Goal: Task Accomplishment & Management: Manage account settings

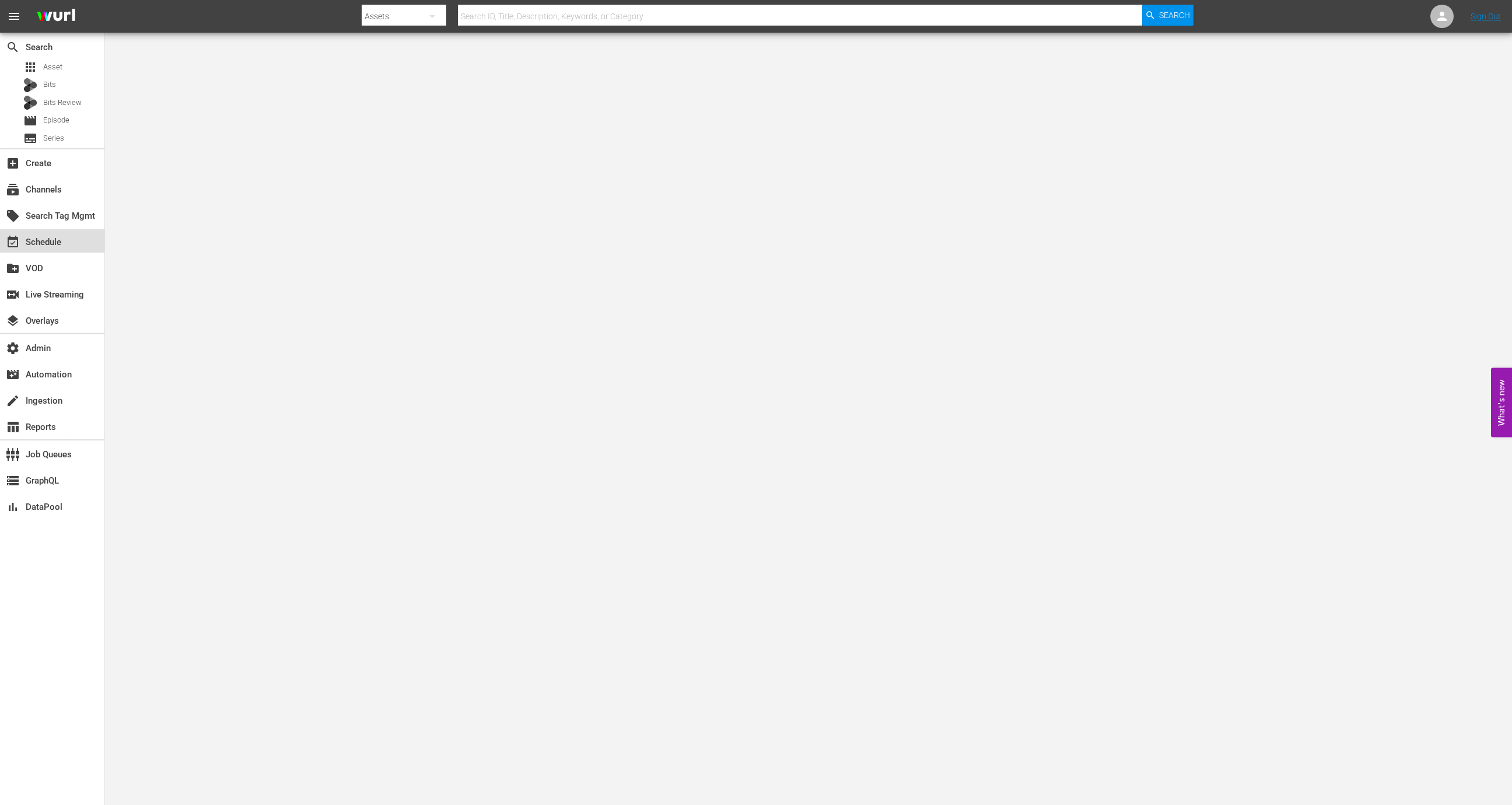
click at [65, 241] on div "event_available Schedule" at bounding box center [52, 241] width 104 height 24
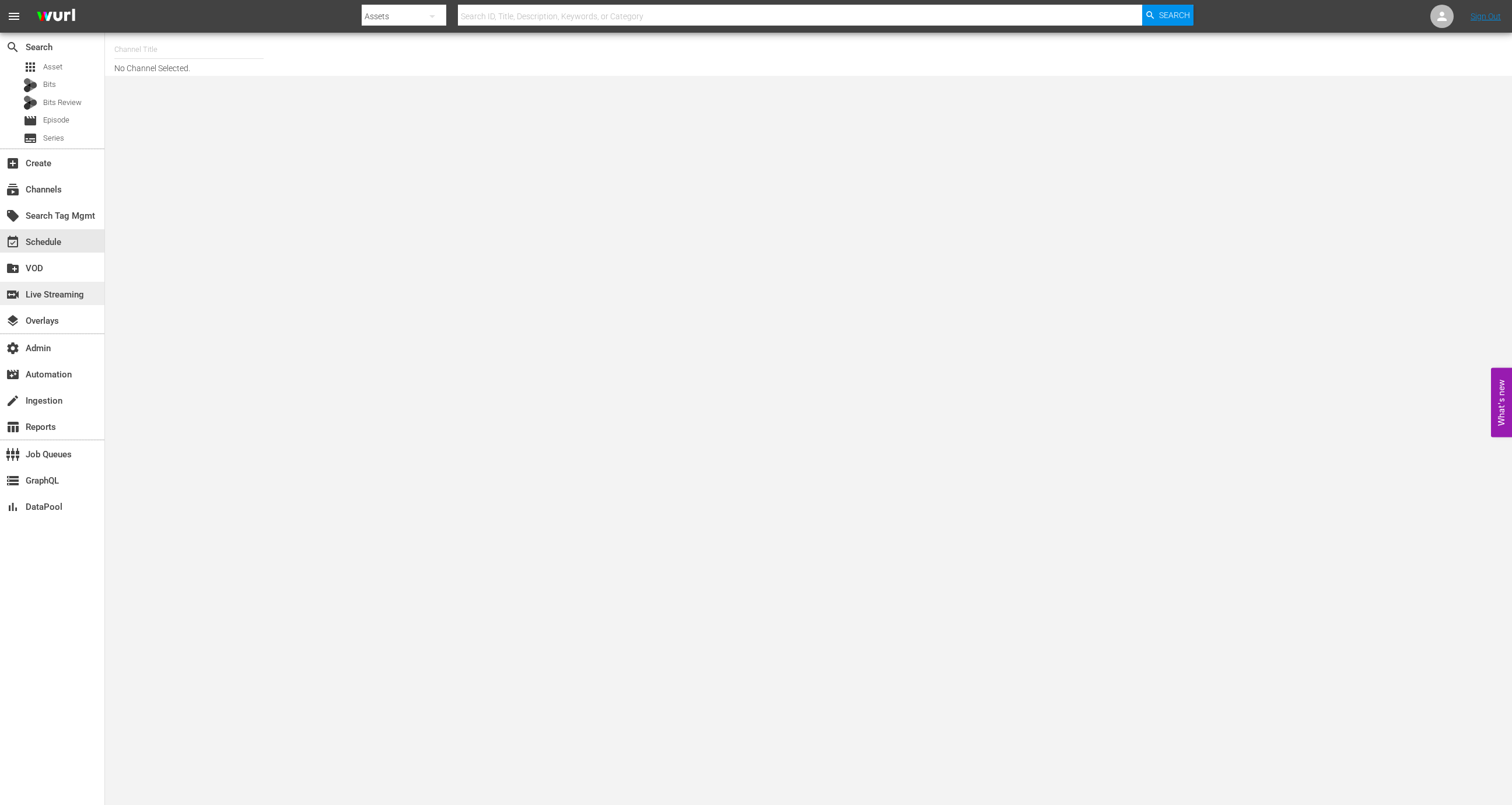
click at [51, 302] on div "switch_video Live Streaming" at bounding box center [52, 294] width 104 height 24
click at [160, 51] on input "text" at bounding box center [199, 47] width 150 height 28
click at [196, 82] on div "Wurl - External (1417 - wurl_external_1)" at bounding box center [285, 79] width 302 height 28
type input "Wurl - External (1417 - wurl_external_1)"
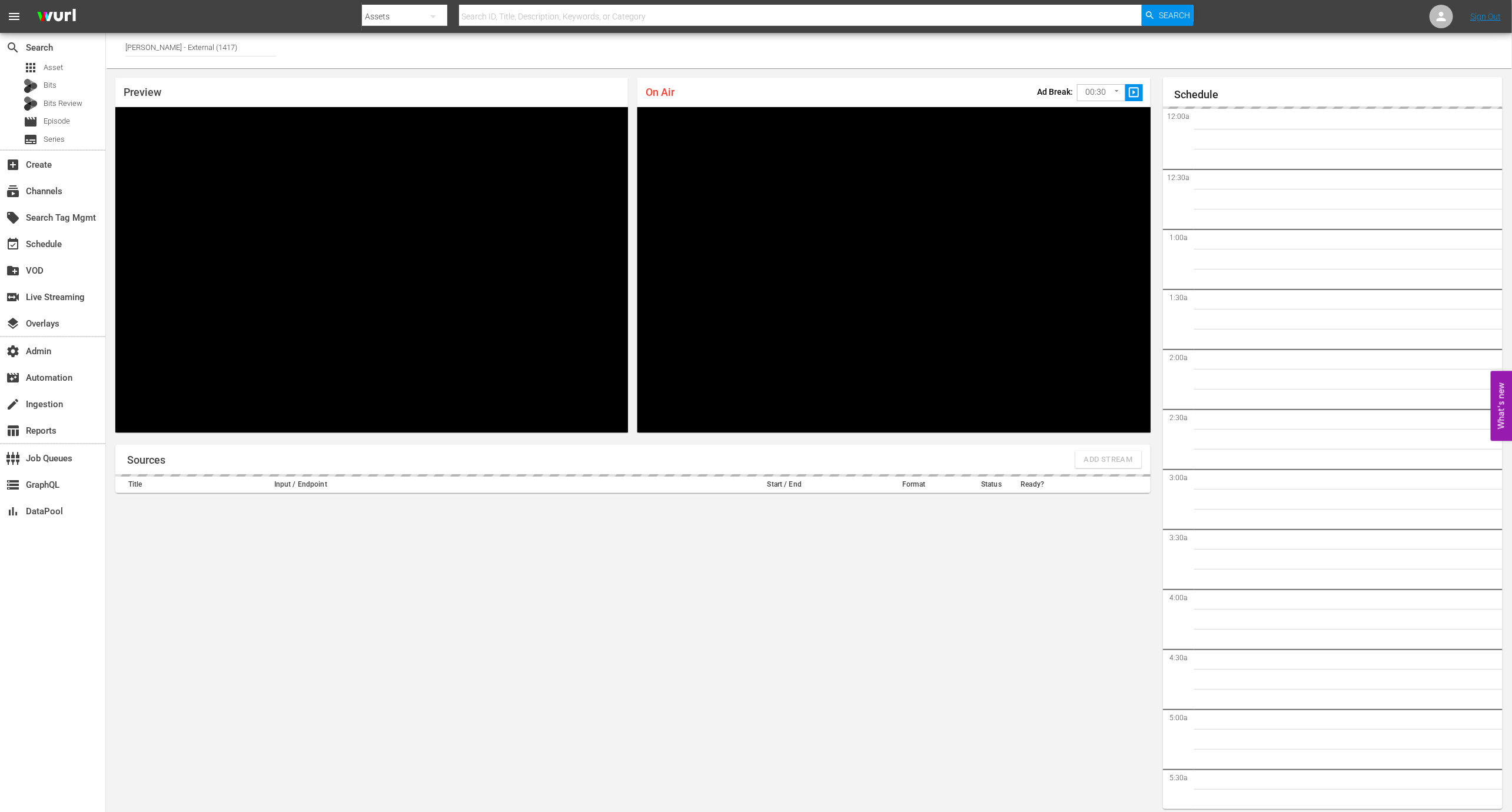
scroll to position [6, 0]
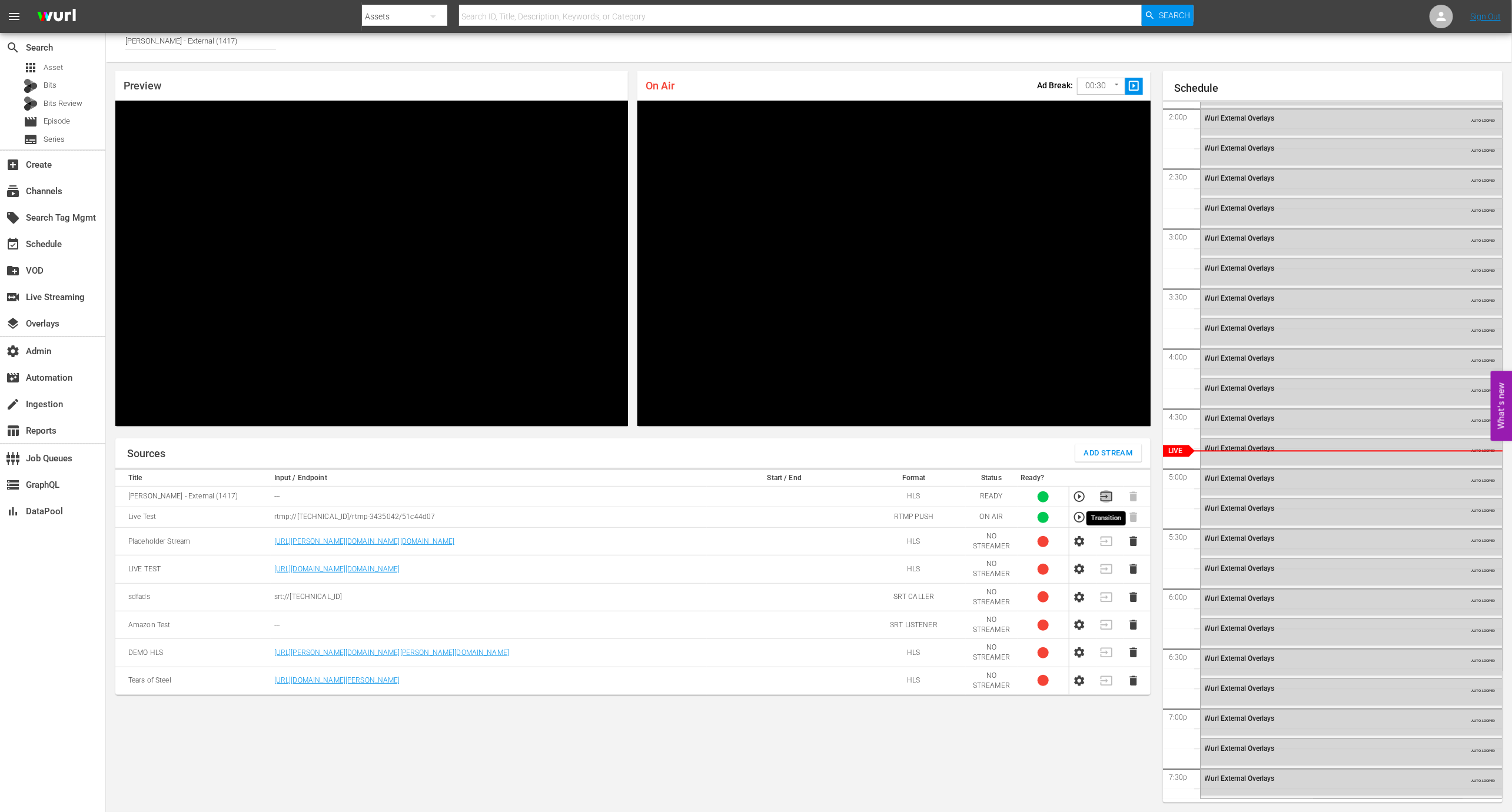
click at [1110, 492] on icon "button" at bounding box center [1106, 496] width 12 height 9
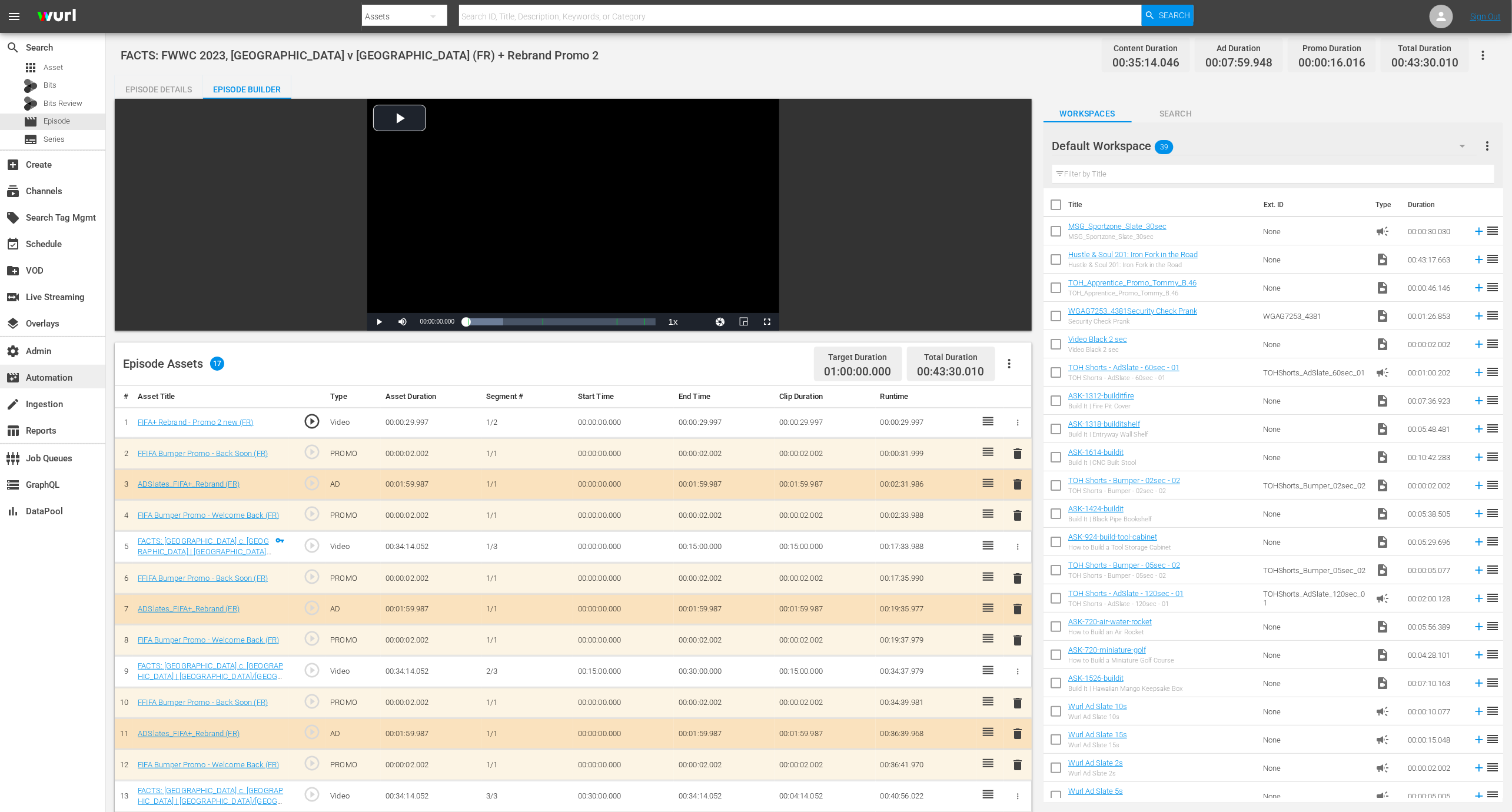
click at [66, 375] on div "movie_filter Automation" at bounding box center [33, 376] width 66 height 11
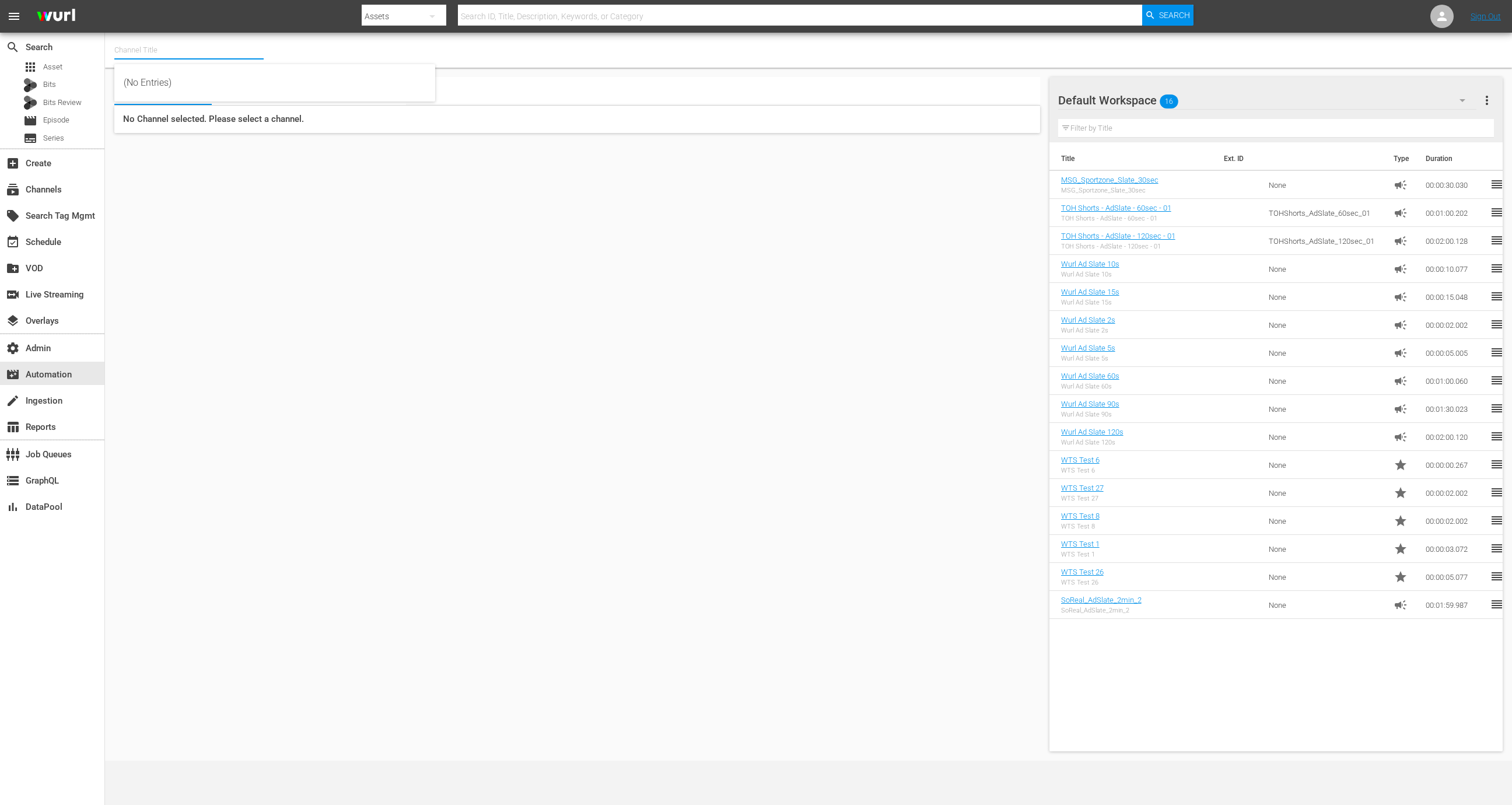
click at [207, 56] on input "text" at bounding box center [189, 50] width 150 height 28
click at [304, 281] on div "FIFA+ English Global (1781 - sysdata_s_p_a_fifa_6)" at bounding box center [274, 279] width 302 height 28
type input "FIFA+ English Global (1781 - sysdata_s_p_a_fifa_6)"
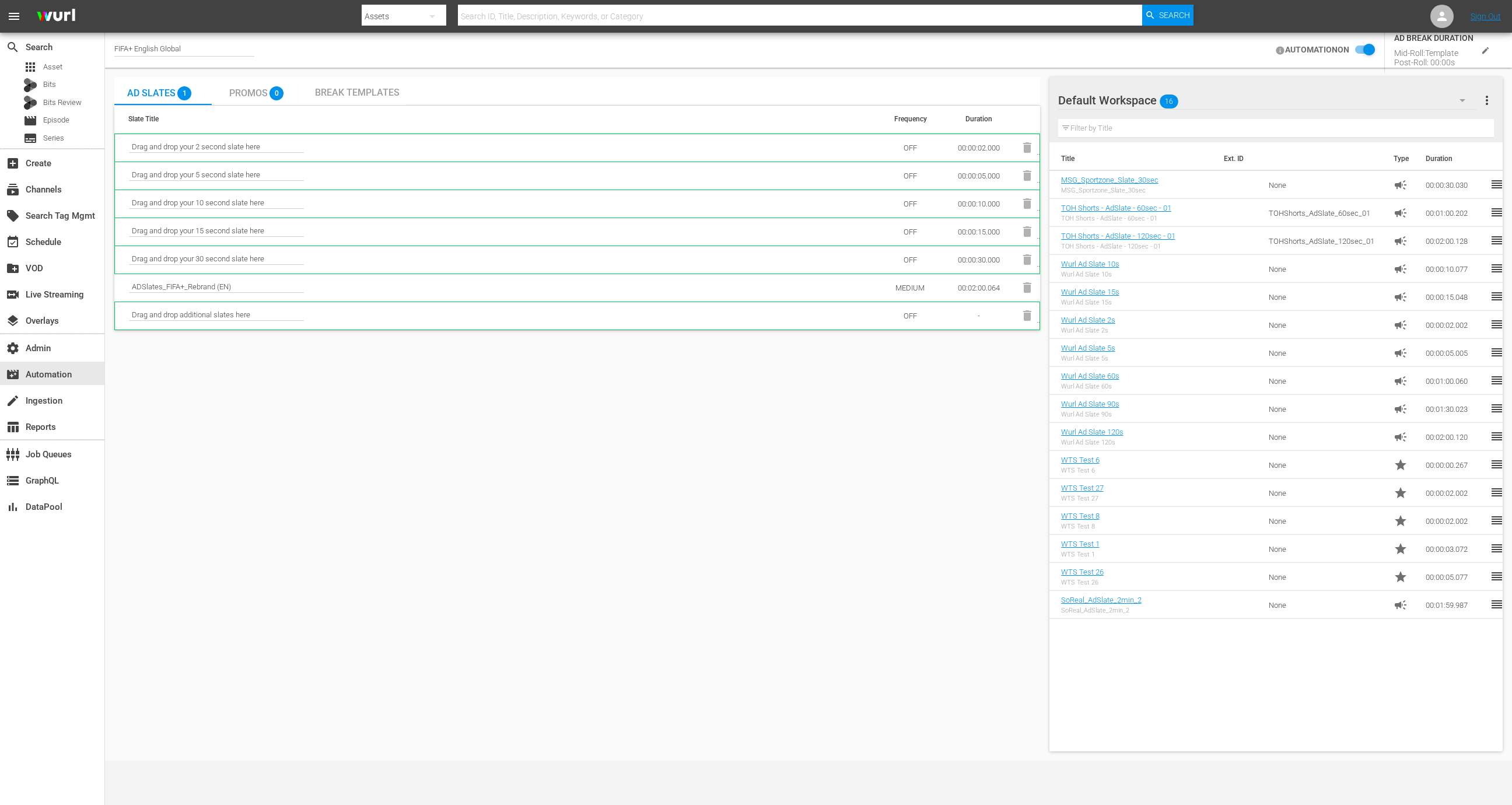
click at [376, 100] on div "Break Templates" at bounding box center [357, 91] width 97 height 28
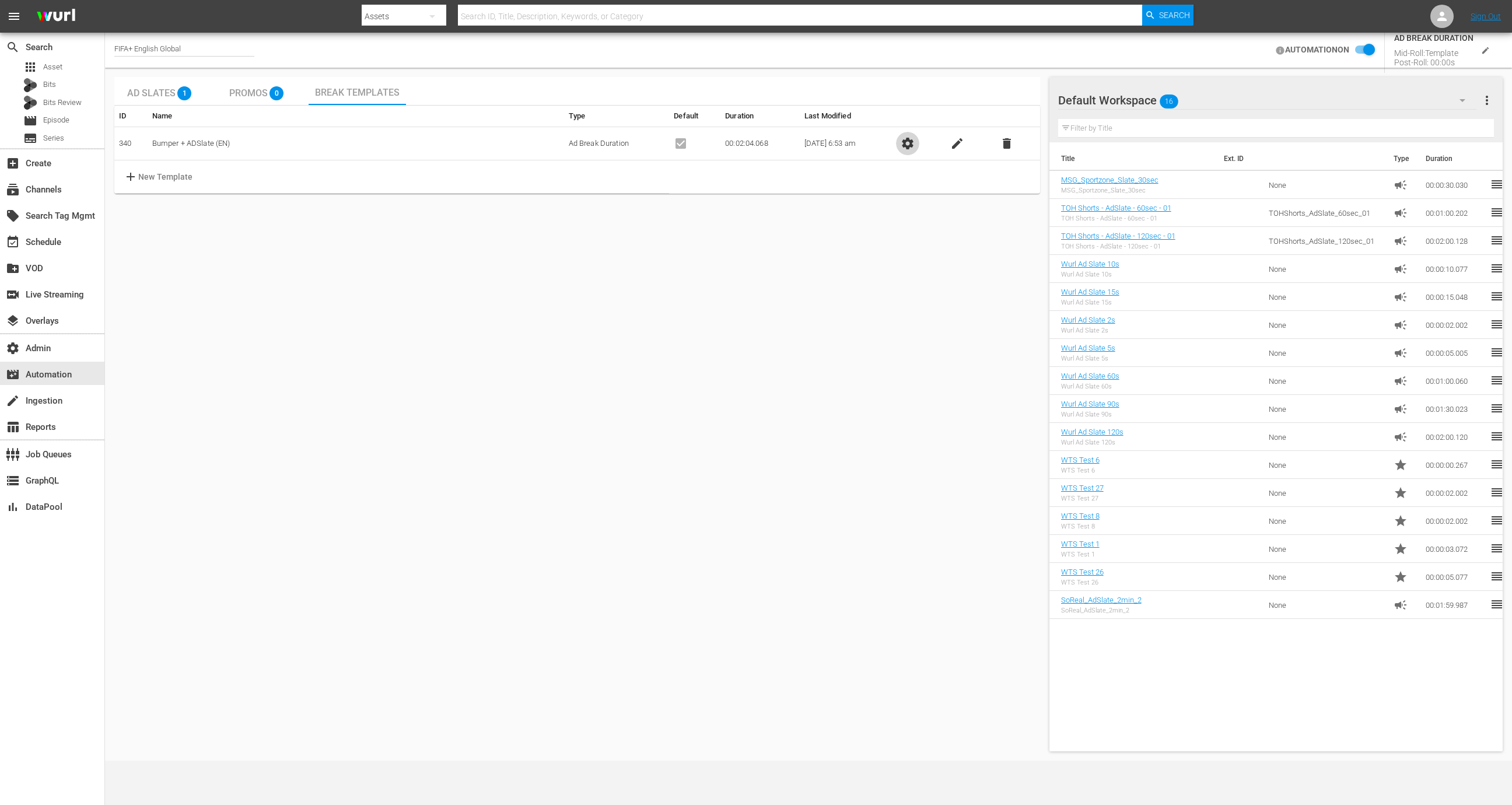
click at [912, 145] on span "settings" at bounding box center [907, 143] width 14 height 14
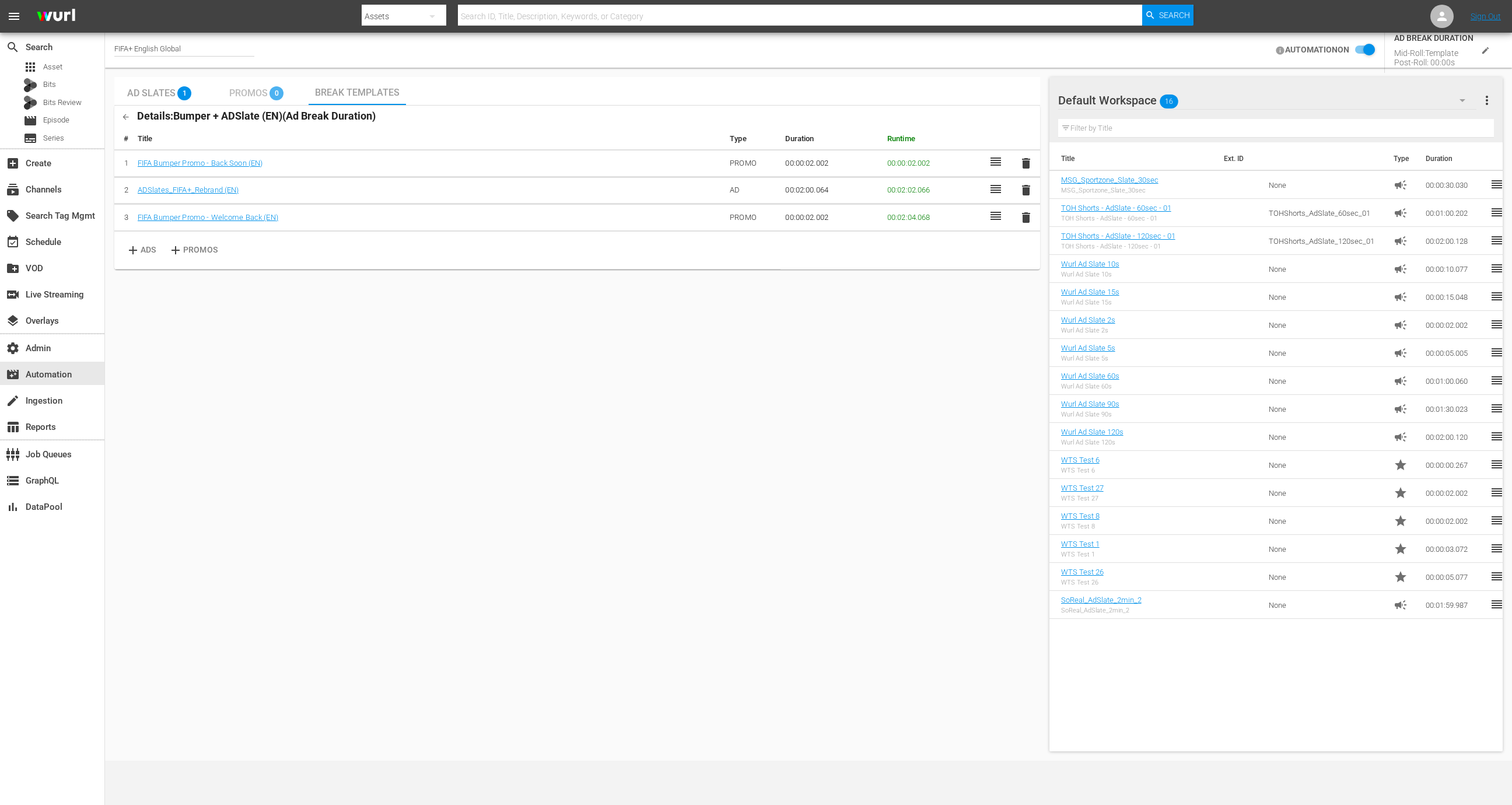
click at [270, 100] on div "0" at bounding box center [280, 90] width 21 height 21
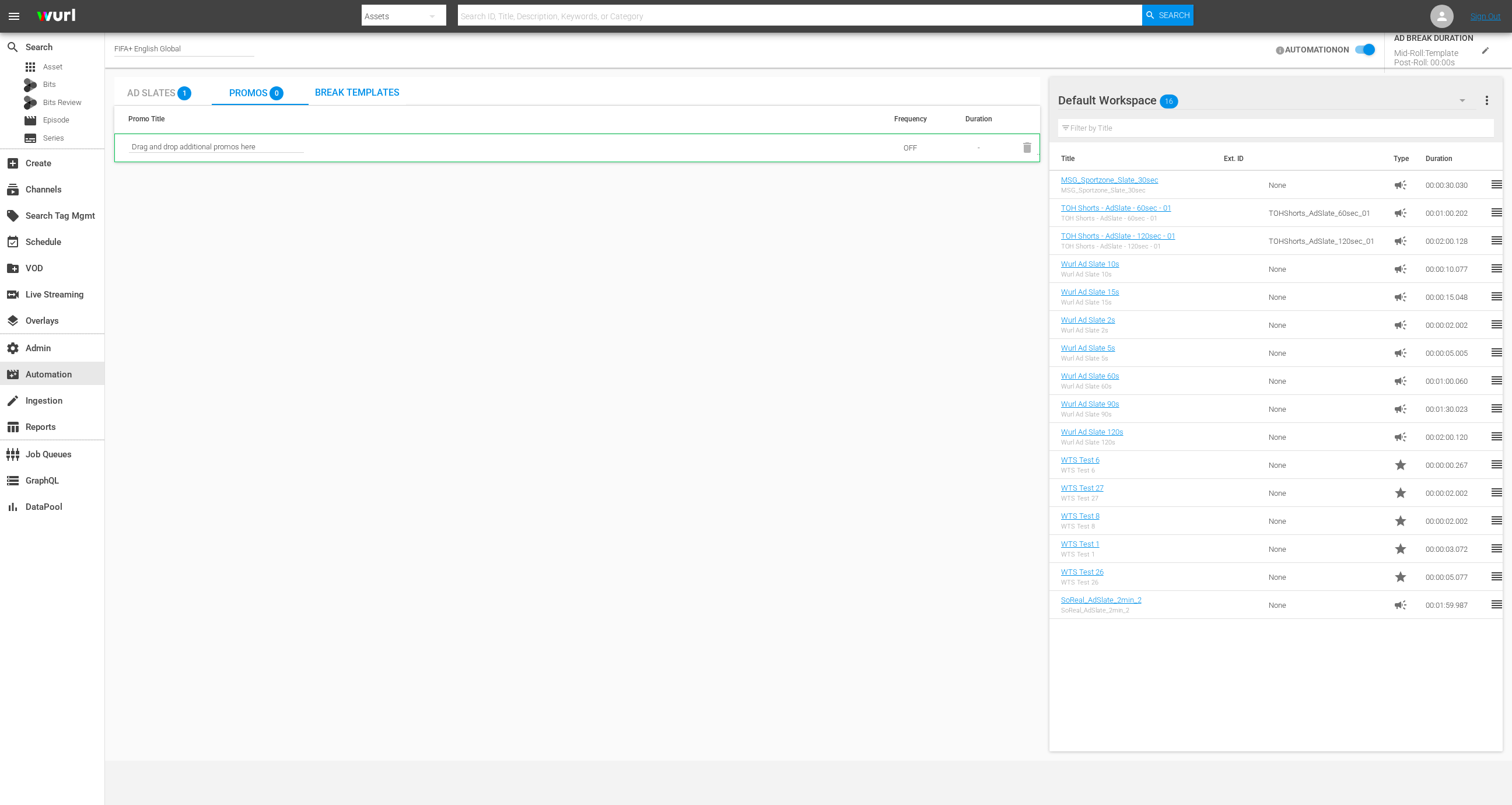
click at [363, 98] on div "Break Templates" at bounding box center [357, 91] width 97 height 28
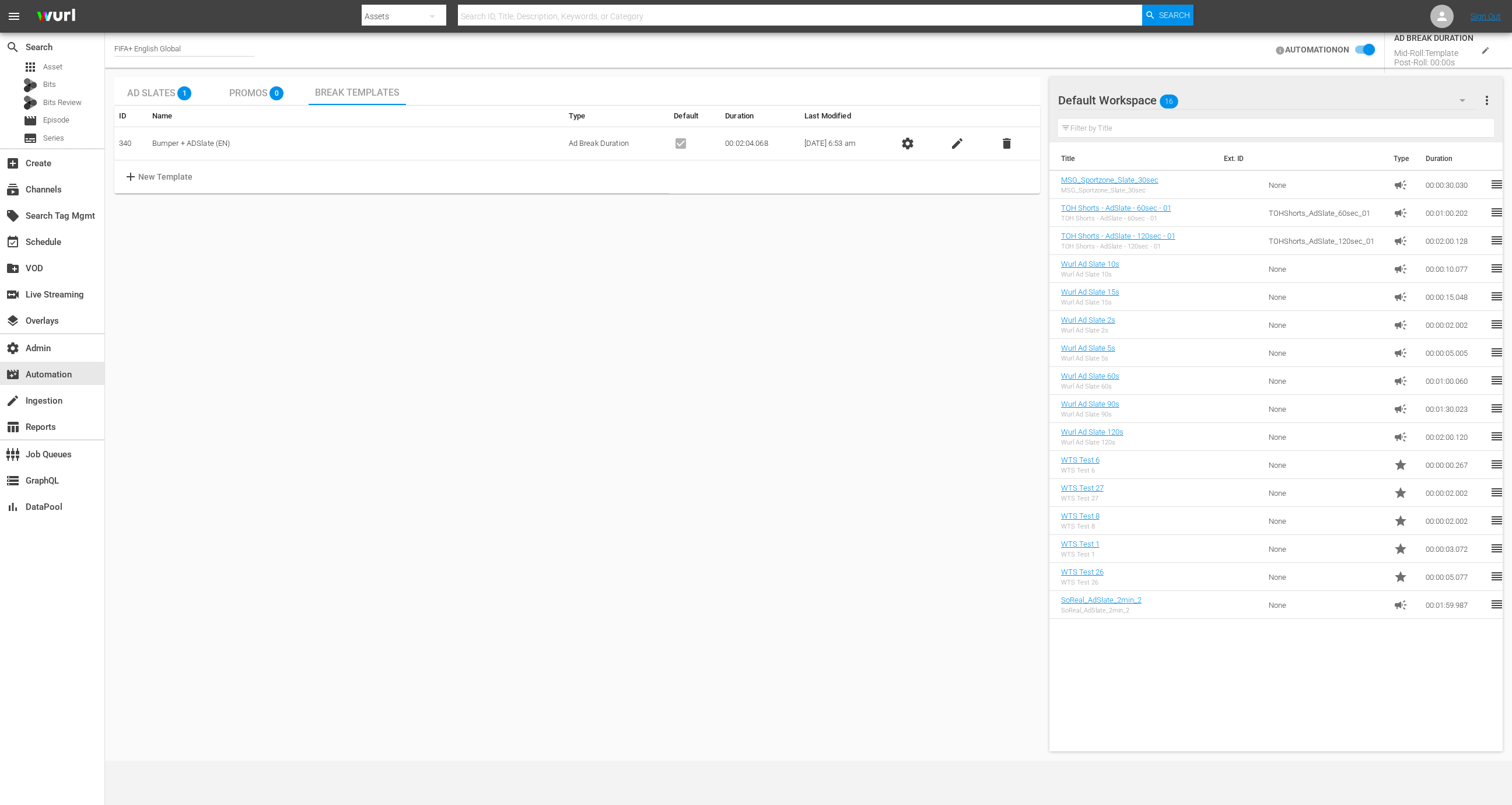
click at [260, 73] on div "Ad Slates 1 Promos 0 Break Templates ID Name Type Default Duration Last Modifie…" at bounding box center [809, 414] width 1398 height 683
click at [261, 94] on span "Promos" at bounding box center [248, 93] width 38 height 11
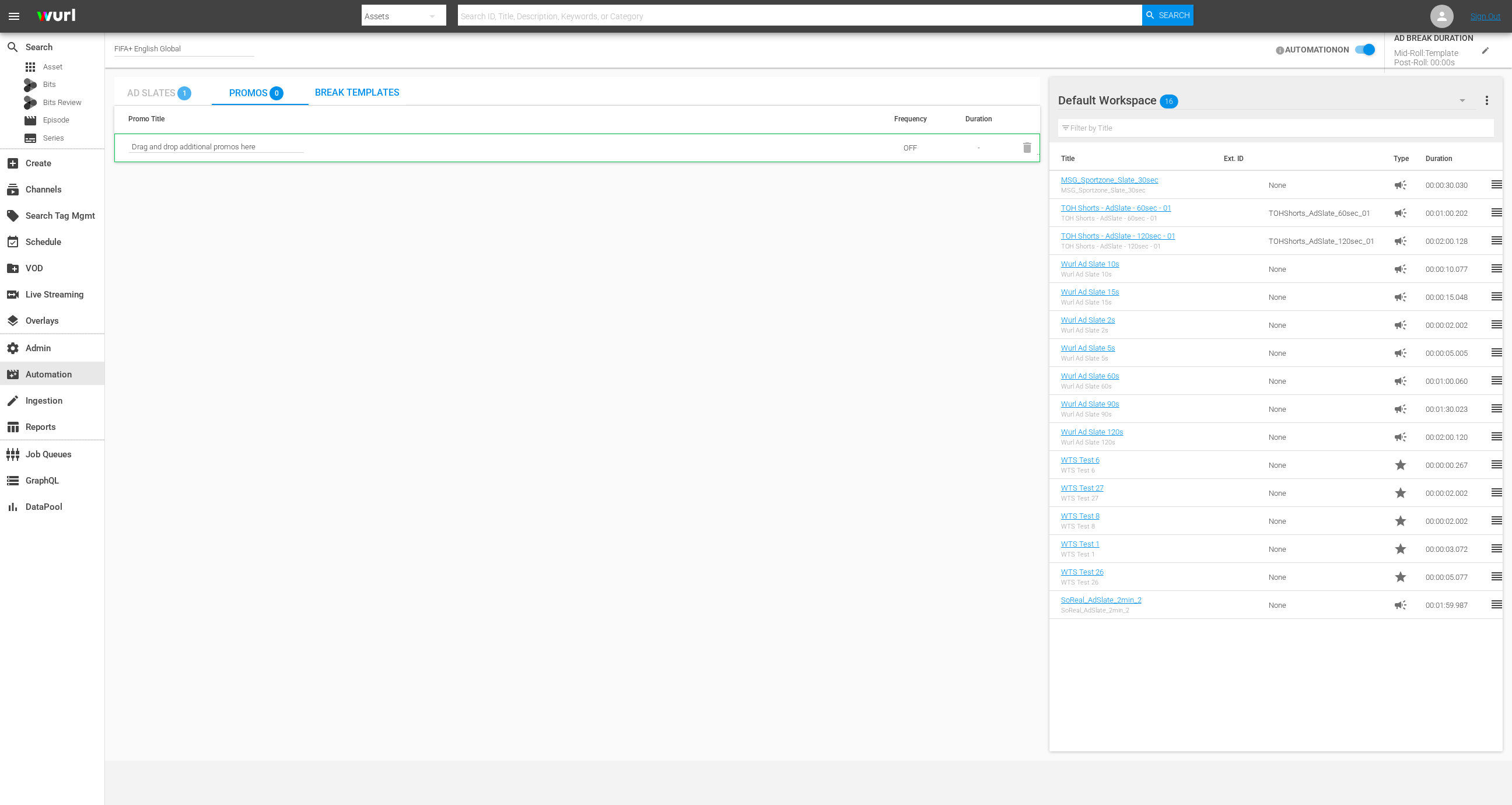
click at [185, 89] on span "1" at bounding box center [184, 93] width 14 height 14
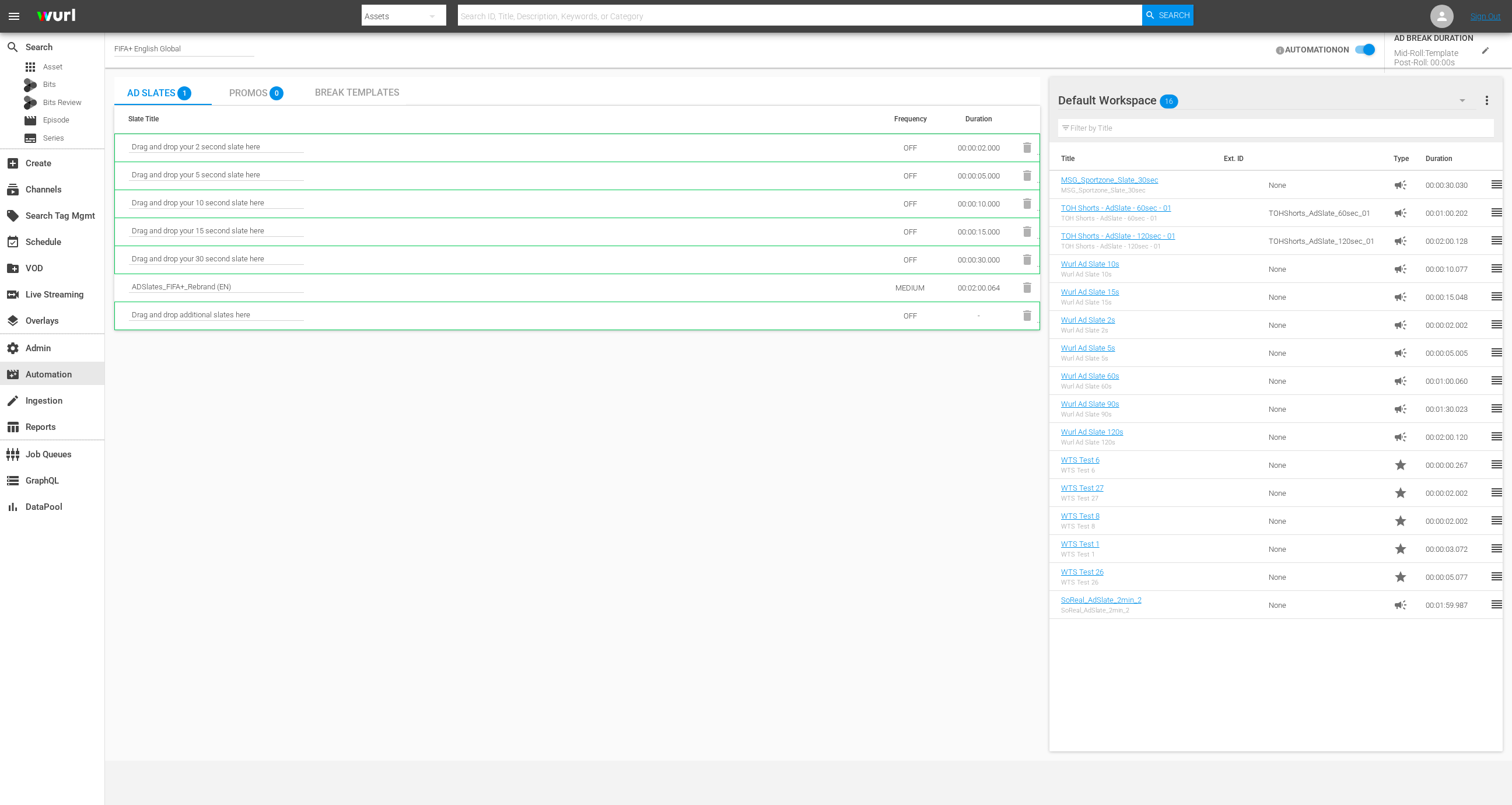
click at [388, 87] on span "Break Templates" at bounding box center [358, 92] width 84 height 11
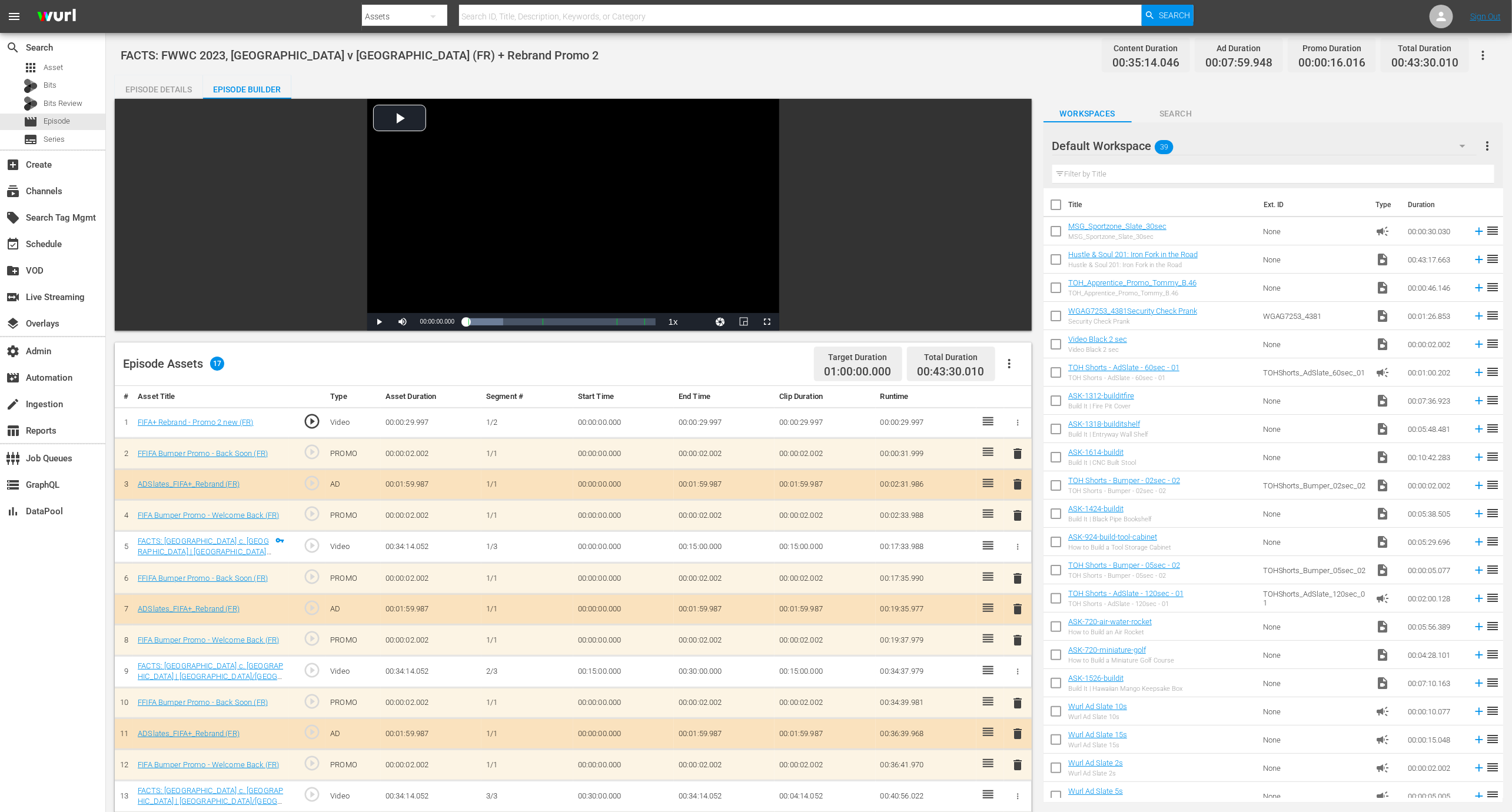
click at [166, 98] on div "Episode Details" at bounding box center [158, 89] width 88 height 28
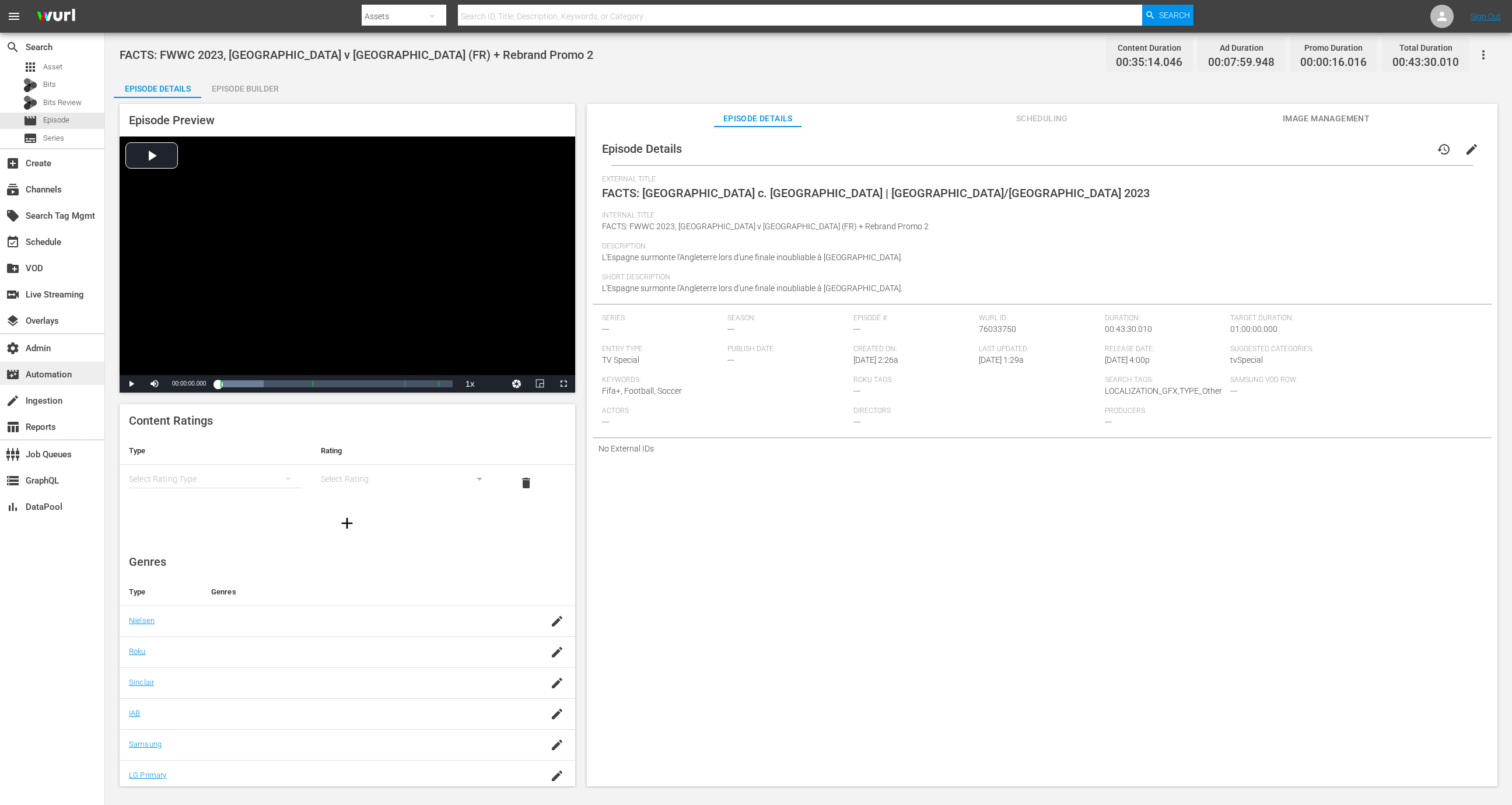
click at [76, 365] on div "movie_filter Automation" at bounding box center [52, 374] width 104 height 24
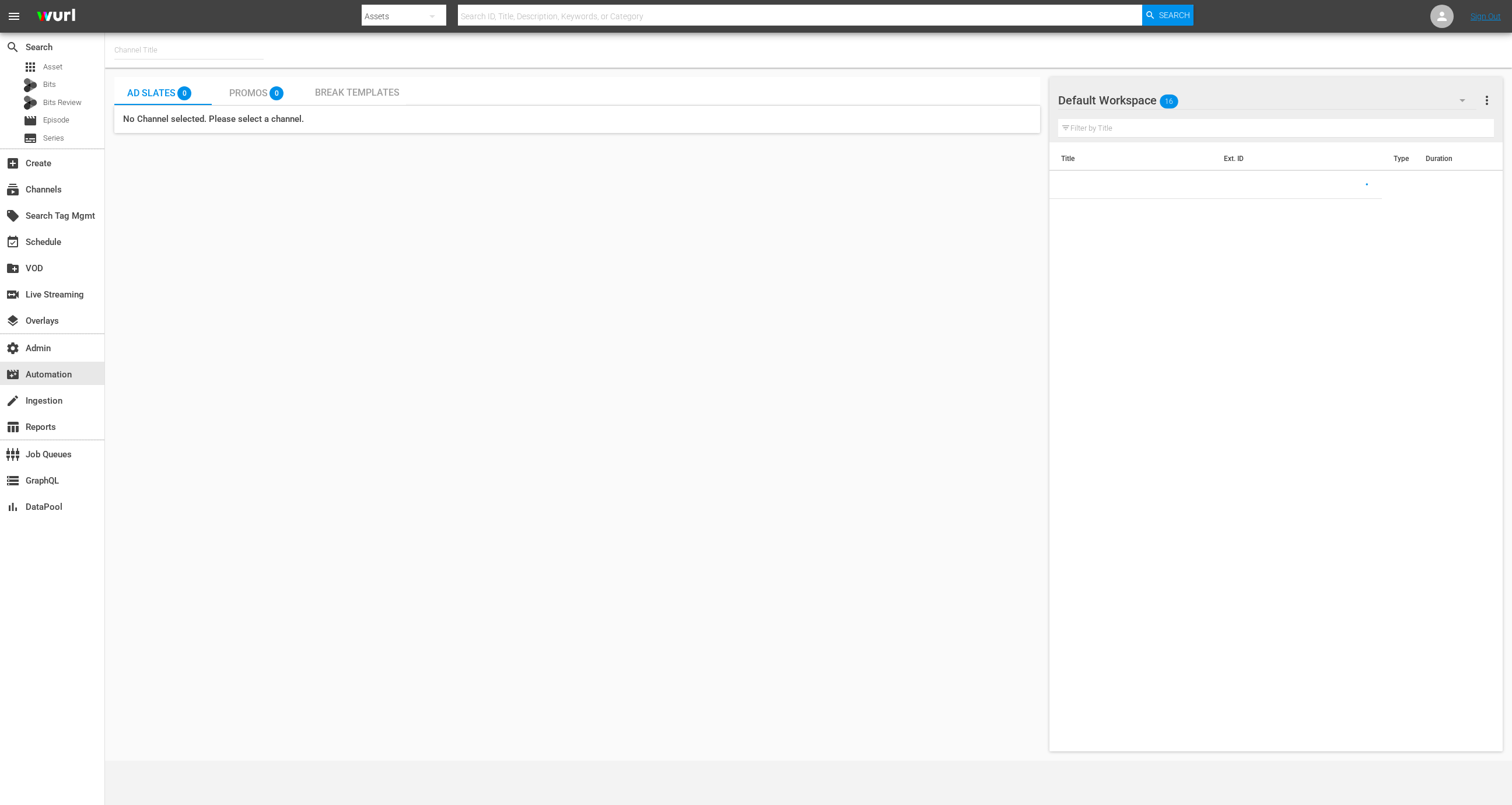
click at [197, 42] on input "text" at bounding box center [189, 50] width 150 height 28
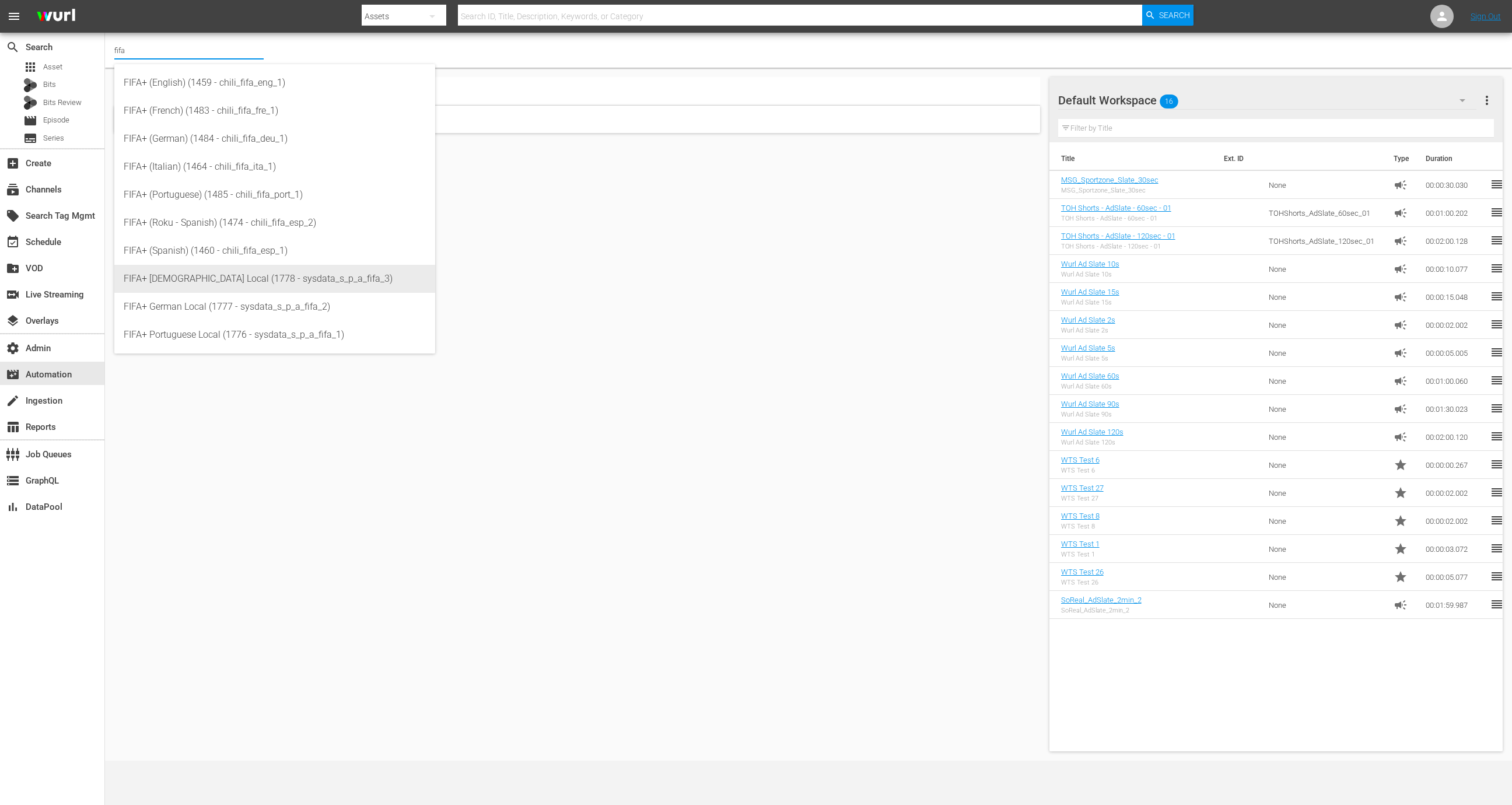
click at [269, 274] on div "FIFA+ French Local (1778 - sysdata_s_p_a_fifa_3)" at bounding box center [274, 279] width 302 height 28
type input "FIFA+ French Local (1778 - sysdata_s_p_a_fifa_3)"
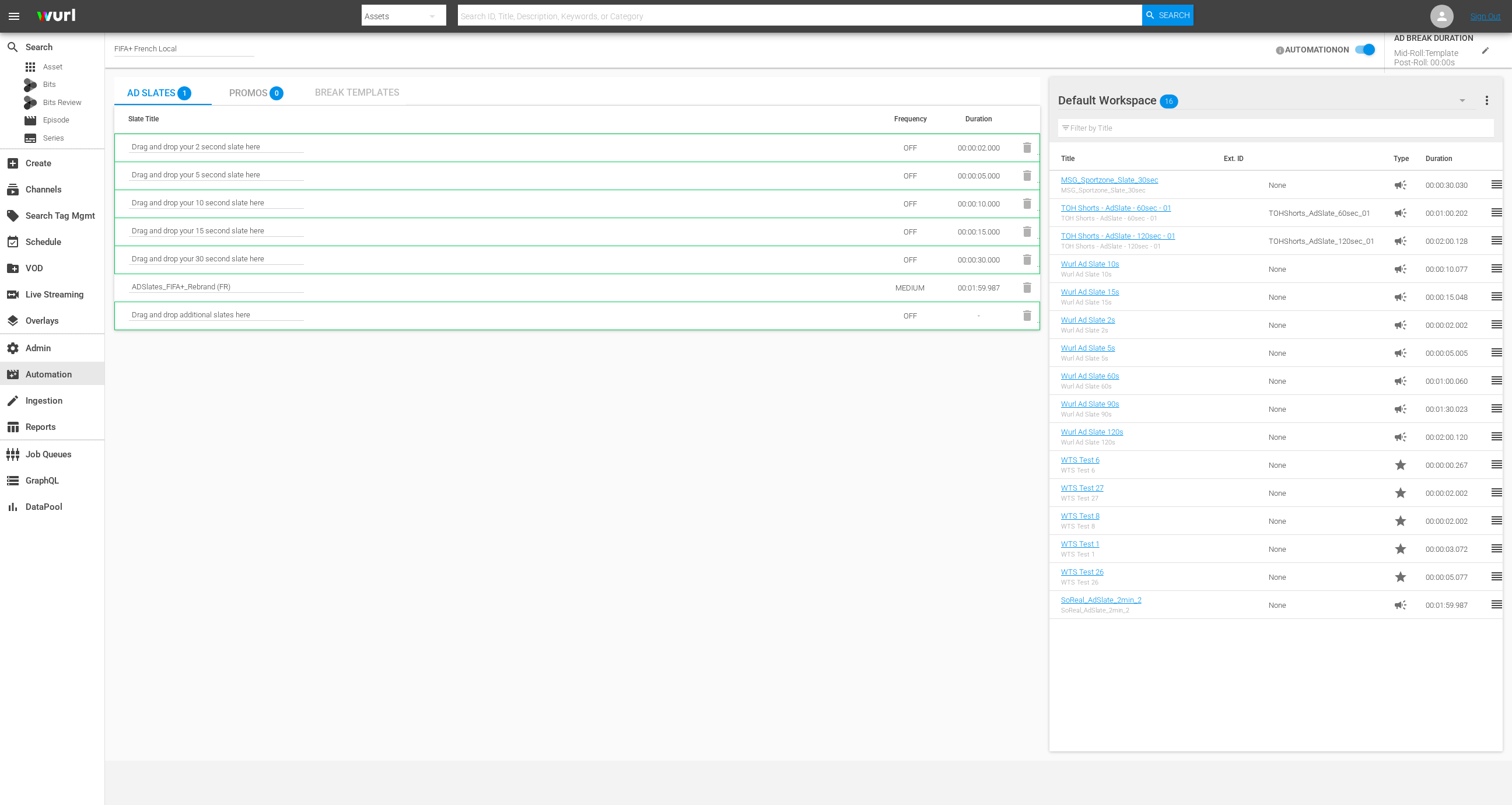
click at [364, 89] on span "Break Templates" at bounding box center [358, 92] width 84 height 11
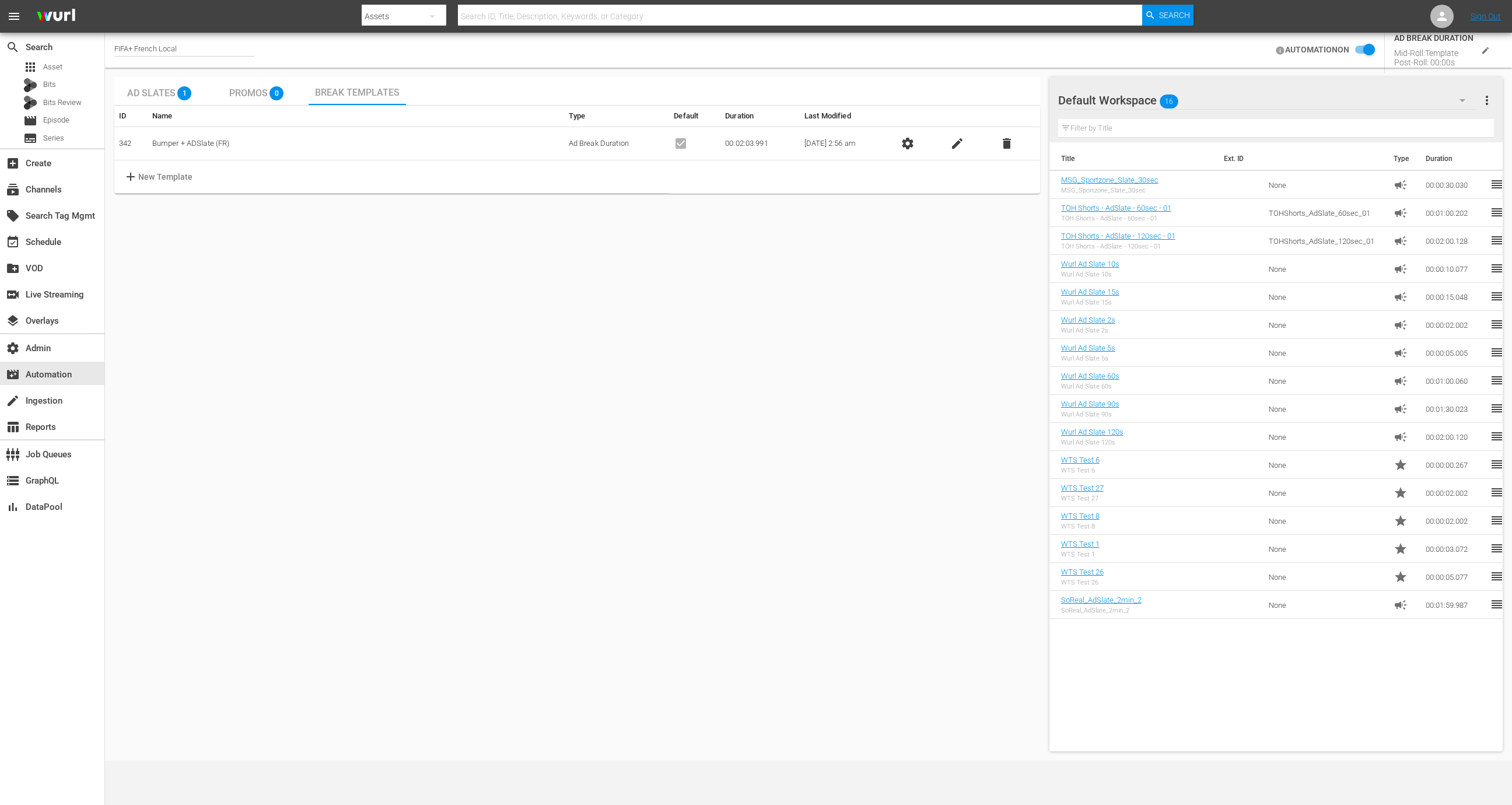
click at [915, 139] on span "settings" at bounding box center [907, 143] width 14 height 14
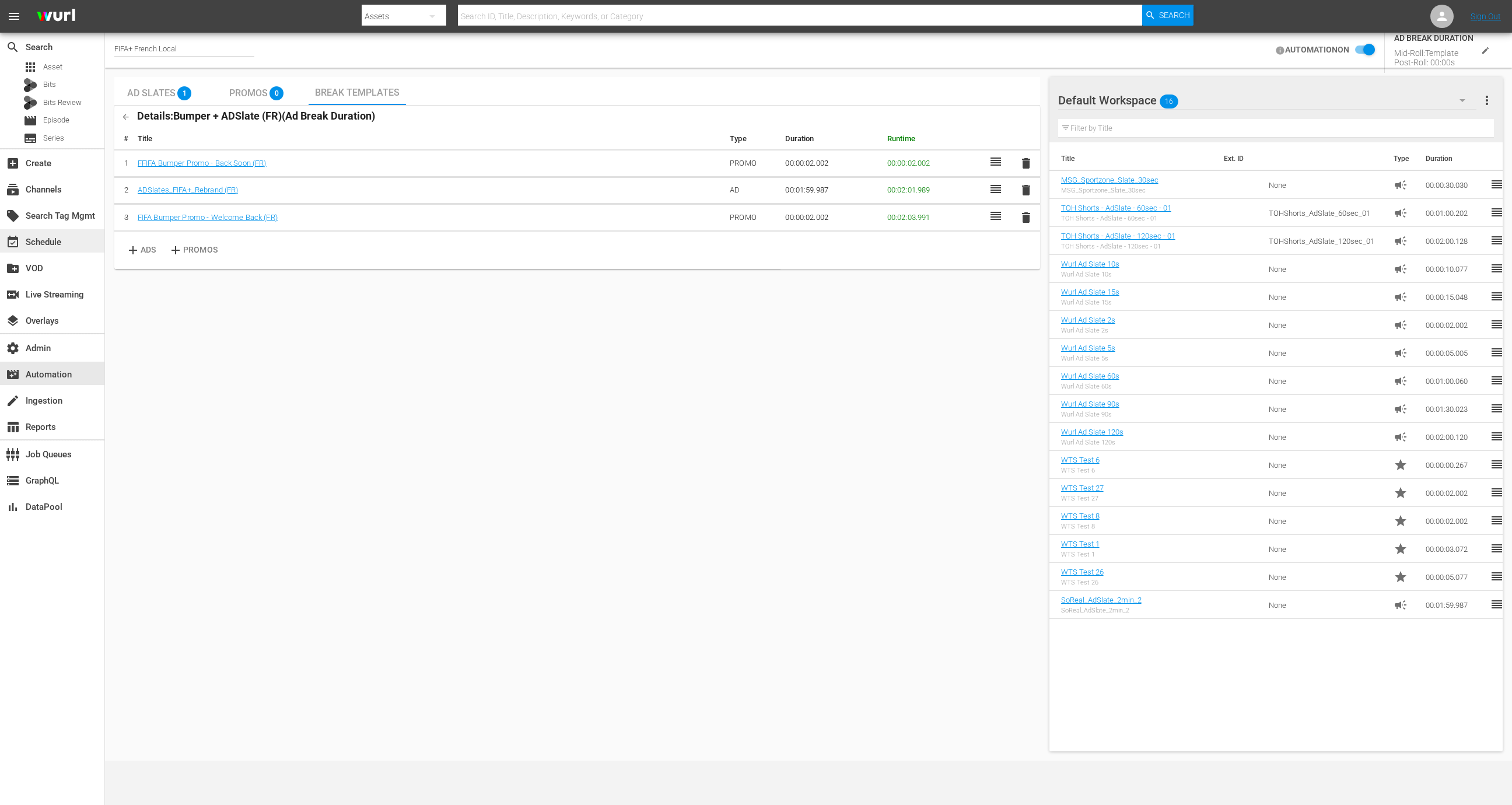
click at [70, 248] on div "event_available Schedule" at bounding box center [52, 241] width 104 height 24
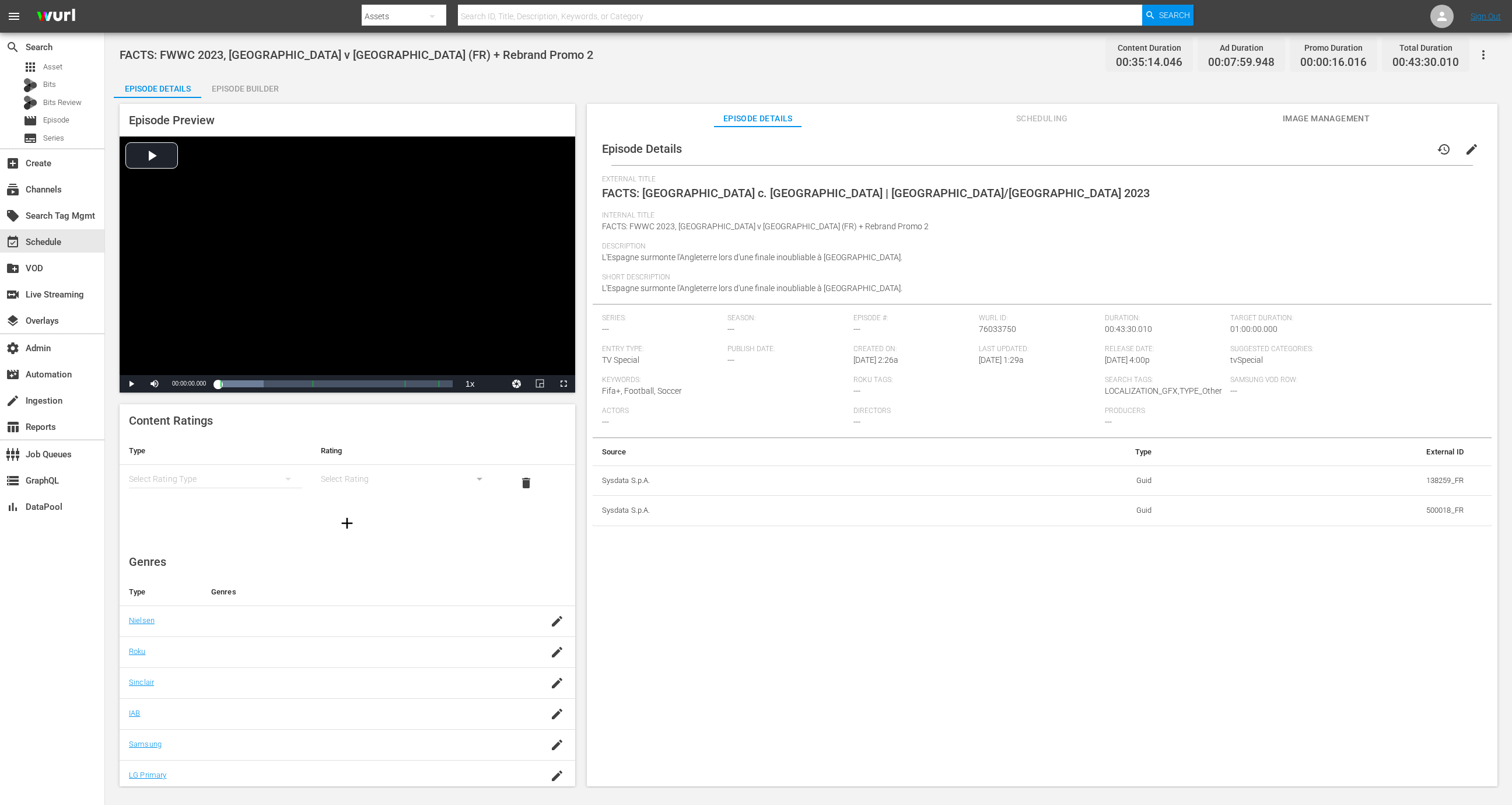
click at [1485, 51] on icon "button" at bounding box center [1483, 55] width 14 height 14
click at [1449, 91] on div "Duplicate Episode" at bounding box center [1400, 86] width 178 height 28
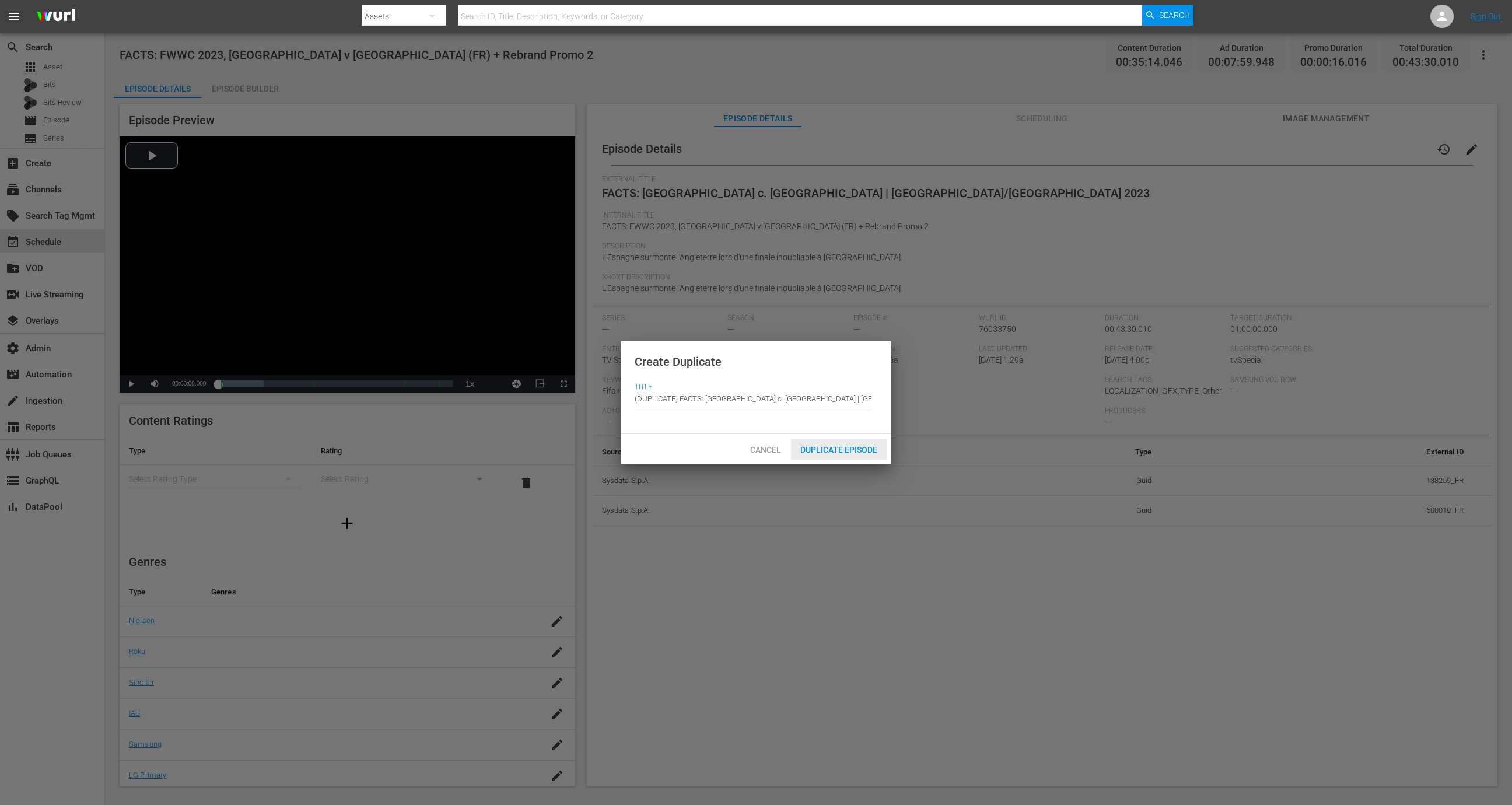
click at [864, 448] on span "Duplicate Episode" at bounding box center [839, 449] width 96 height 9
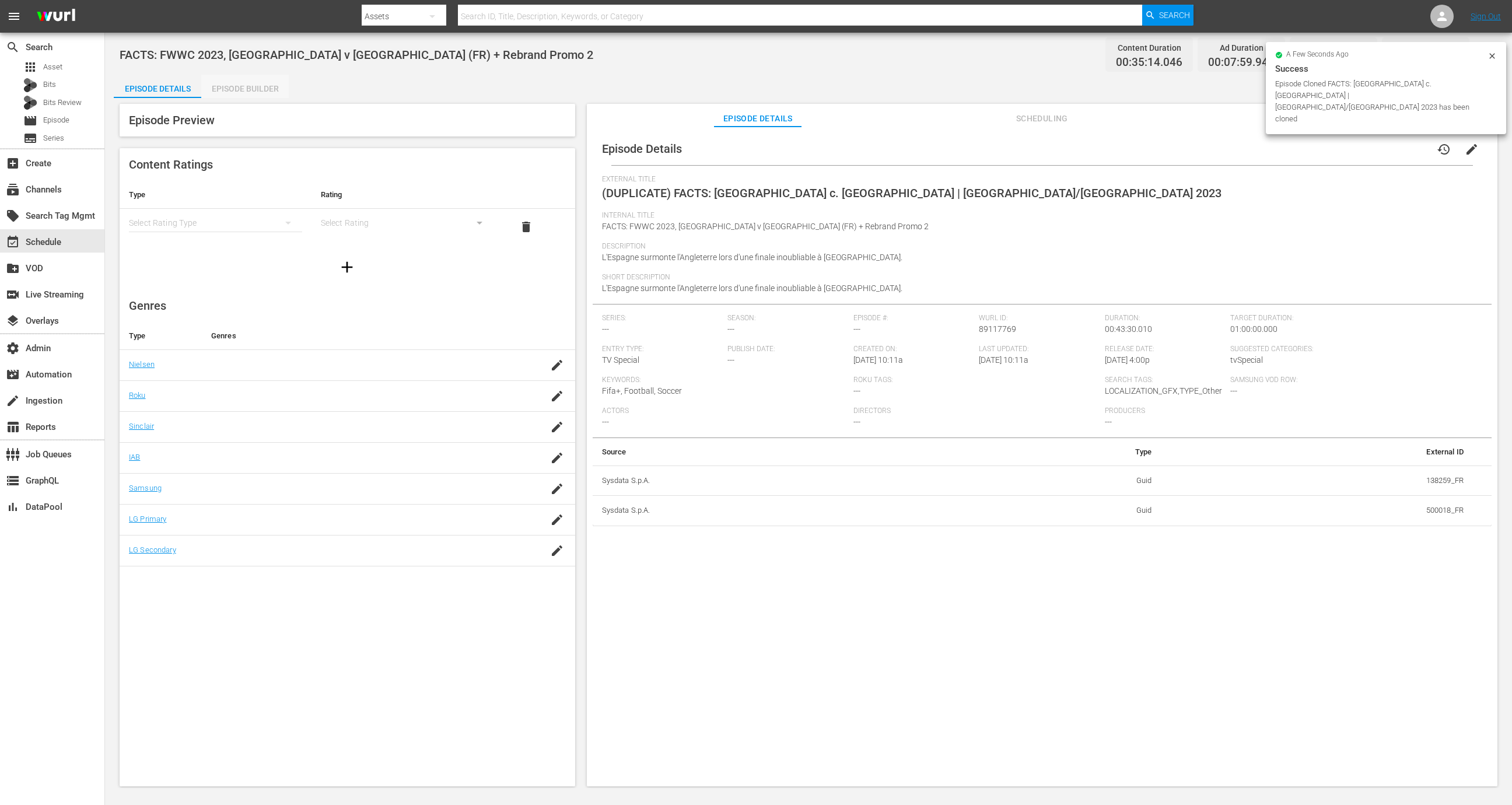
click at [251, 90] on div "Episode Builder" at bounding box center [245, 88] width 88 height 28
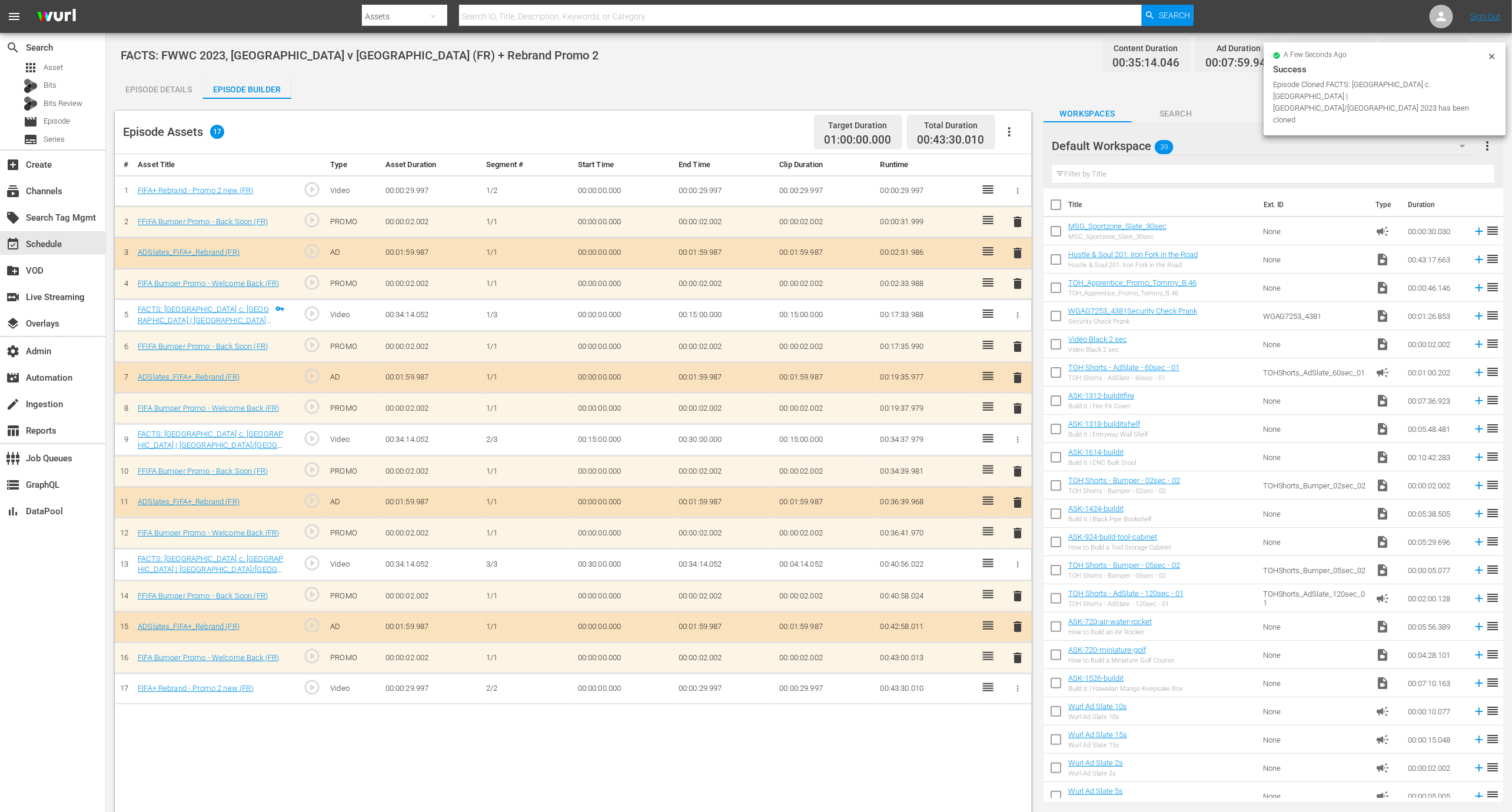
click at [1018, 132] on button "button" at bounding box center [1009, 131] width 28 height 28
click at [1015, 164] on div "Fill with Ads" at bounding box center [1045, 165] width 80 height 28
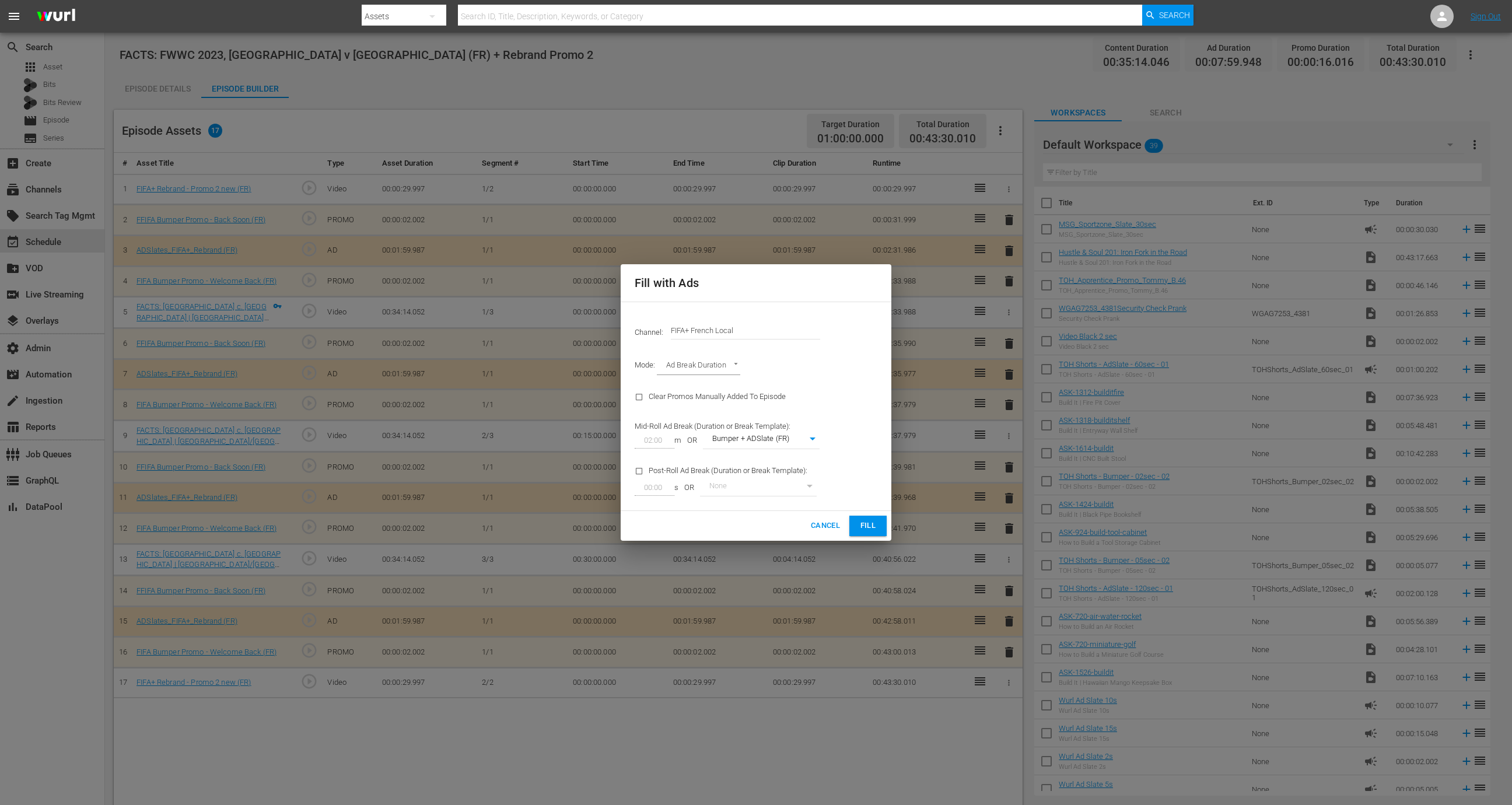
click at [875, 524] on span "Fill" at bounding box center [868, 526] width 19 height 14
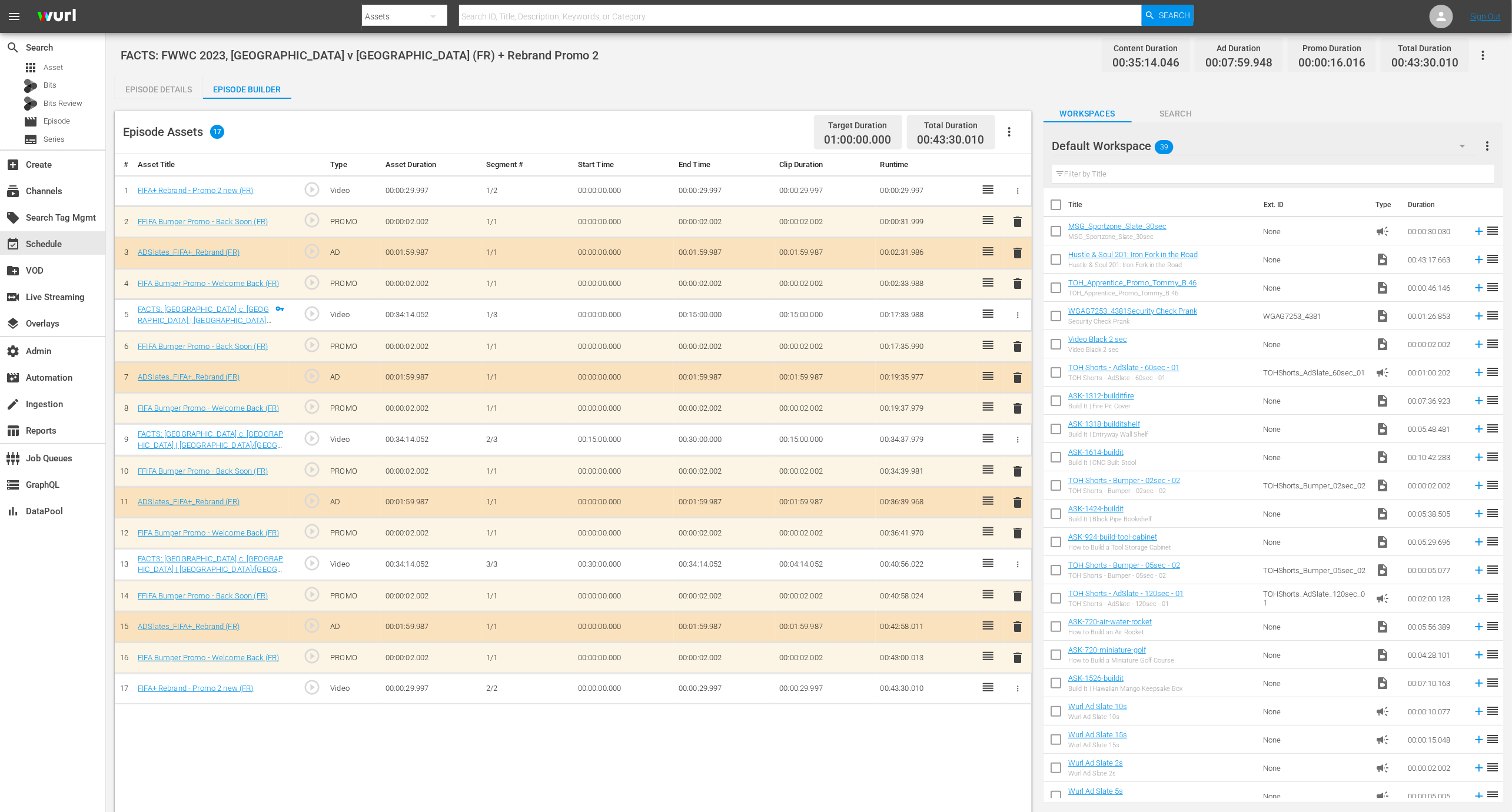
click at [1011, 113] on div "Episode Assets 17 Target Duration 01:00:00.000 Total Duration 00:43:30.010" at bounding box center [573, 133] width 917 height 44
click at [1008, 130] on icon "button" at bounding box center [1010, 131] width 14 height 14
click at [948, 78] on div "Episode Details Episode Builder Episode Preview Content Ratings Type Rating Sel…" at bounding box center [809, 476] width 1389 height 803
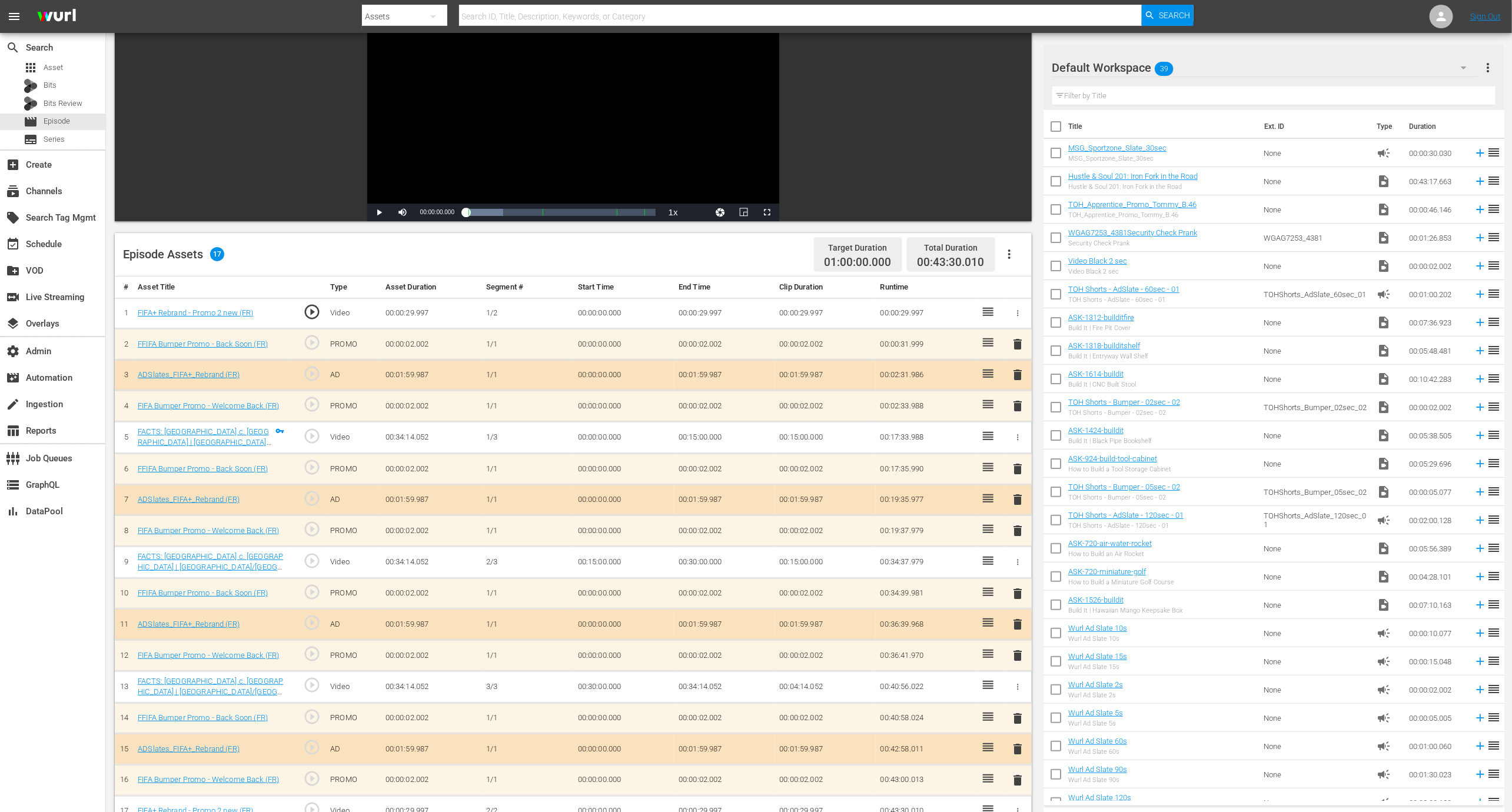
scroll to position [145, 0]
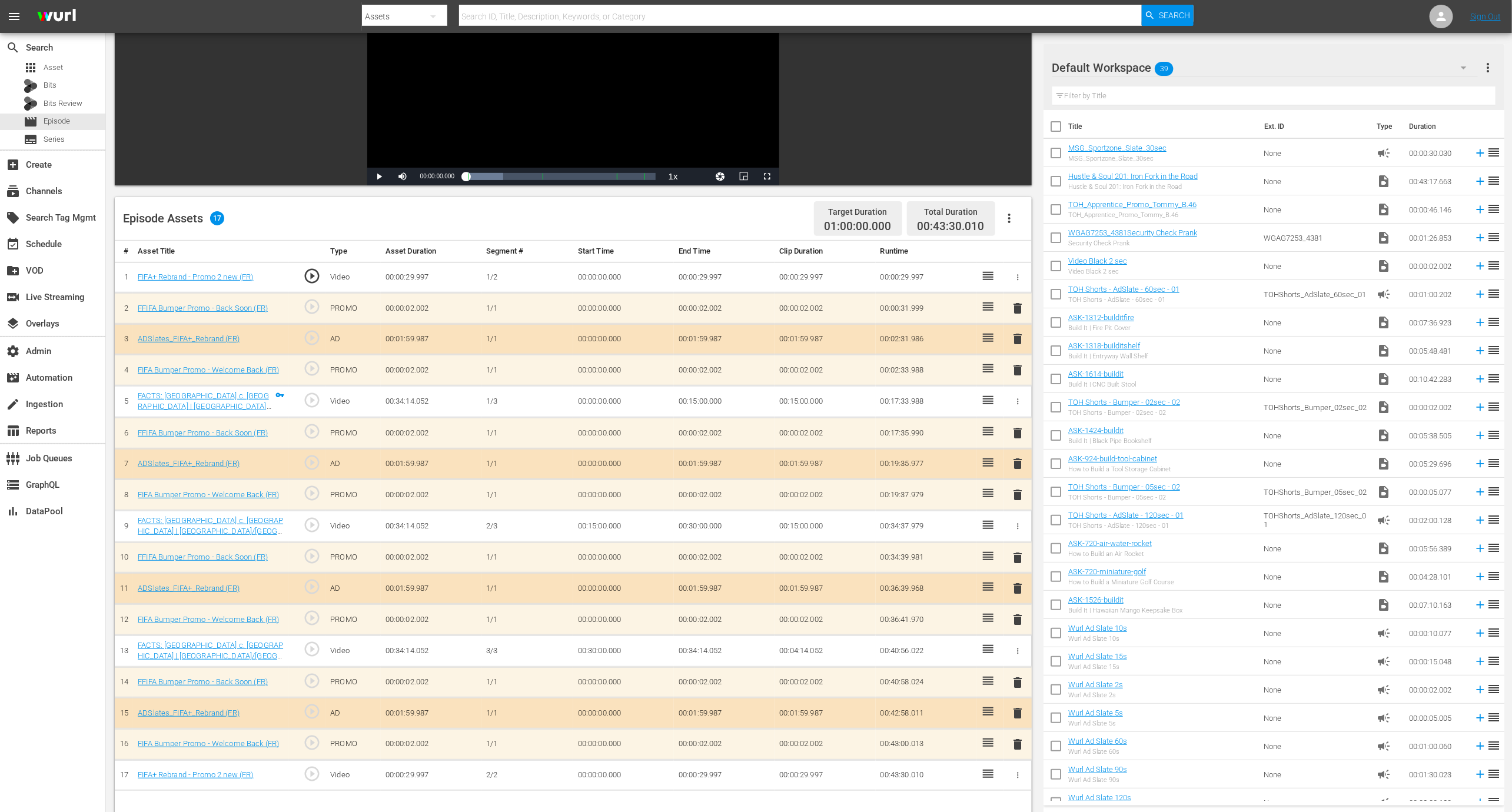
click at [1017, 210] on button "button" at bounding box center [1009, 218] width 28 height 28
click at [1012, 275] on div "Clear Ads" at bounding box center [1045, 279] width 80 height 28
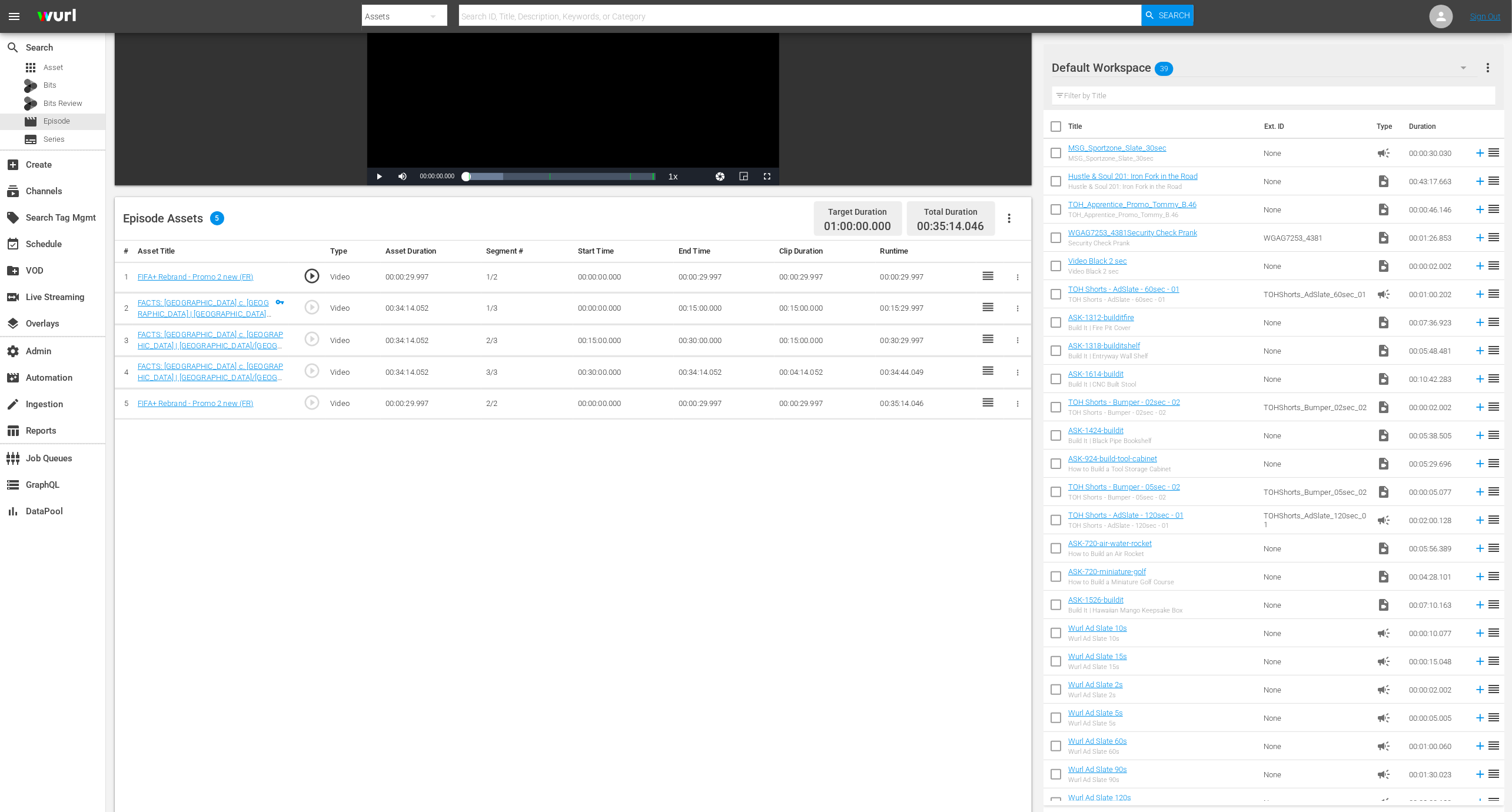
click at [1015, 271] on div at bounding box center [1018, 277] width 13 height 13
click at [1016, 271] on button "button" at bounding box center [1018, 277] width 13 height 13
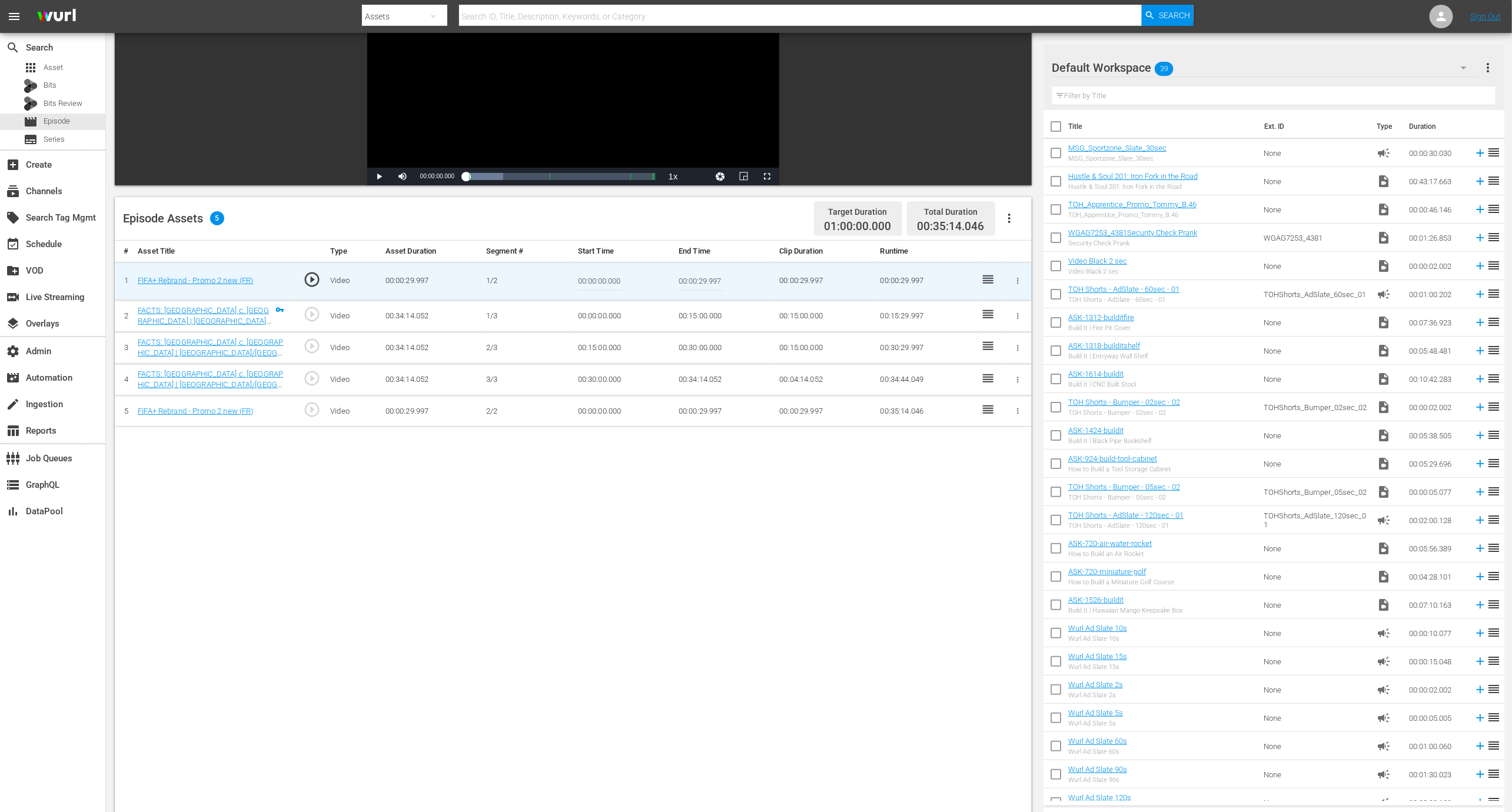
click at [1023, 280] on button "button" at bounding box center [1018, 281] width 13 height 13
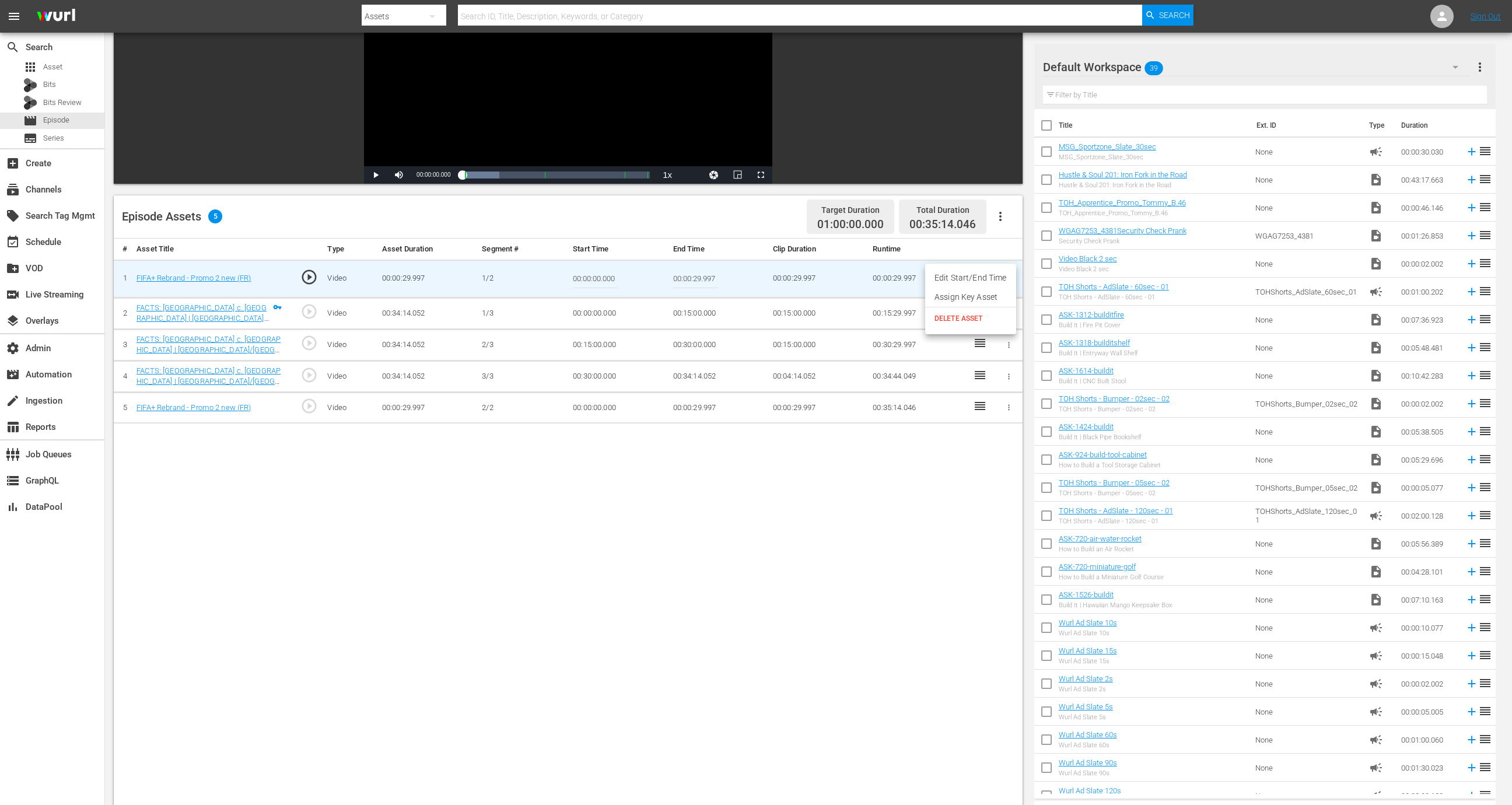
click at [981, 322] on span "DELETE ASSET" at bounding box center [971, 318] width 73 height 11
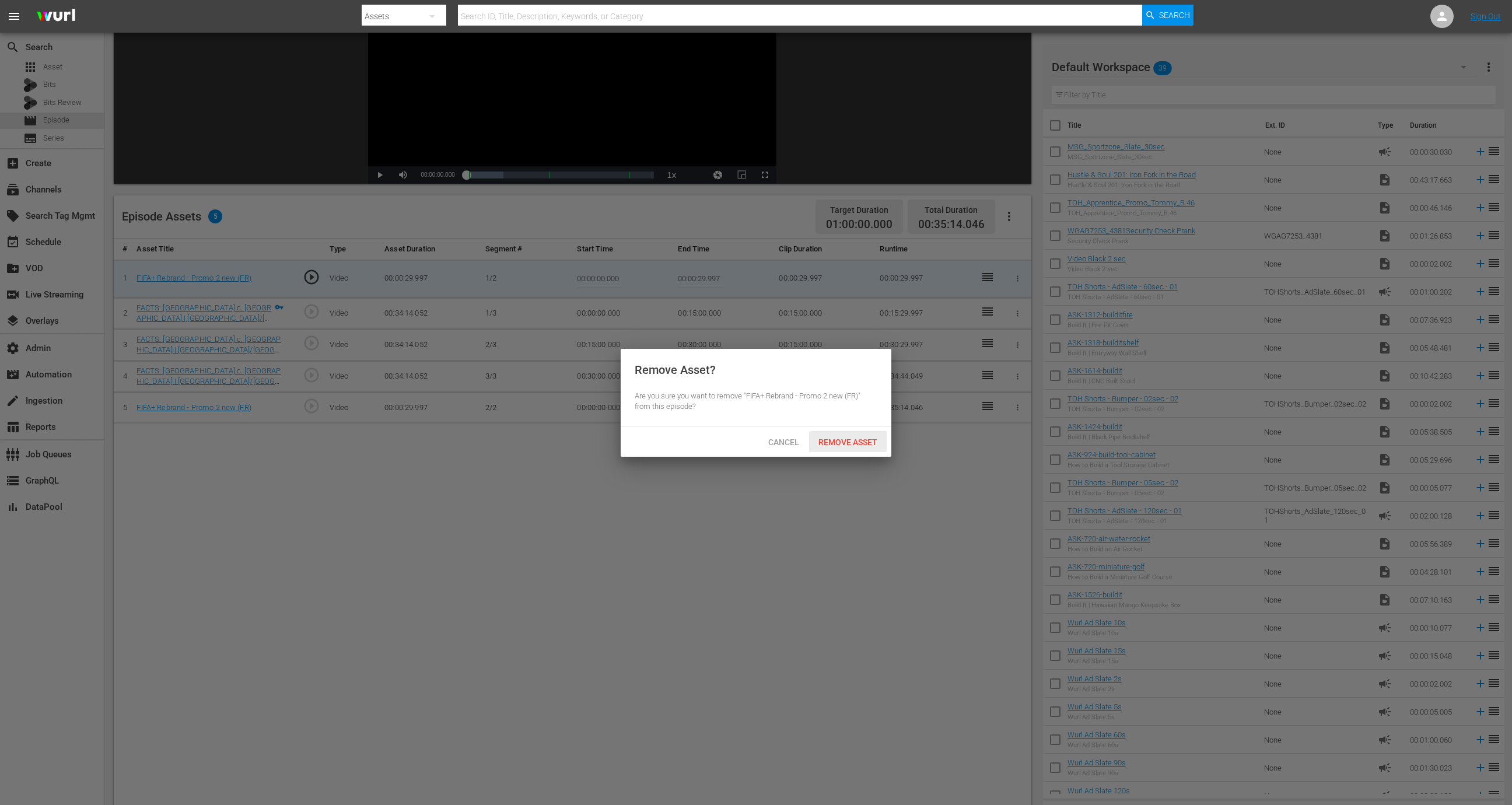
click at [857, 443] on span "Remove Asset" at bounding box center [848, 442] width 78 height 9
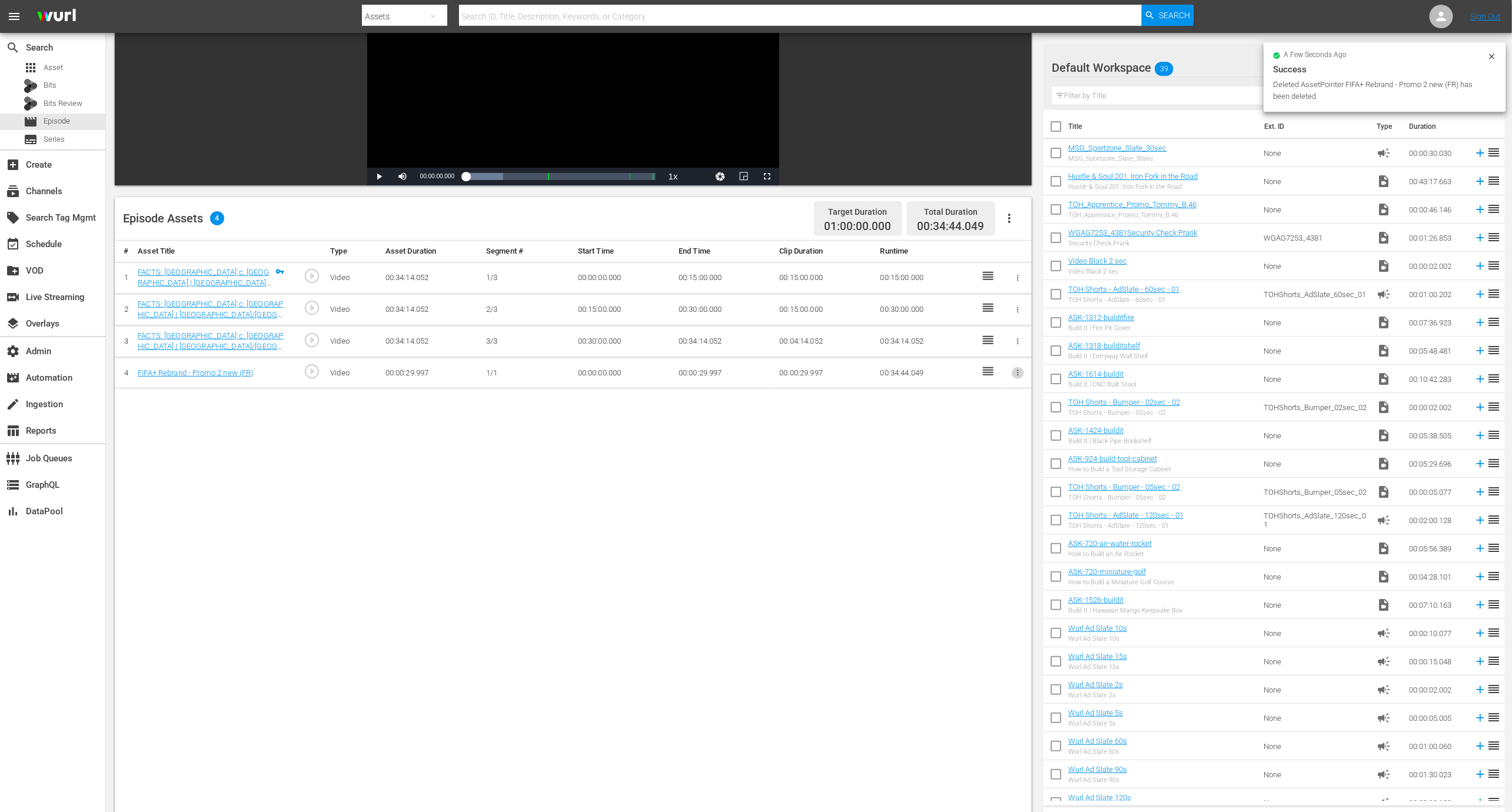
click at [1018, 369] on icon "button" at bounding box center [1018, 373] width 9 height 9
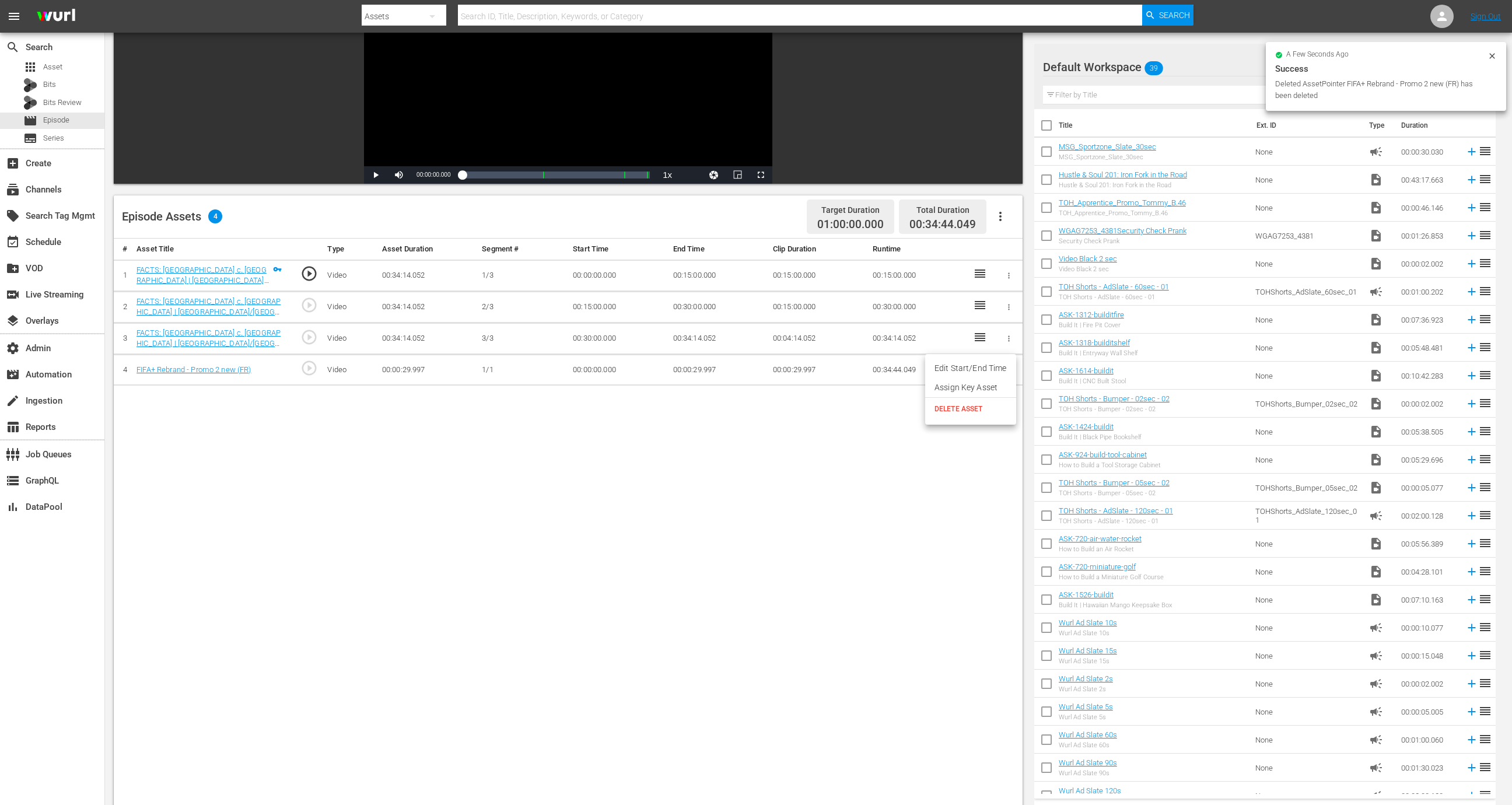
click at [980, 408] on span "DELETE ASSET" at bounding box center [971, 408] width 73 height 11
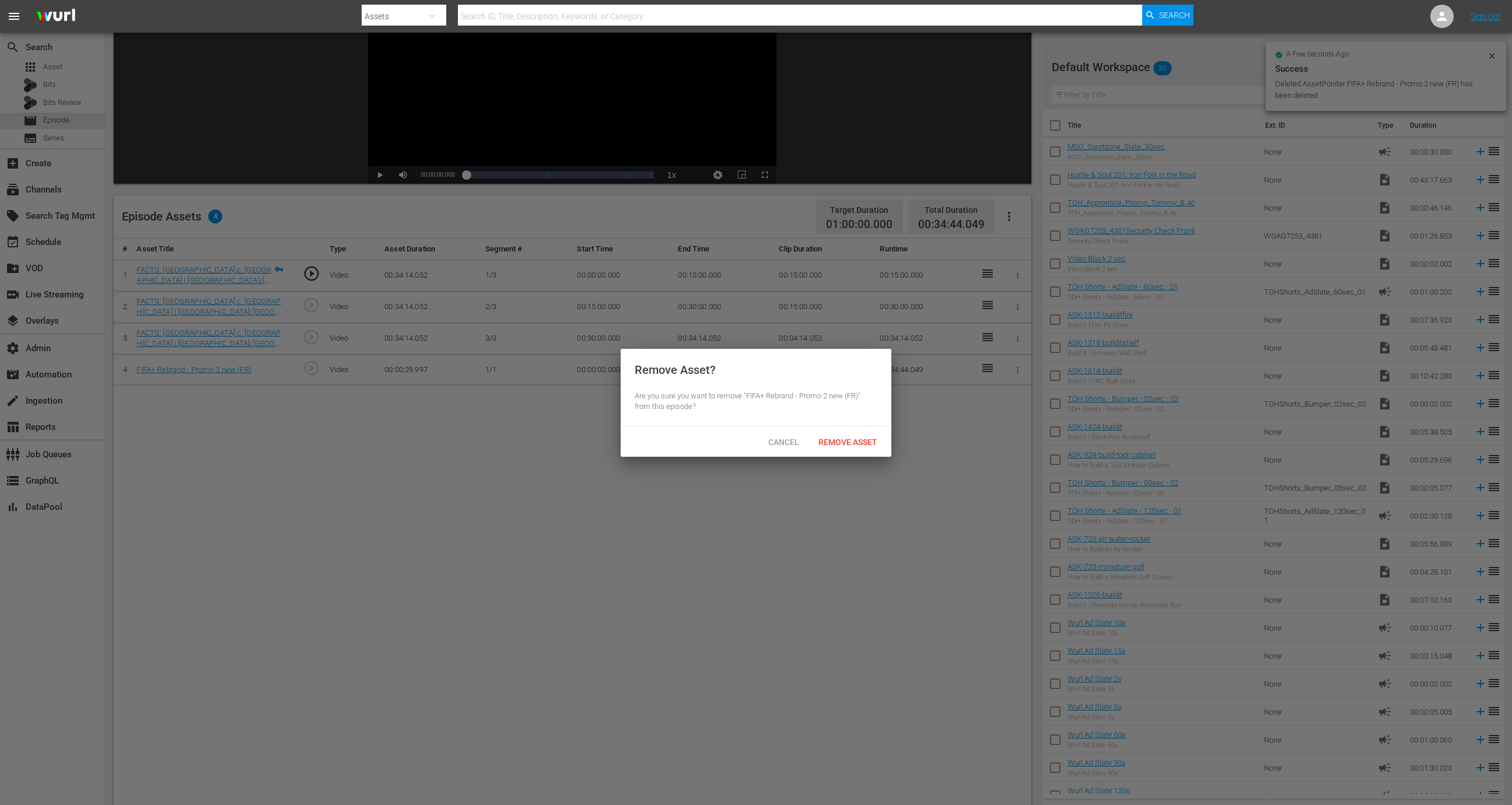
click at [860, 435] on div "Remove Asset" at bounding box center [848, 442] width 78 height 22
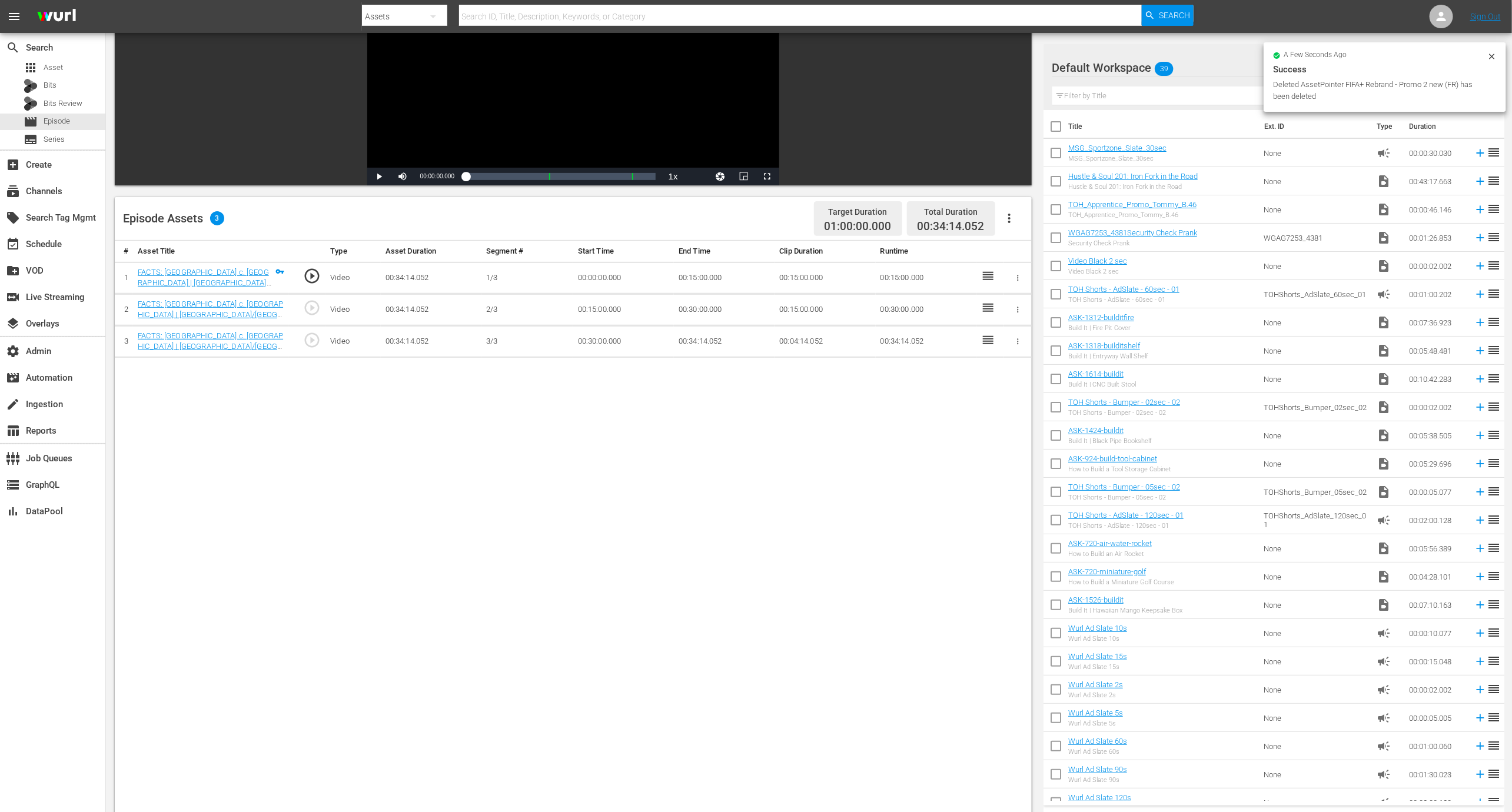
click at [1025, 217] on div "Episode Assets 3 Target Duration 01:00:00.000 Total Duration 00:34:14.052" at bounding box center [573, 219] width 917 height 44
click at [1011, 208] on button "button" at bounding box center [1009, 218] width 28 height 28
click at [1012, 251] on div "Fill with Ads" at bounding box center [1045, 251] width 80 height 28
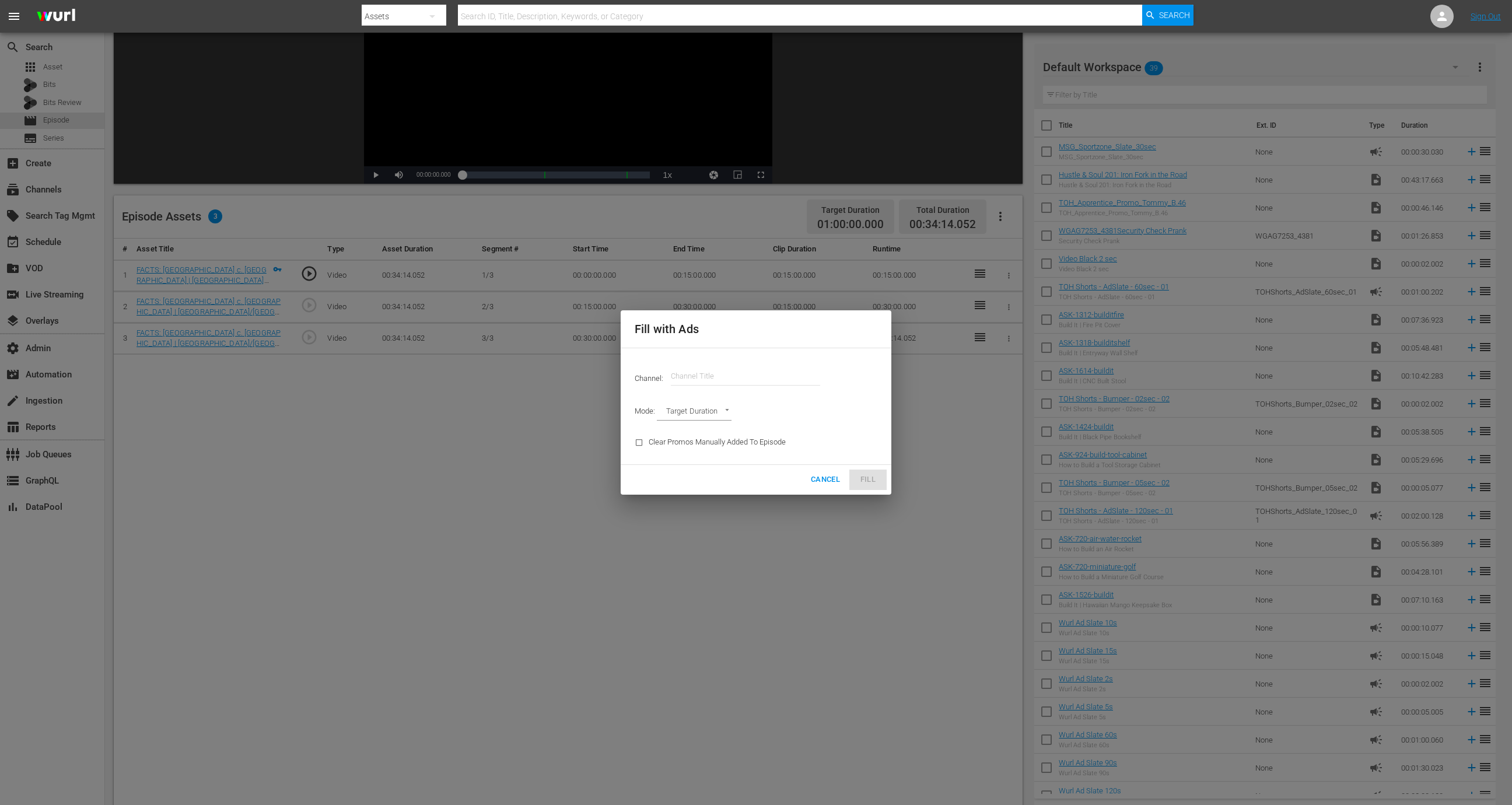
click at [703, 384] on div "Channel Title" at bounding box center [745, 376] width 150 height 28
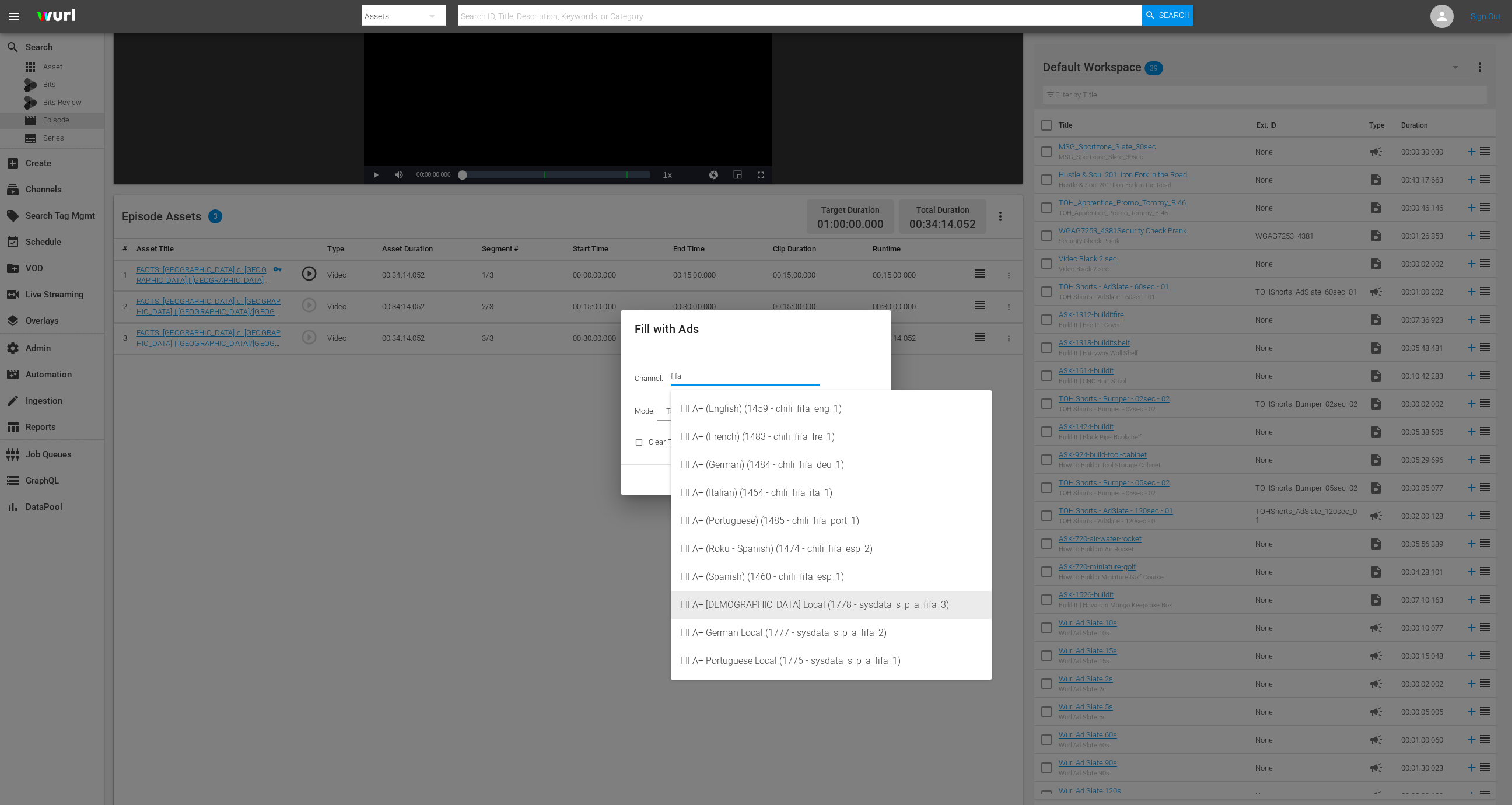
click at [778, 607] on div "FIFA+ French Local (1778 - sysdata_s_p_a_fifa_3)" at bounding box center [831, 605] width 302 height 28
type input "FIFA+ French Local (1778)"
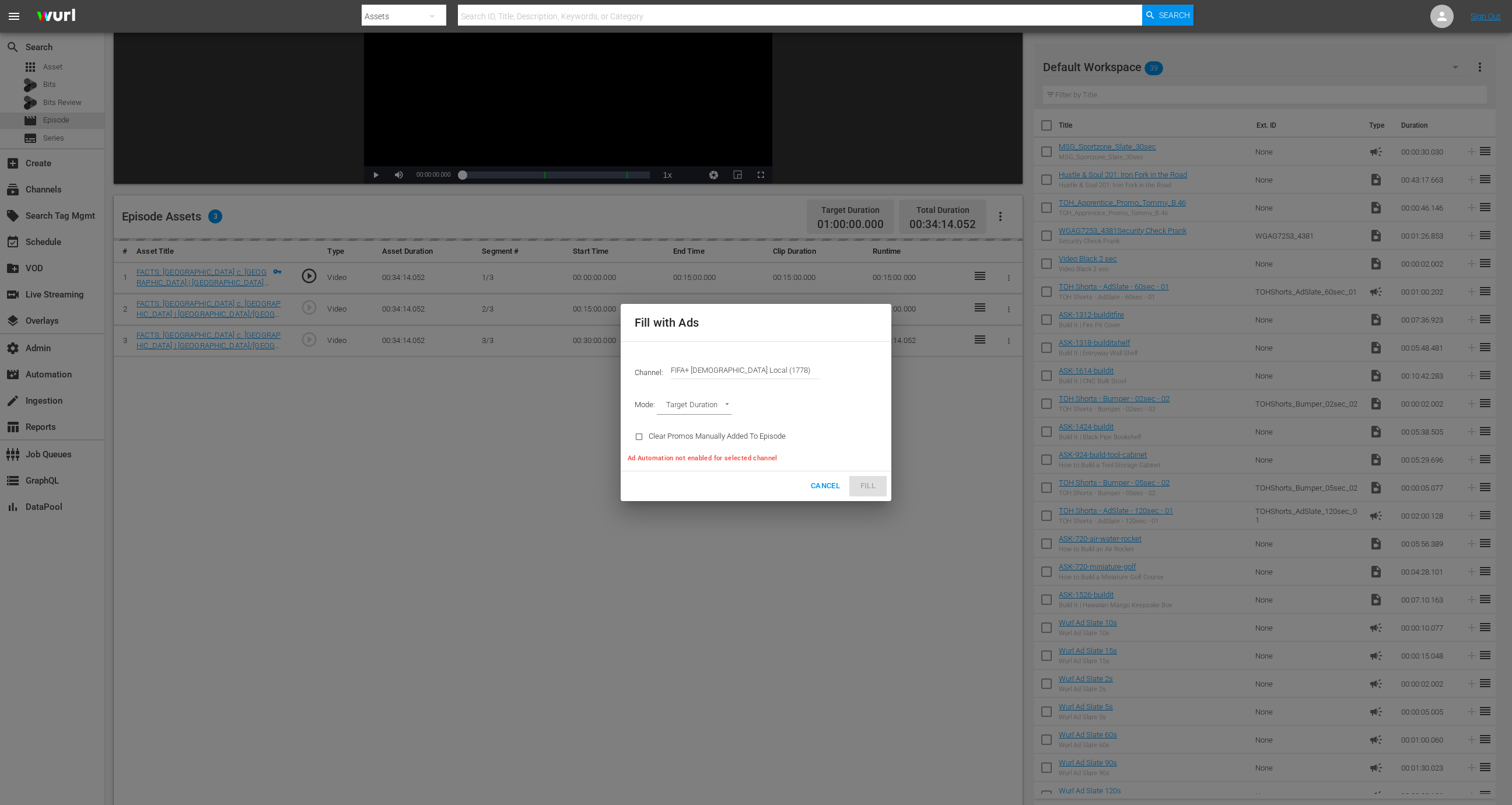
type input "AD_BREAK_DURATION"
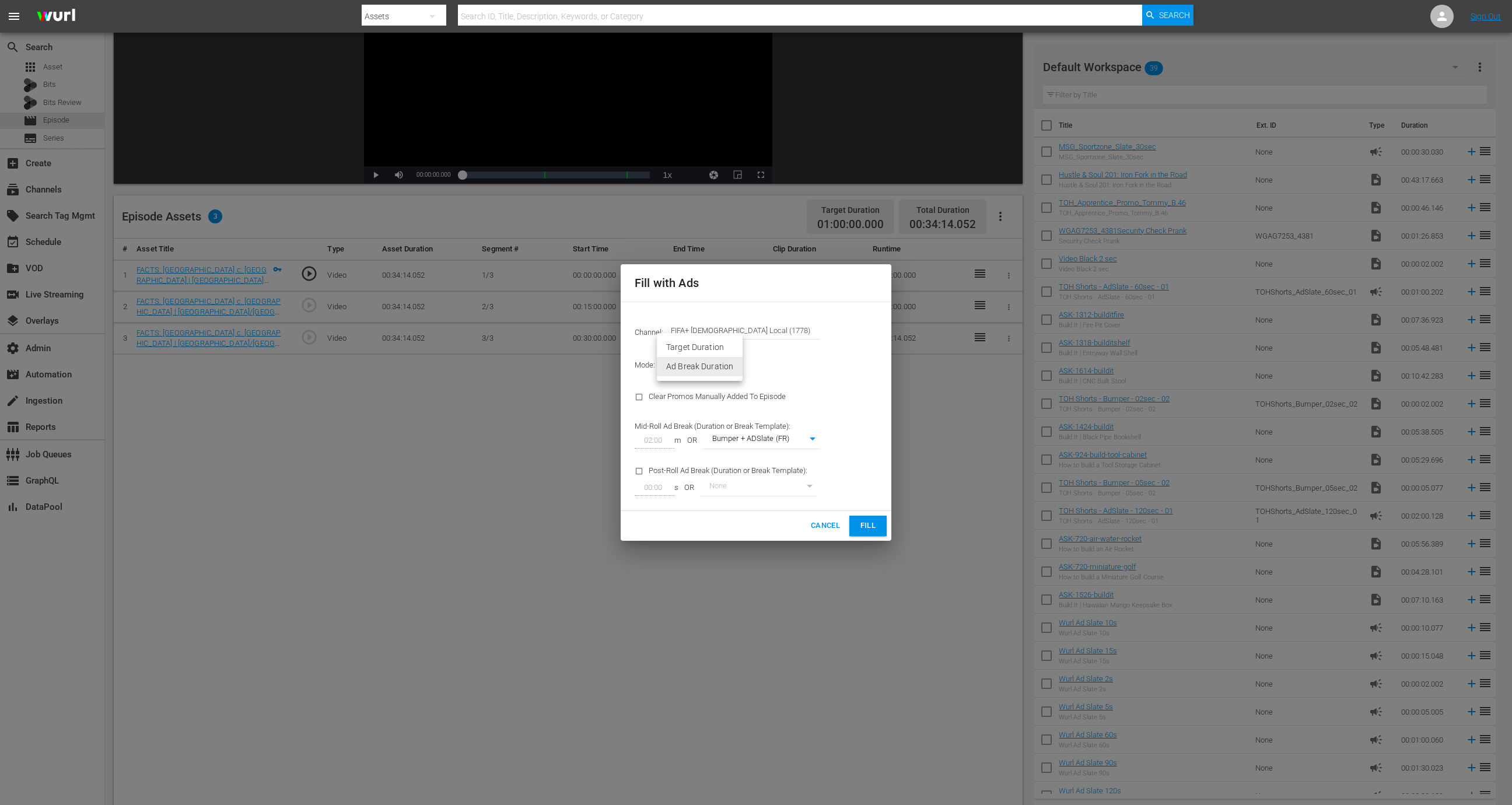
click at [721, 365] on body "menu Search By Assets Search ID, Title, Description, Keywords, or Category Sear…" at bounding box center [756, 258] width 1512 height 805
click at [810, 367] on div at bounding box center [756, 402] width 1512 height 805
click at [876, 526] on span "Fill" at bounding box center [868, 526] width 19 height 14
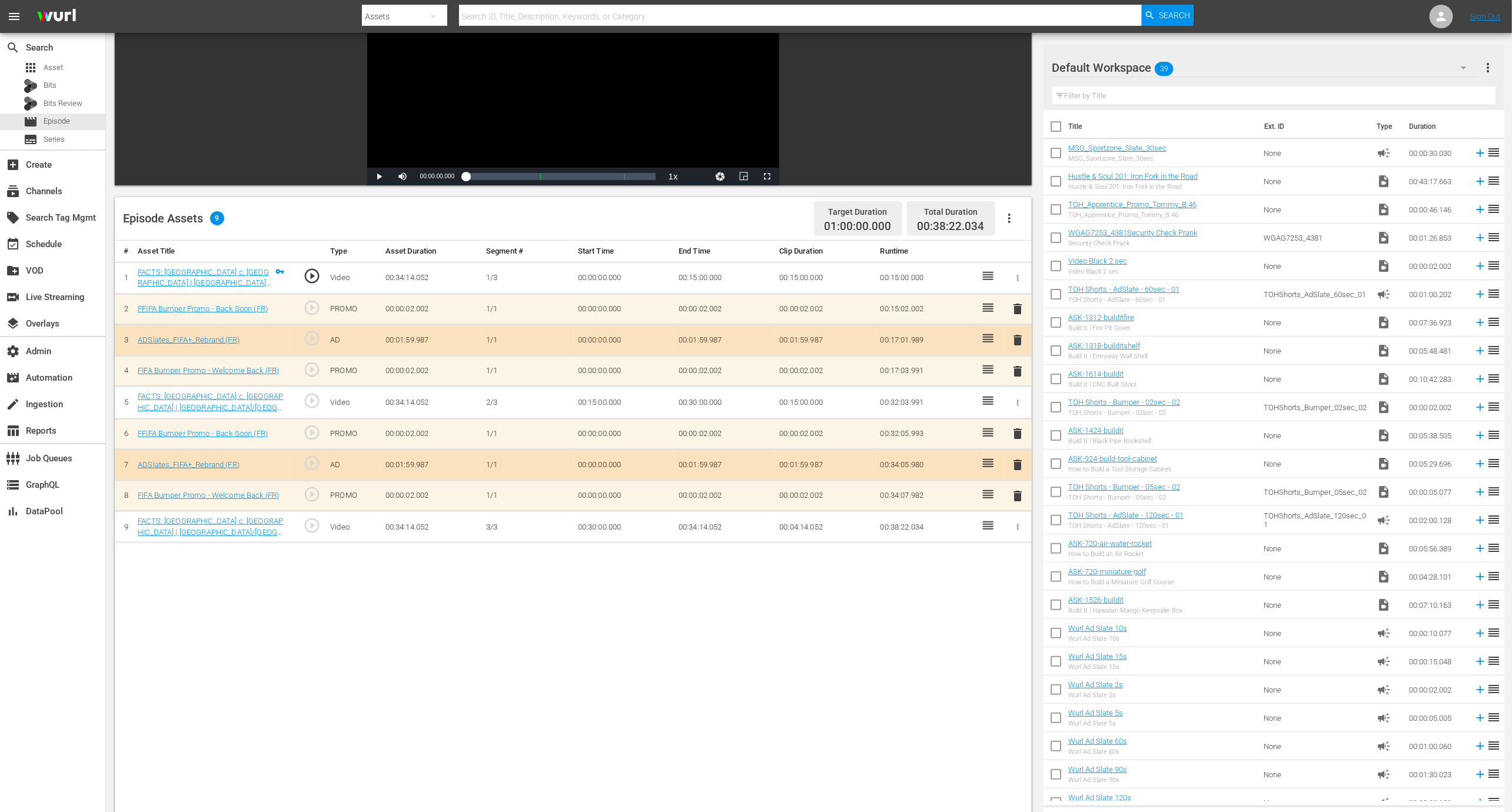
scroll to position [0, 0]
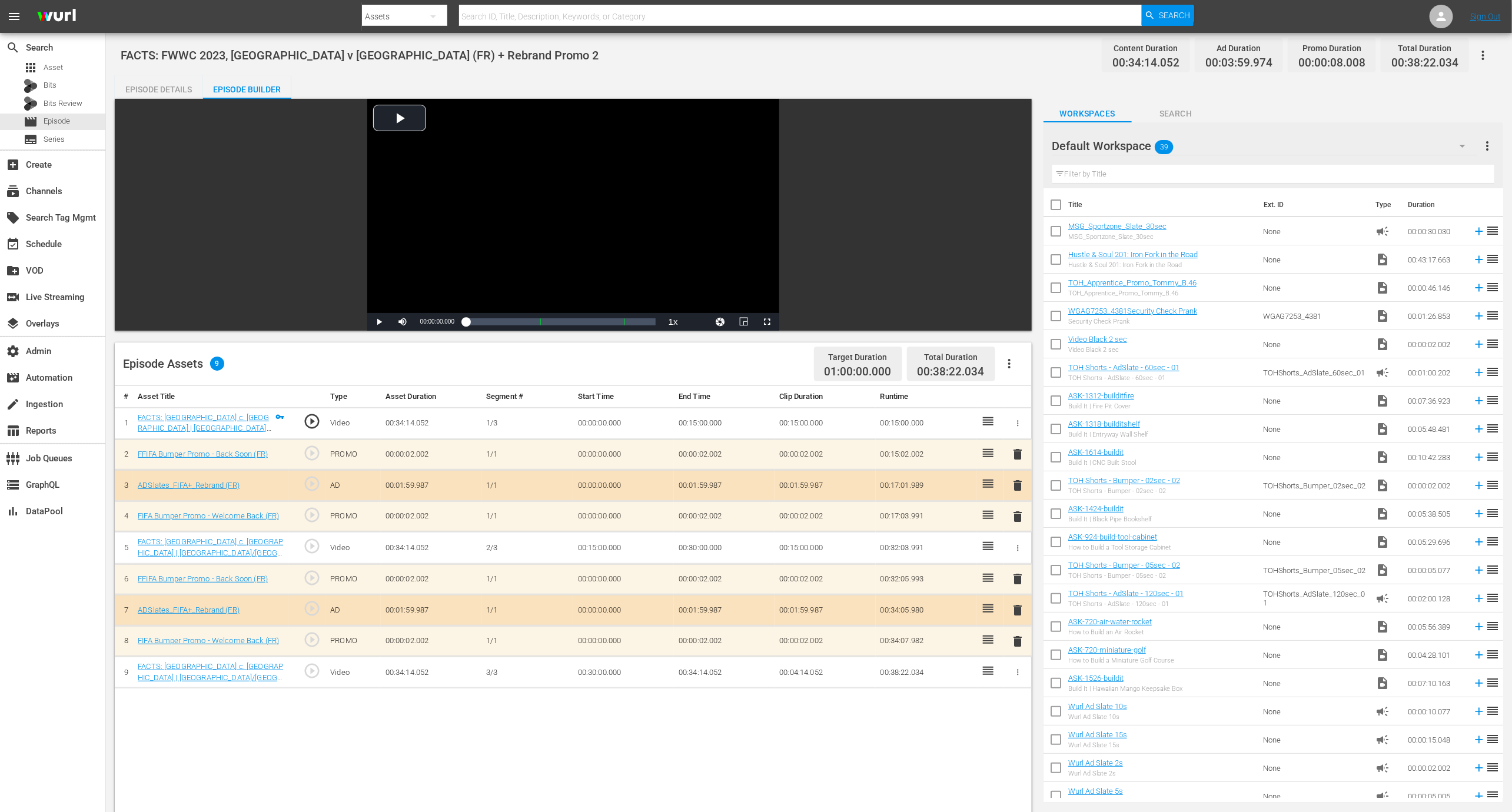
click at [1492, 49] on button "button" at bounding box center [1483, 55] width 28 height 28
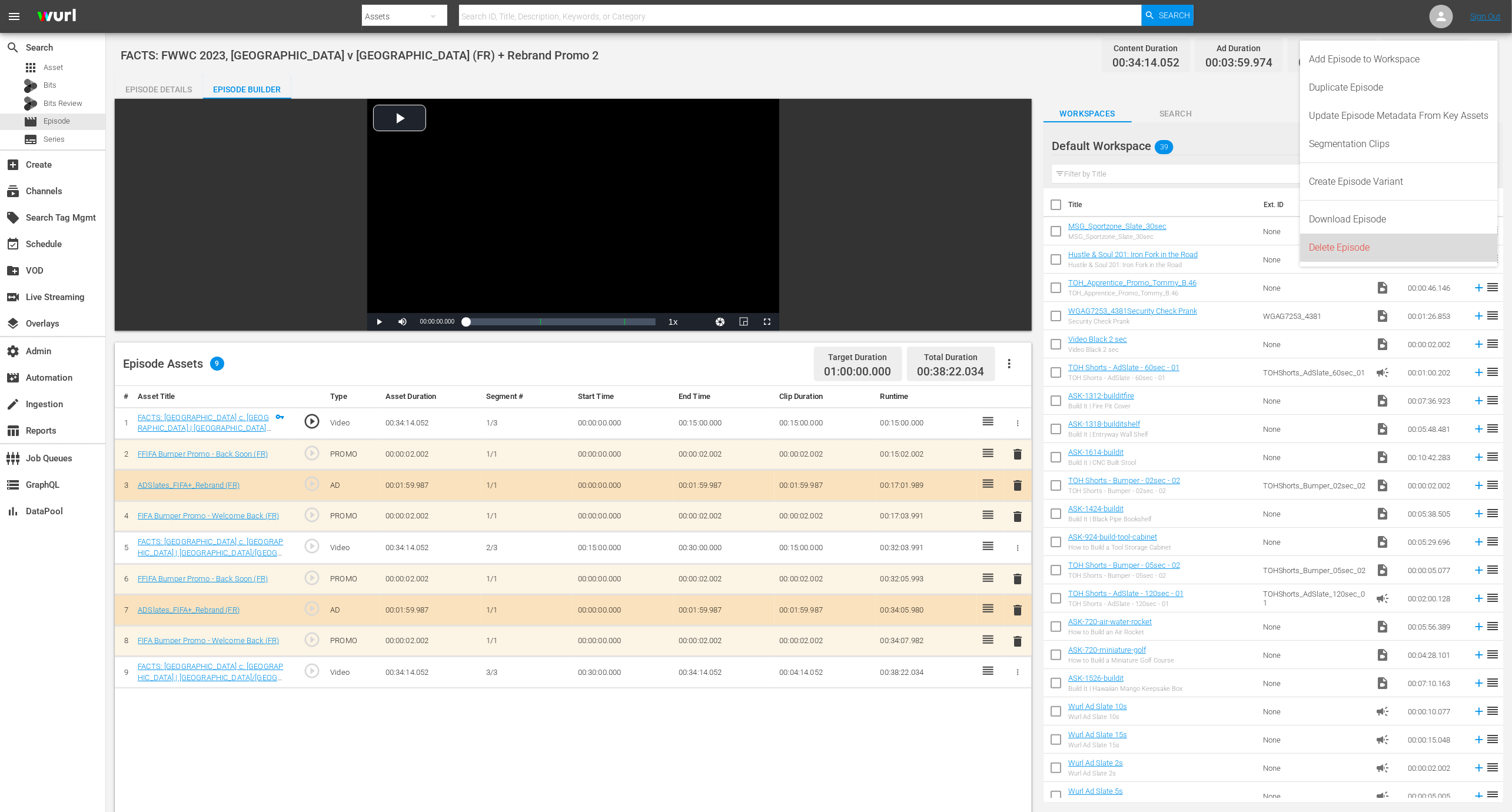
click at [1373, 241] on div "Delete Episode" at bounding box center [1399, 247] width 180 height 28
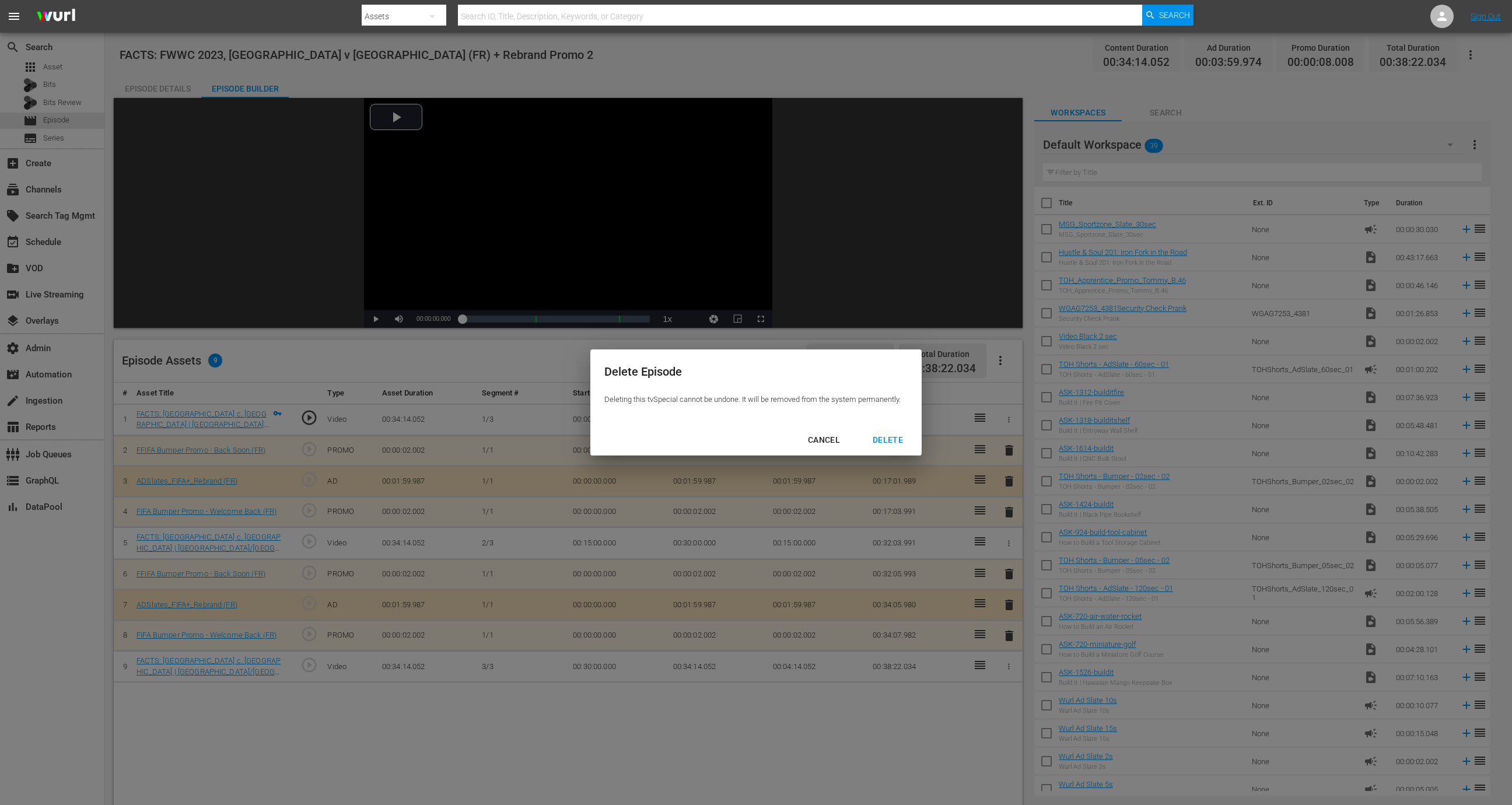
drag, startPoint x: 887, startPoint y: 441, endPoint x: 894, endPoint y: 438, distance: 7.6
click at [887, 441] on div "DELETE" at bounding box center [888, 439] width 49 height 14
click at [894, 438] on div "DELETE" at bounding box center [888, 439] width 49 height 14
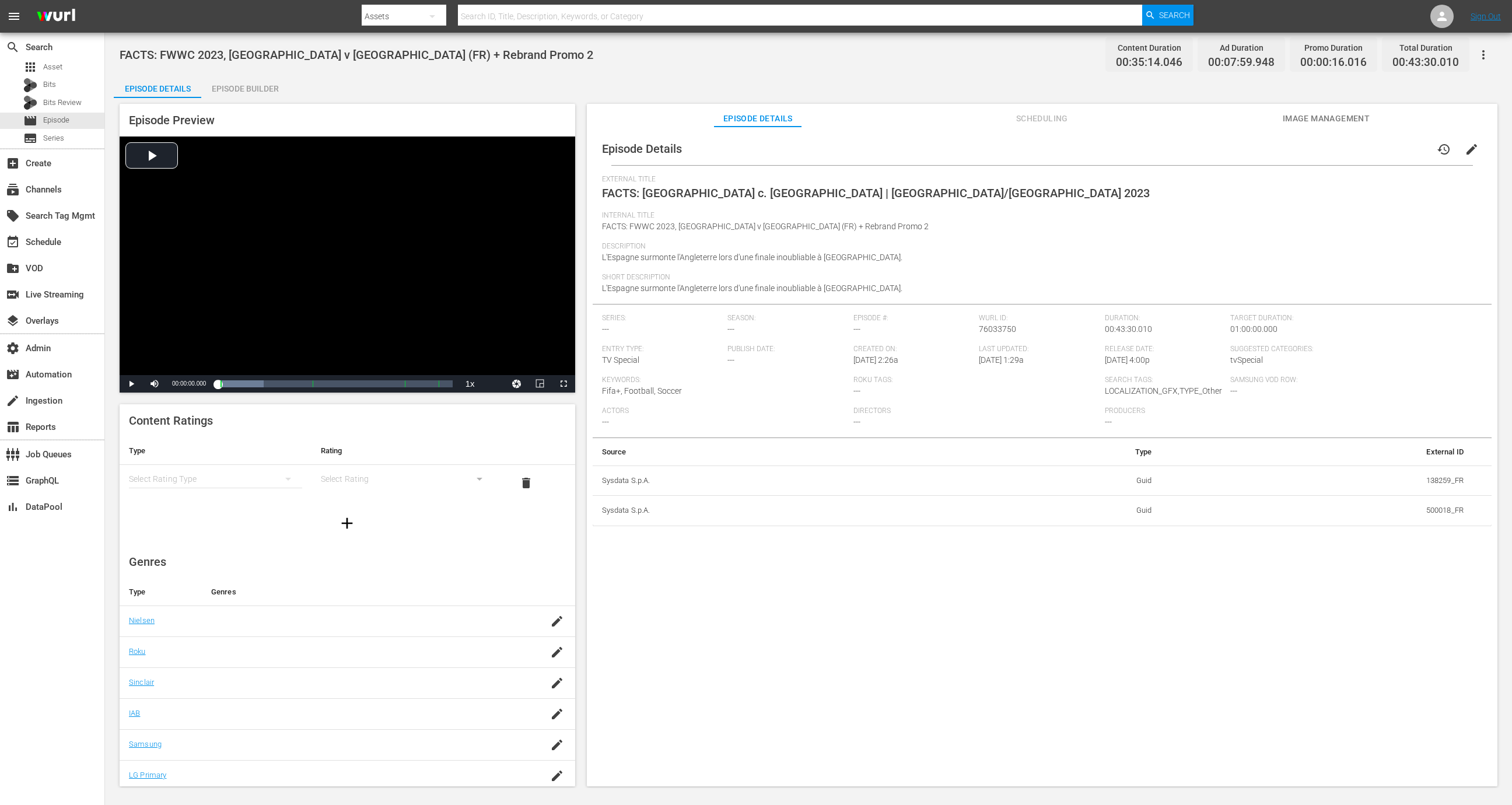
click at [259, 95] on div "Episode Builder" at bounding box center [245, 88] width 88 height 28
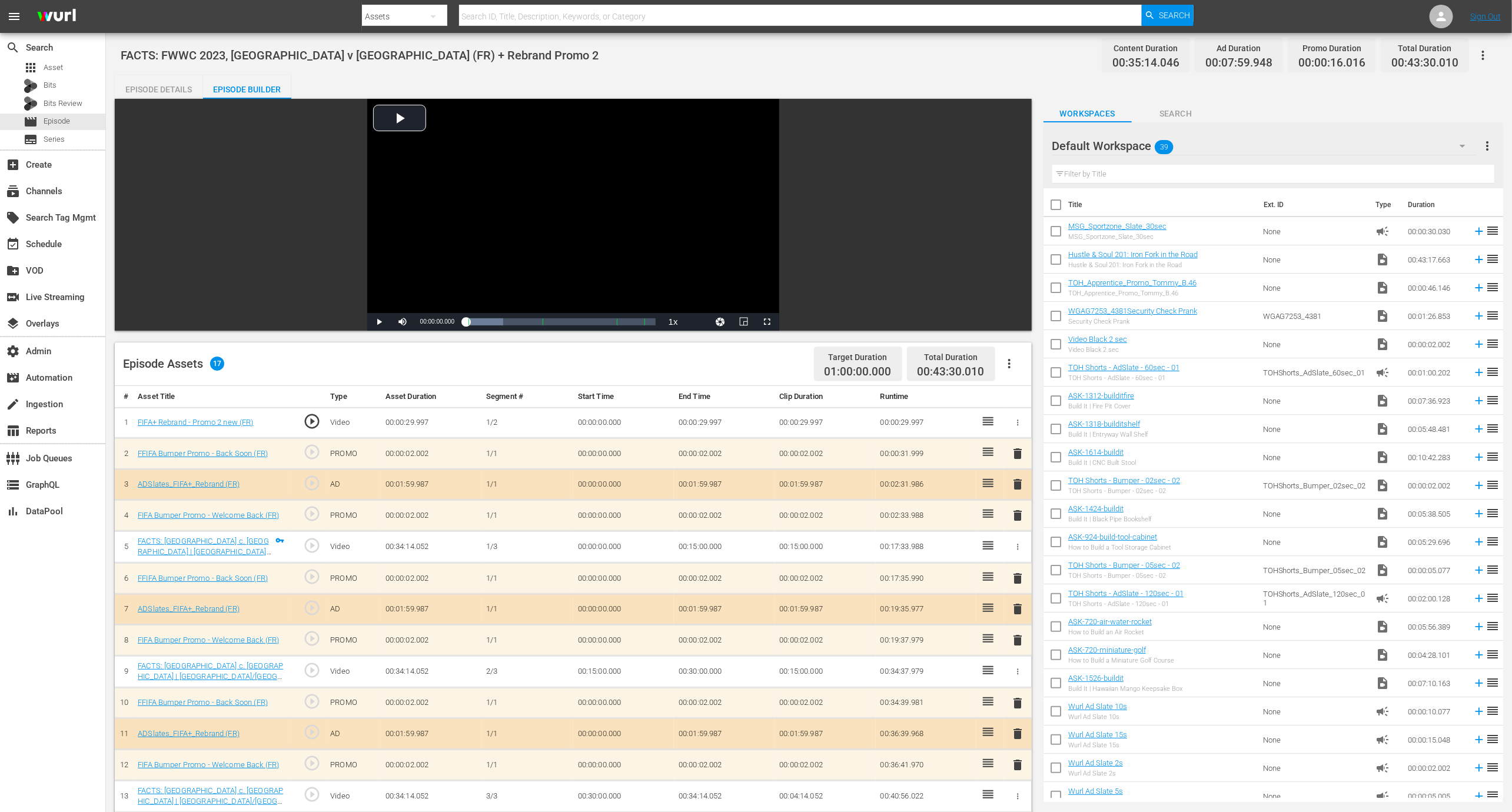
click at [1483, 60] on icon "button" at bounding box center [1483, 55] width 14 height 14
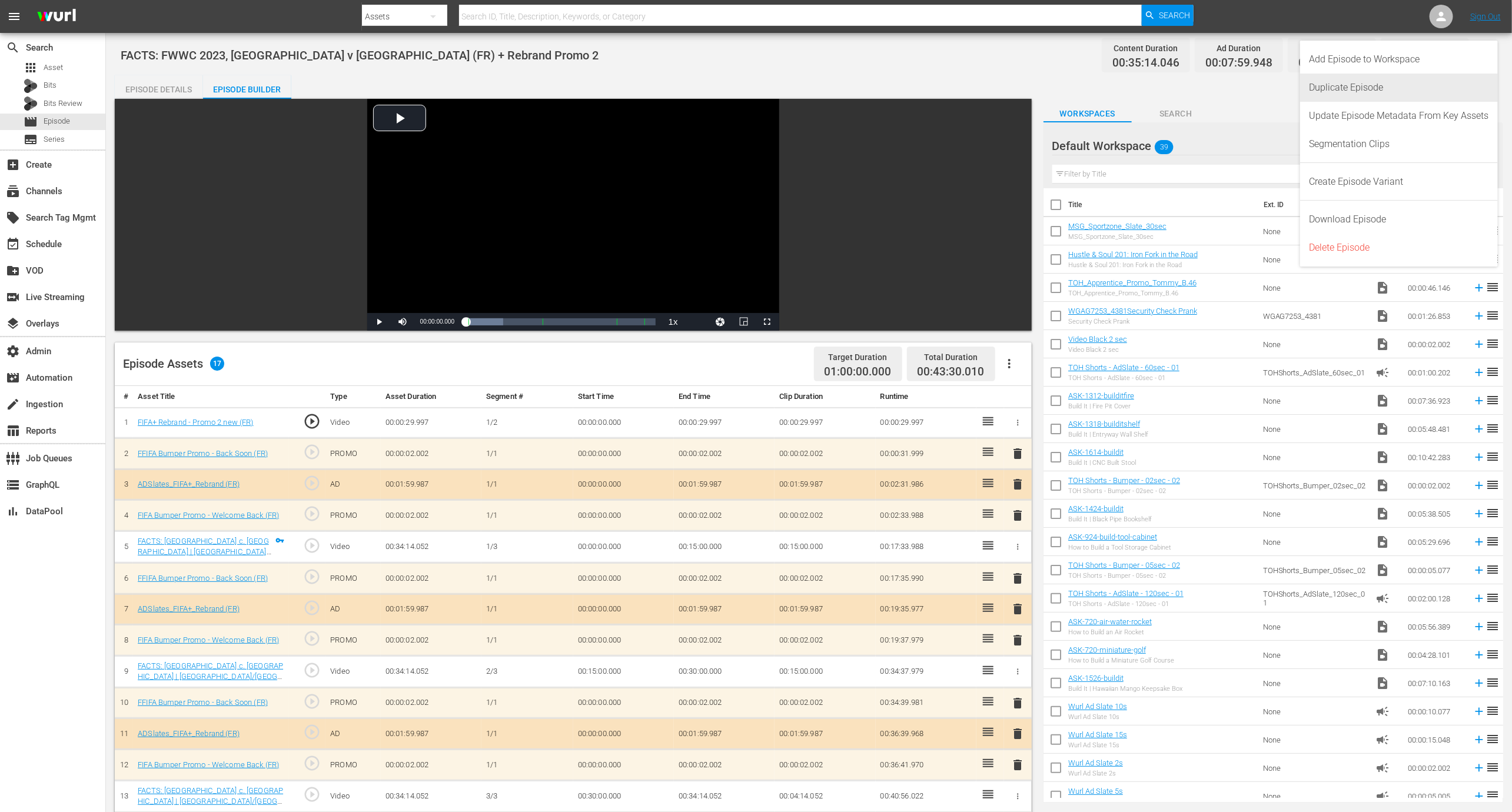
click at [1394, 91] on div "Duplicate Episode" at bounding box center [1399, 87] width 180 height 28
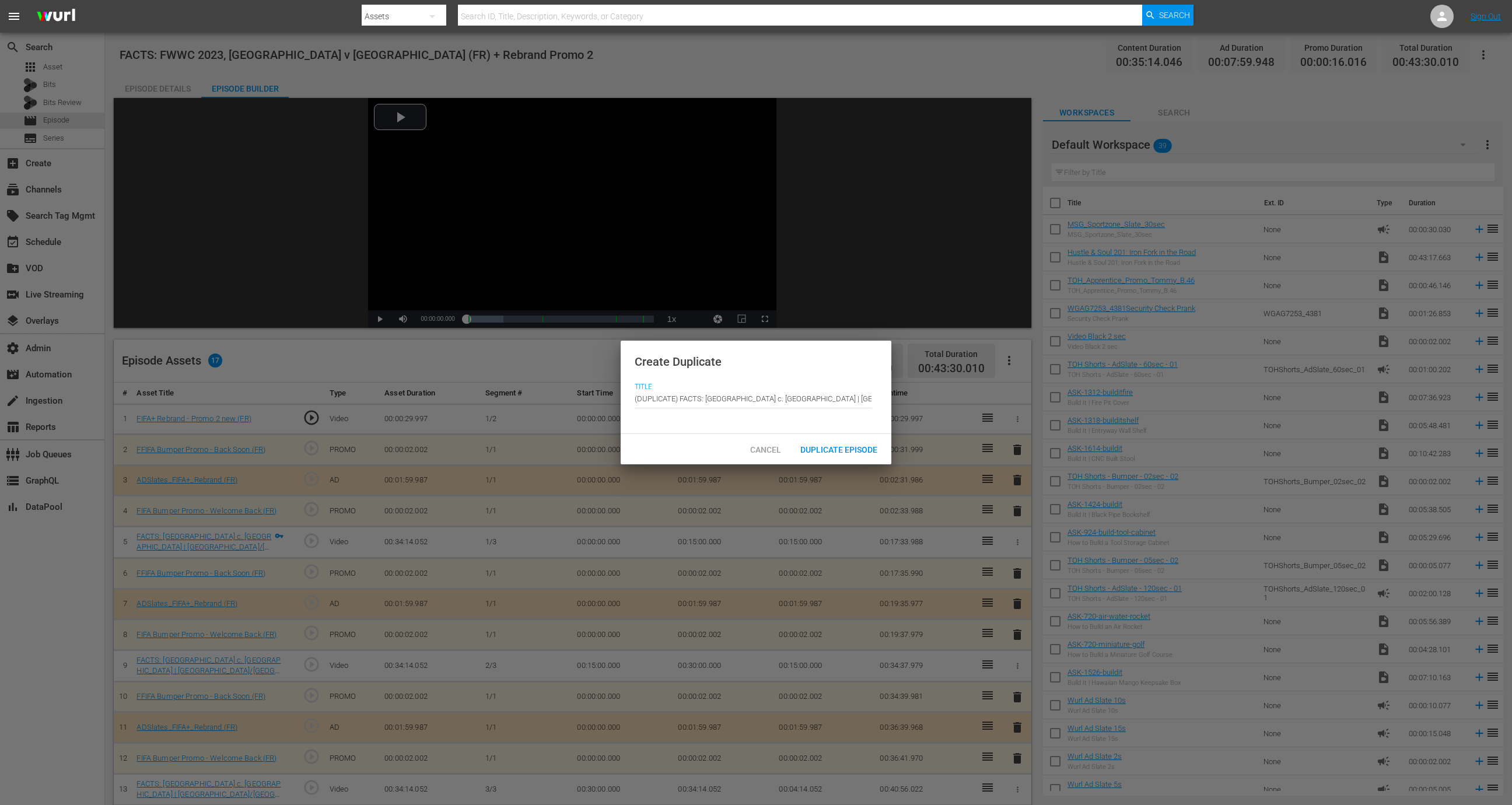
click at [829, 443] on div "Duplicate Episode" at bounding box center [839, 449] width 96 height 22
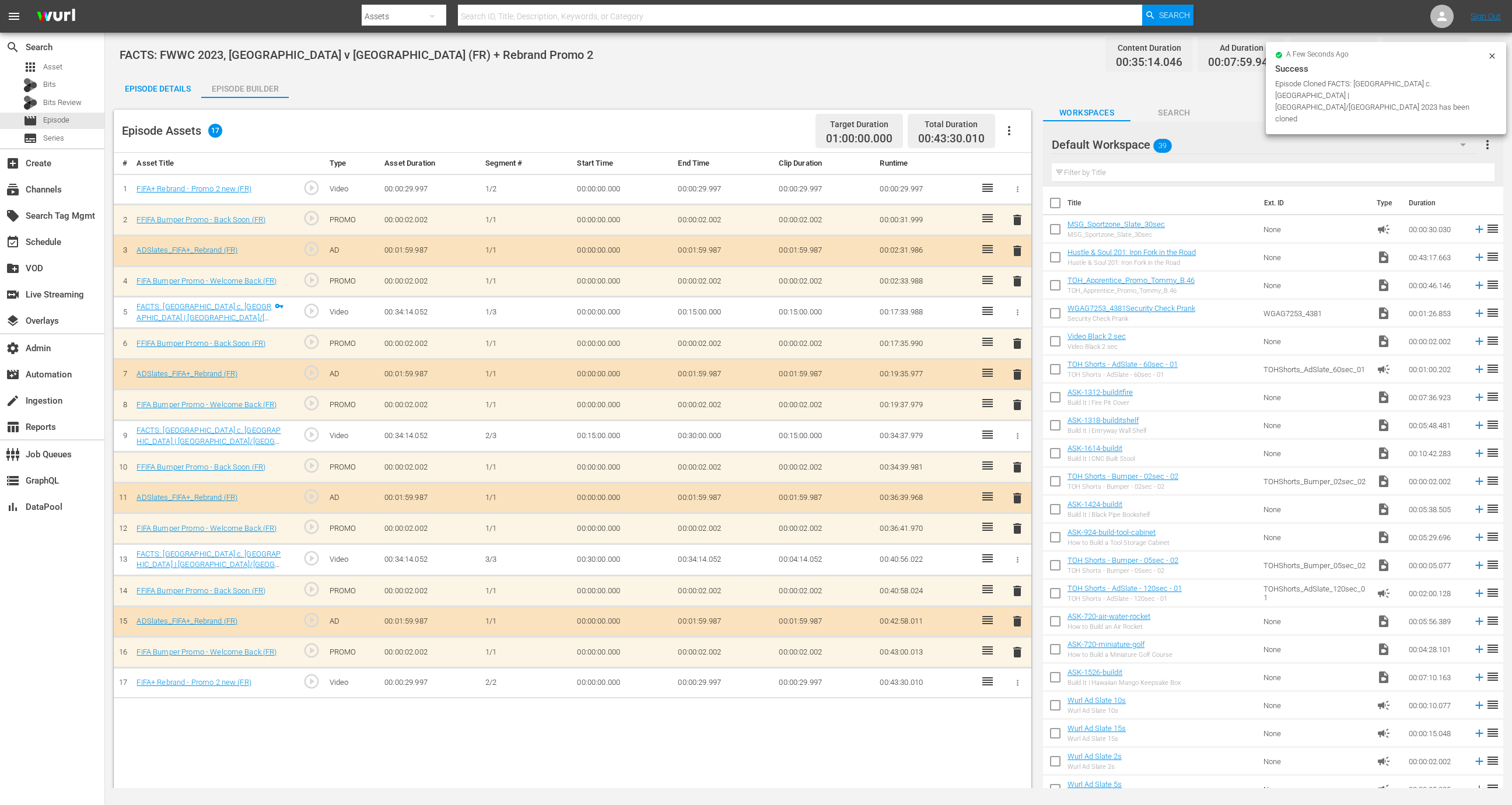
click at [160, 83] on div "Episode Details" at bounding box center [157, 88] width 88 height 28
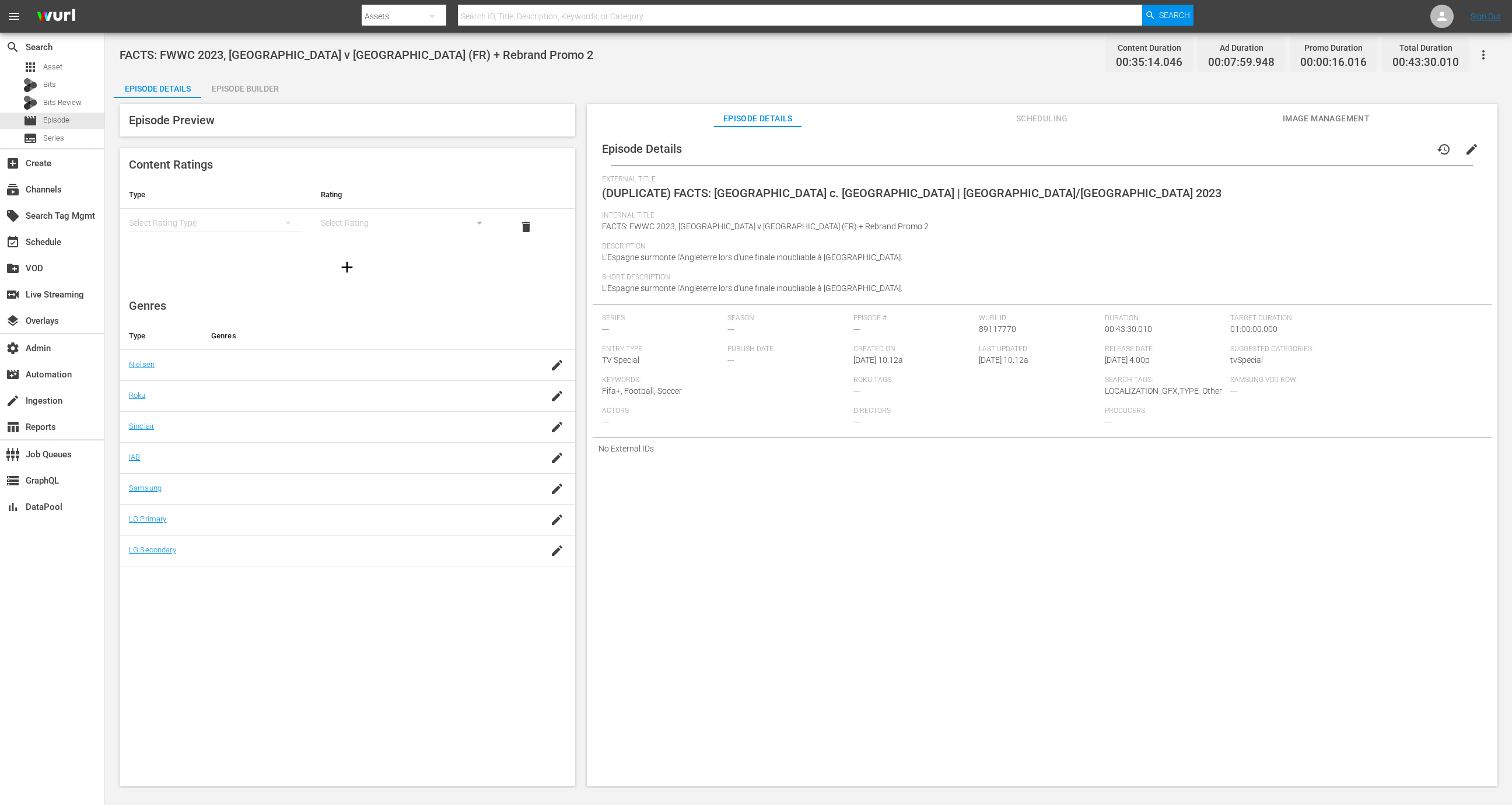
click at [636, 199] on span "(DUPLICATE) FACTS: Espagne c. Angleterre | Australie/Nouvelle-Zélande 2023" at bounding box center [912, 193] width 619 height 14
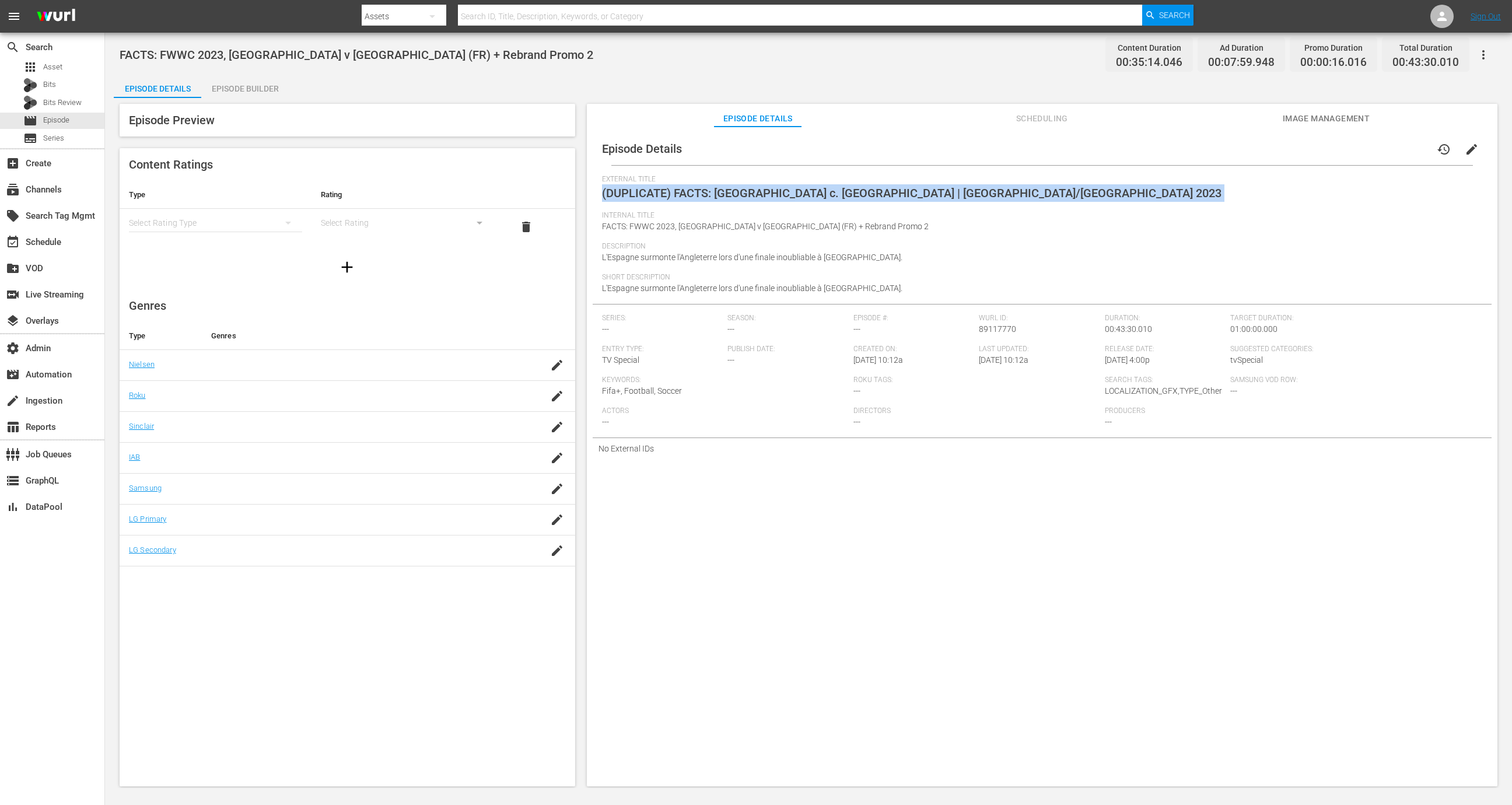
click at [636, 199] on span "(DUPLICATE) FACTS: Espagne c. Angleterre | Australie/Nouvelle-Zélande 2023" at bounding box center [912, 193] width 619 height 14
click at [254, 86] on div "Episode Builder" at bounding box center [245, 88] width 88 height 28
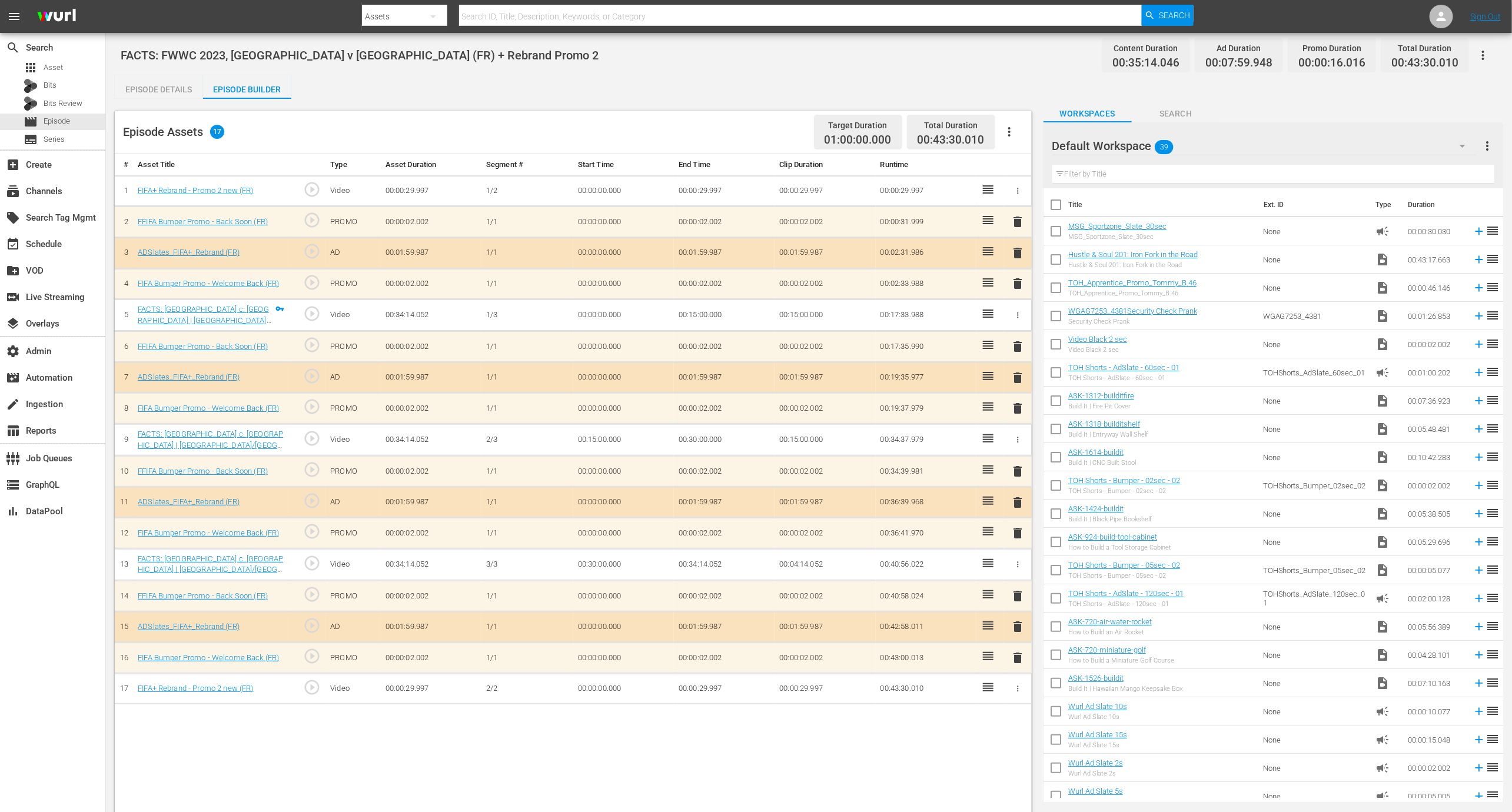
click at [1005, 129] on icon "button" at bounding box center [1010, 131] width 14 height 14
click at [1018, 191] on div "Clear Ads" at bounding box center [1045, 193] width 80 height 28
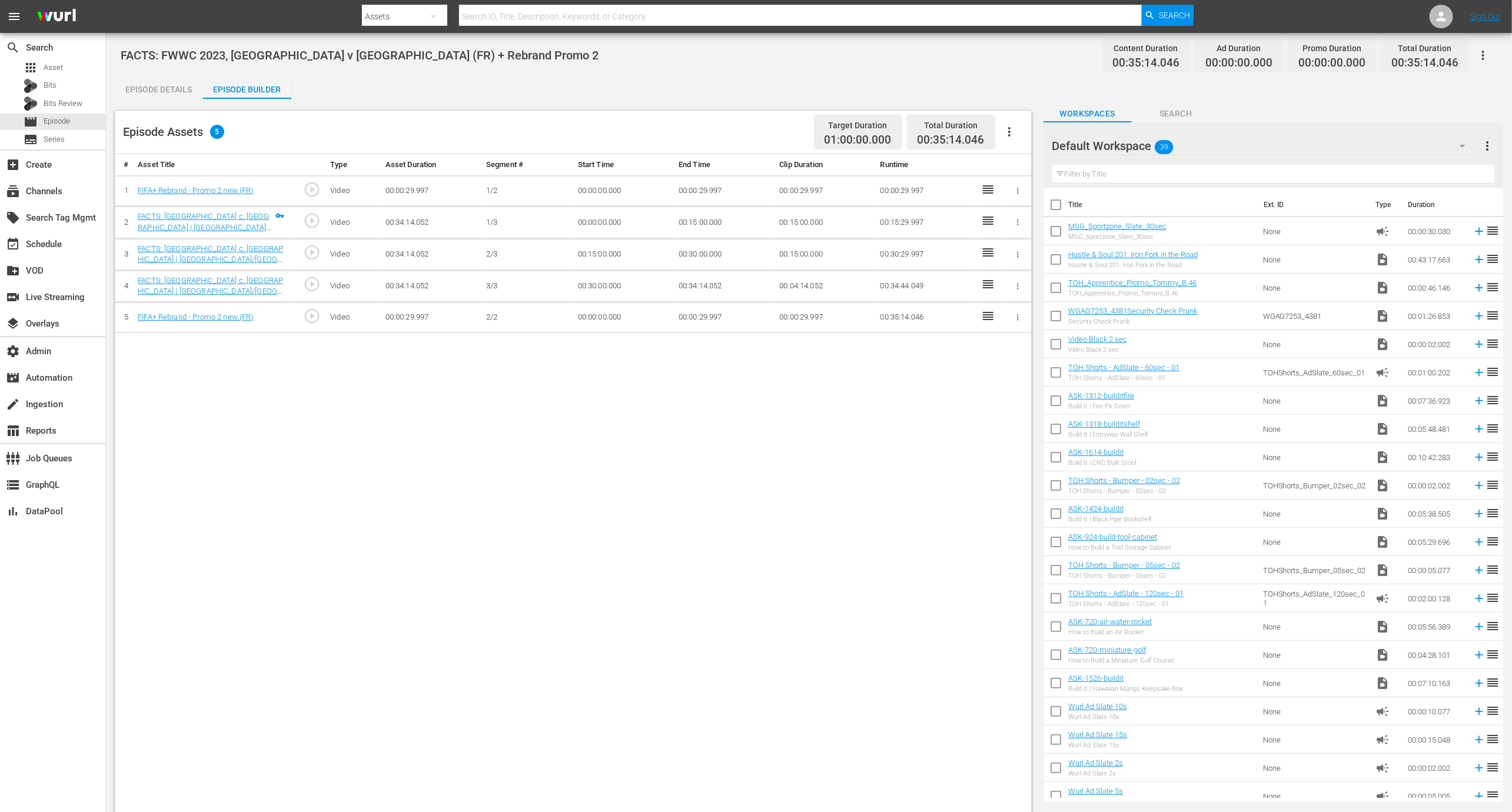
click at [1021, 132] on button "button" at bounding box center [1009, 131] width 28 height 28
click at [1019, 165] on div "Fill with Ads" at bounding box center [1045, 165] width 80 height 28
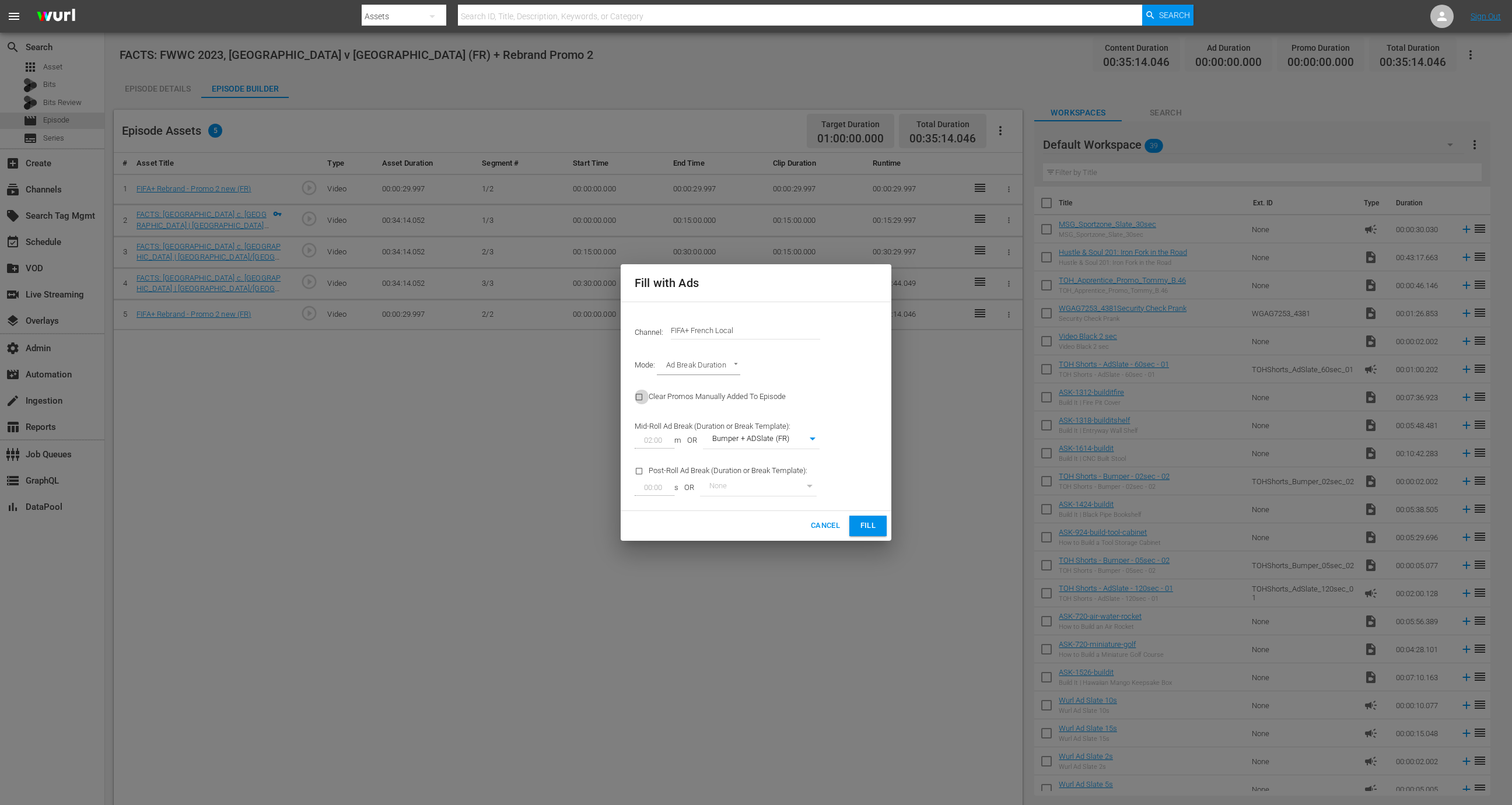
click at [639, 395] on input "checkbox" at bounding box center [642, 399] width 14 height 16
checkbox input "true"
click at [871, 527] on span "Fill" at bounding box center [868, 526] width 19 height 14
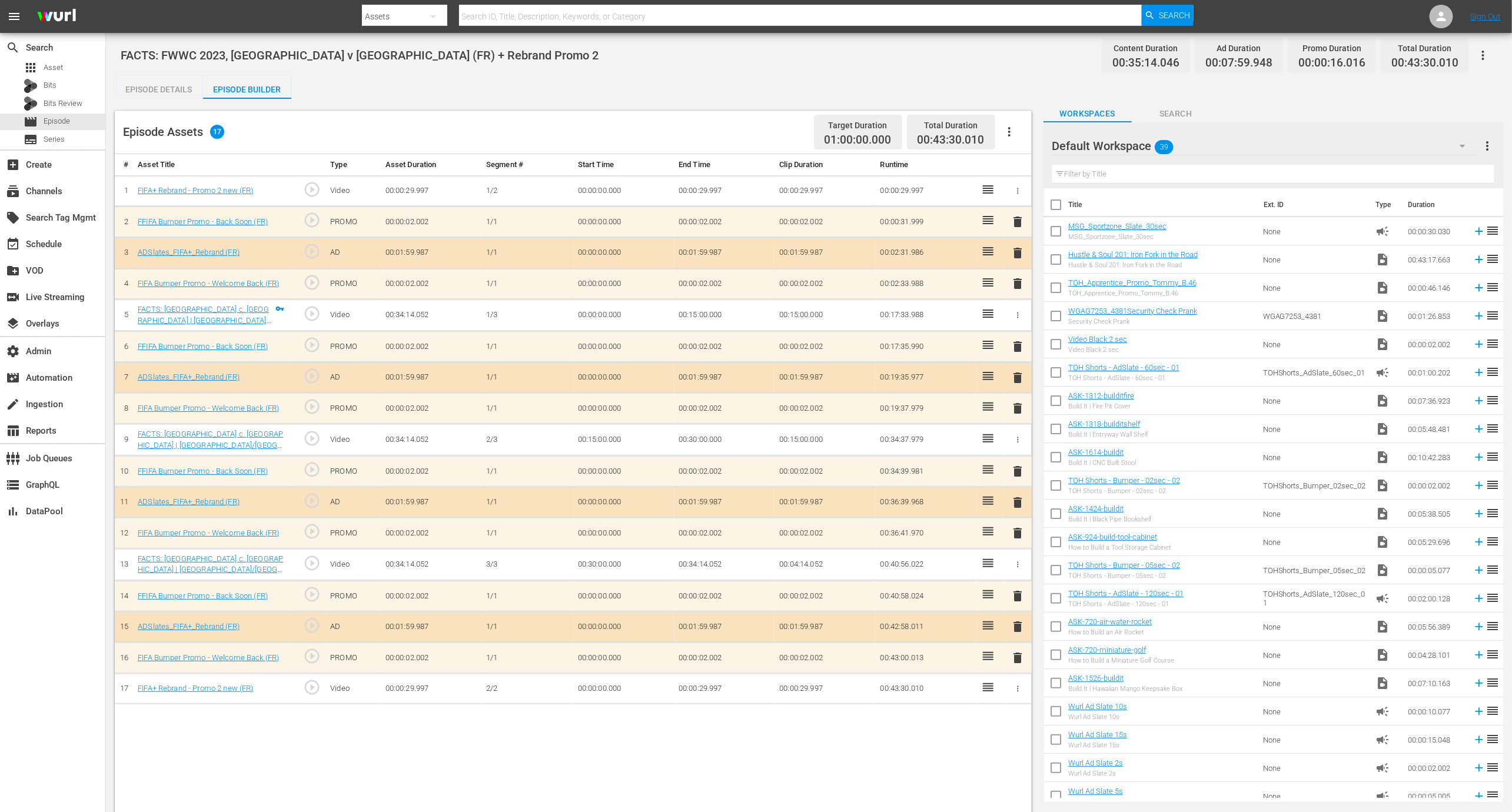
click at [1018, 182] on td at bounding box center [1018, 191] width 28 height 31
click at [1019, 185] on button "button" at bounding box center [1018, 191] width 13 height 13
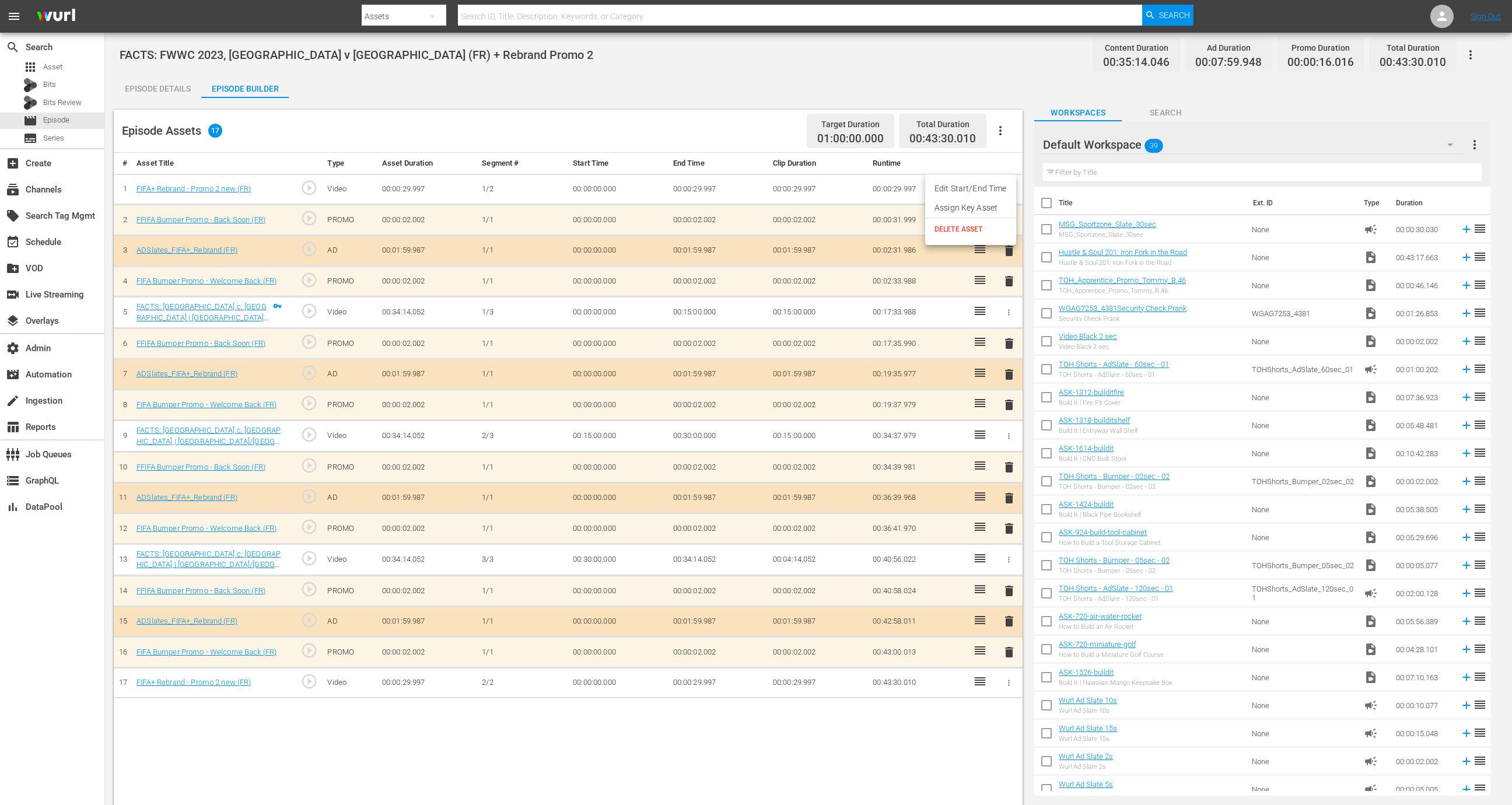
click at [999, 125] on div at bounding box center [756, 402] width 1512 height 805
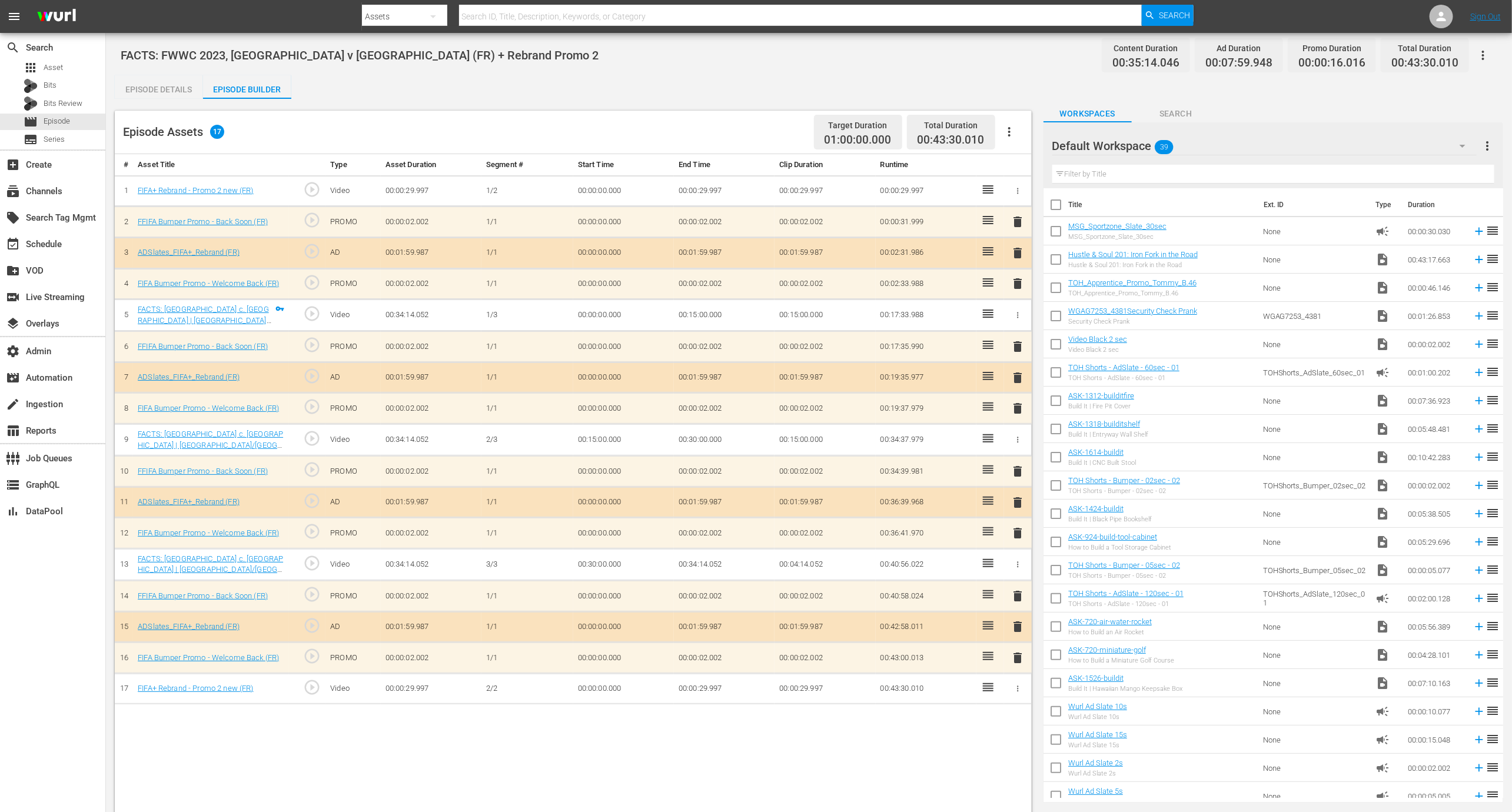
click at [1015, 127] on icon "button" at bounding box center [1010, 131] width 14 height 14
click at [1020, 187] on div "Clear Ads" at bounding box center [1045, 193] width 80 height 28
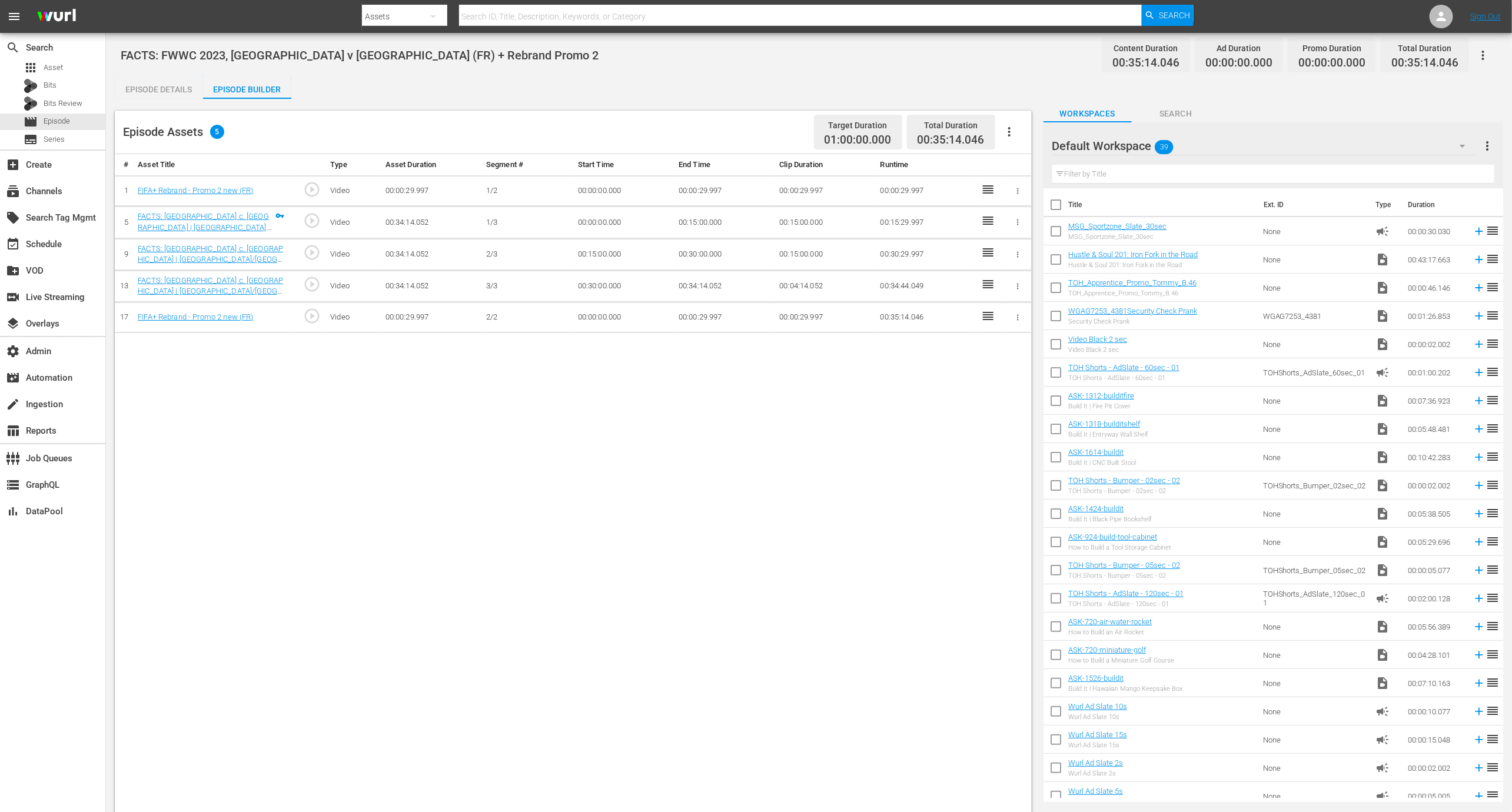
click at [1018, 185] on button "button" at bounding box center [1018, 191] width 13 height 13
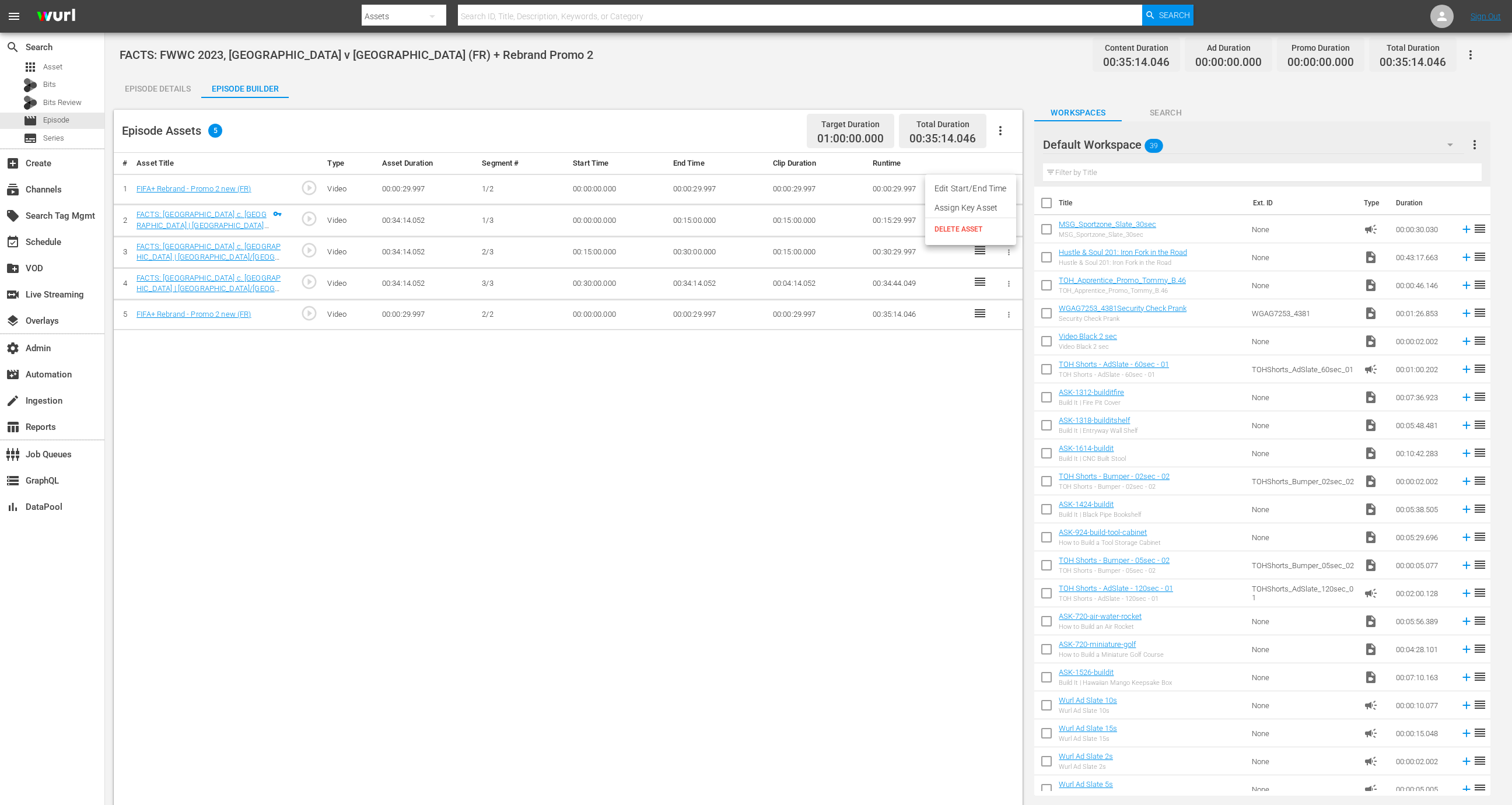
click at [968, 236] on li "DELETE ASSET" at bounding box center [971, 229] width 91 height 22
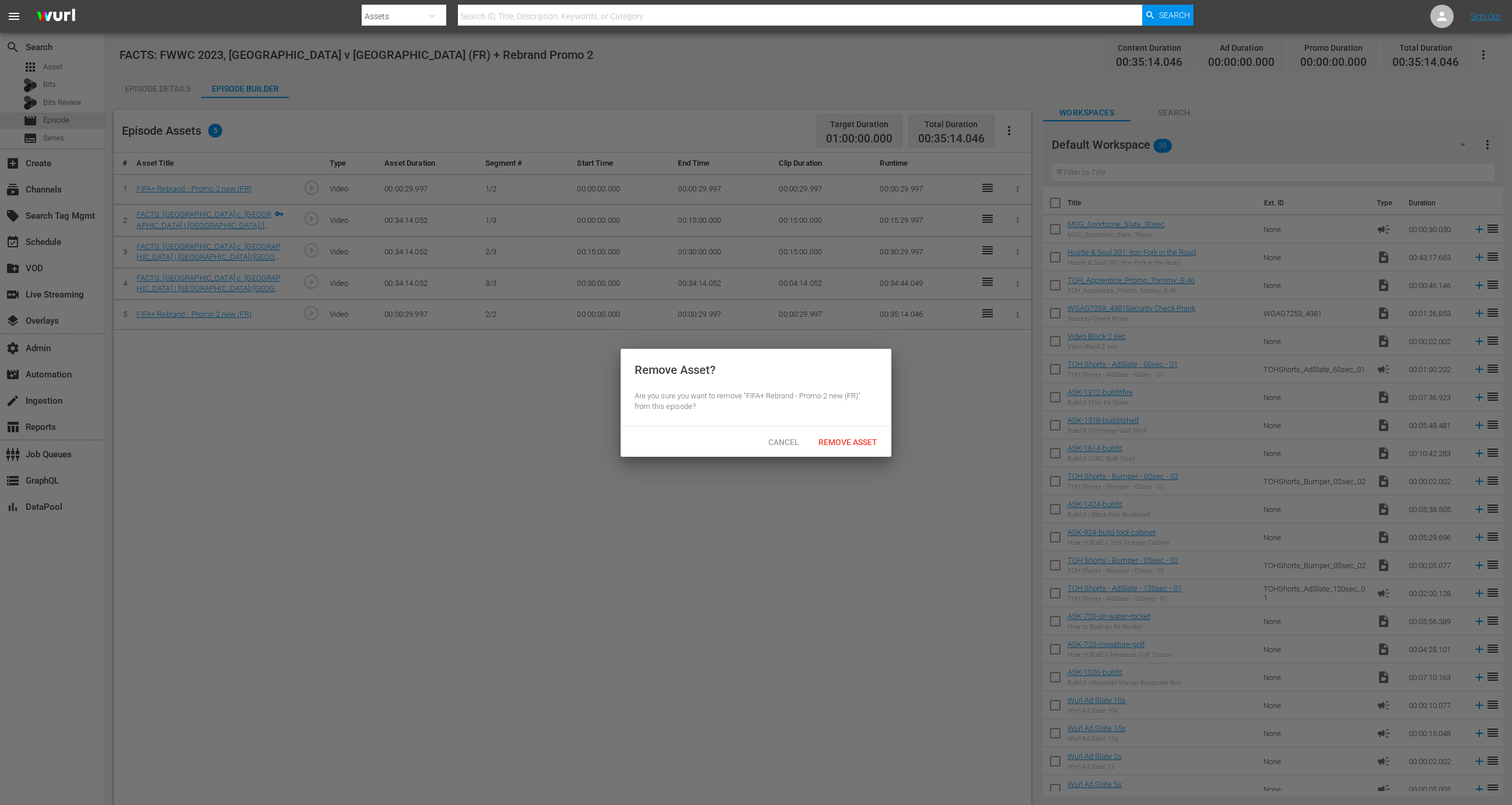
click at [868, 433] on div "Remove Asset" at bounding box center [848, 442] width 78 height 22
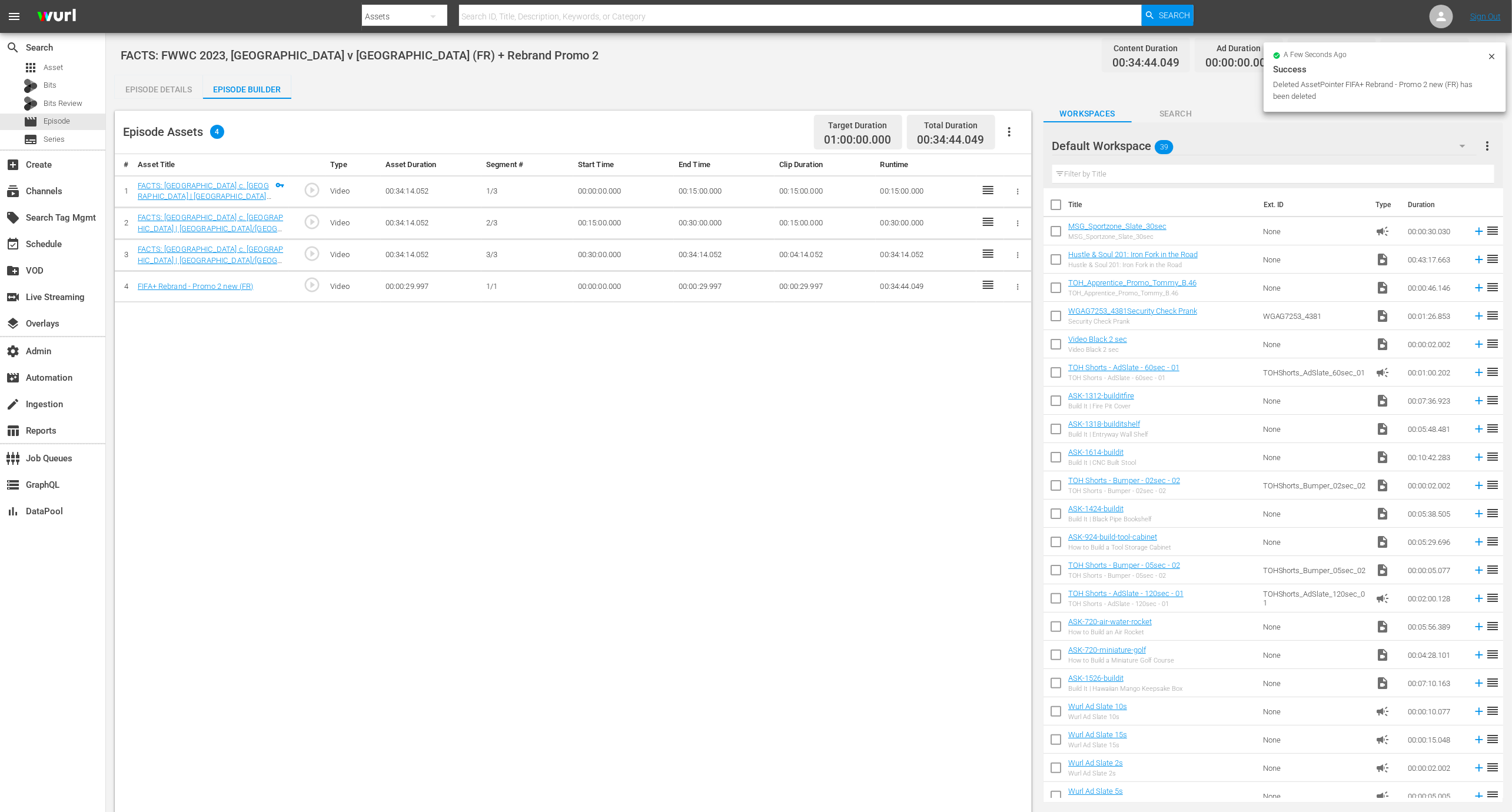
click at [1015, 271] on td at bounding box center [1018, 287] width 28 height 31
click at [1015, 285] on icon "button" at bounding box center [1018, 287] width 9 height 9
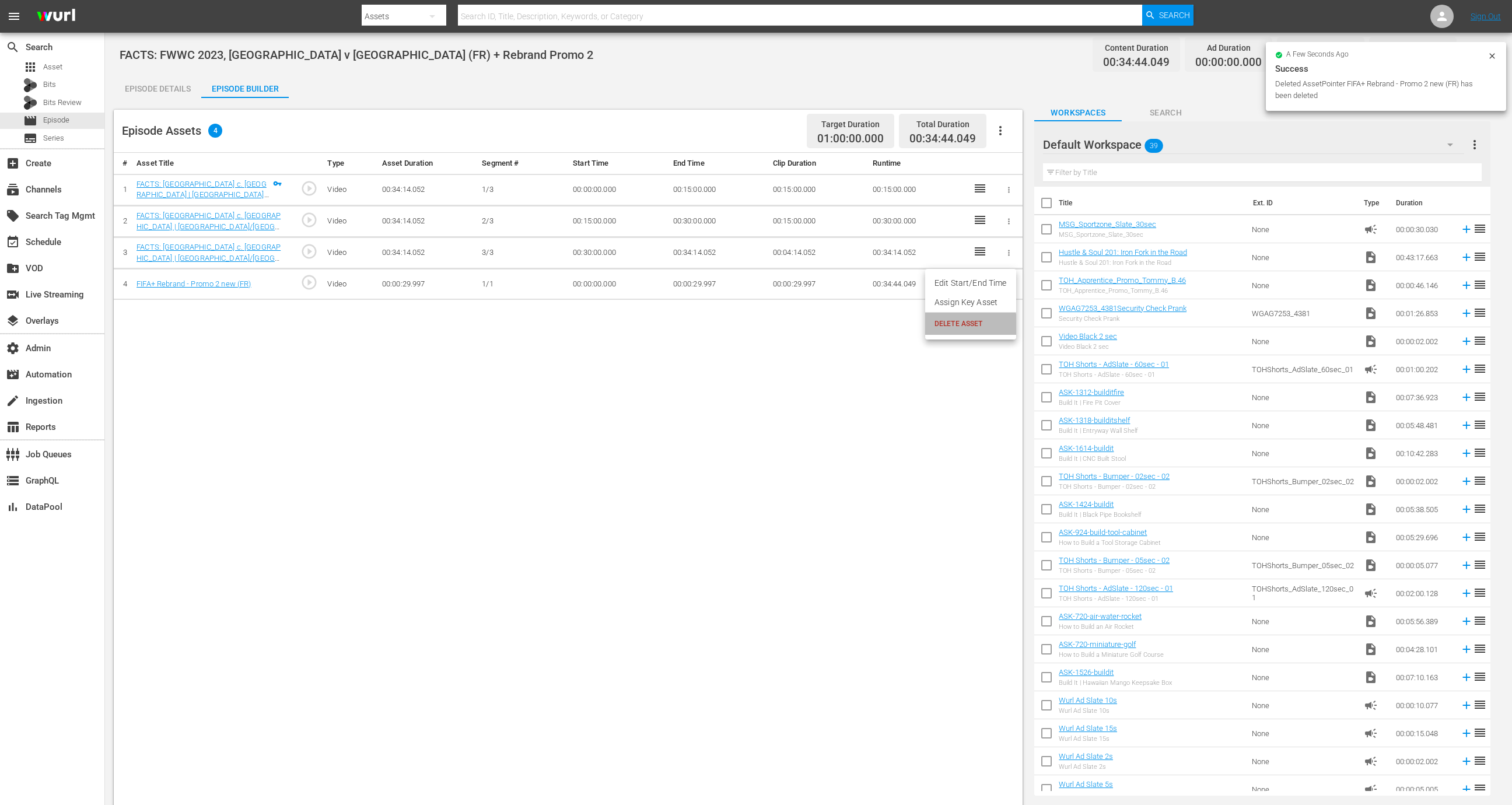
click at [961, 325] on span "DELETE ASSET" at bounding box center [971, 323] width 73 height 11
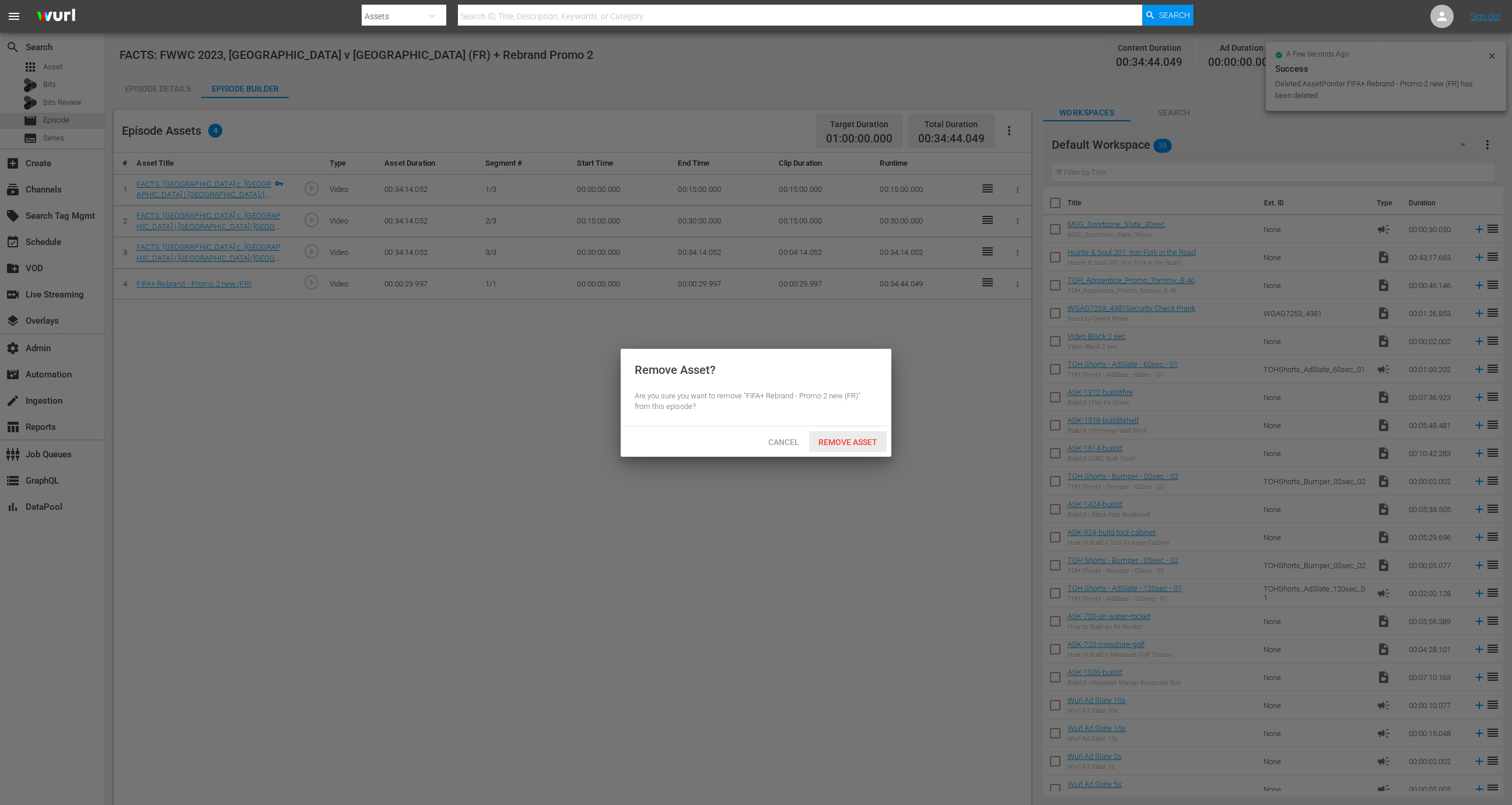
click at [844, 444] on span "Remove Asset" at bounding box center [848, 442] width 78 height 9
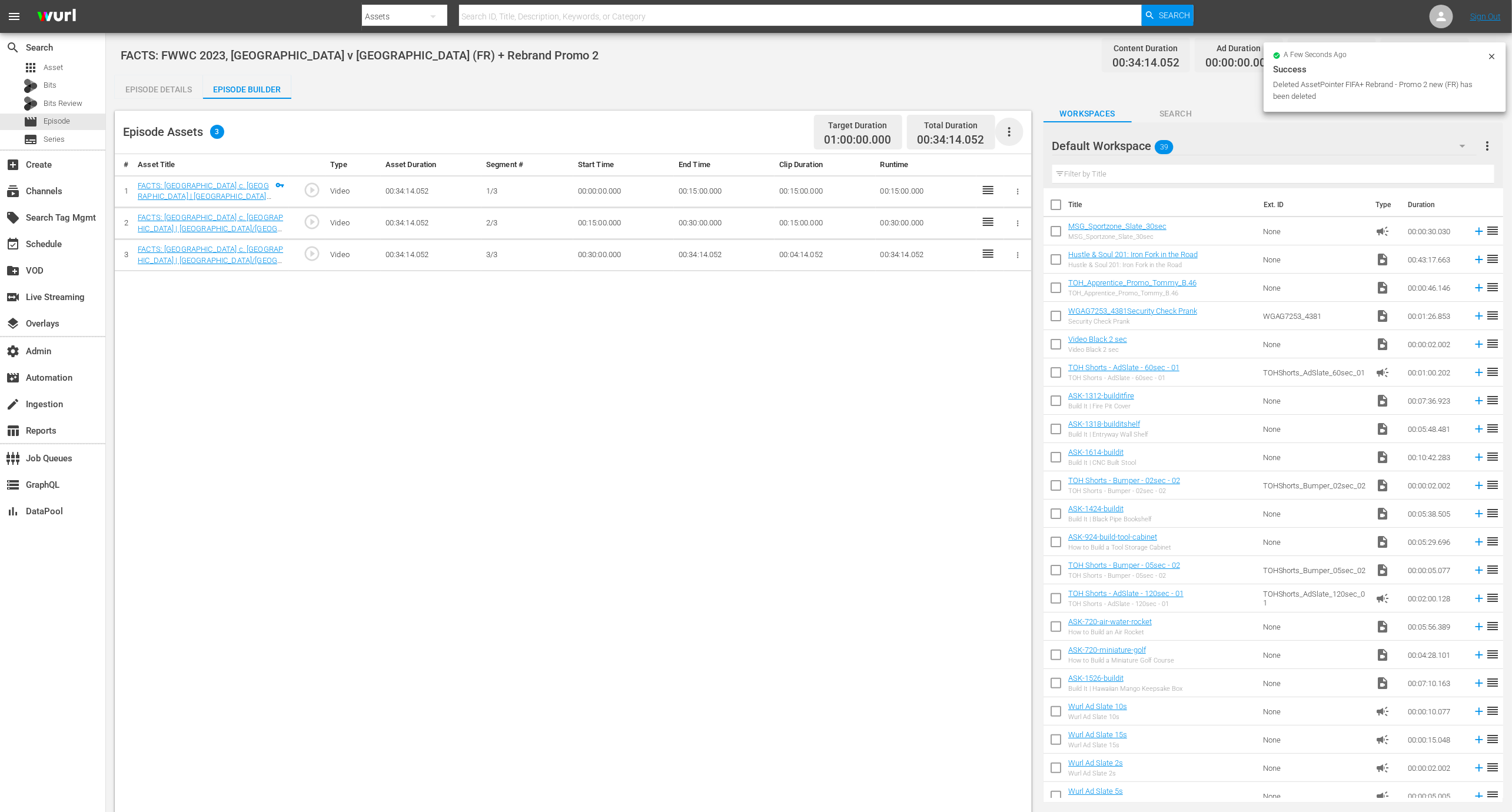
click at [1014, 131] on icon "button" at bounding box center [1010, 131] width 14 height 14
drag, startPoint x: 1002, startPoint y: 138, endPoint x: 978, endPoint y: 208, distance: 74.0
click at [956, 225] on body "menu Search By Assets Search ID, Title, Description, Keywords, or Category Sear…" at bounding box center [756, 406] width 1512 height 812
click at [1013, 127] on icon "button" at bounding box center [1010, 131] width 14 height 14
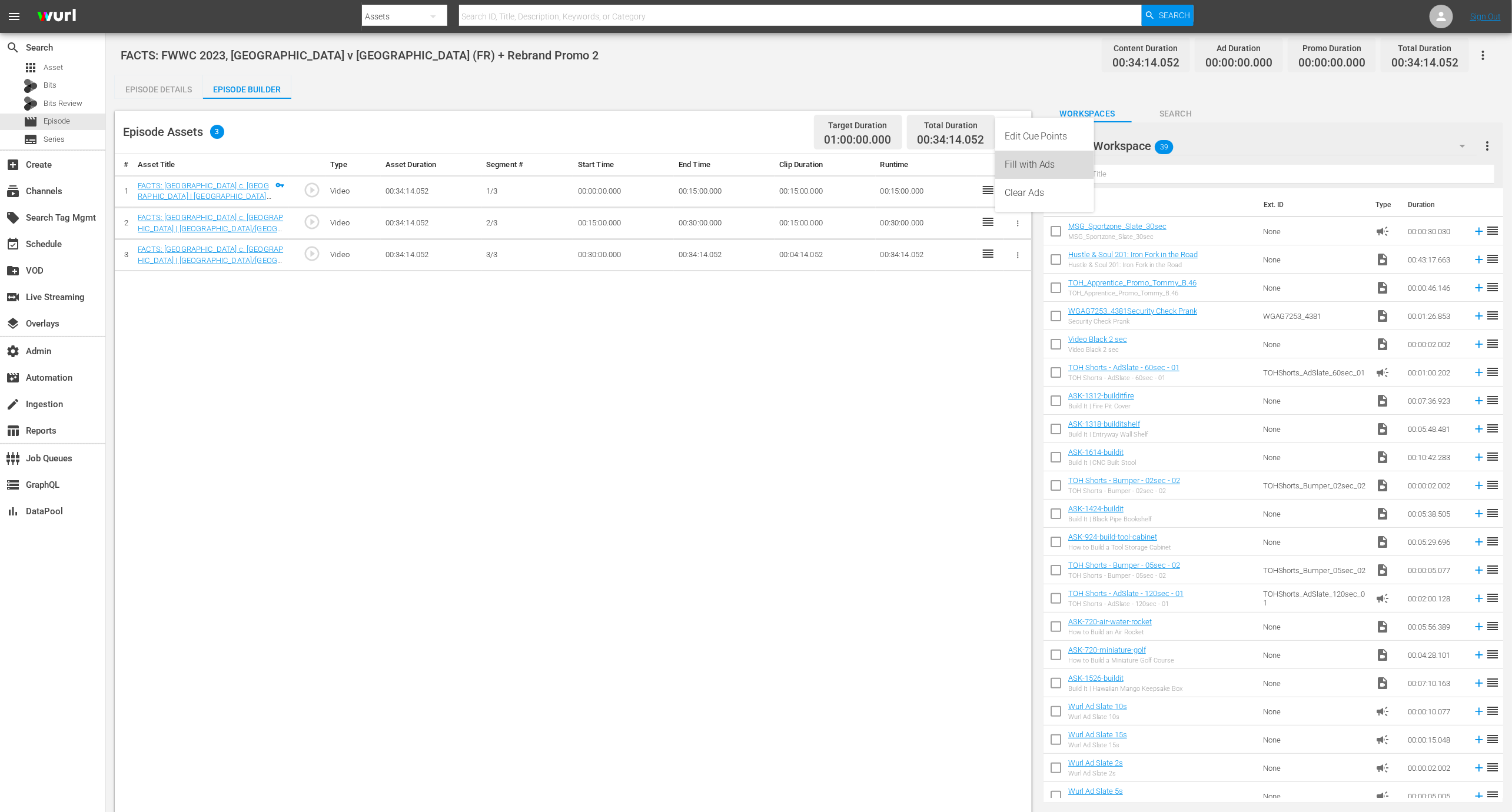
click at [1022, 173] on div "Fill with Ads" at bounding box center [1045, 165] width 80 height 28
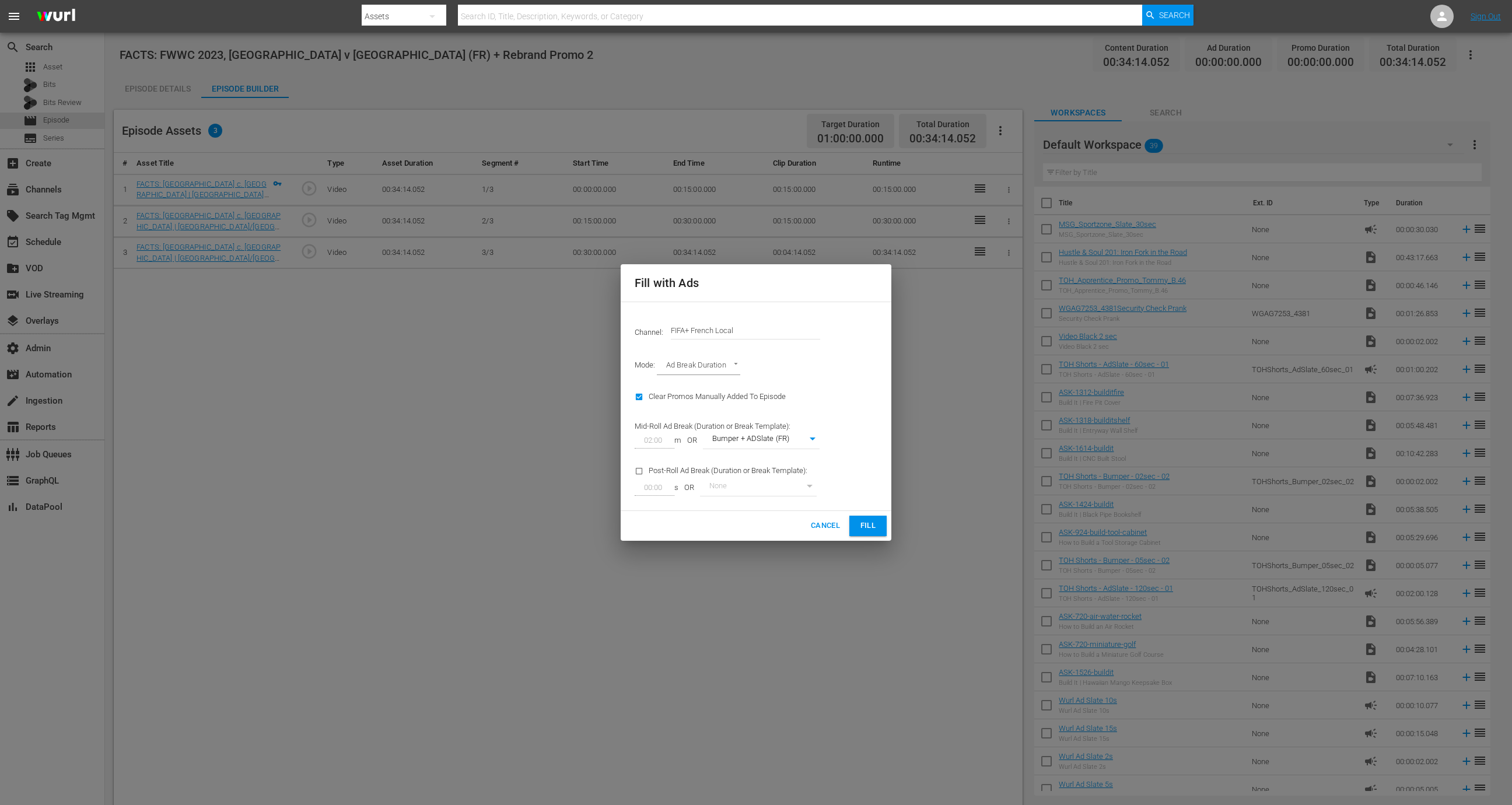
click at [873, 531] on span "Fill" at bounding box center [868, 526] width 19 height 14
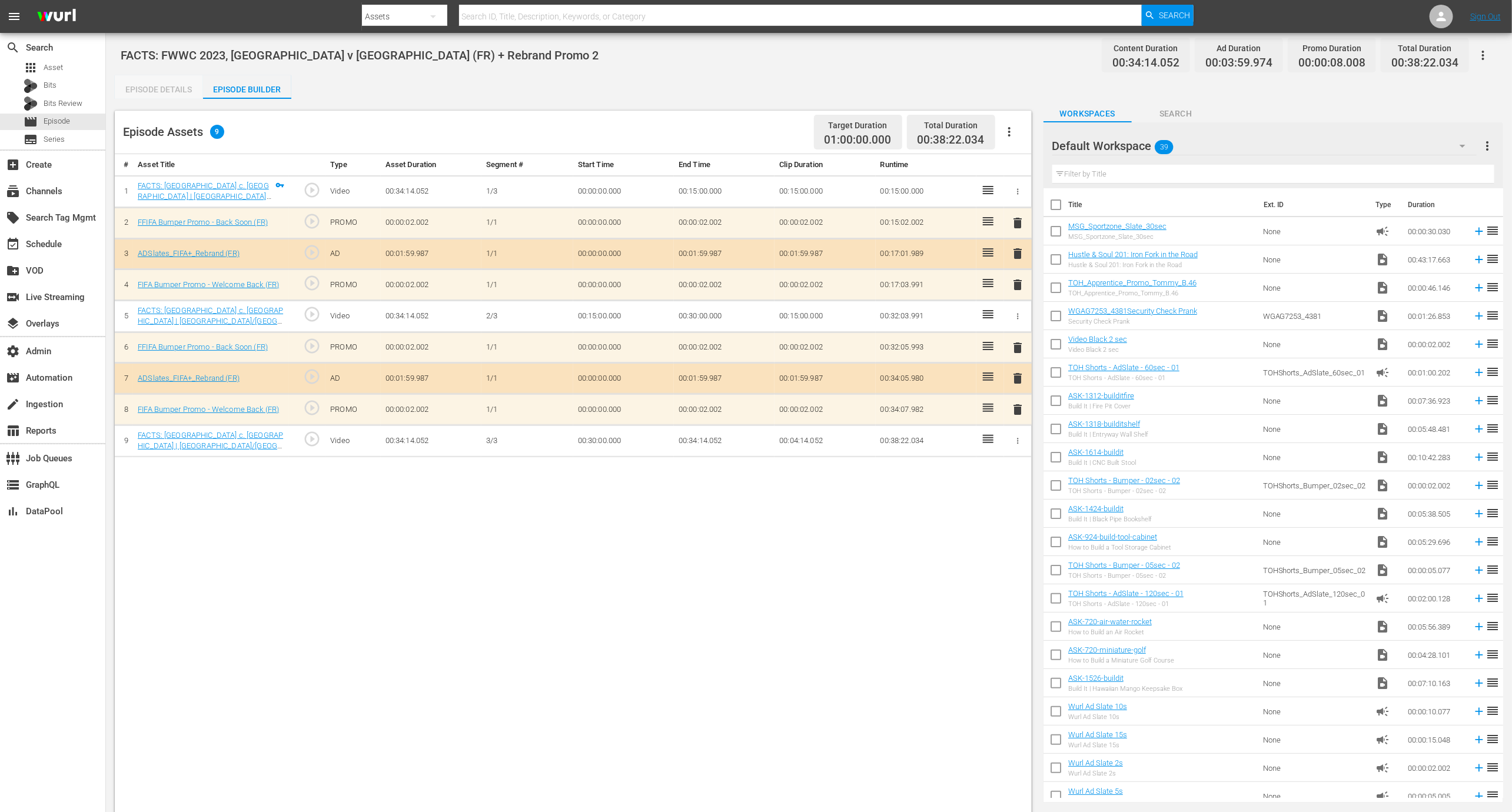
click at [187, 95] on div "Episode Details" at bounding box center [158, 89] width 88 height 28
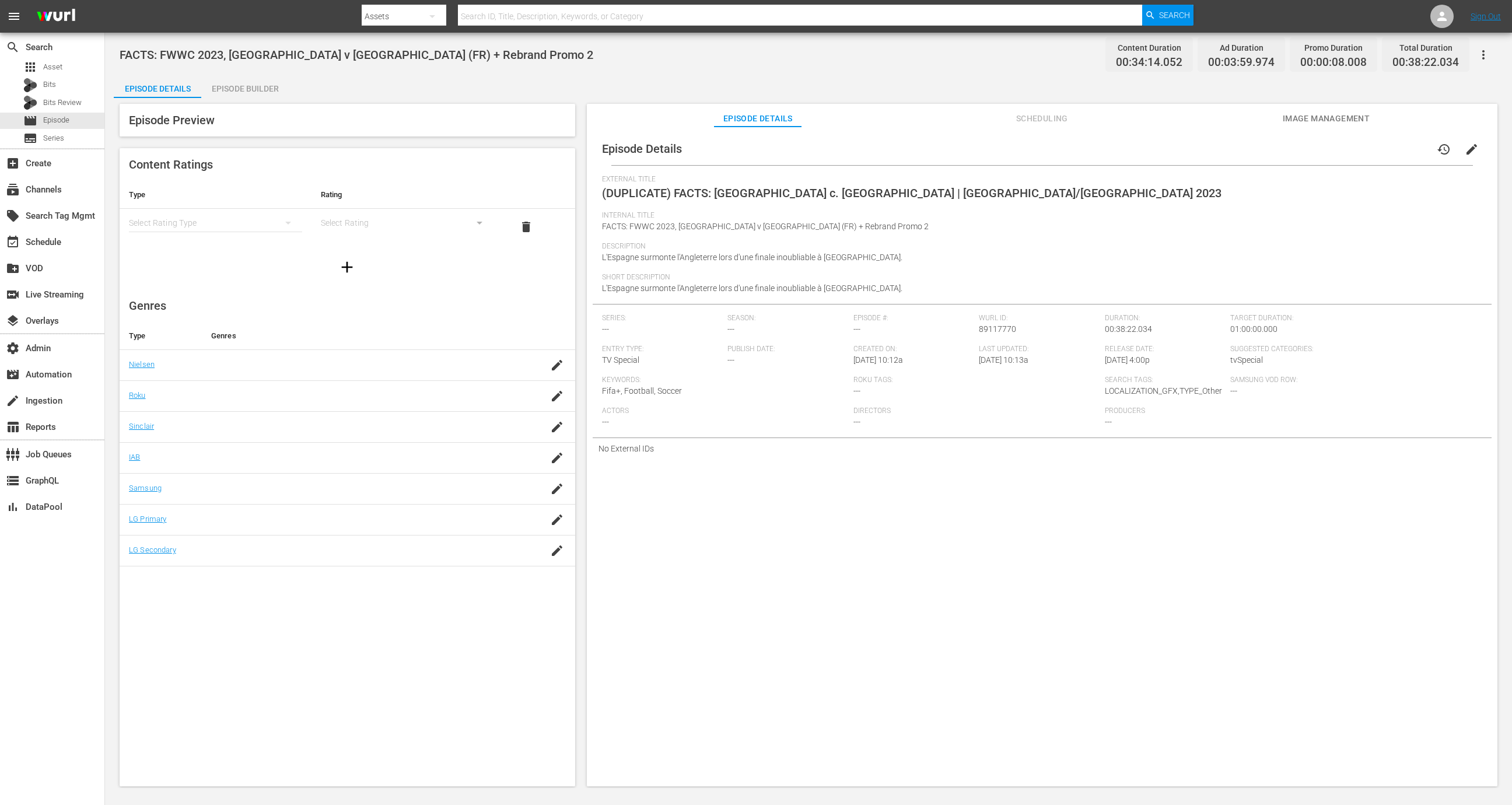
click at [1420, 148] on div "Episode Details history edit" at bounding box center [1042, 148] width 899 height 33
click at [1437, 148] on span "history" at bounding box center [1444, 149] width 14 height 14
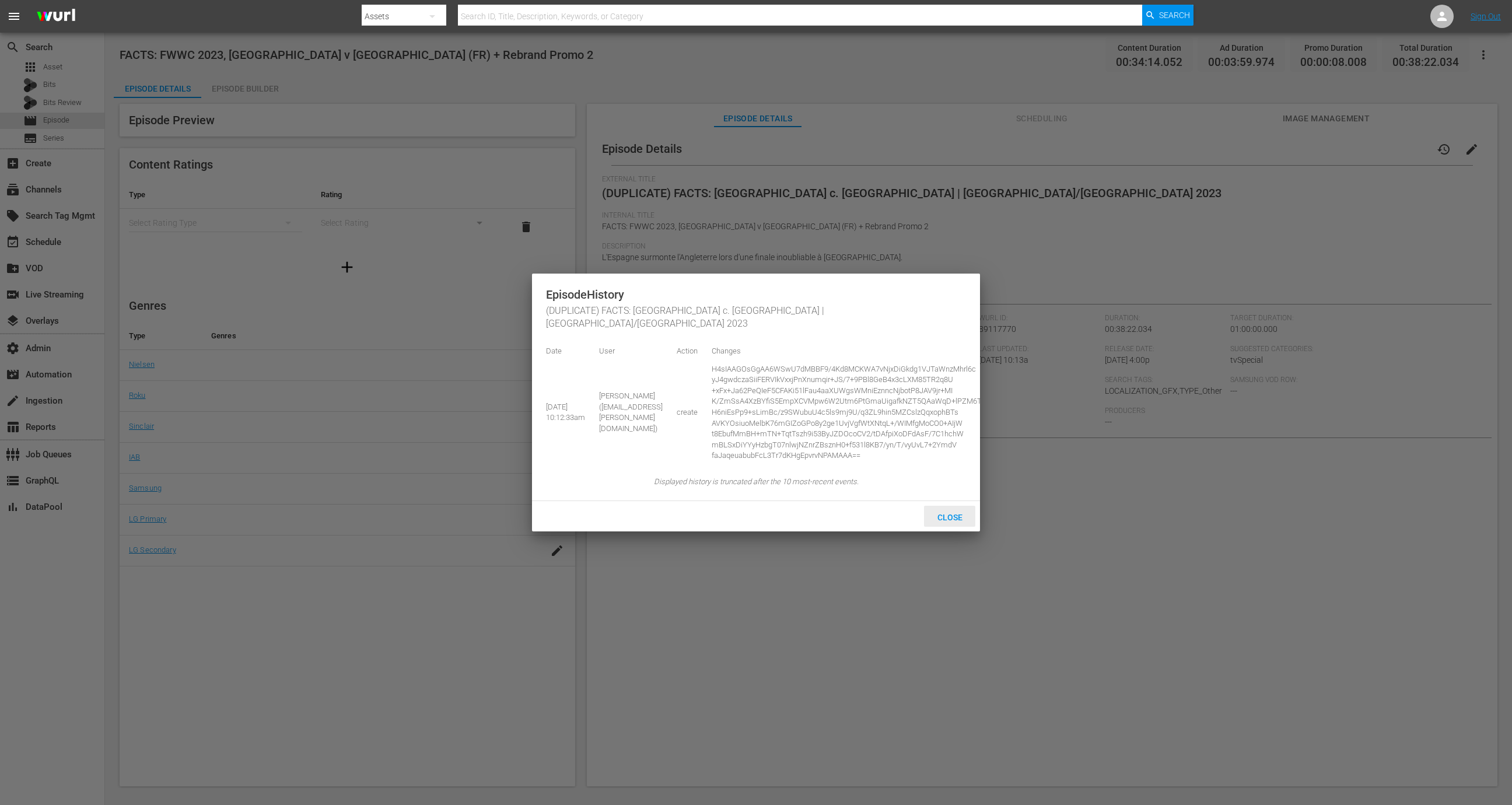
click at [960, 518] on span "Close" at bounding box center [950, 517] width 43 height 9
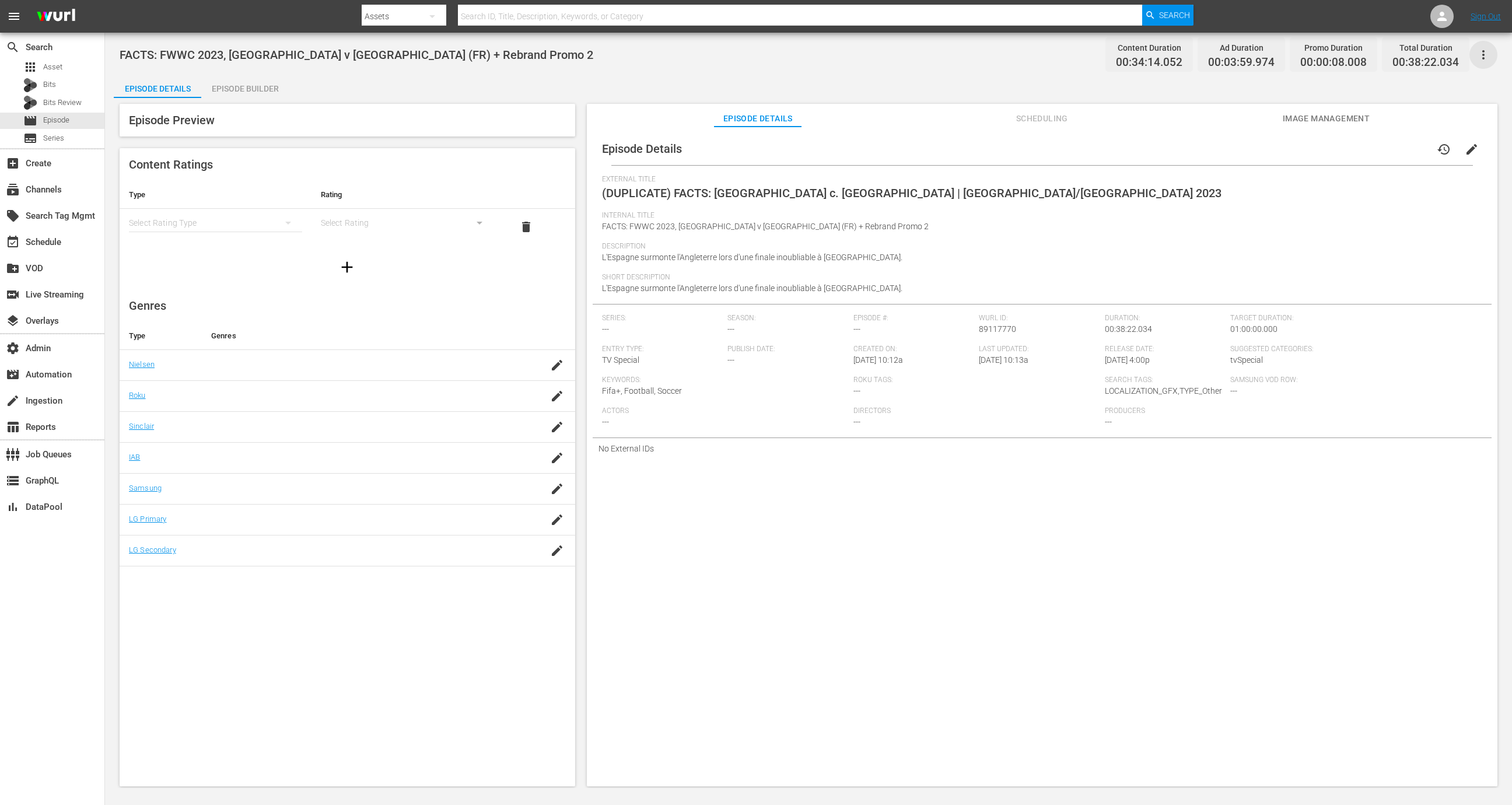
click at [1490, 51] on icon "button" at bounding box center [1483, 55] width 14 height 14
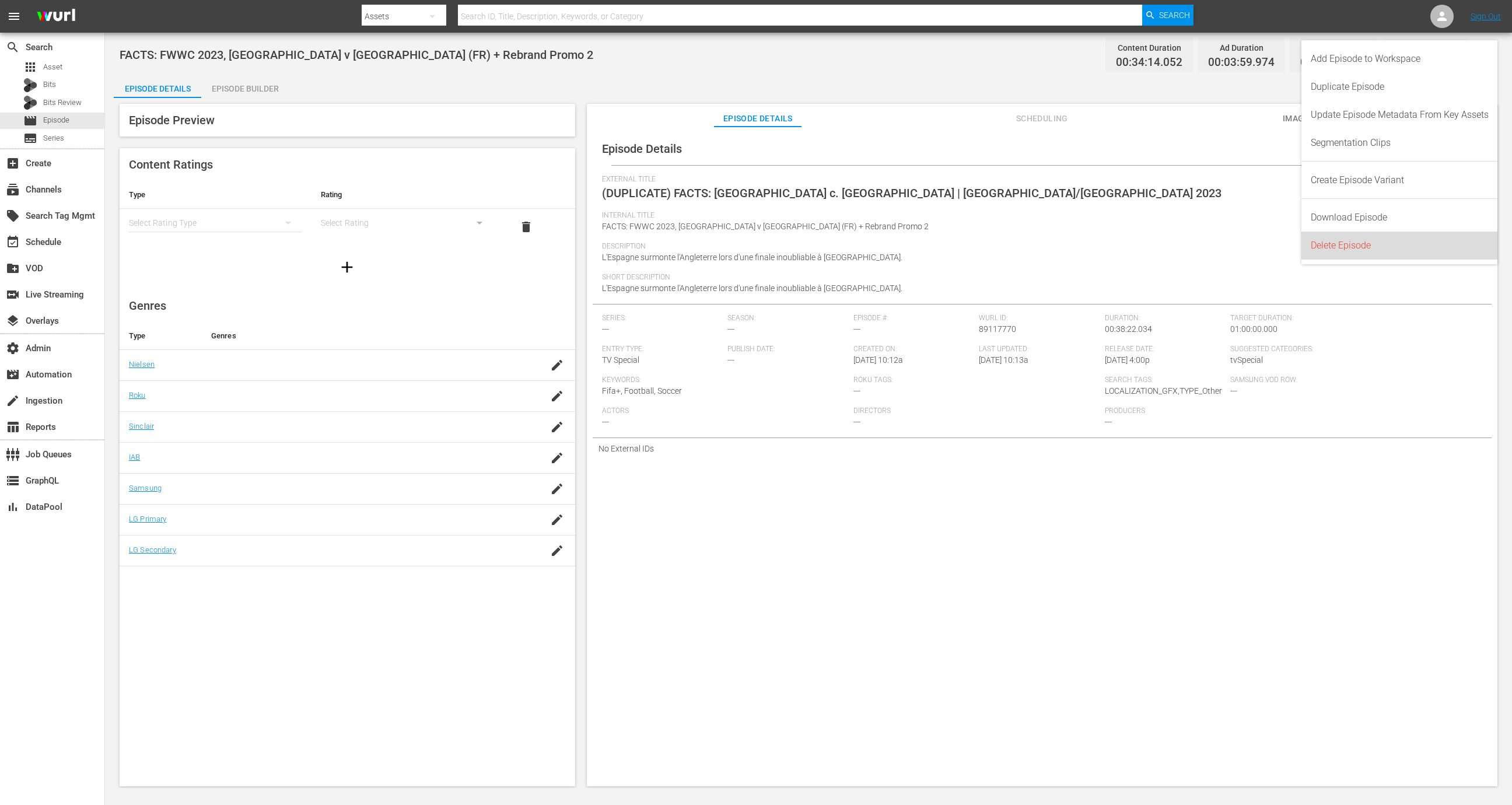
click at [1370, 242] on div "Delete Episode" at bounding box center [1400, 245] width 178 height 28
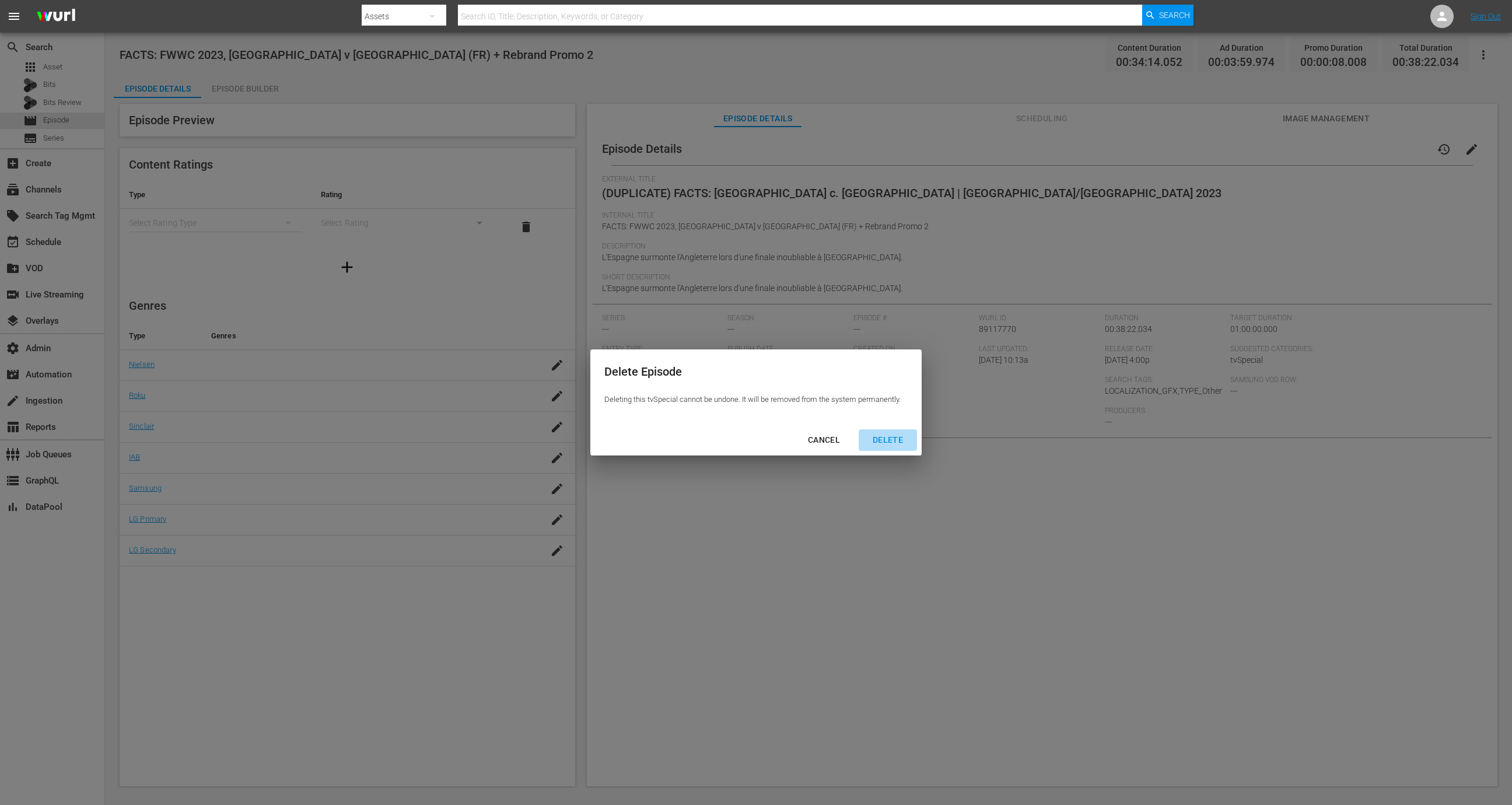
click at [896, 441] on div "DELETE" at bounding box center [888, 439] width 49 height 14
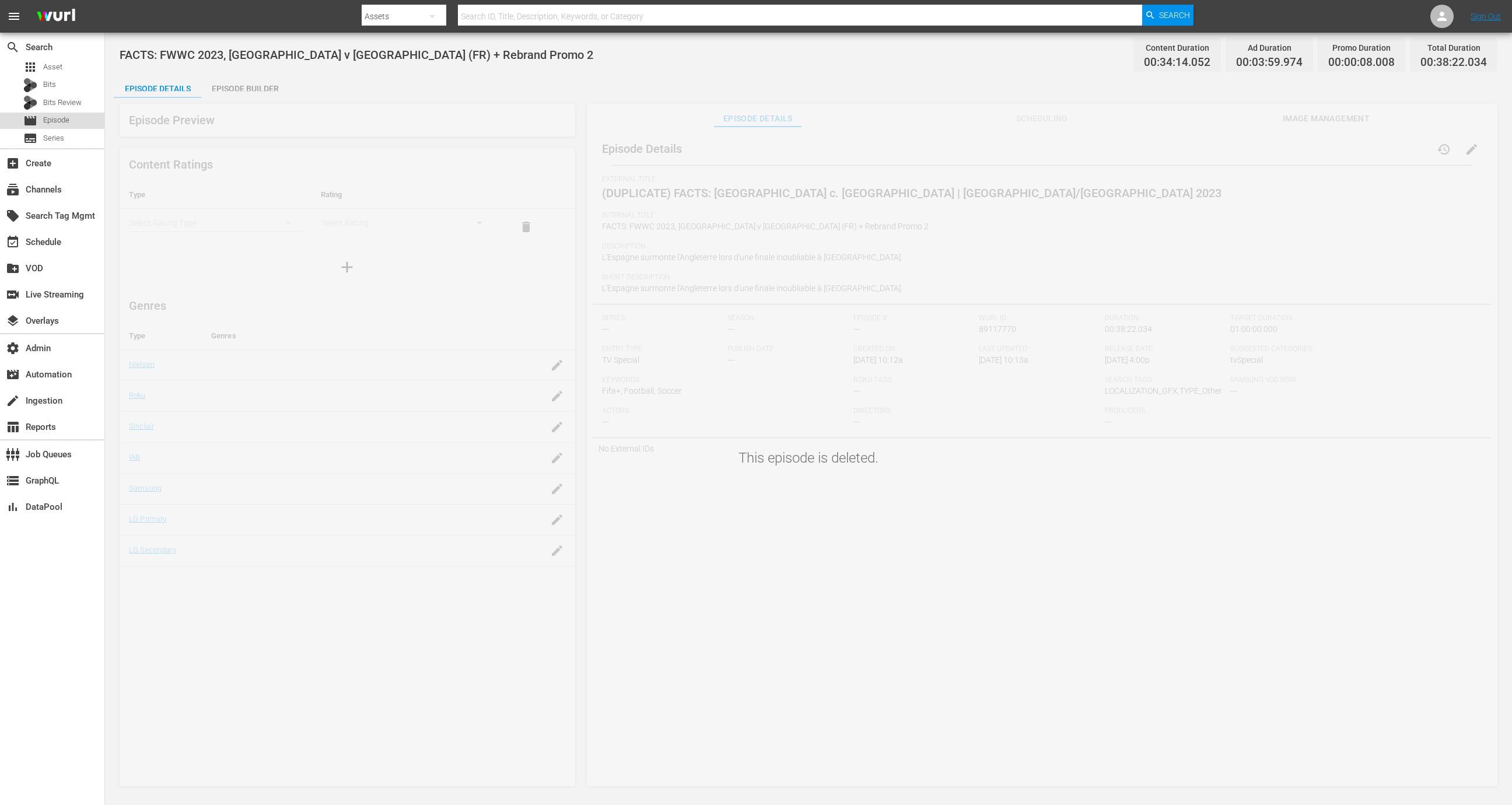
click at [48, 124] on span "Episode" at bounding box center [56, 120] width 26 height 12
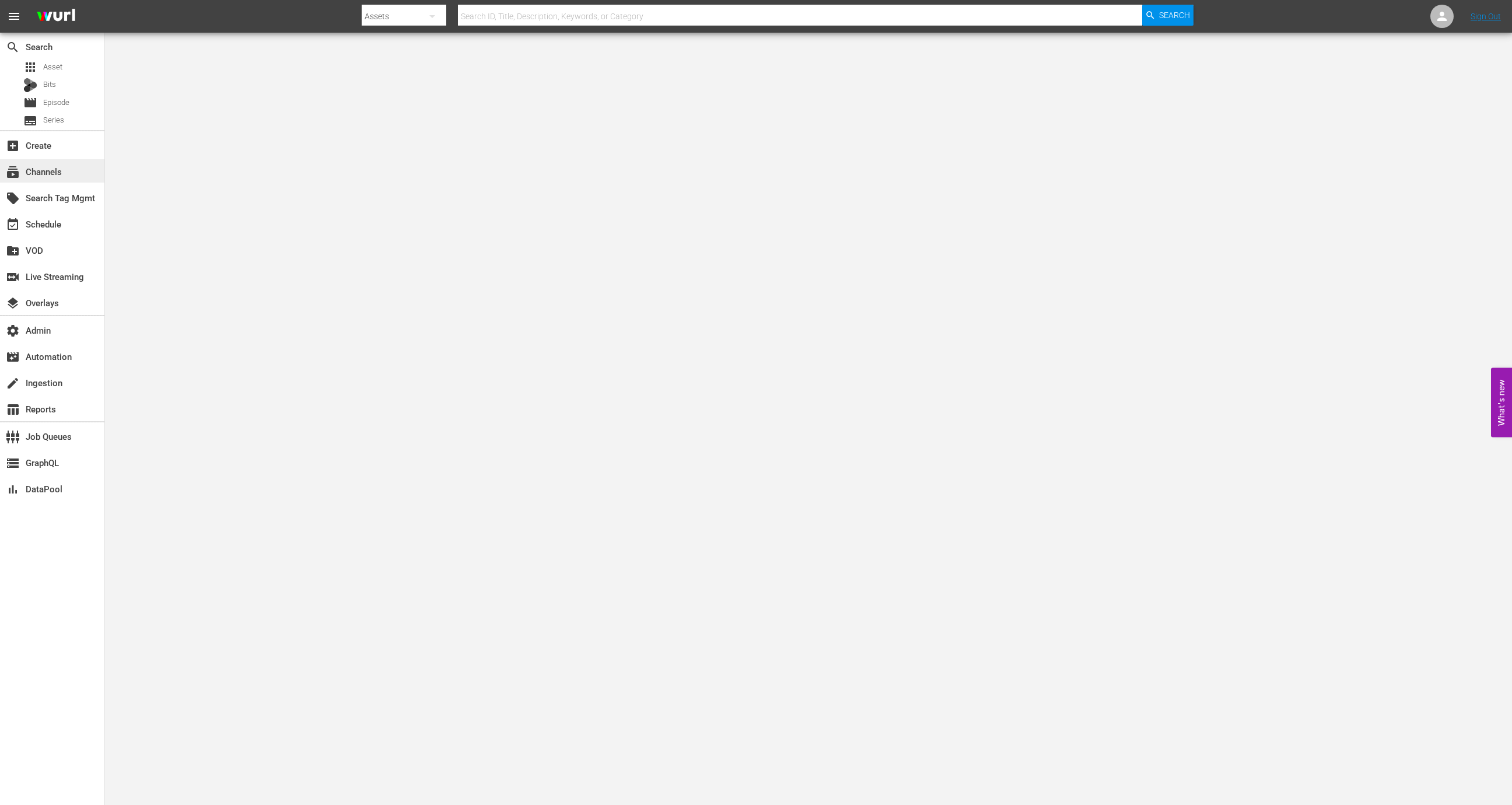
click at [72, 164] on div "subscriptions Channels" at bounding box center [52, 171] width 104 height 24
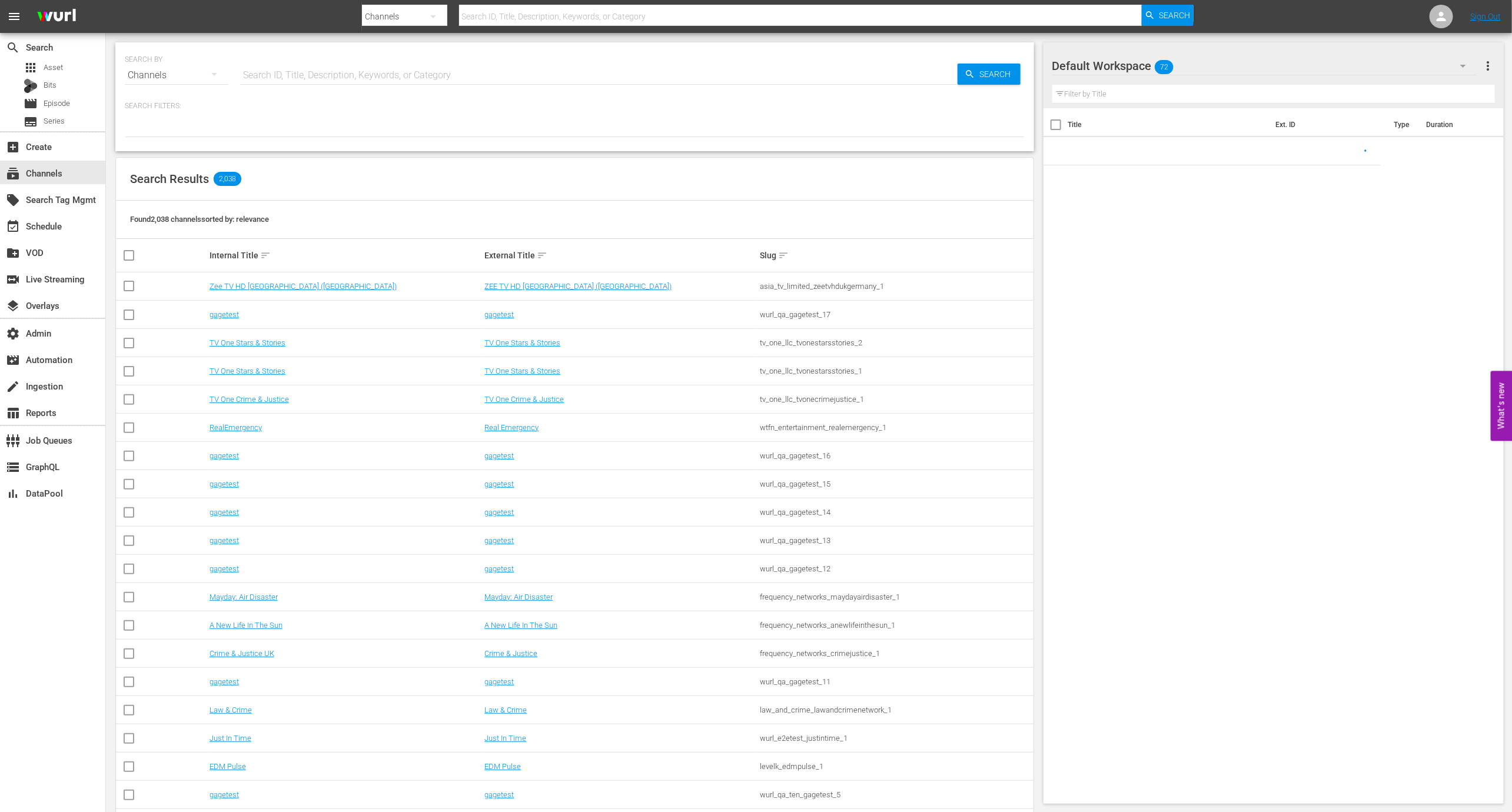
click at [272, 81] on input "text" at bounding box center [599, 75] width 718 height 28
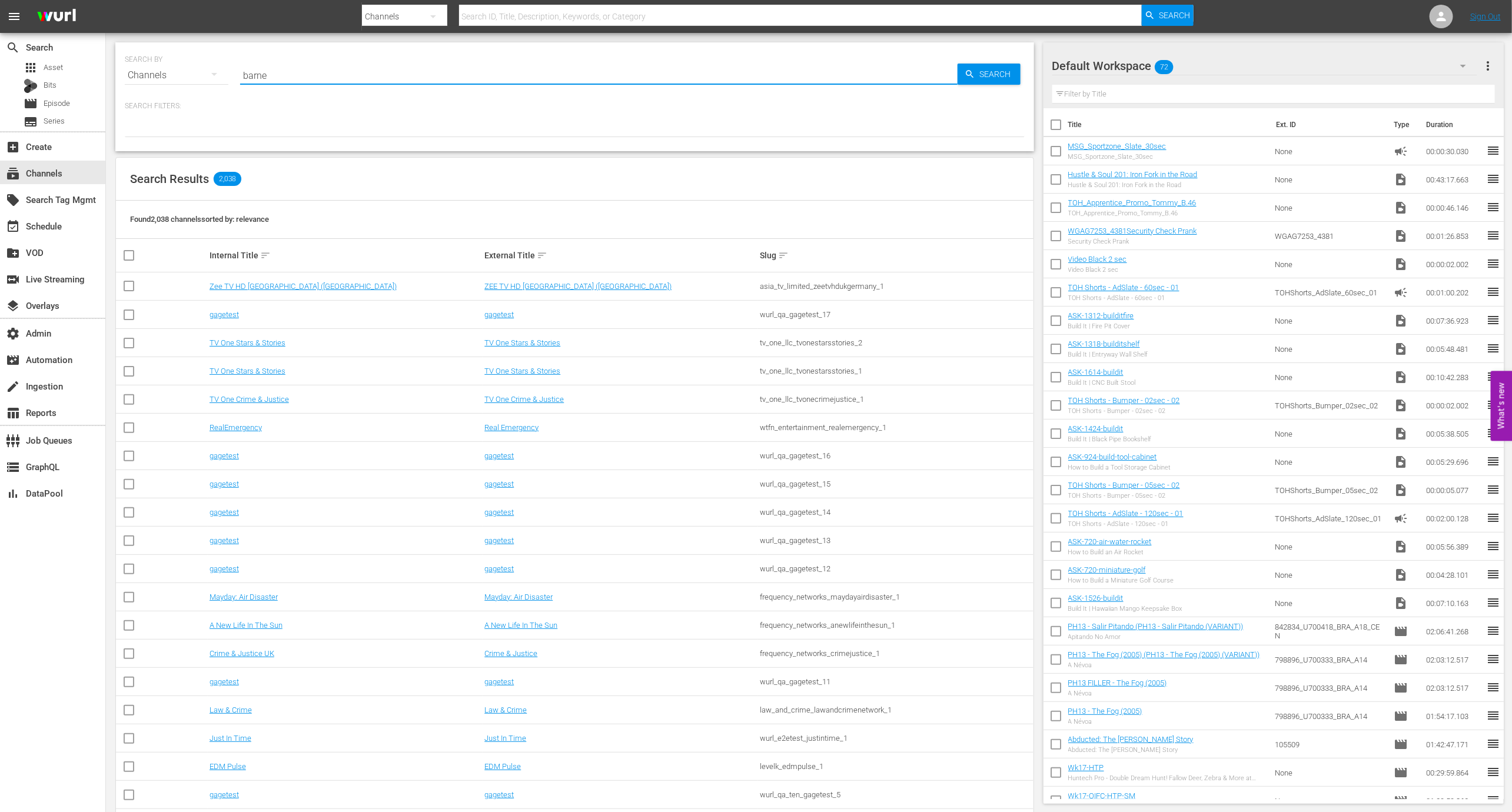
type input "[PERSON_NAME]"
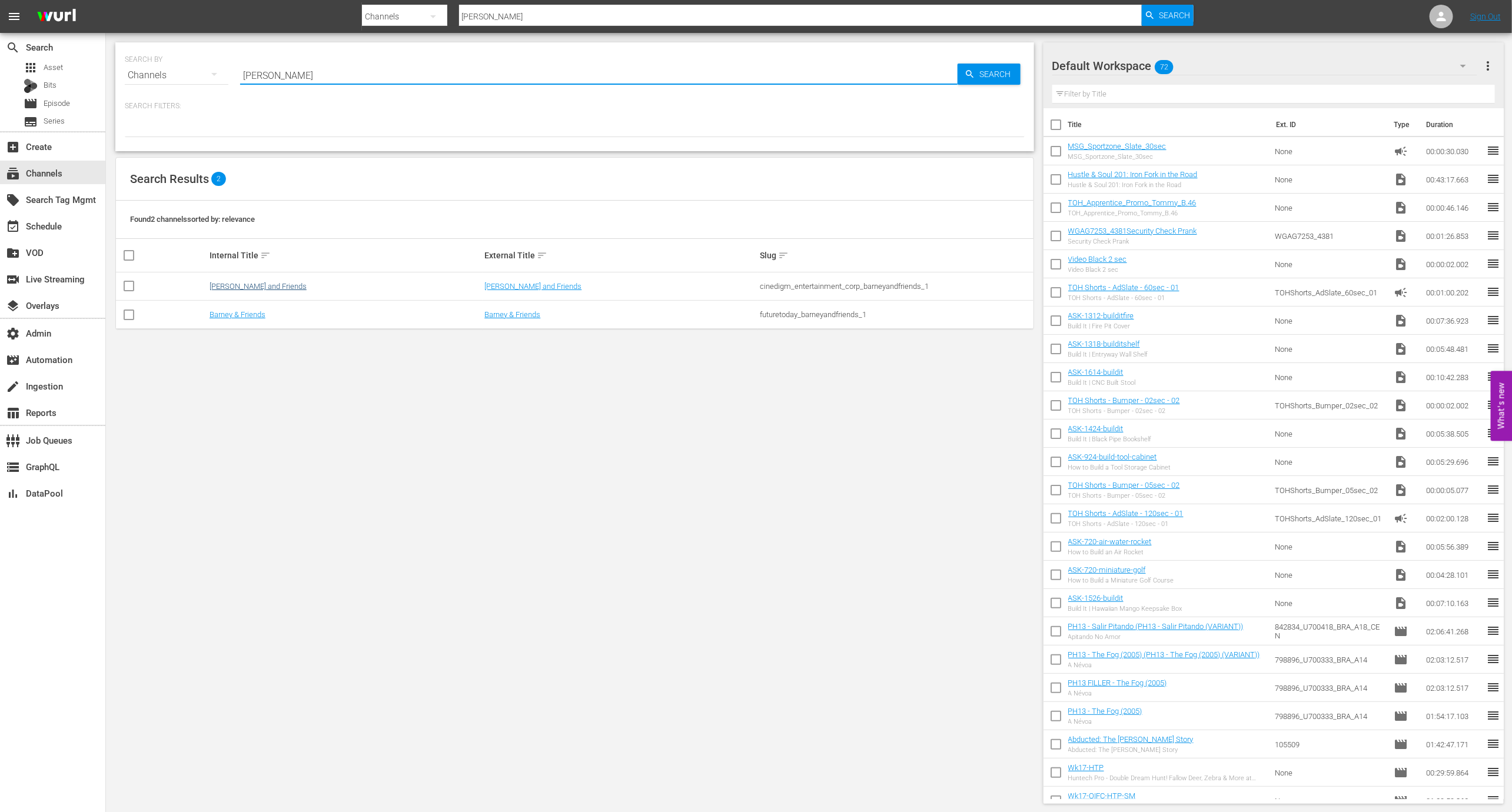
type input "[PERSON_NAME]"
click at [262, 282] on link "[PERSON_NAME] and Friends" at bounding box center [258, 286] width 97 height 9
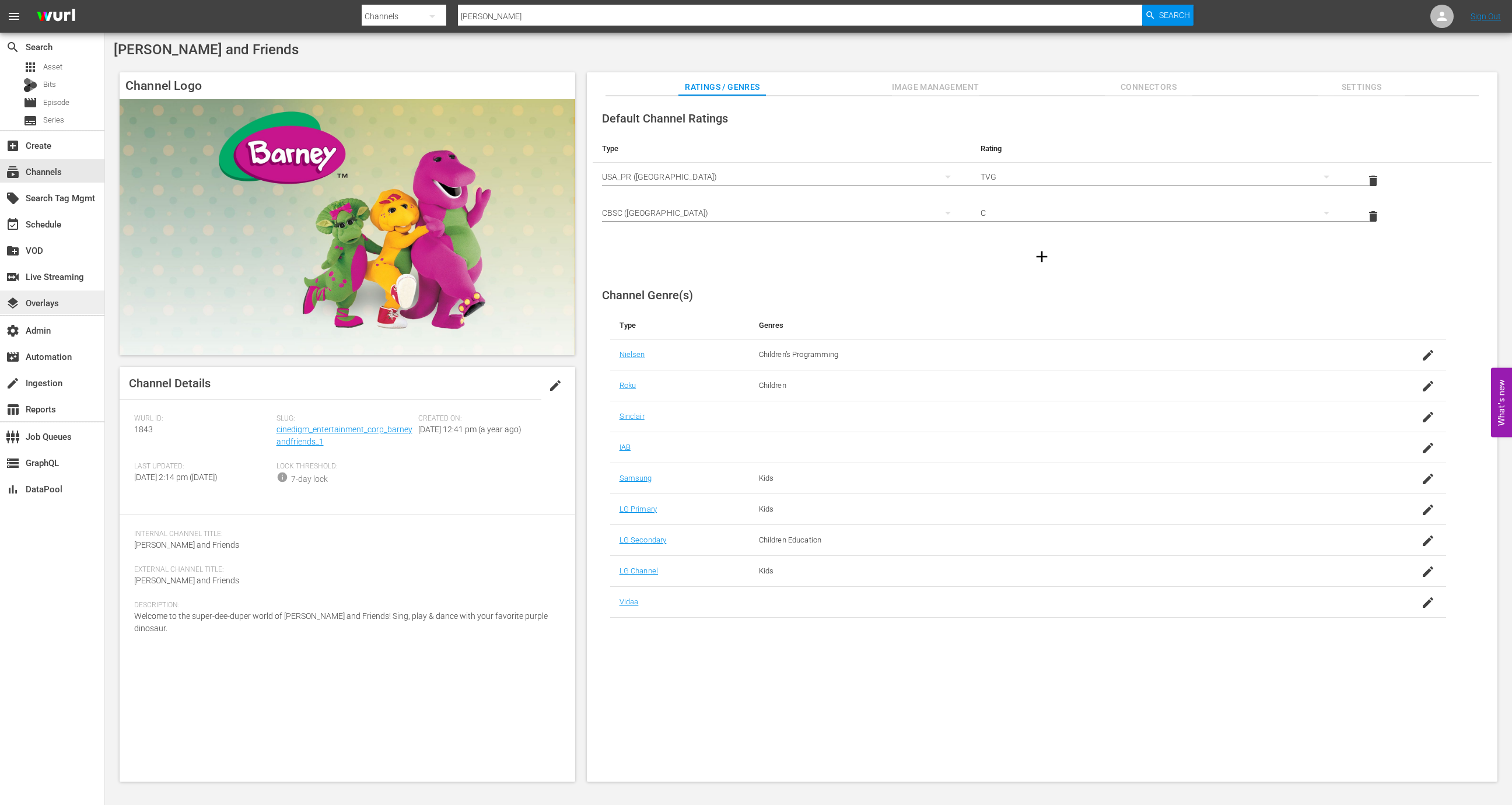
click at [73, 300] on div "layers Overlays" at bounding box center [52, 302] width 104 height 24
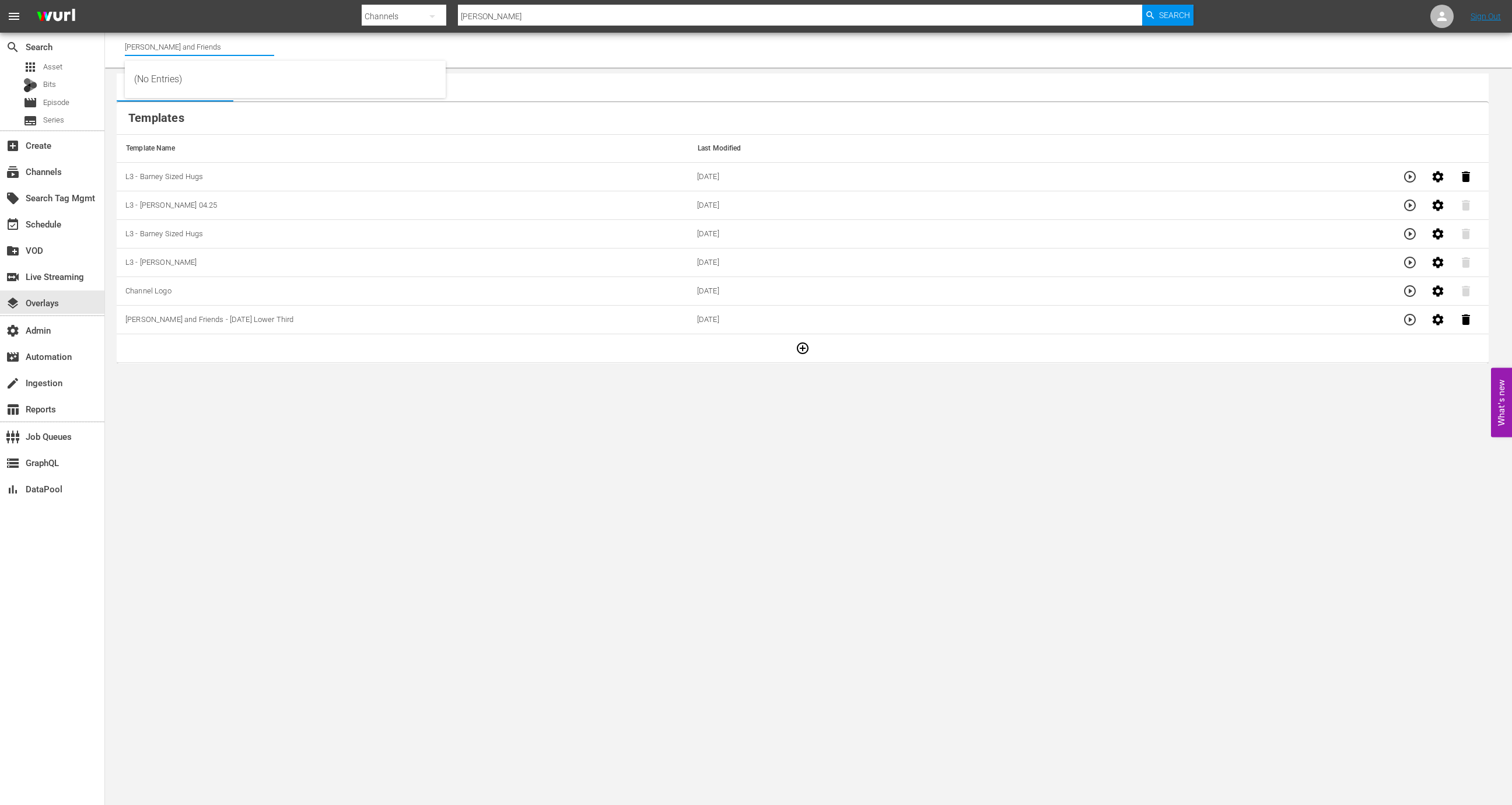
click at [193, 53] on input "Barney and Friends" at bounding box center [199, 47] width 150 height 28
type input "garfield"
type input "D"
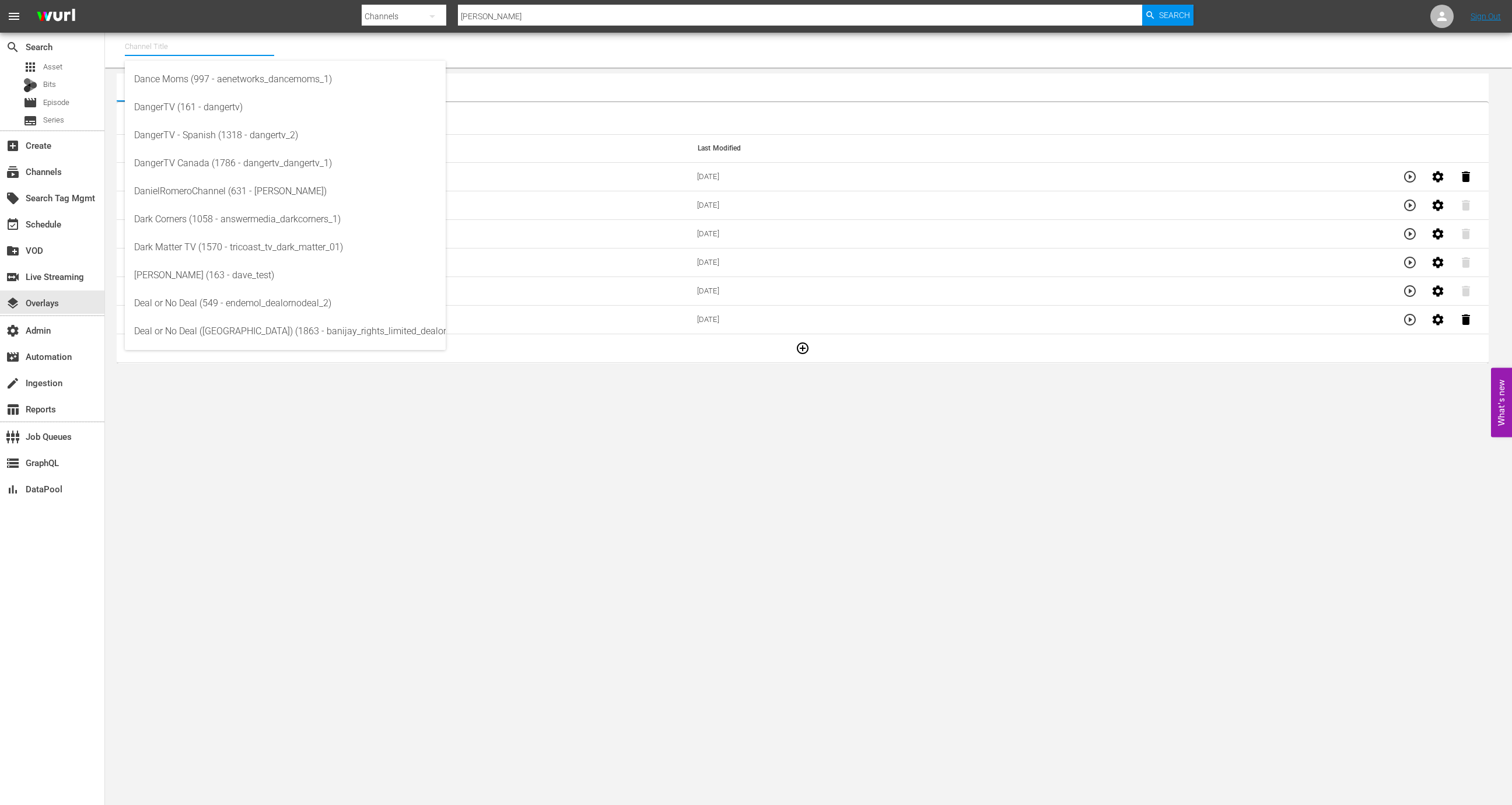
type input "F"
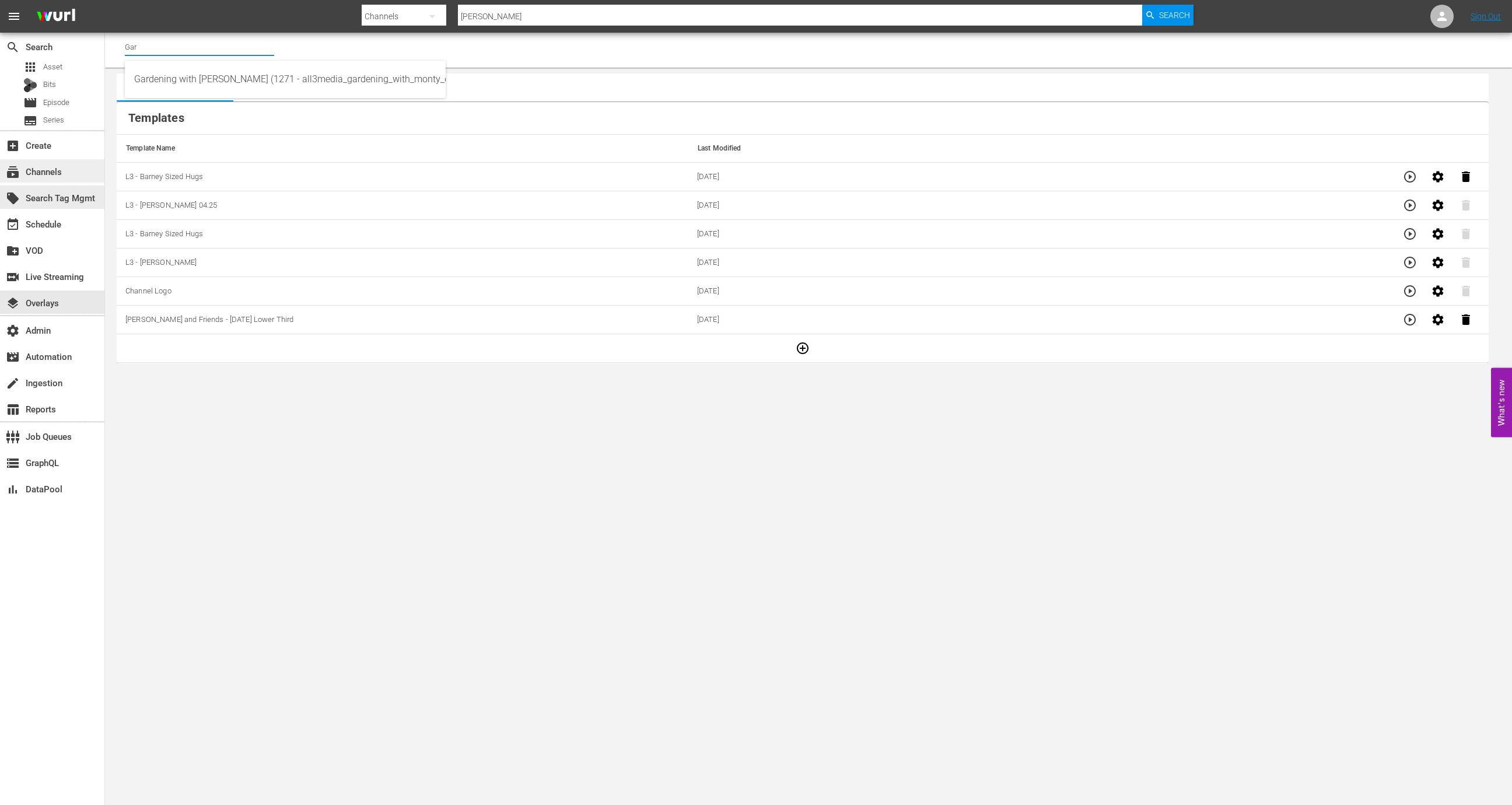
type input "Gar"
click at [82, 174] on div "subscriptions Channels" at bounding box center [52, 171] width 104 height 24
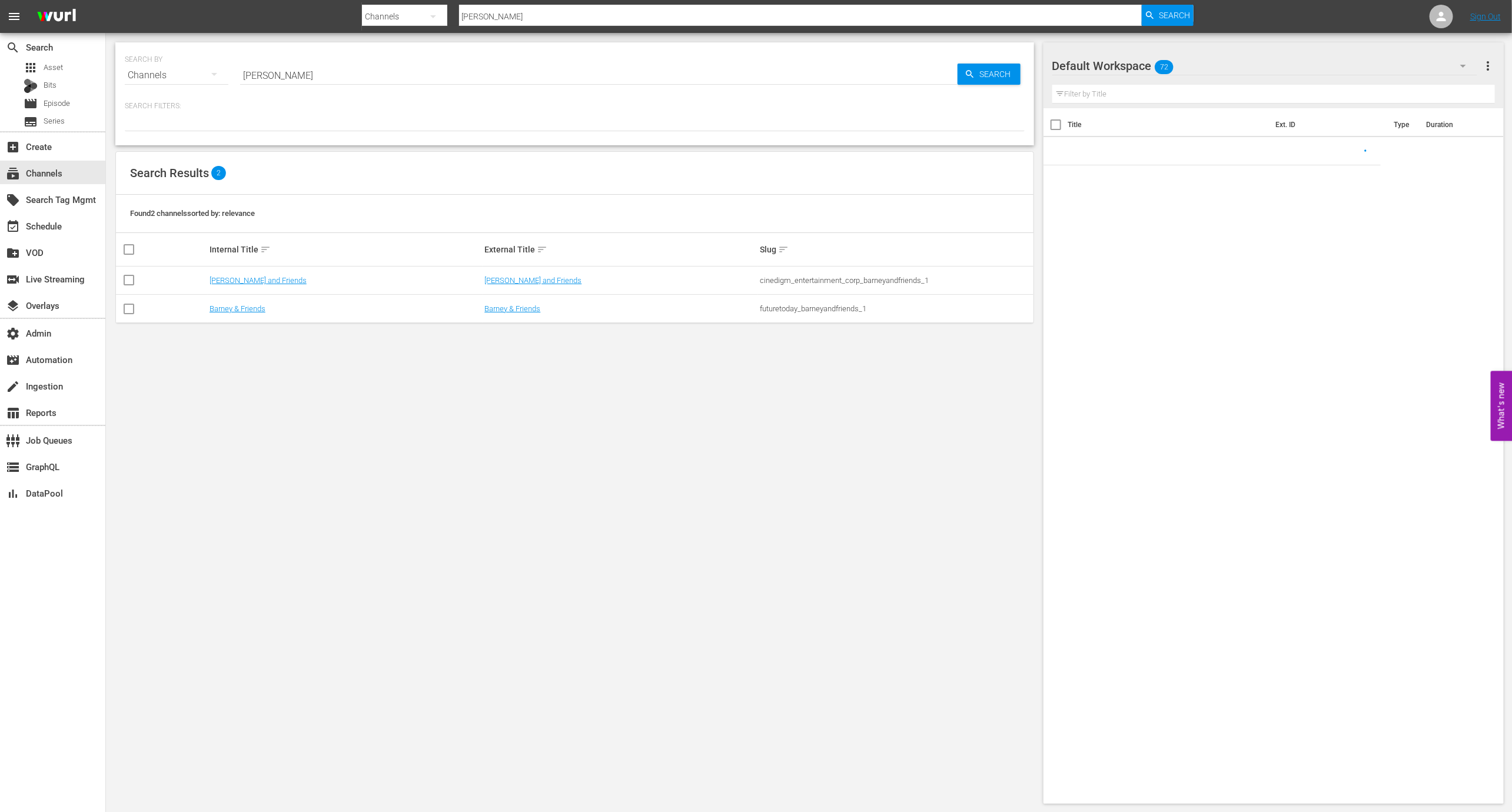
click at [286, 75] on input "barney" at bounding box center [599, 75] width 718 height 28
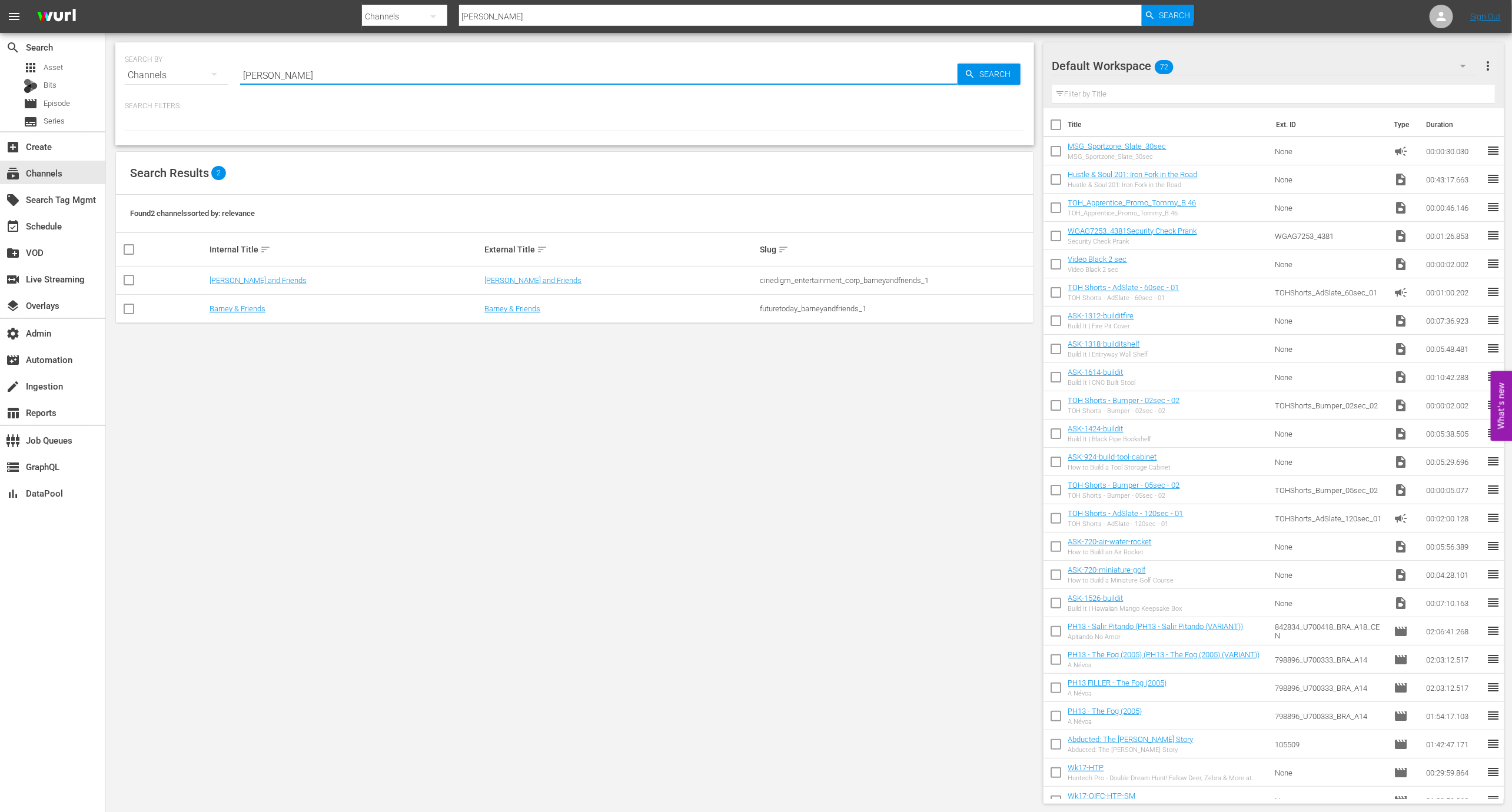
click at [286, 75] on input "barney" at bounding box center [599, 75] width 718 height 28
type input "Cine"
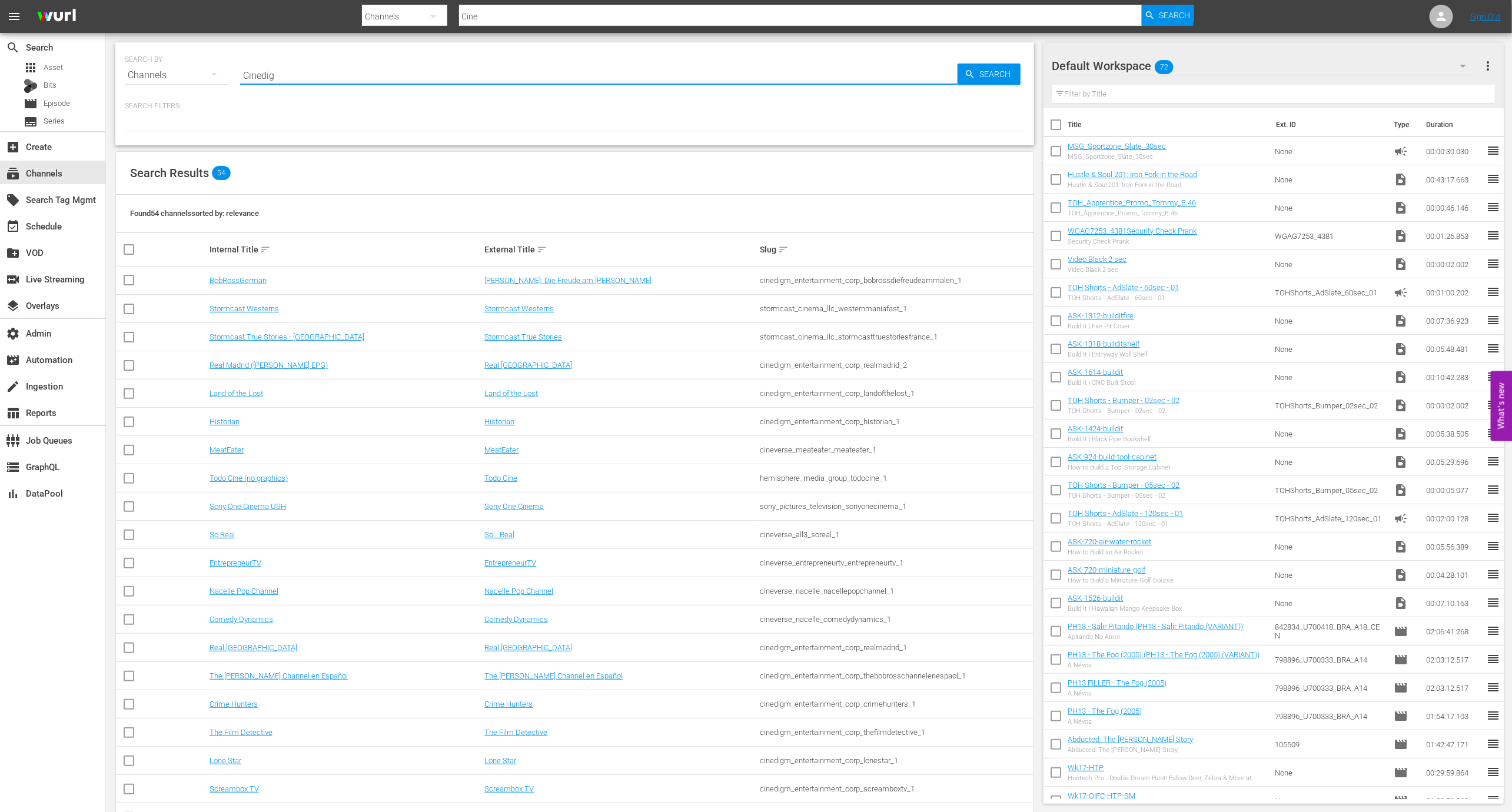
type input "Cinedigm"
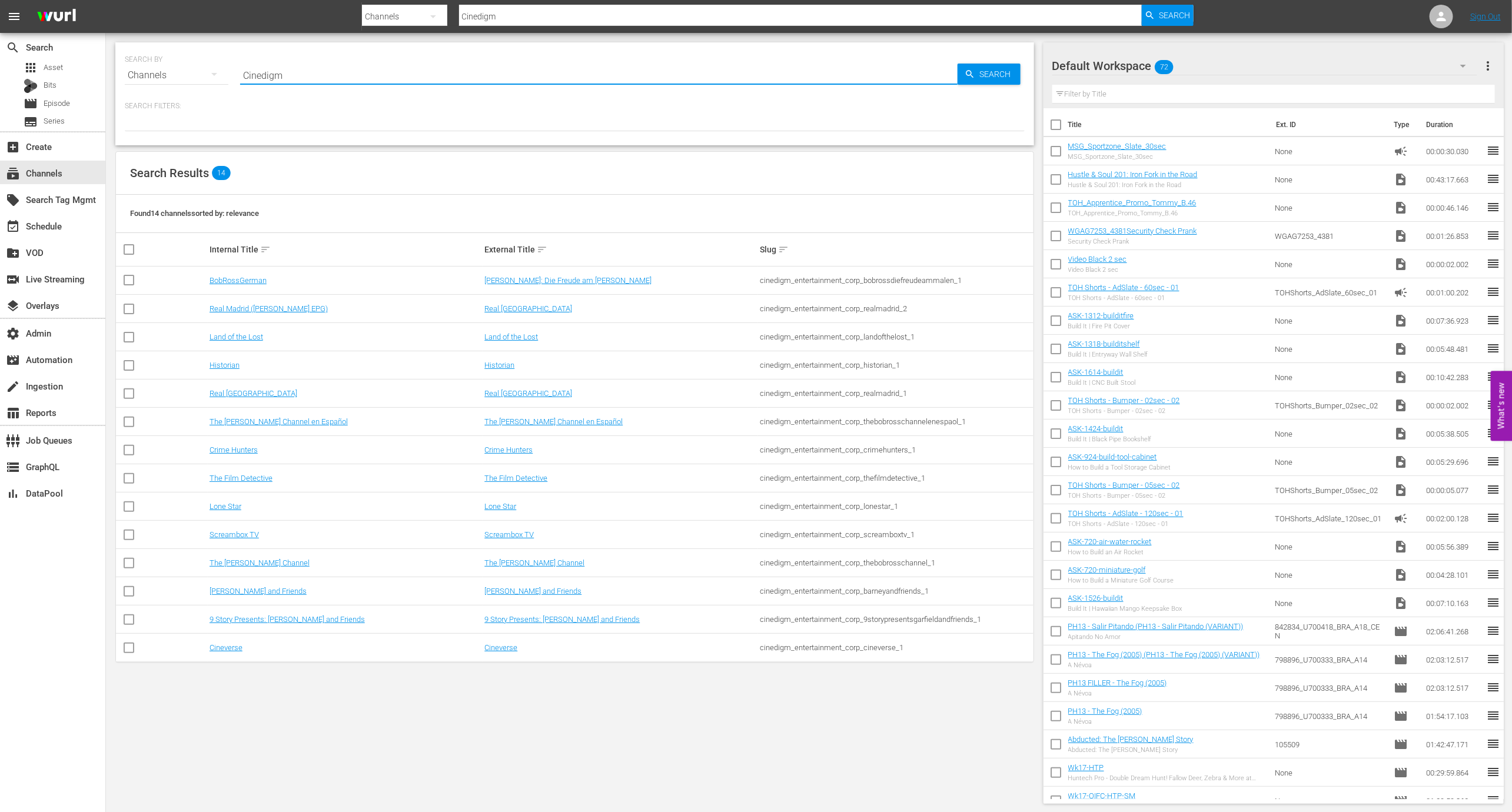
type input "Cinedigm"
click at [537, 619] on link "9 Story Presents: Garfield and Friends" at bounding box center [562, 619] width 155 height 9
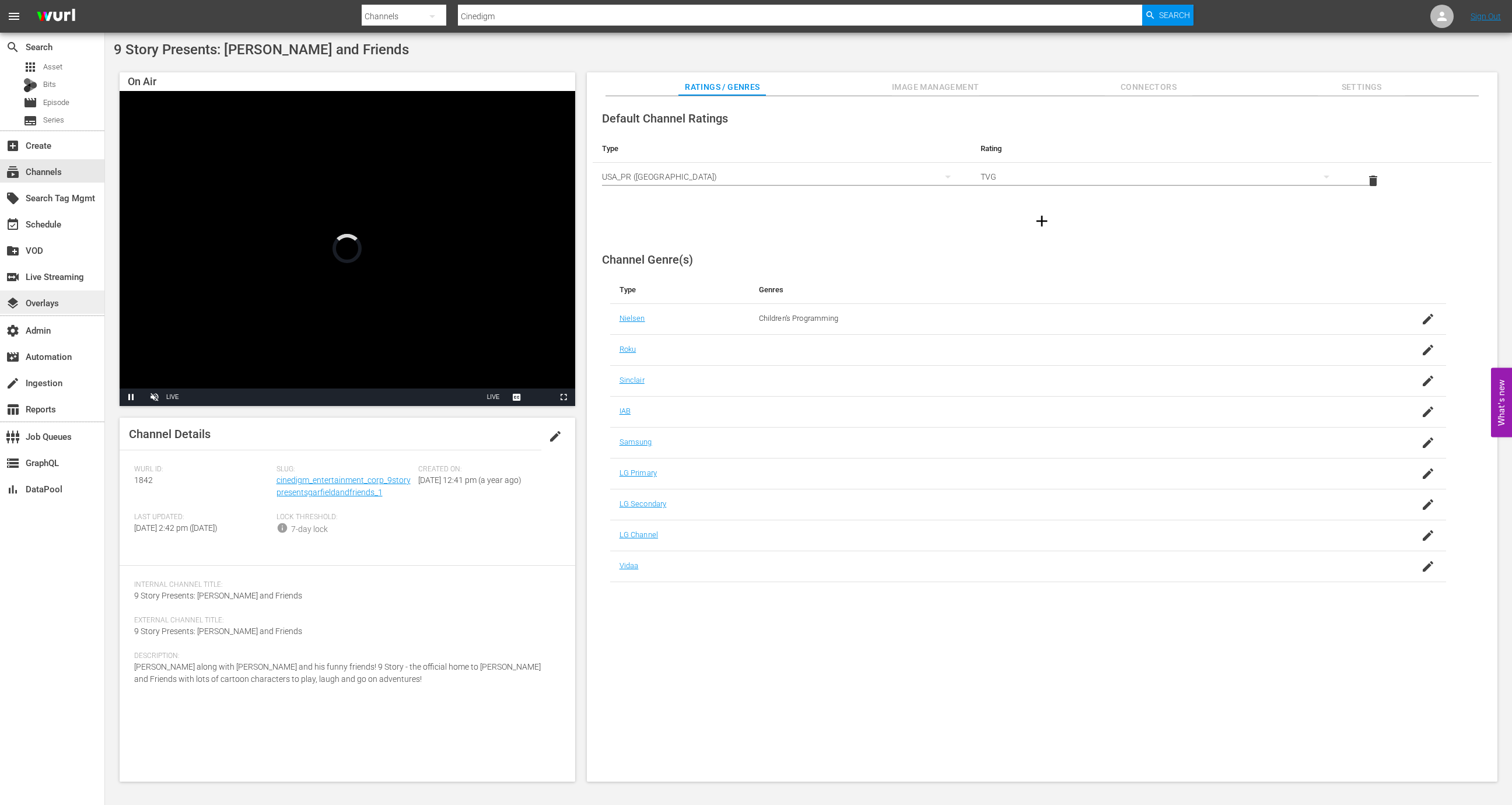
click at [79, 308] on div "layers Overlays" at bounding box center [52, 302] width 104 height 24
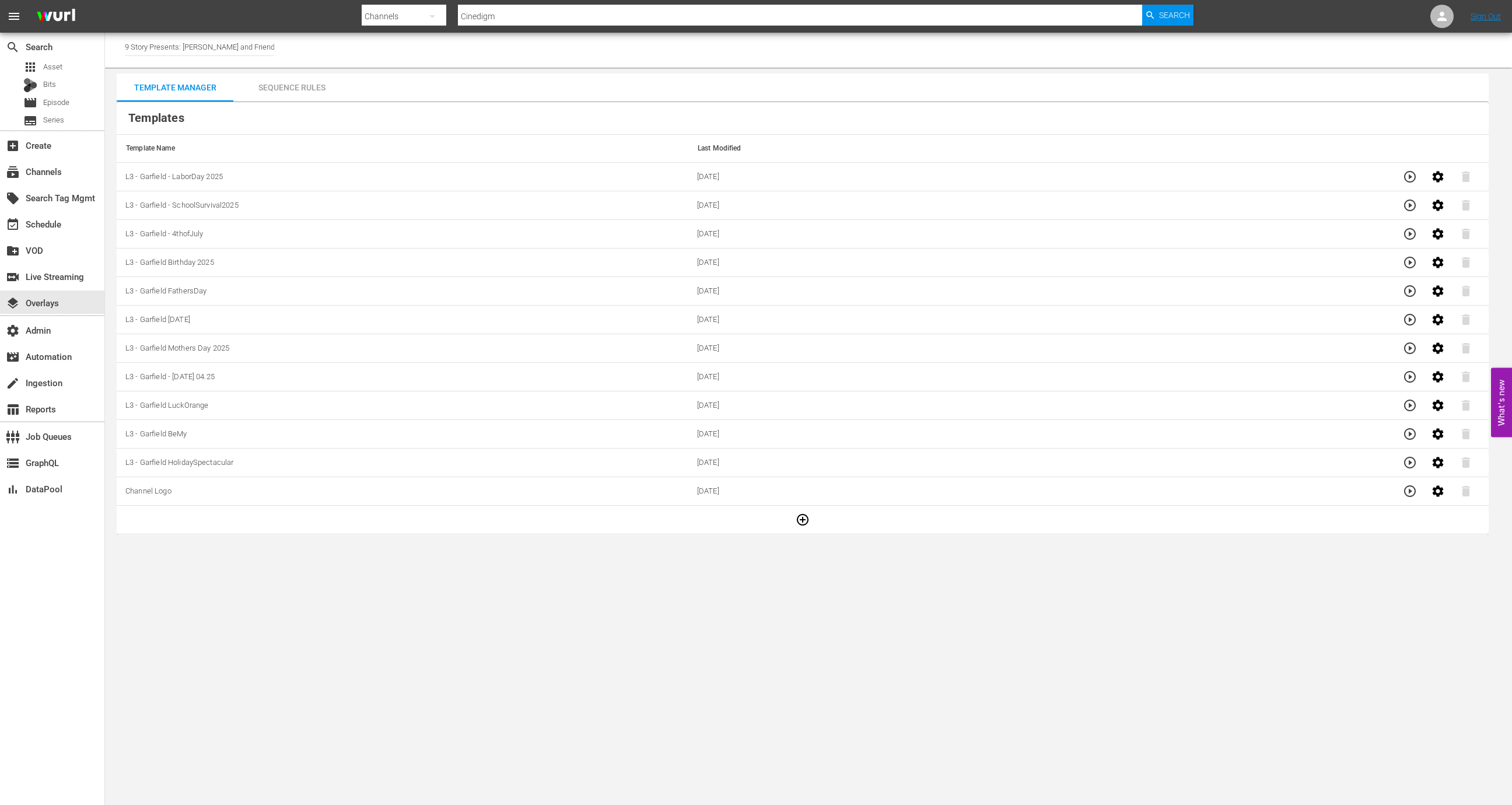
click at [797, 514] on icon "button" at bounding box center [803, 519] width 12 height 12
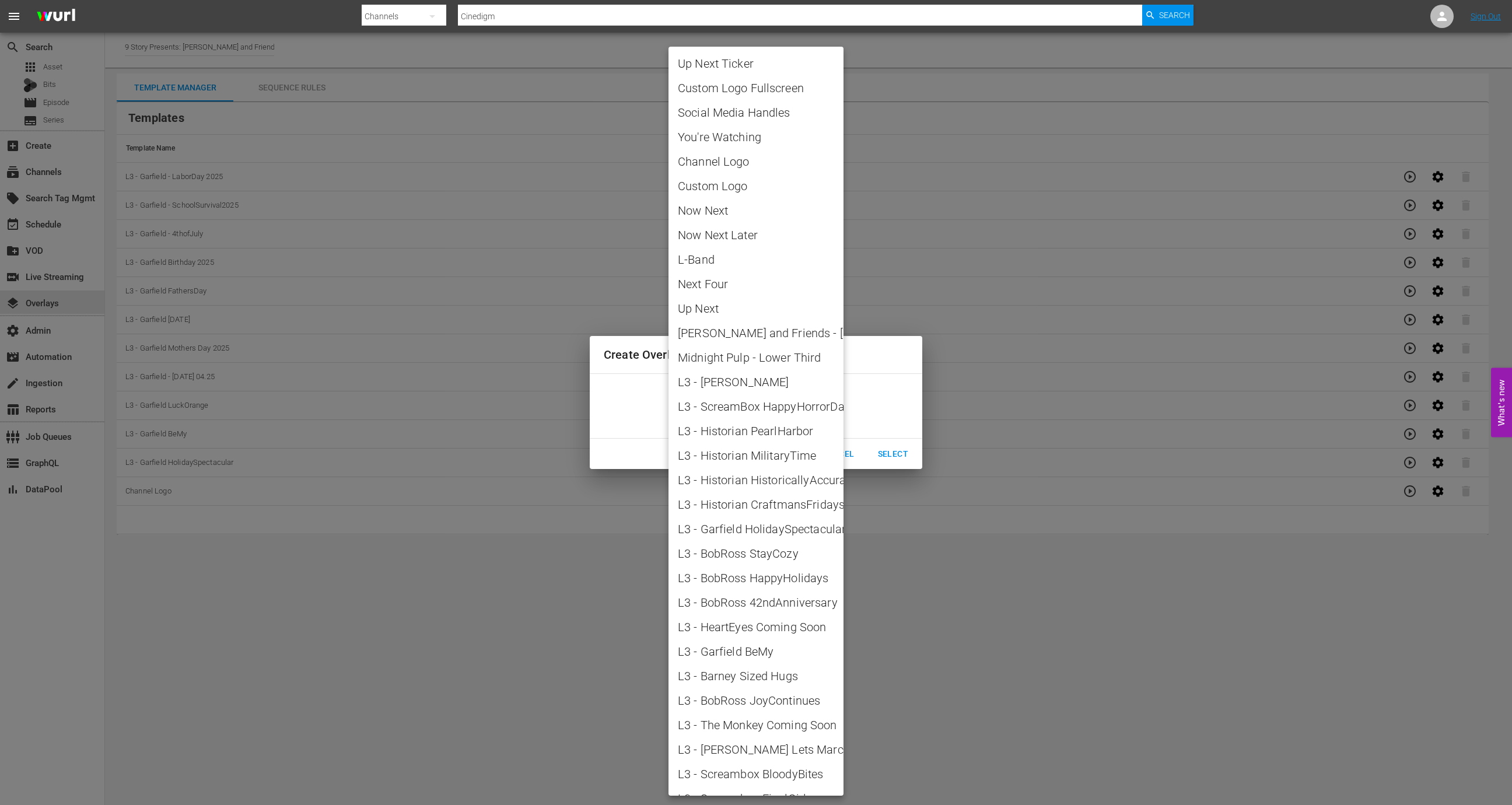
click at [773, 408] on body "menu Search By Channels Search ID, Title, Description, Keywords, or Category Ci…" at bounding box center [756, 402] width 1512 height 805
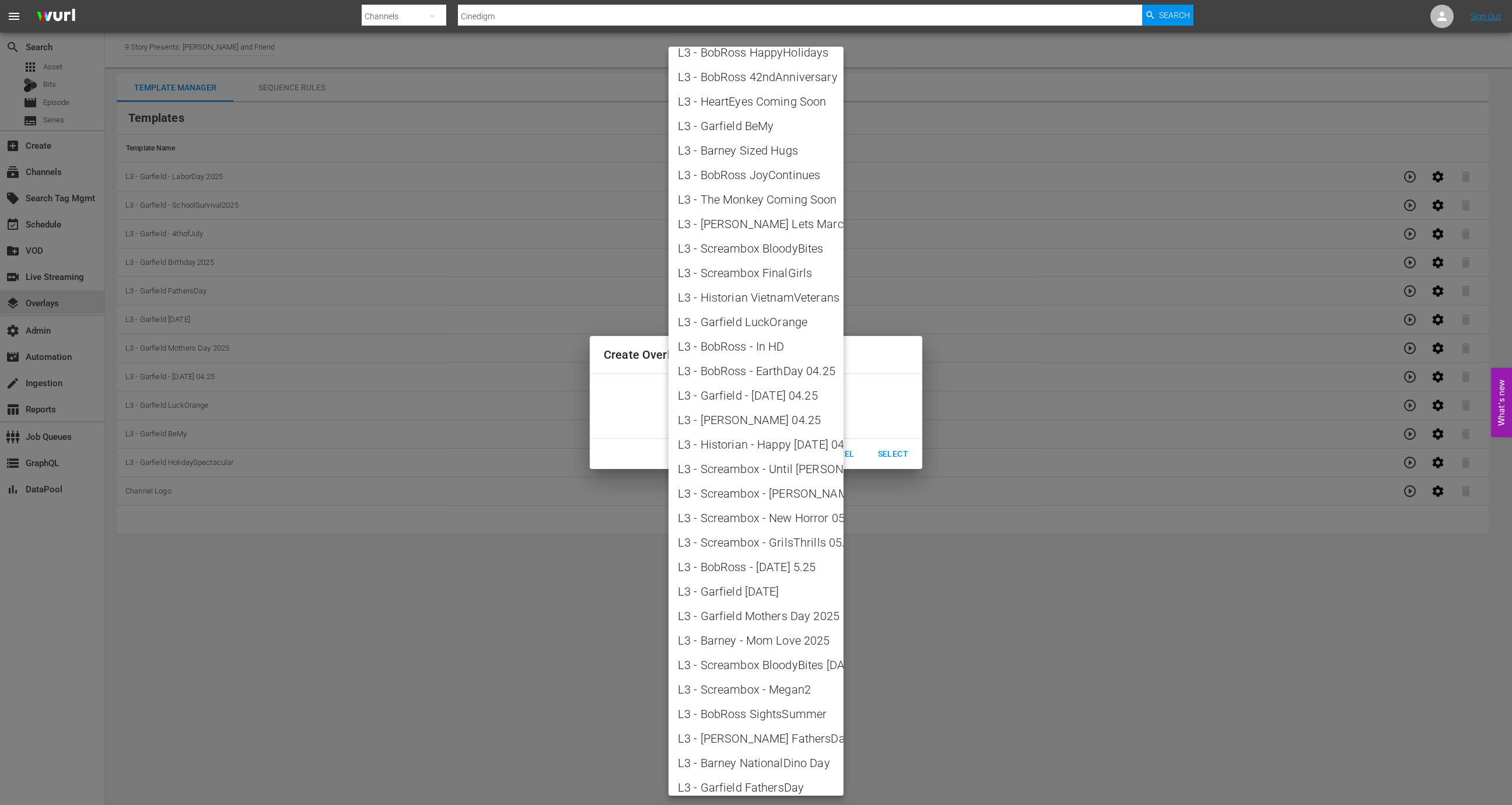
scroll to position [999, 0]
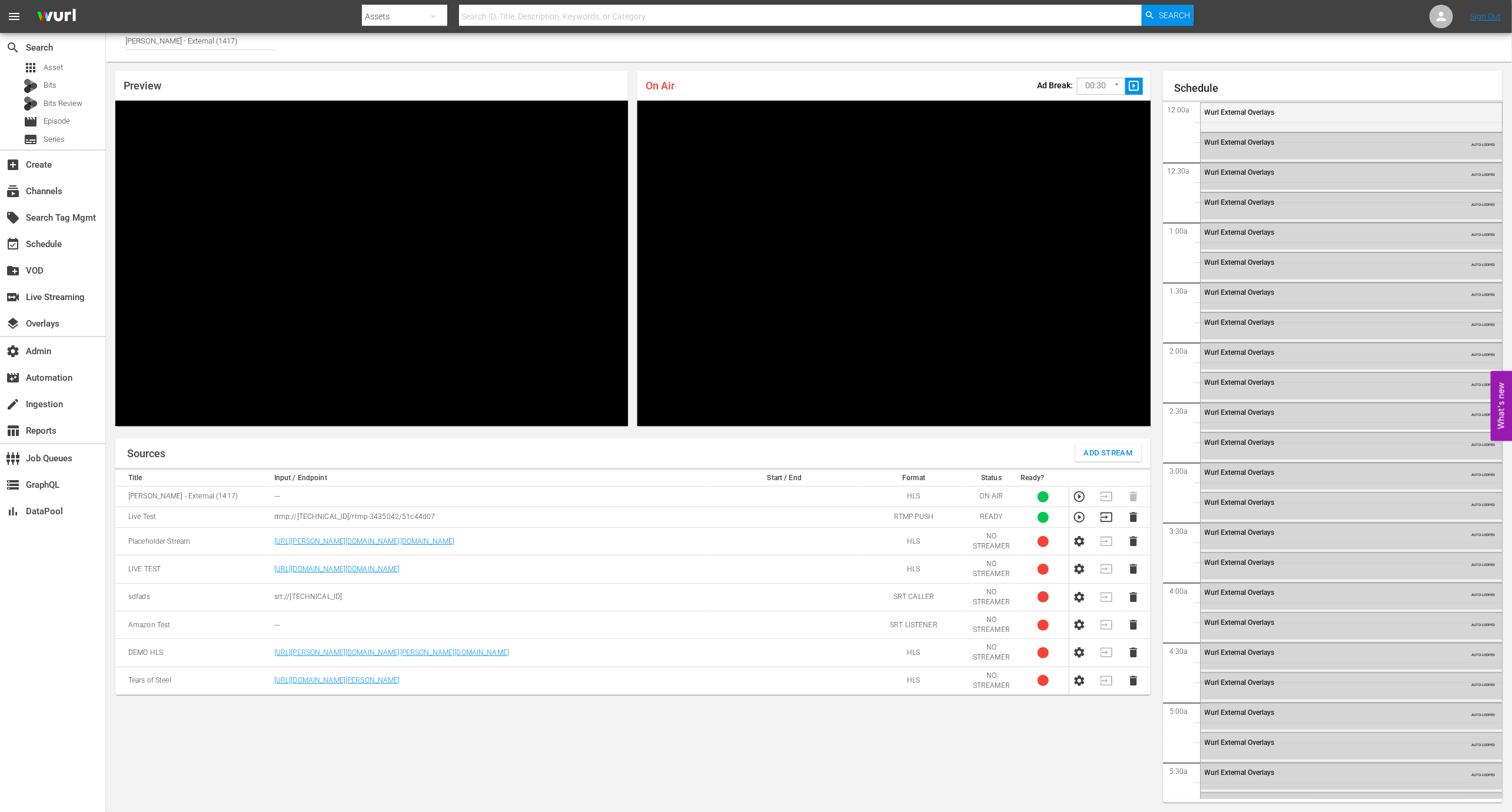
scroll to position [1675, 0]
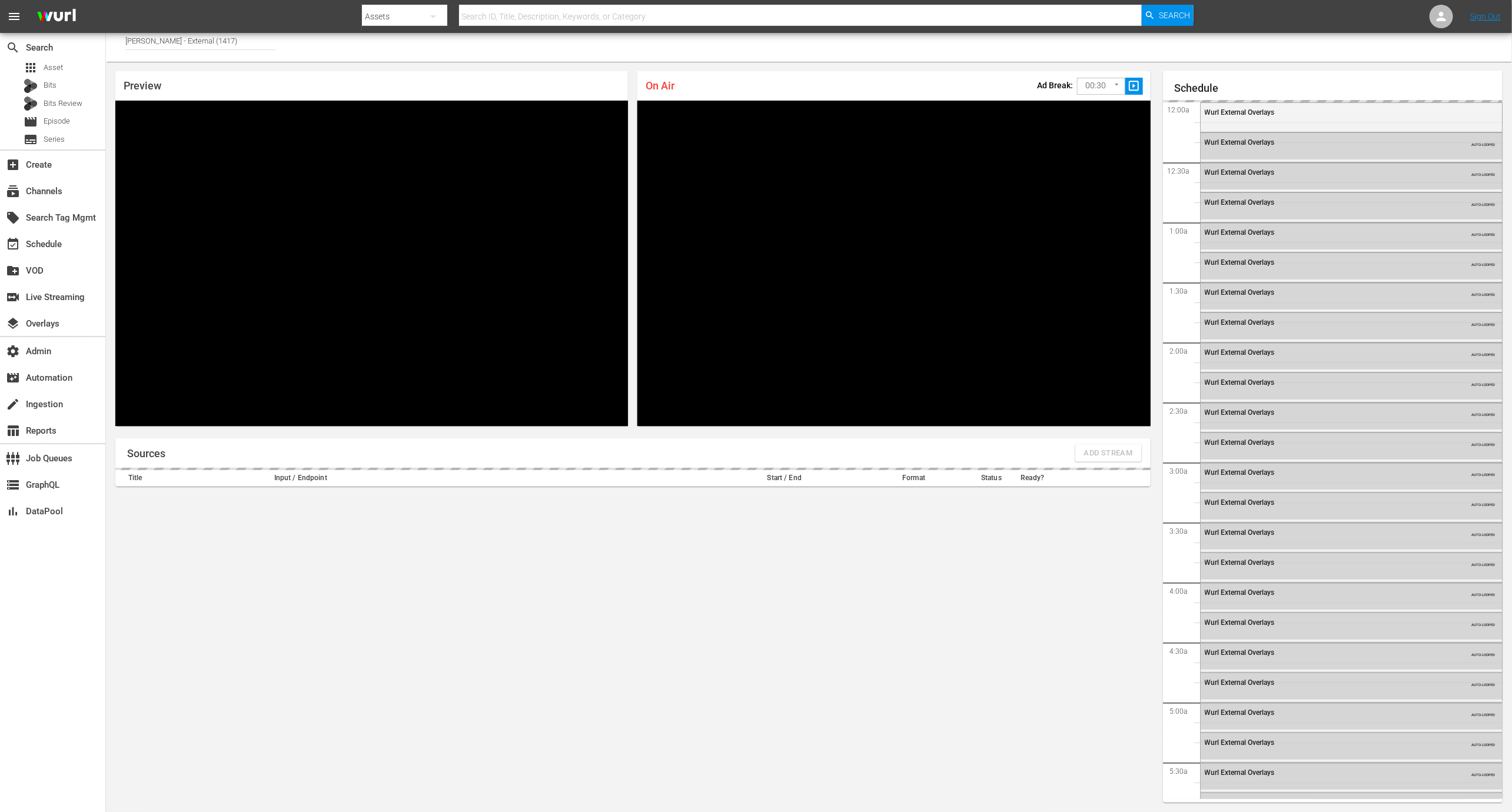
scroll to position [1798, 0]
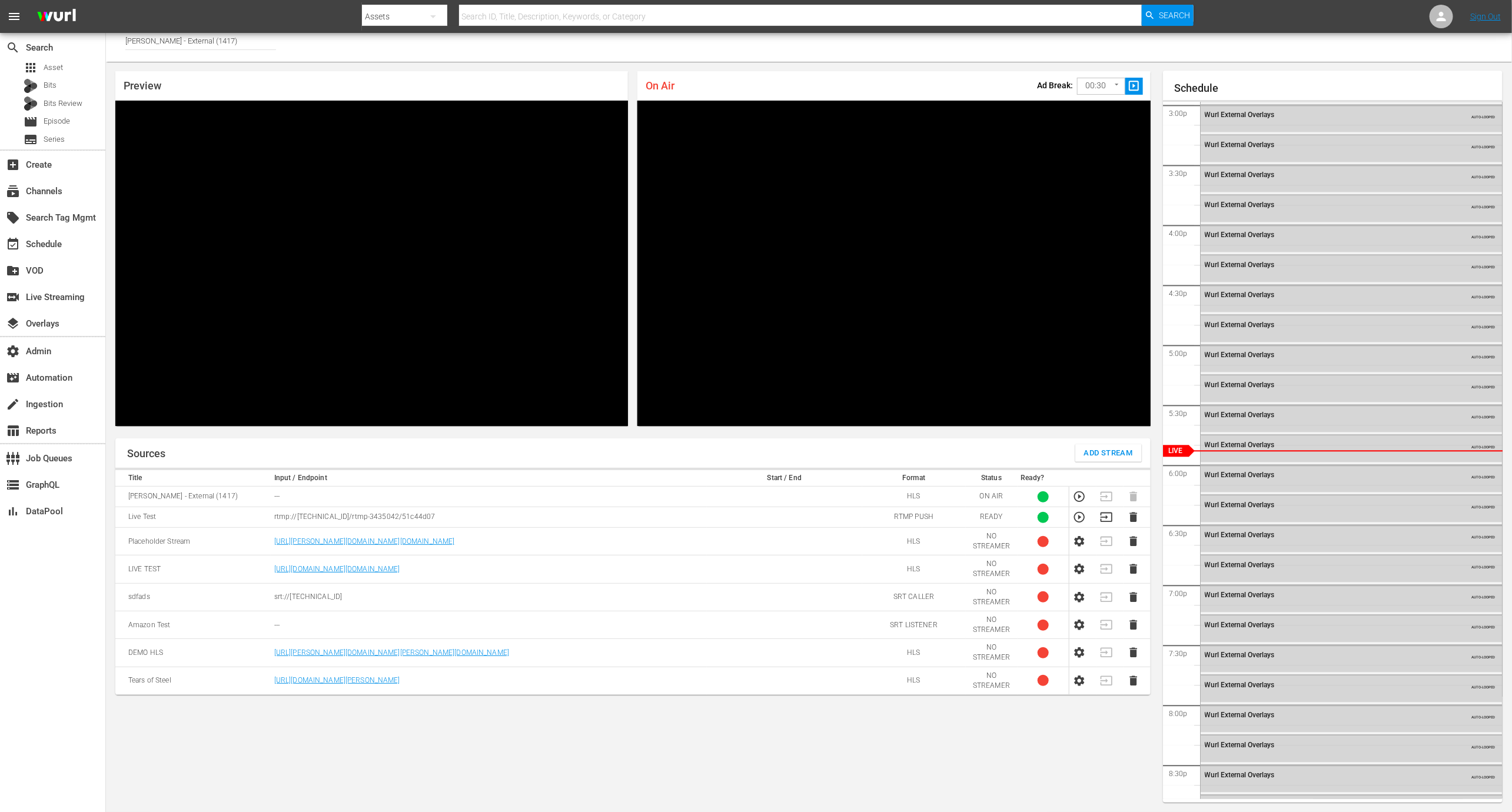
click at [1079, 513] on icon "button" at bounding box center [1079, 517] width 13 height 13
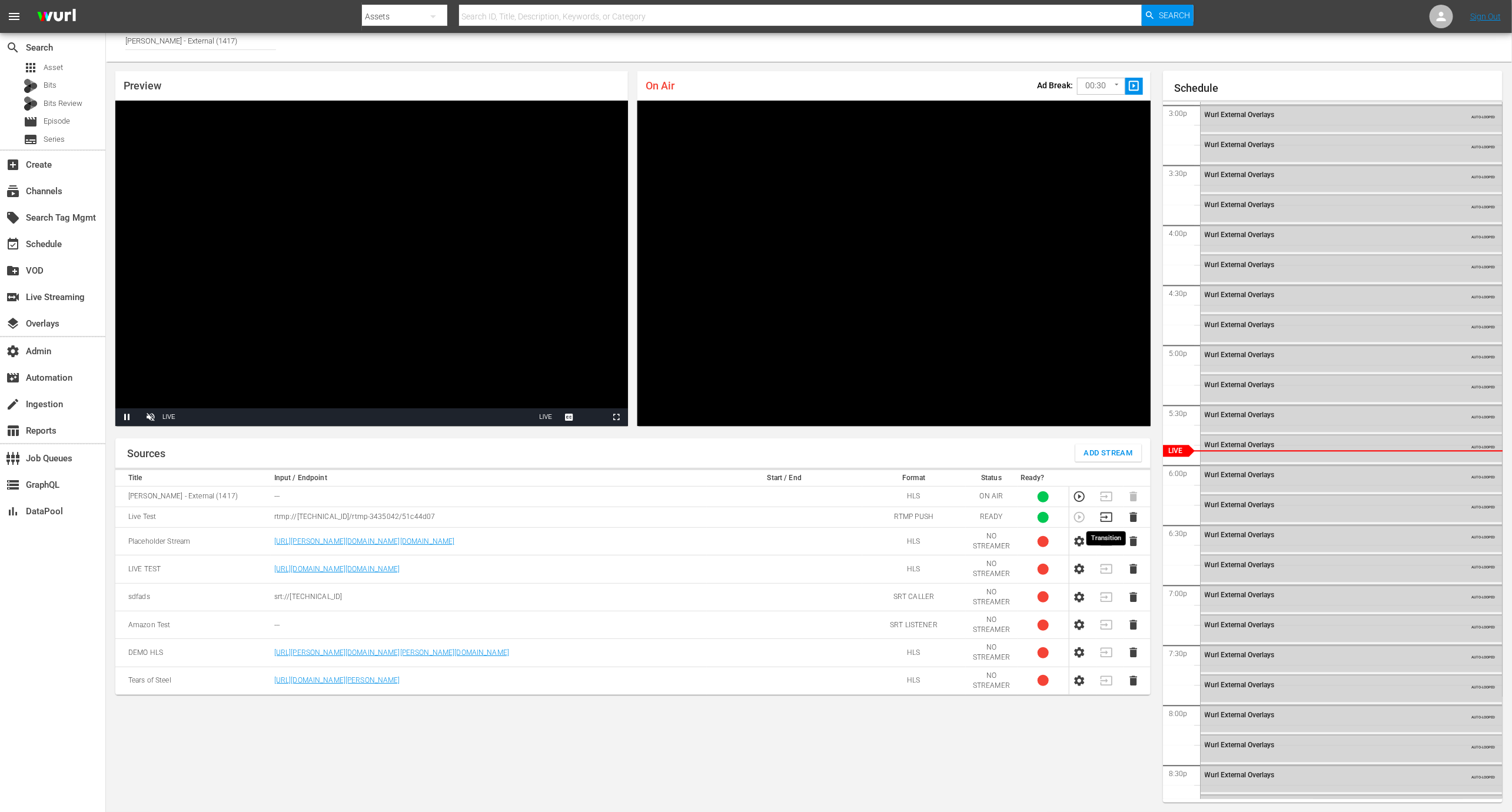
click at [1107, 515] on icon "button" at bounding box center [1107, 517] width 13 height 13
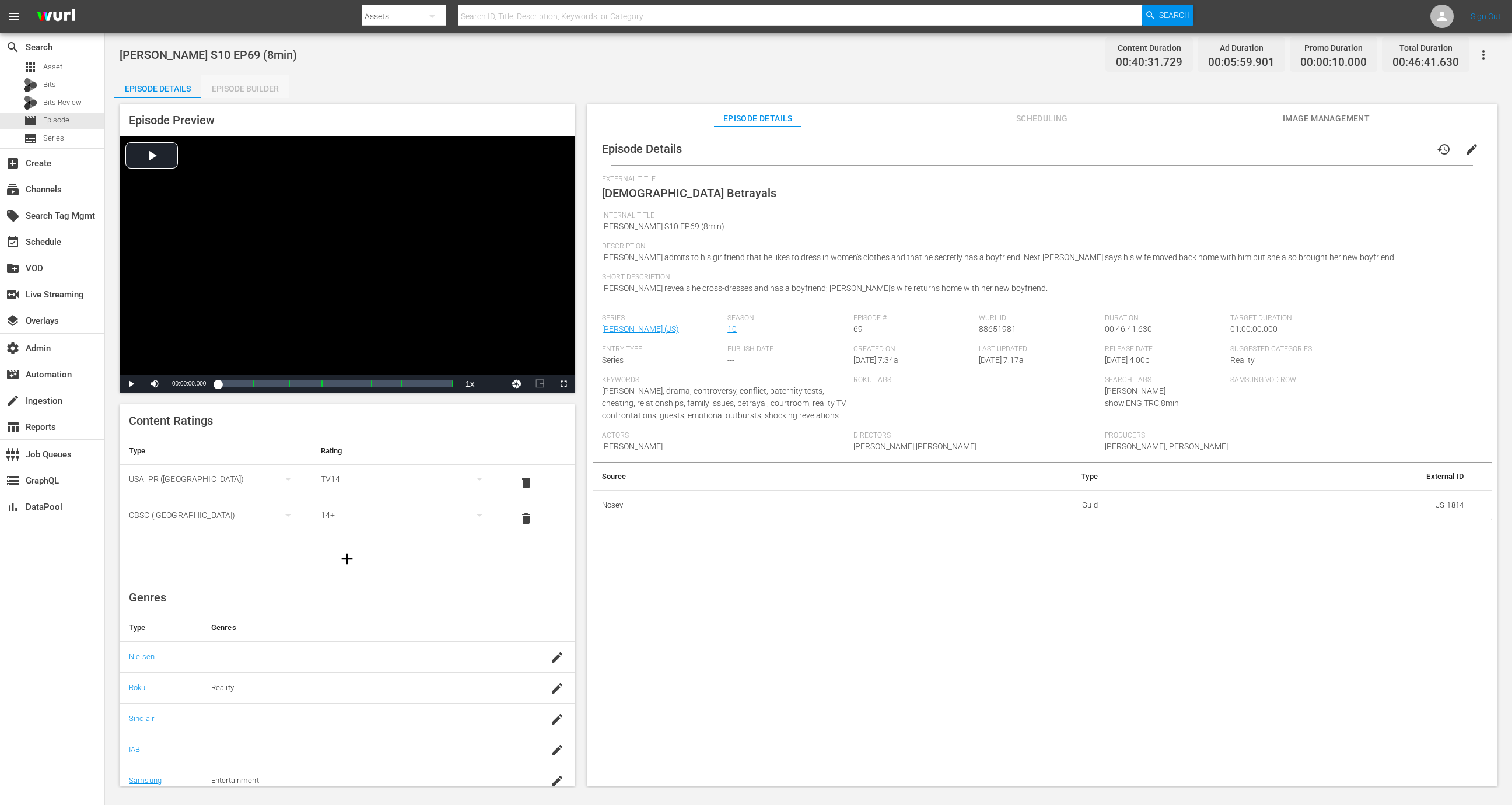
click at [243, 91] on div "Episode Builder" at bounding box center [245, 88] width 88 height 28
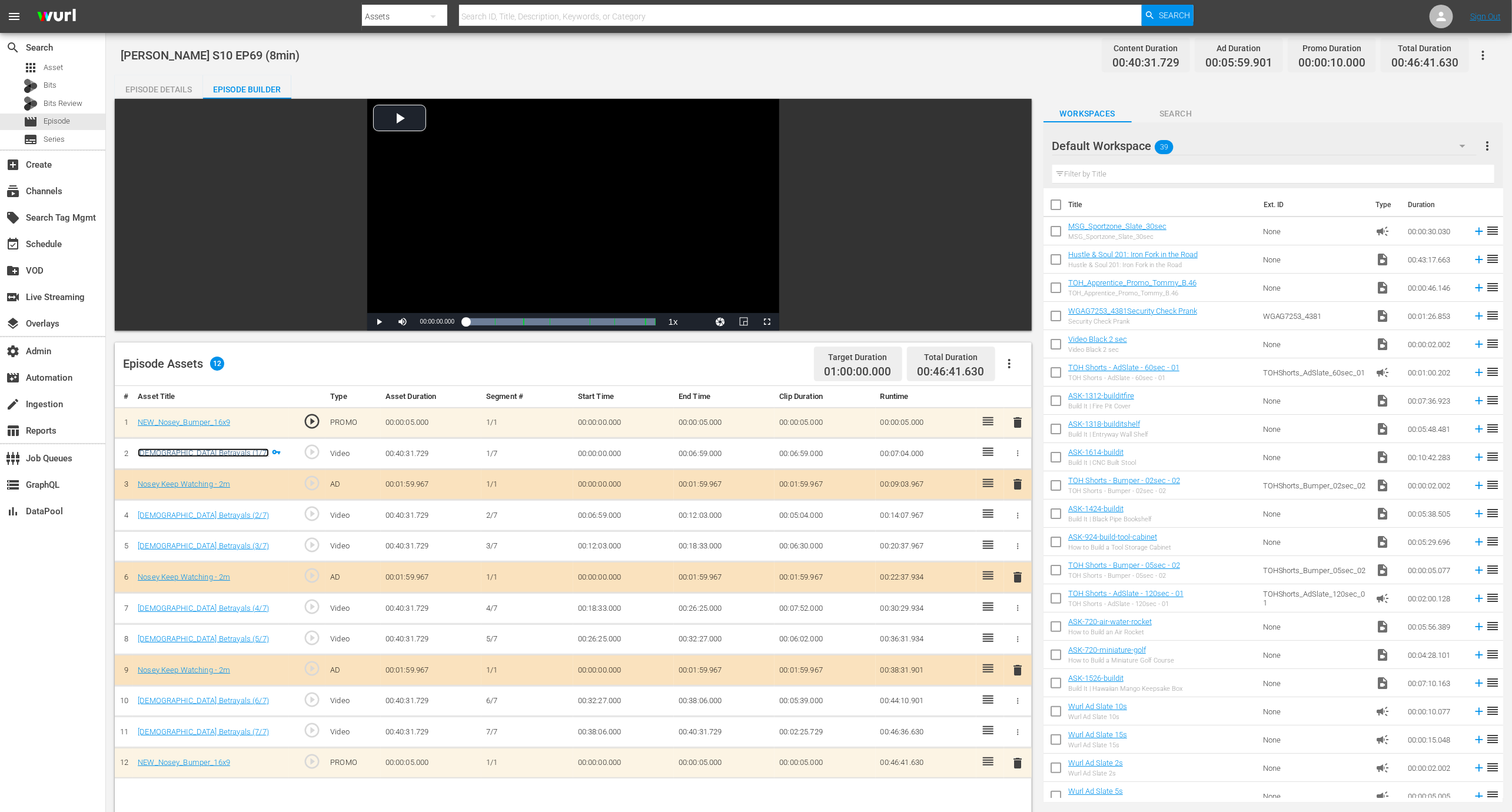
click at [189, 450] on link "[DEMOGRAPHIC_DATA] Betrayals (1/7)" at bounding box center [204, 453] width 132 height 9
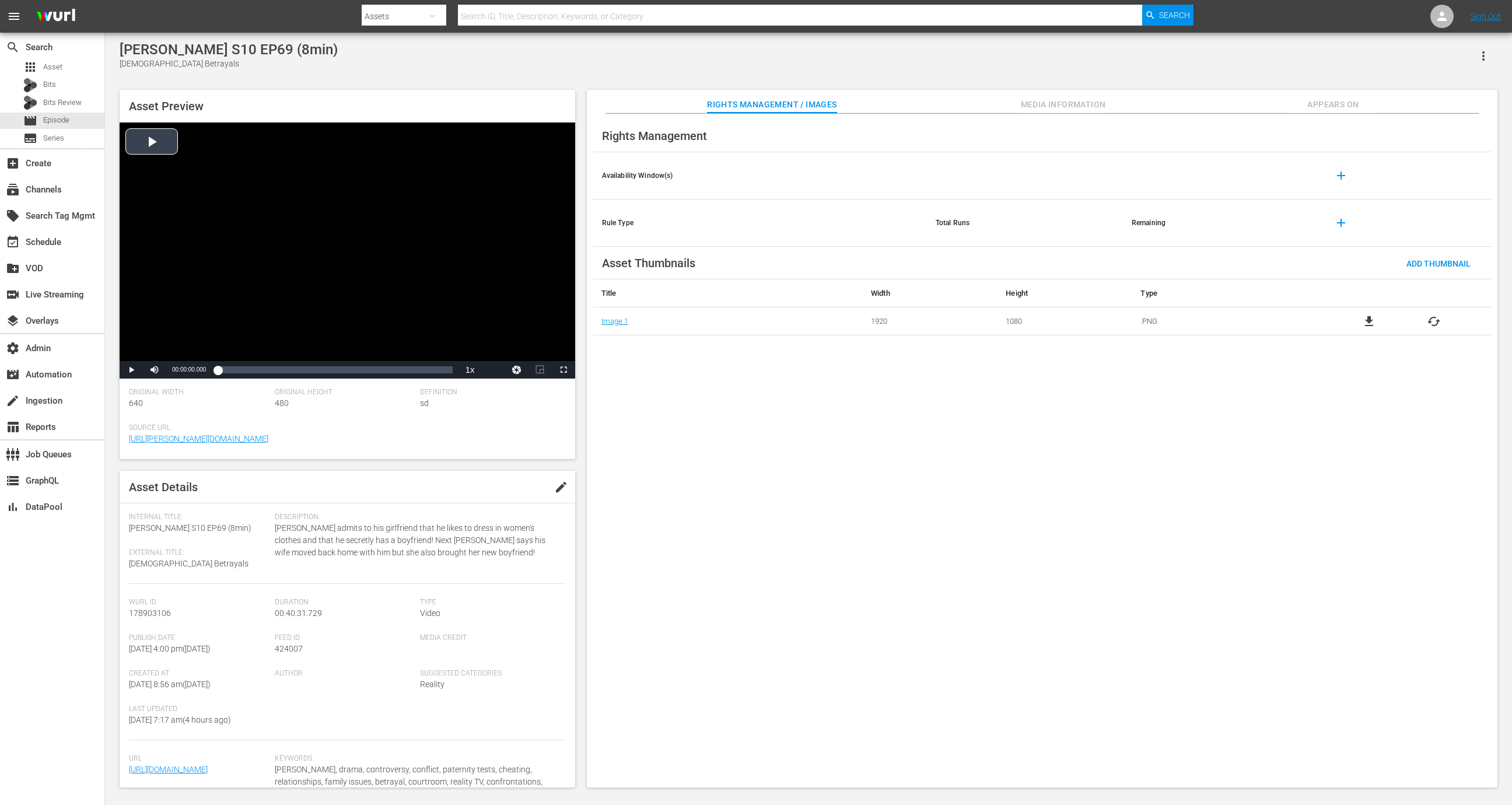
click at [441, 196] on div "Video Player" at bounding box center [348, 241] width 456 height 238
click at [454, 373] on div "Loaded : 0.49% 00:40:31.729 00:00:00.602" at bounding box center [335, 370] width 246 height 17
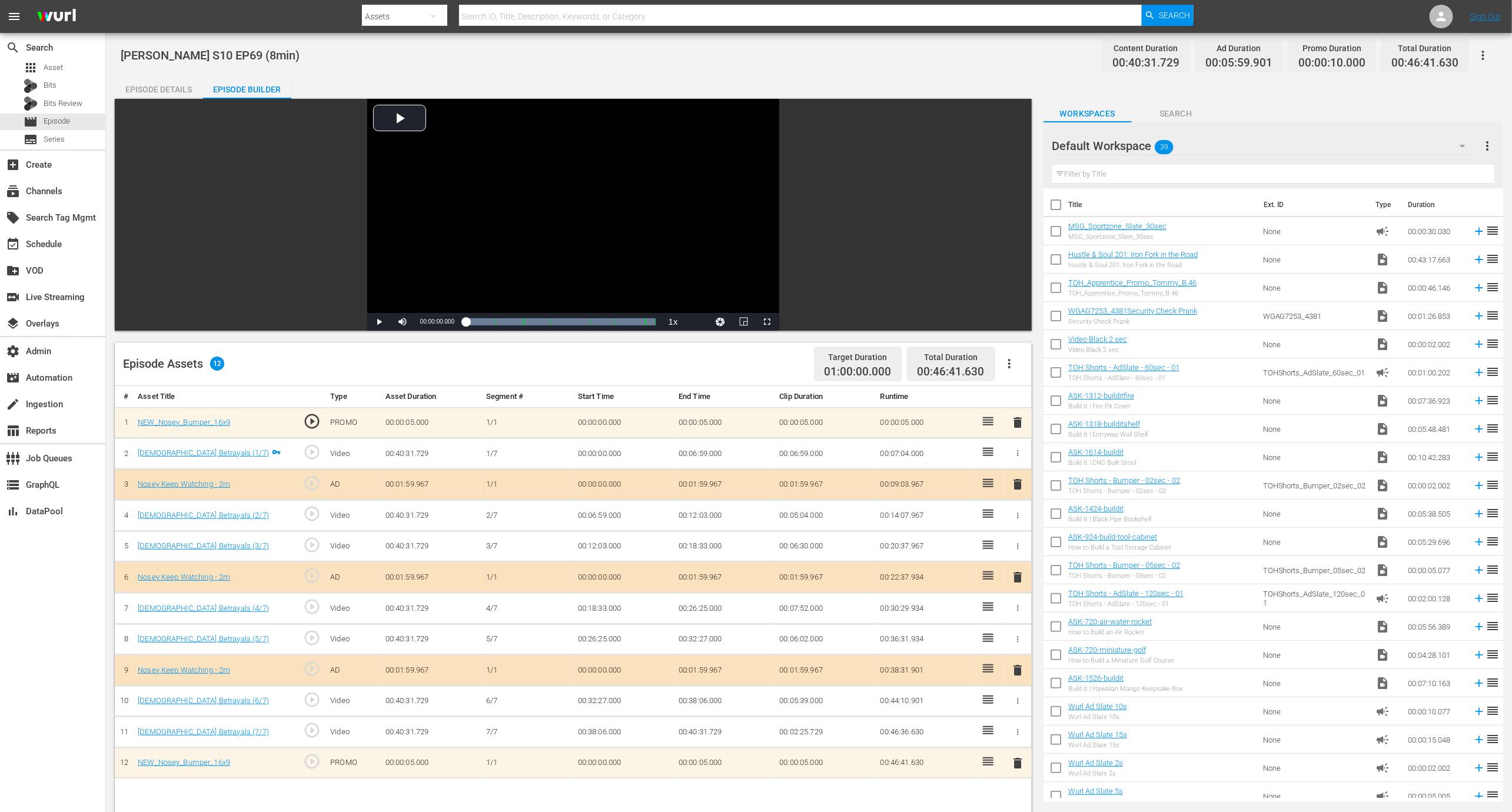
click at [1496, 55] on button "button" at bounding box center [1483, 55] width 28 height 28
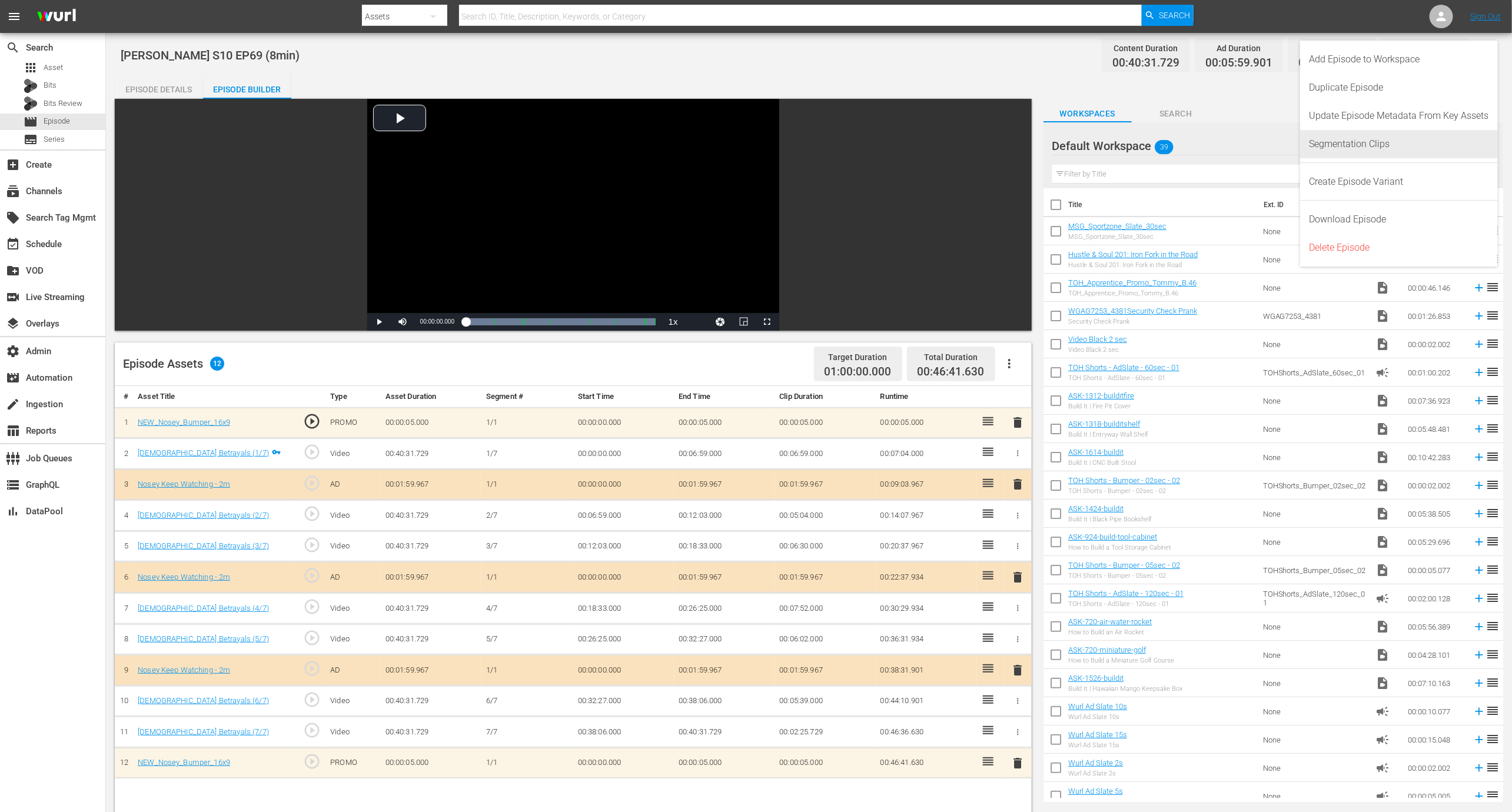
click at [1431, 141] on div "Segmentation Clips" at bounding box center [1399, 144] width 180 height 28
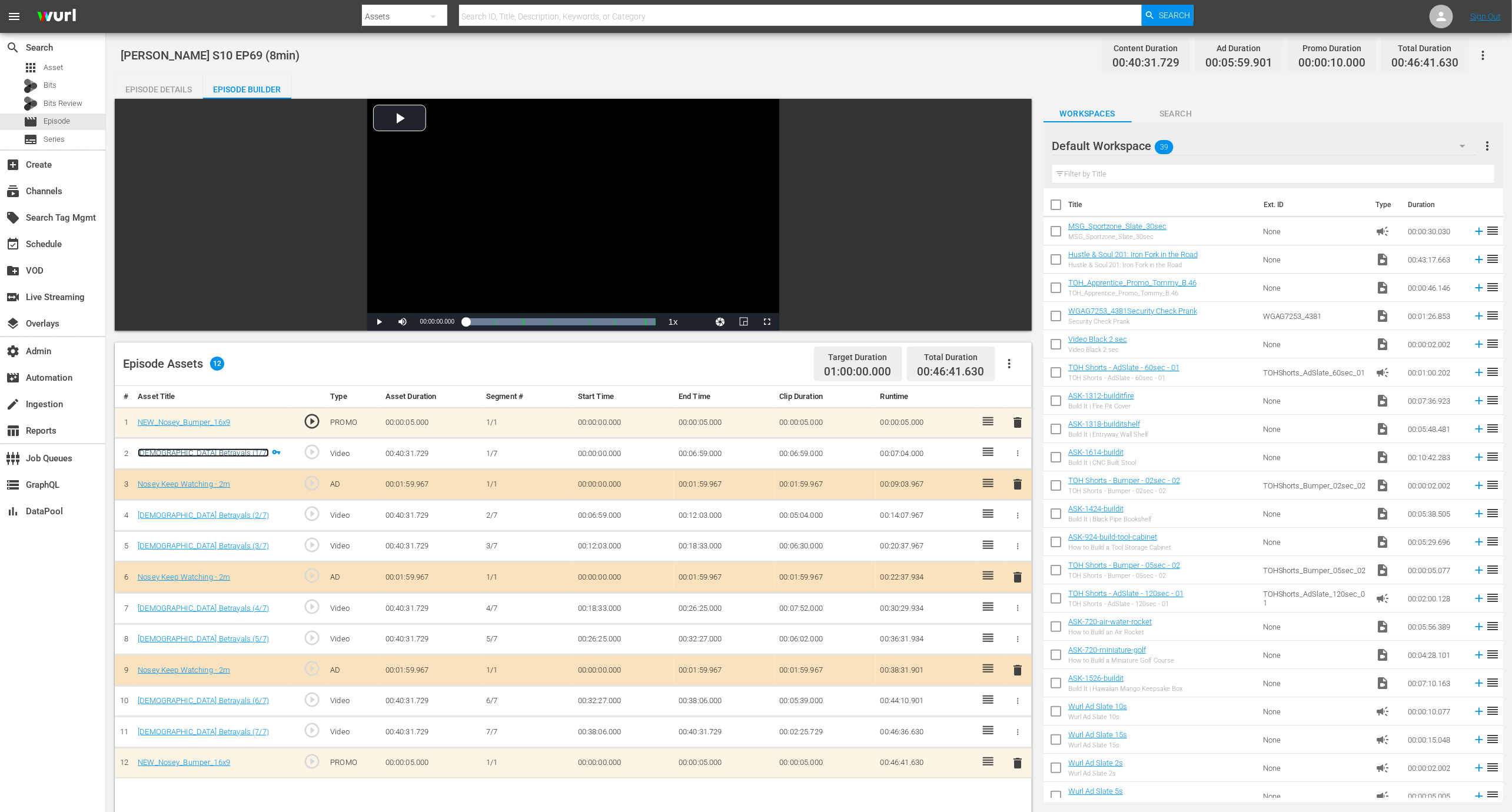
click at [208, 448] on link "[DEMOGRAPHIC_DATA] Betrayals (1/7)" at bounding box center [204, 453] width 132 height 9
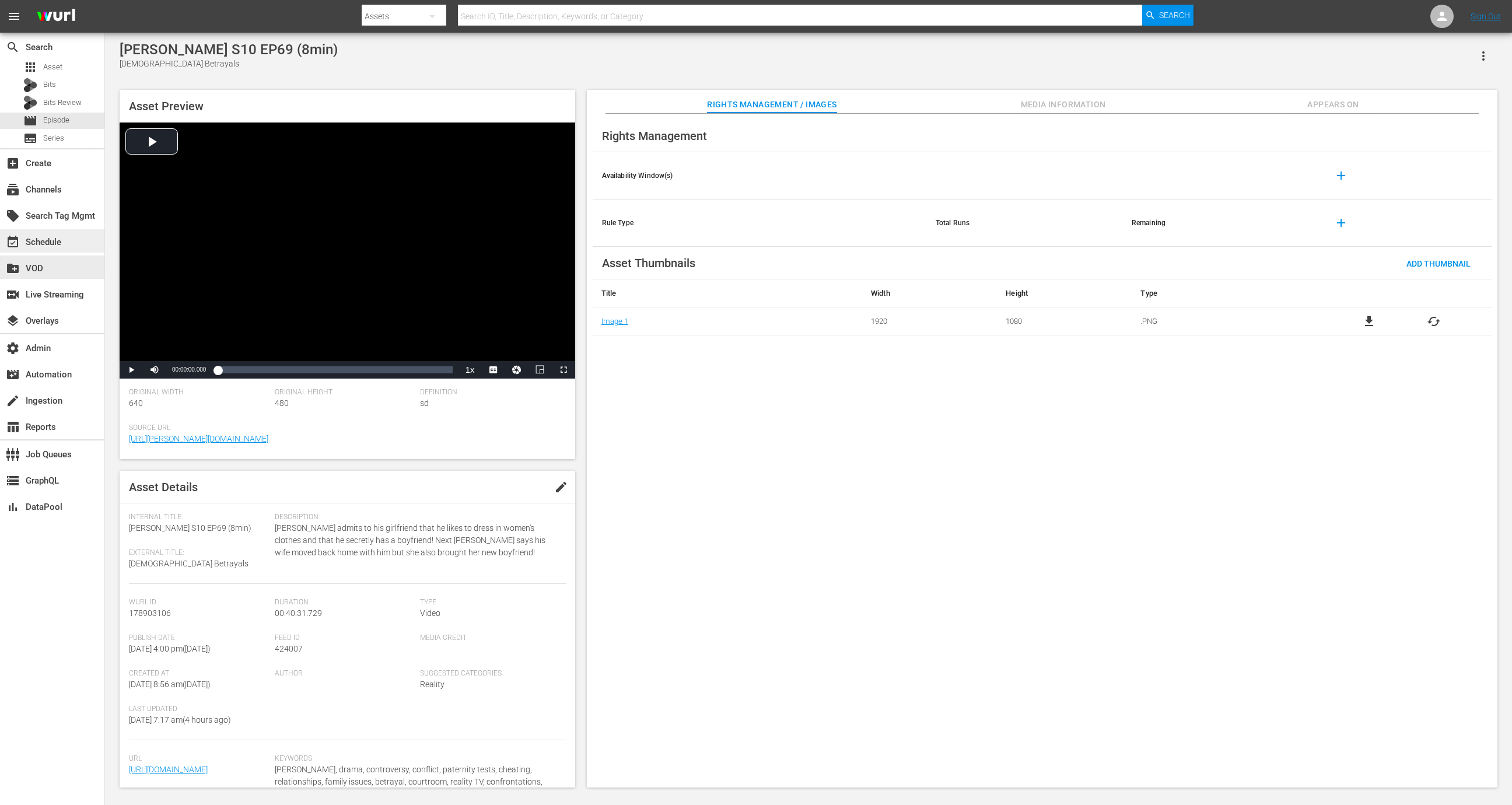
click at [62, 240] on div "event_available Schedule" at bounding box center [32, 240] width 65 height 11
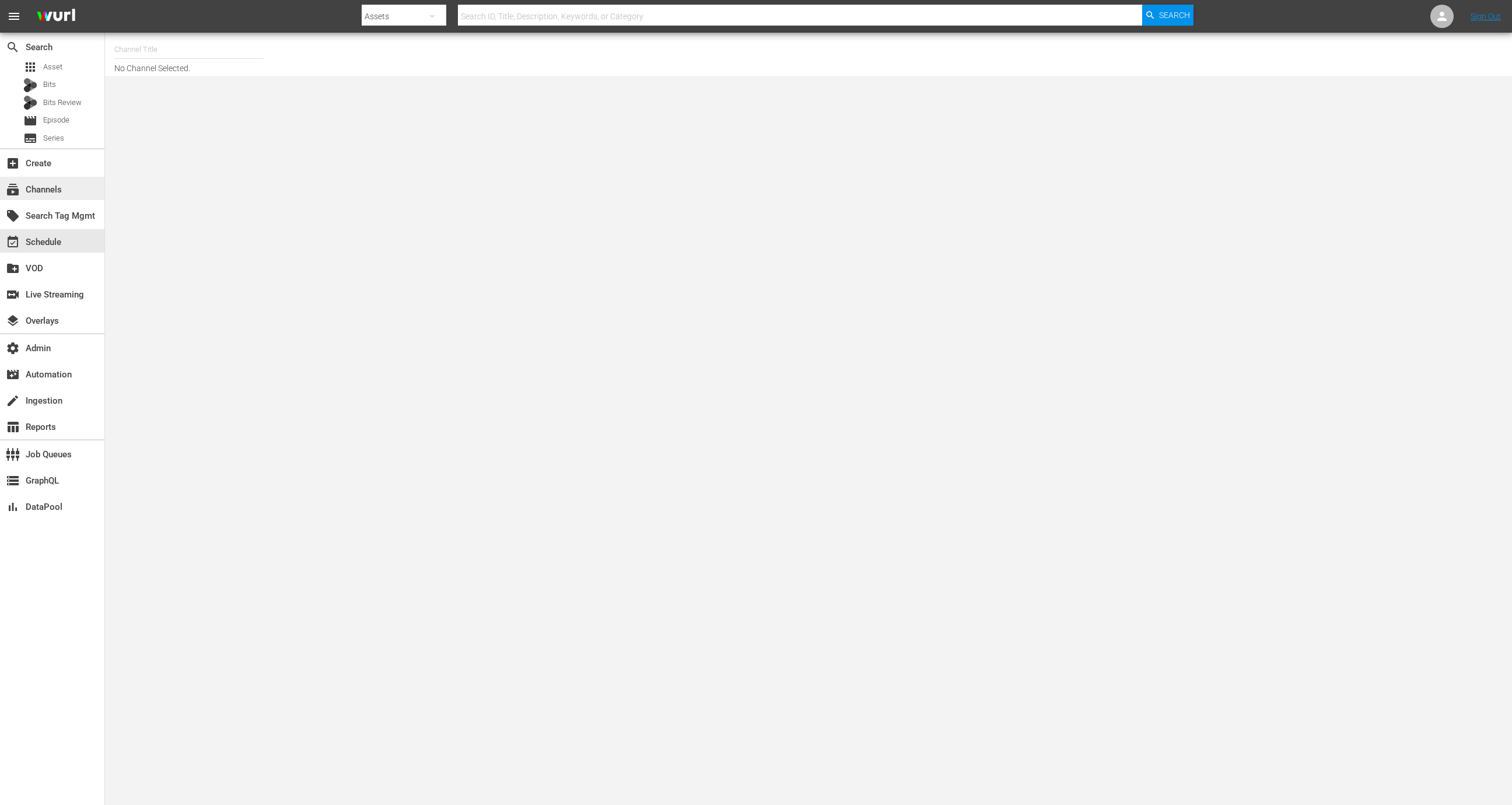
click at [52, 189] on div "subscriptions Channels" at bounding box center [32, 187] width 65 height 11
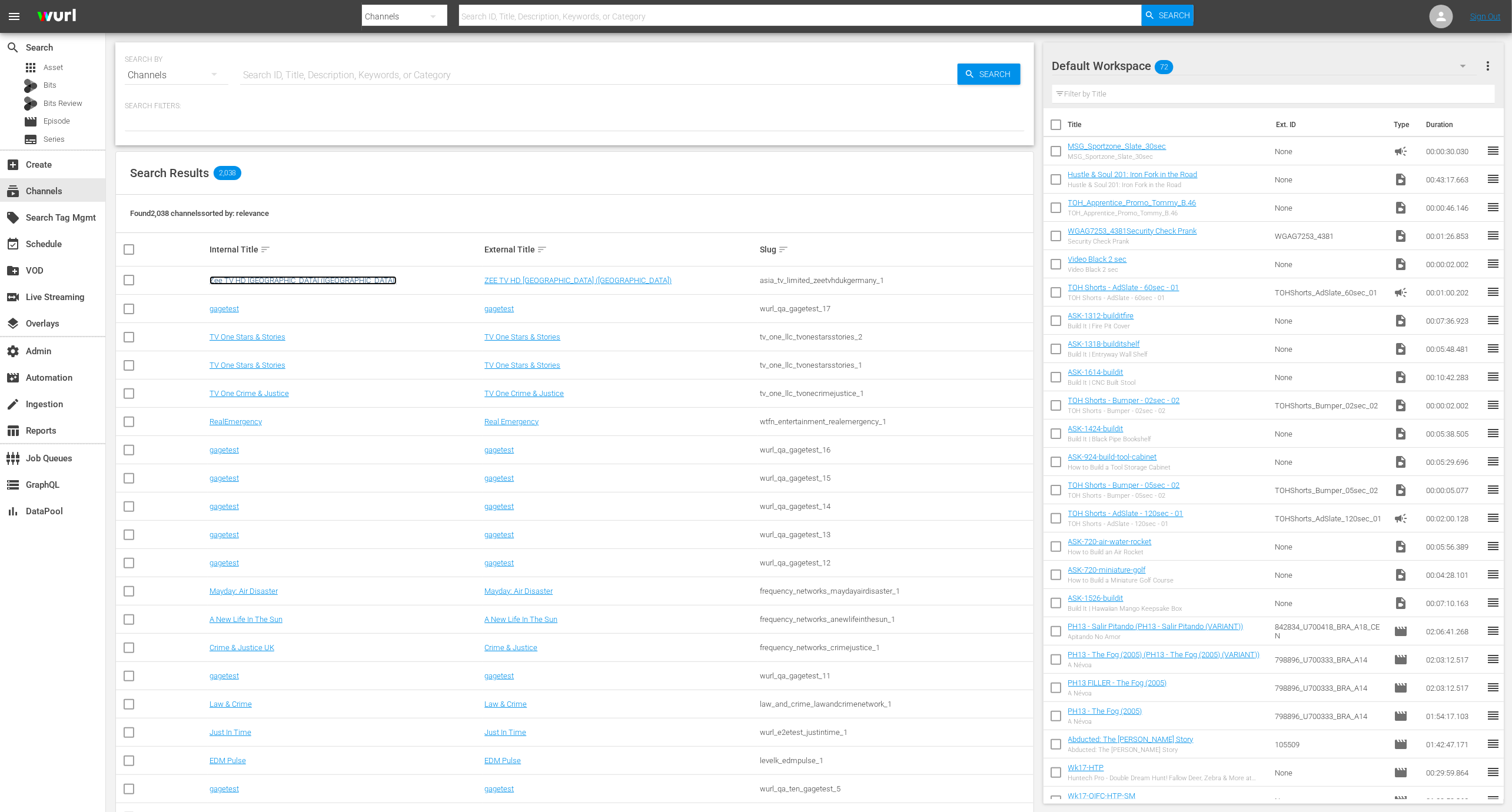
click at [245, 282] on link "Zee TV HD [GEOGRAPHIC_DATA] ([GEOGRAPHIC_DATA])" at bounding box center [303, 280] width 187 height 9
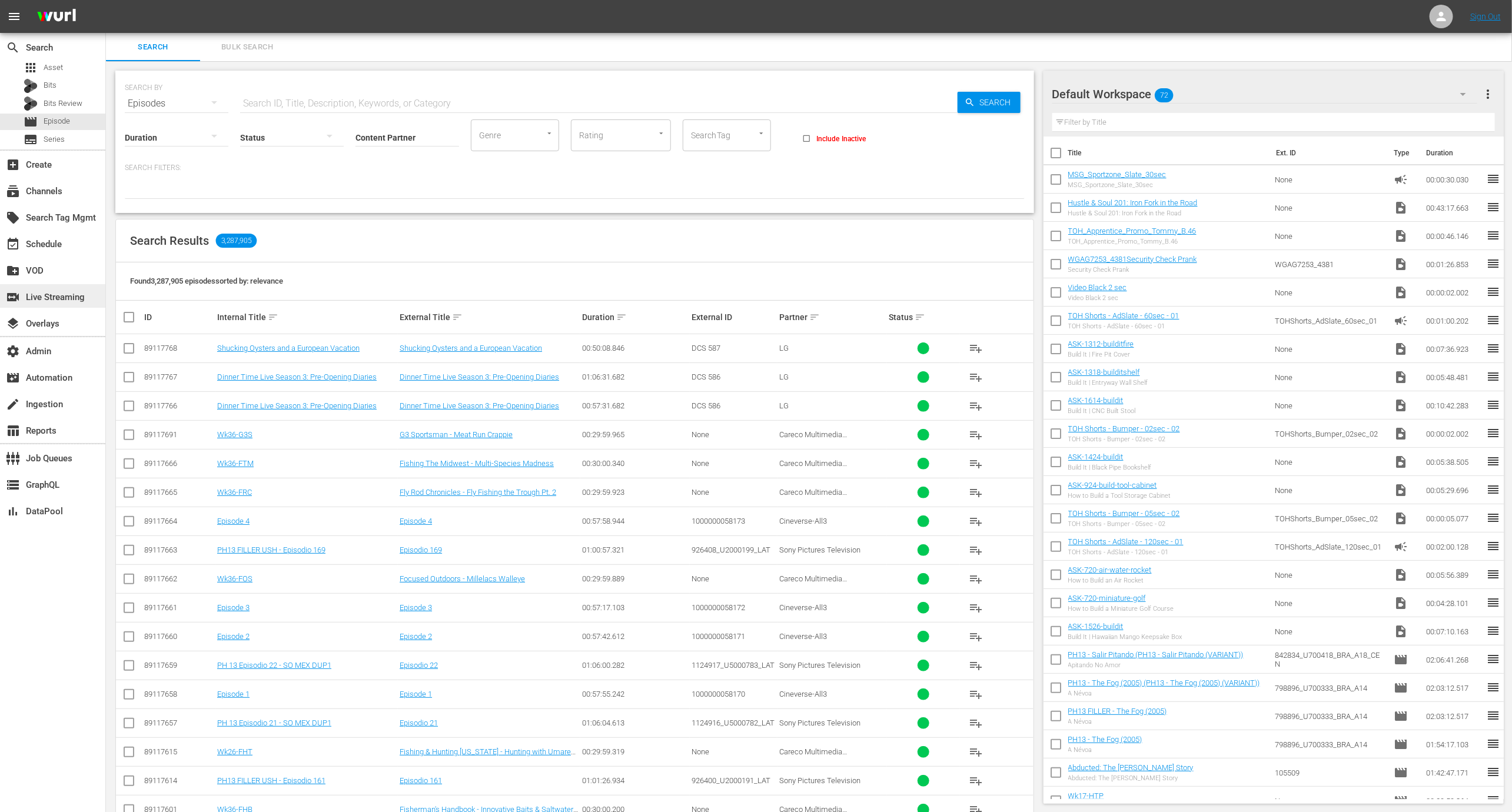
click at [66, 297] on div "switch_video Live Streaming" at bounding box center [33, 295] width 66 height 11
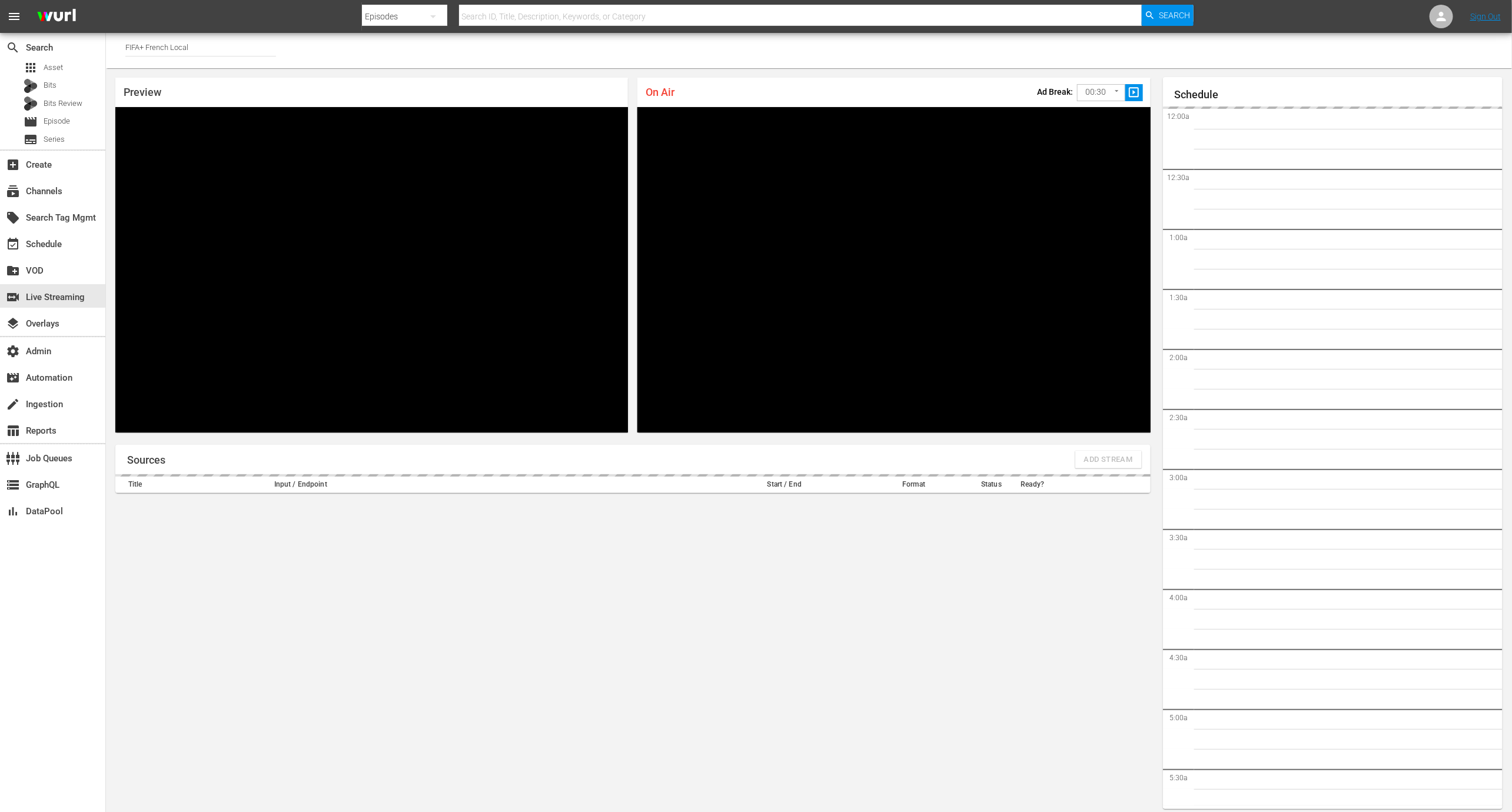
click at [249, 41] on input "FIFA+ French Local" at bounding box center [200, 47] width 151 height 28
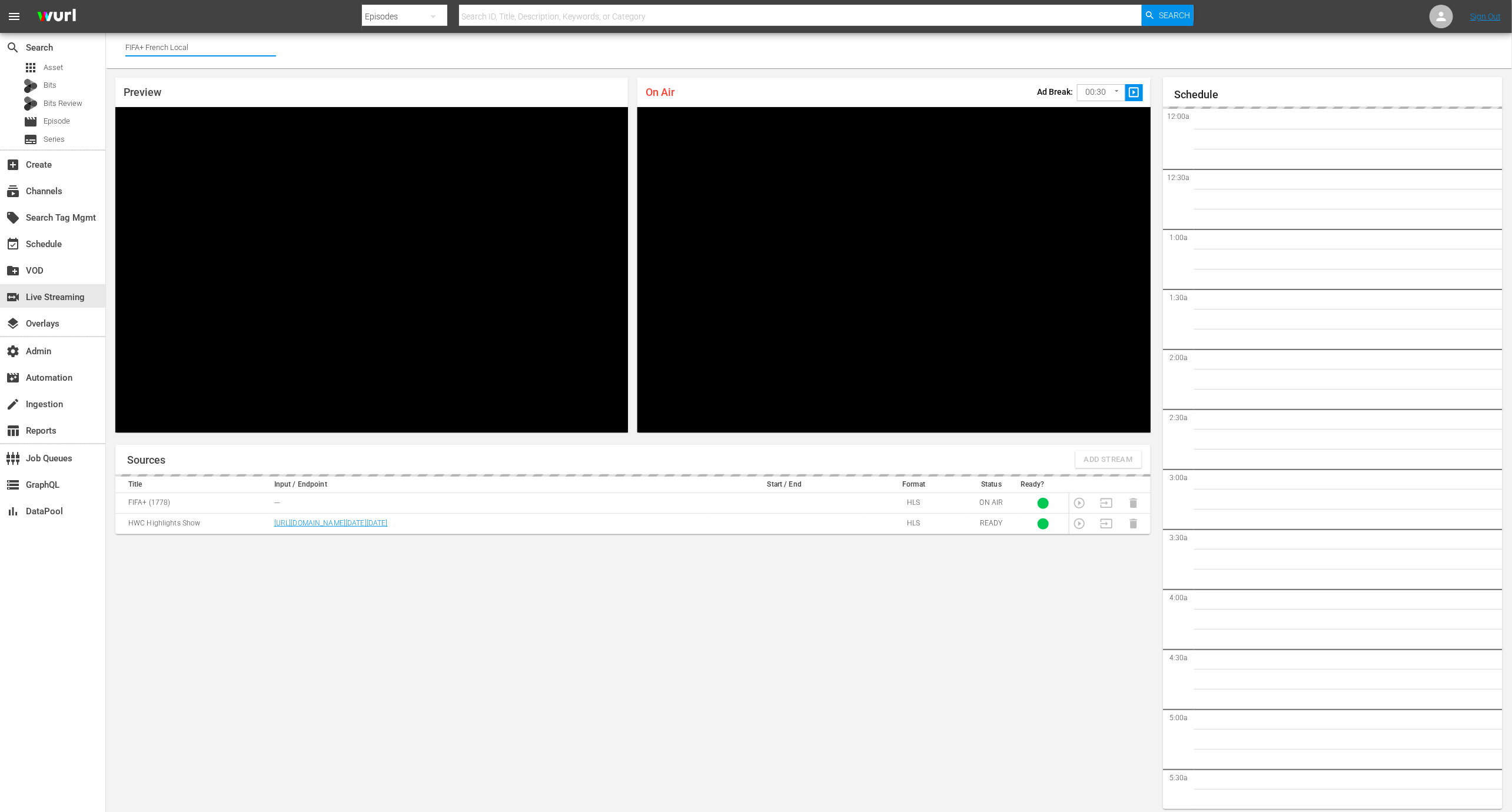
click at [249, 41] on input "FIFA+ French Local" at bounding box center [200, 47] width 151 height 28
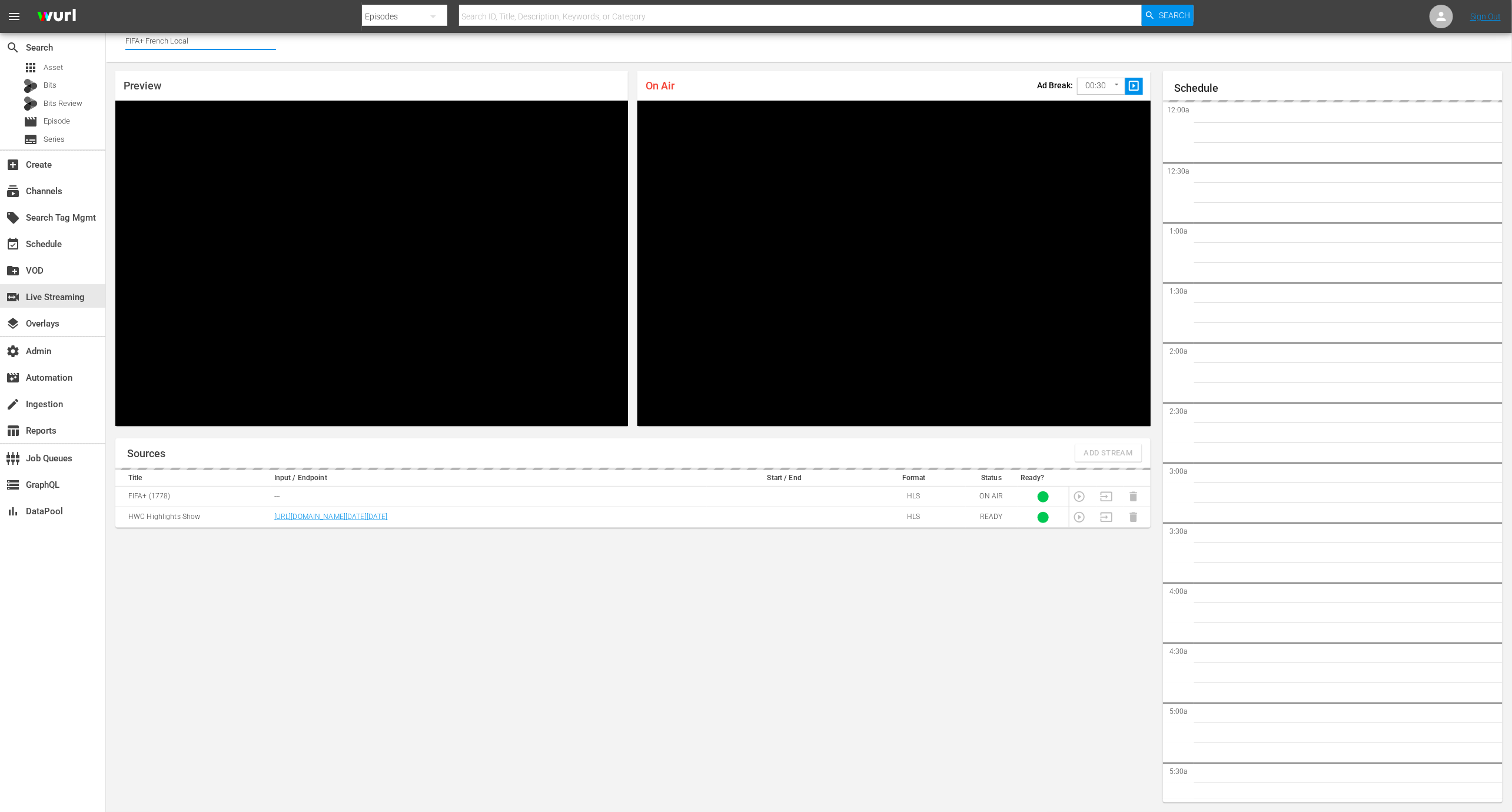
click at [249, 41] on input "FIFA+ French Local" at bounding box center [200, 40] width 151 height 28
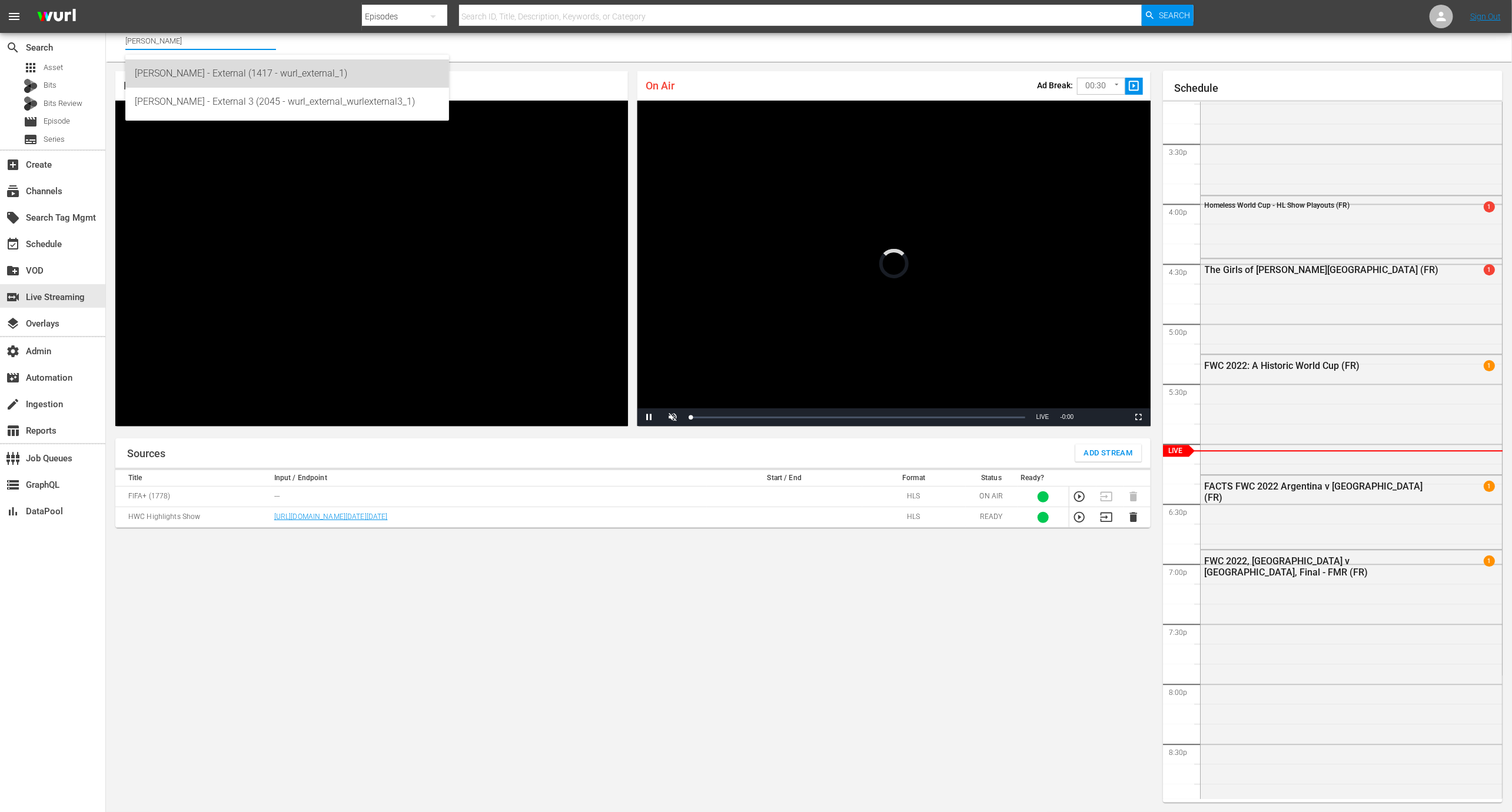
click at [266, 73] on div "Wurl - External (1417 - wurl_external_1)" at bounding box center [287, 73] width 305 height 28
type input "Wurl - External (1417 - wurl_external_1)"
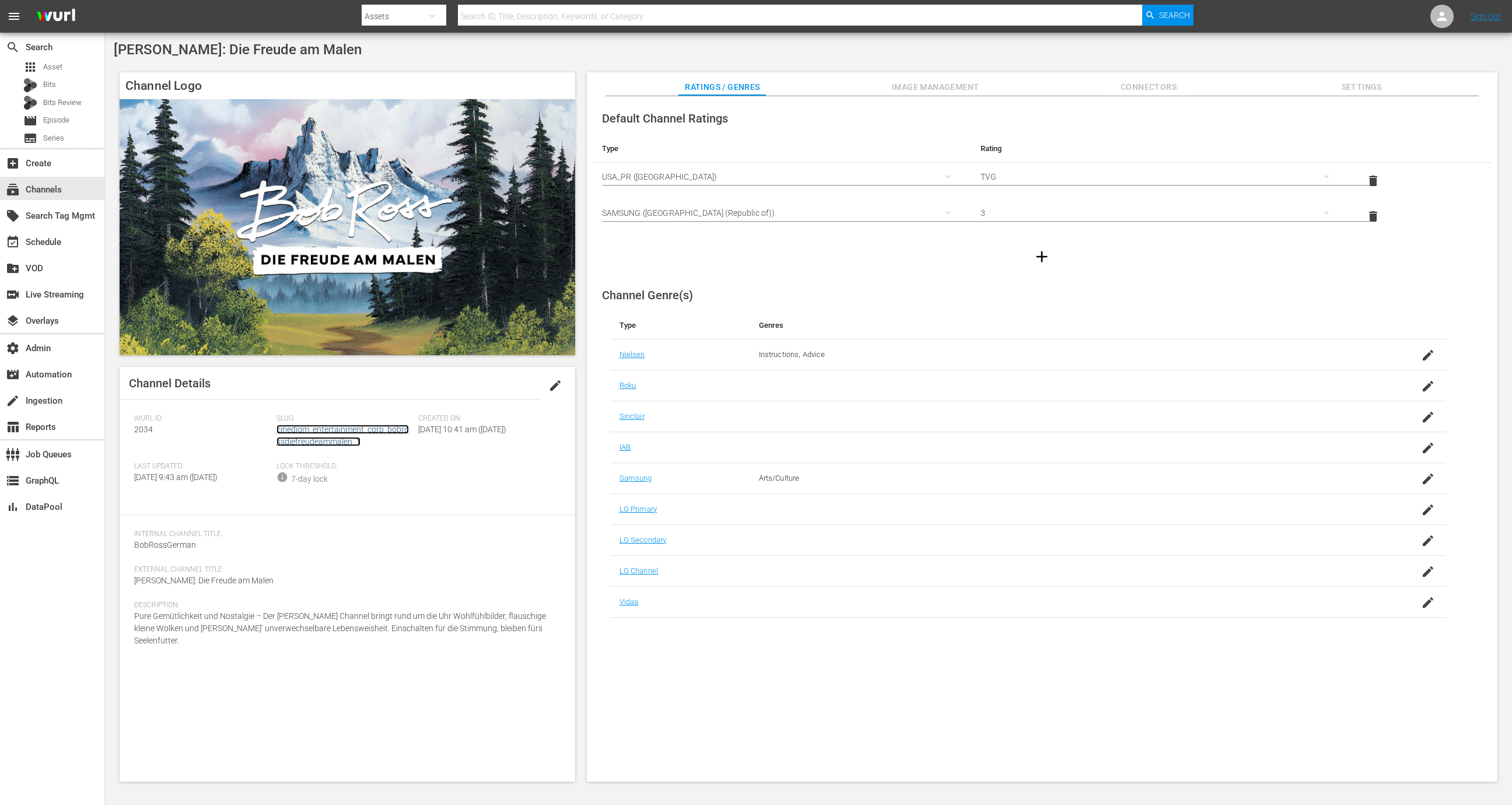
click at [334, 429] on link "cinedigm_entertainment_corp_bobrossdiefreudeammalen_1" at bounding box center [342, 435] width 132 height 22
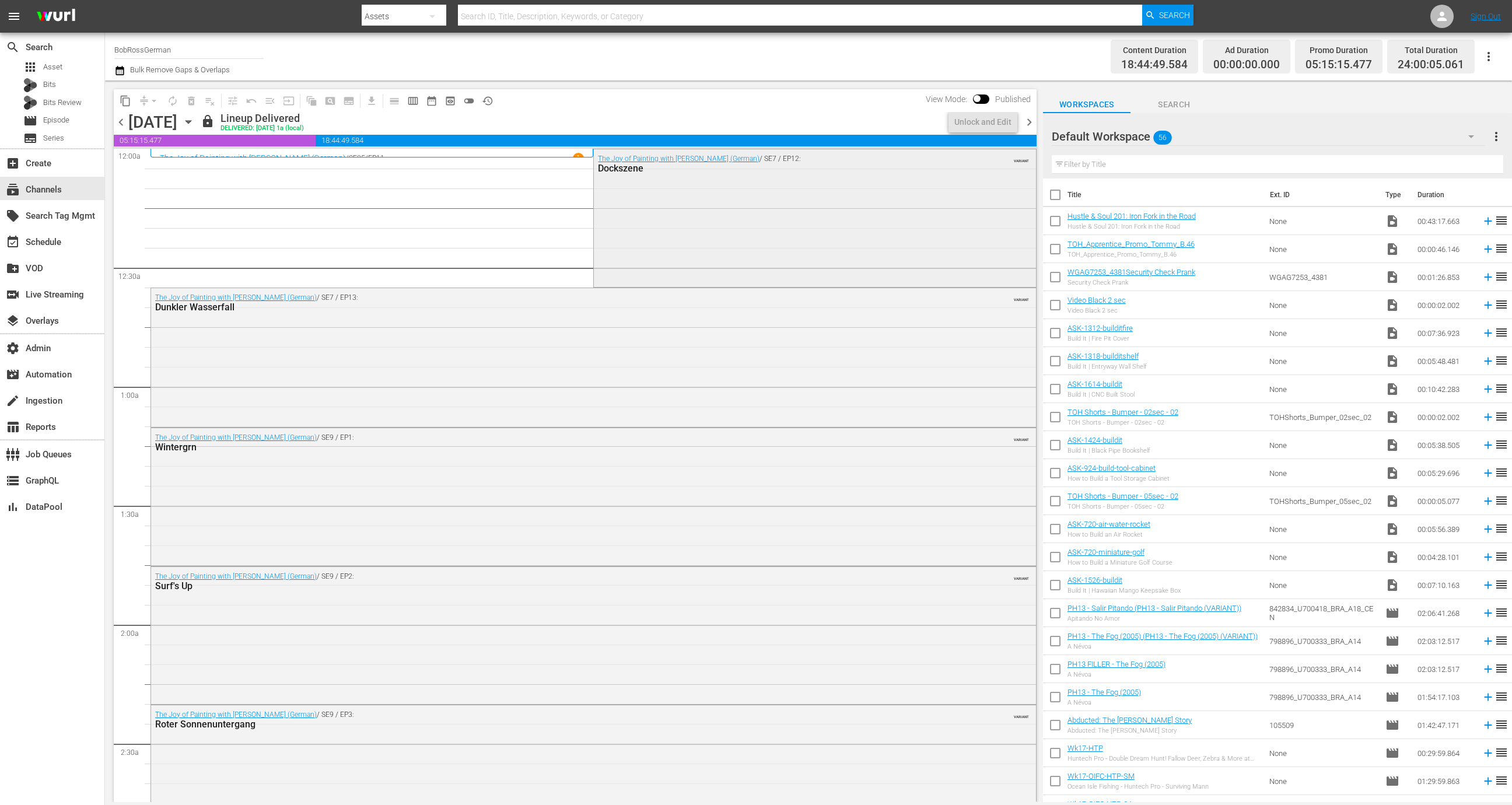
click at [682, 244] on div "The Joy of Painting with [PERSON_NAME] (German) / SE7 / EP12: Dockszene VARIANT" at bounding box center [814, 217] width 441 height 135
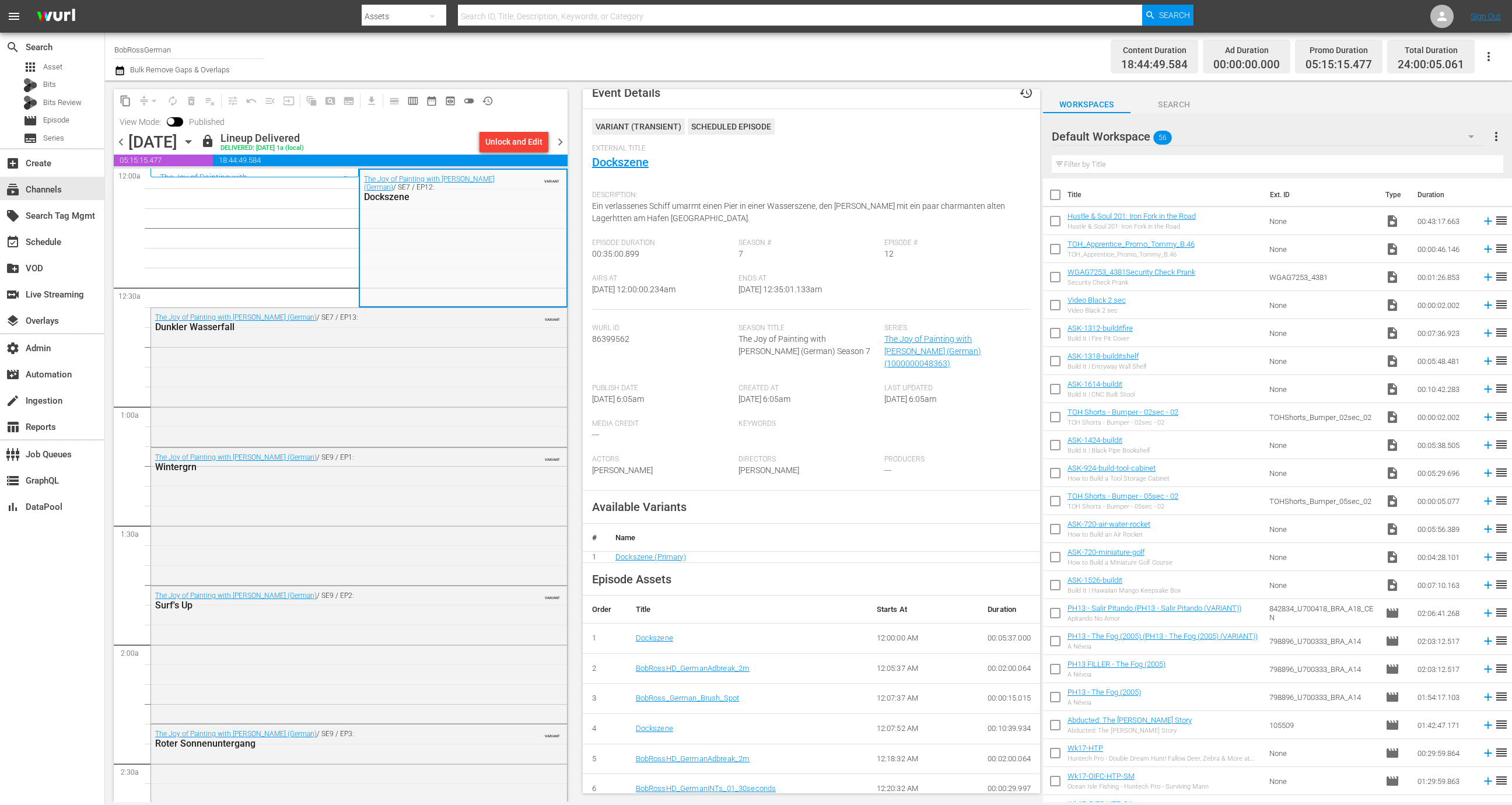
scroll to position [100, 0]
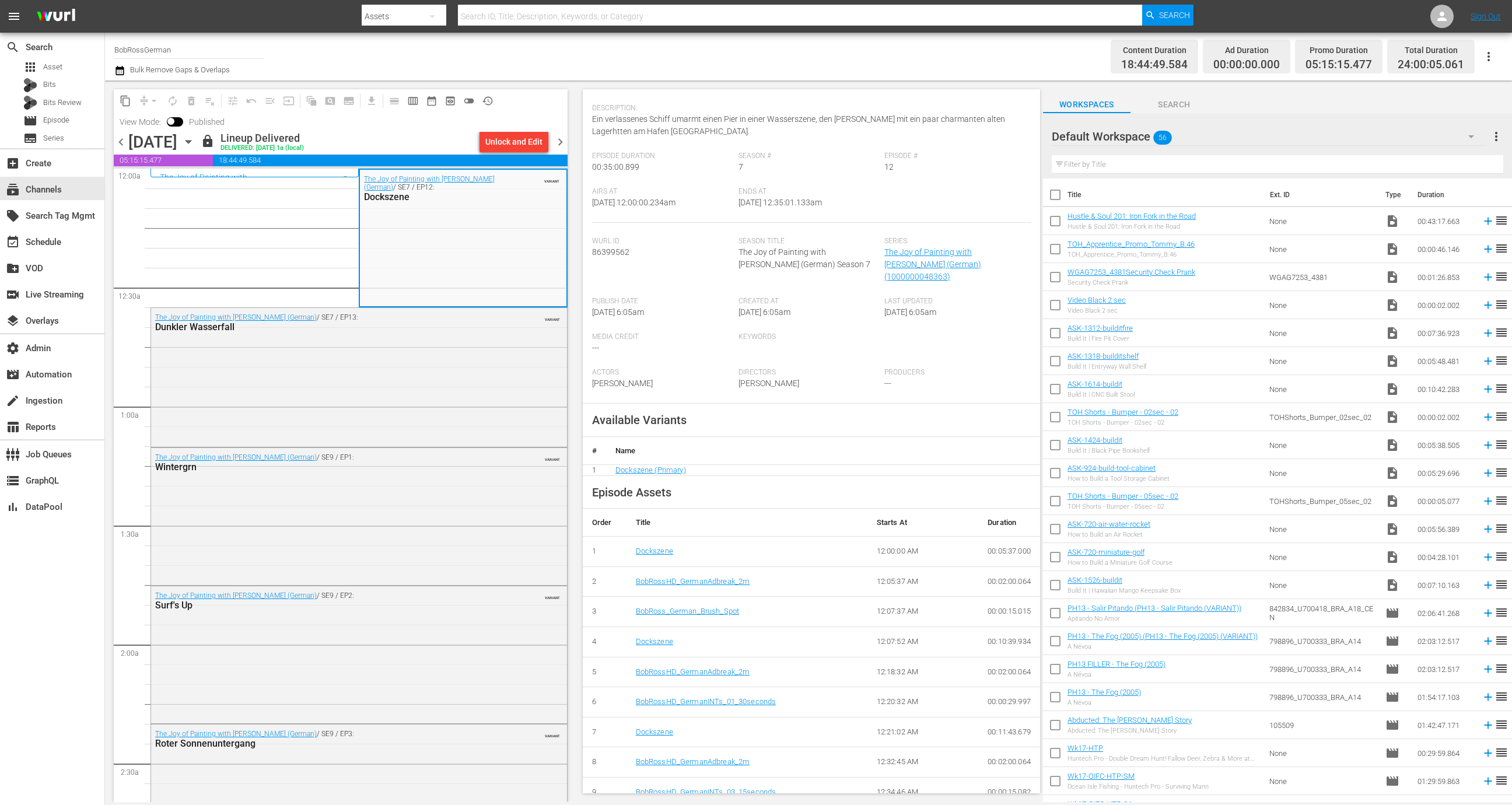
click at [1470, 56] on div "Total Duration 24:00:05.061" at bounding box center [1431, 56] width 88 height 34
click at [1487, 56] on icon "button" at bounding box center [1488, 56] width 14 height 14
click at [1396, 112] on div "Channel JSON (S3Redir)" at bounding box center [1409, 121] width 112 height 21
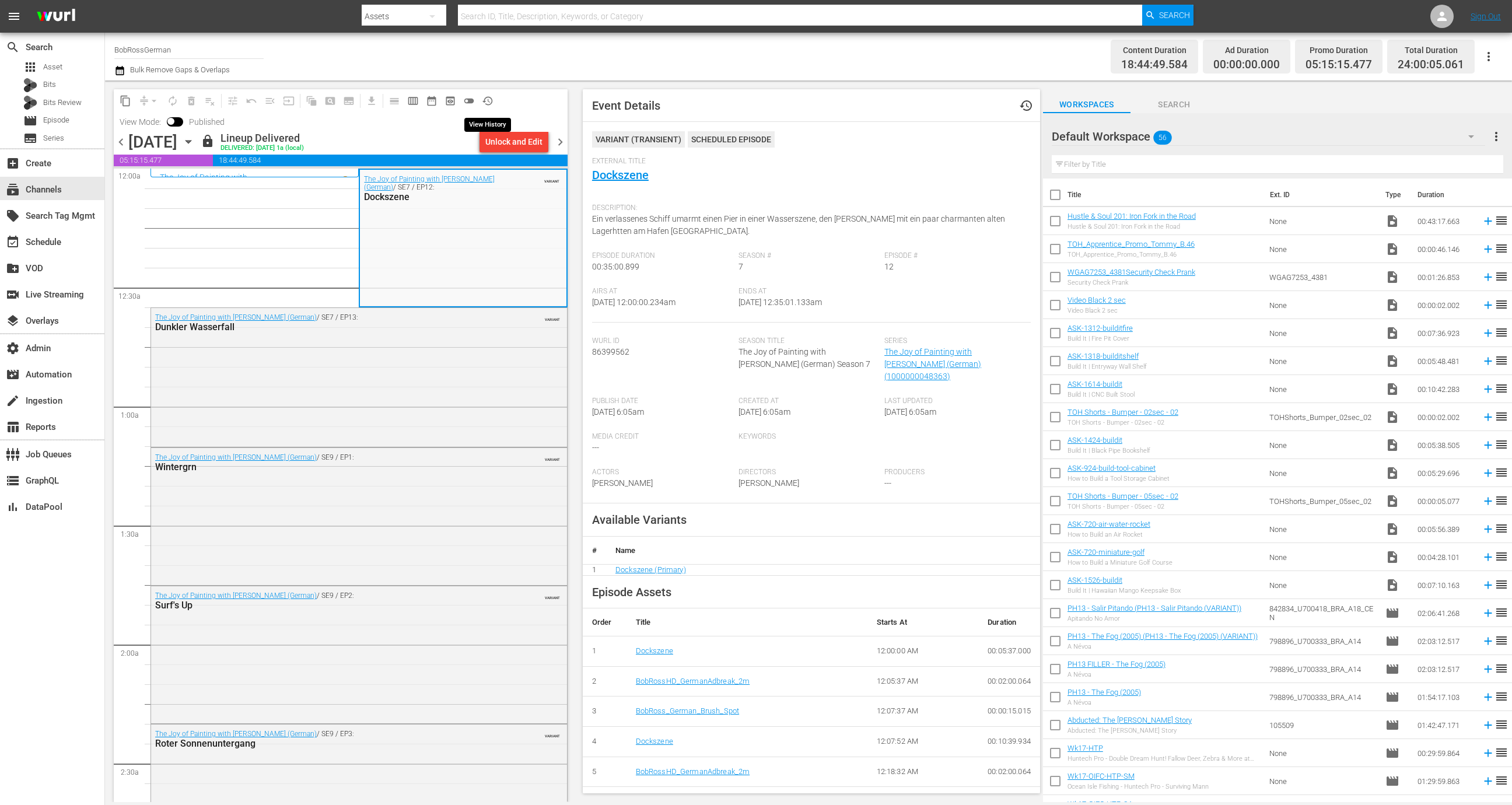
click at [488, 96] on span "history_outlined" at bounding box center [487, 101] width 12 height 12
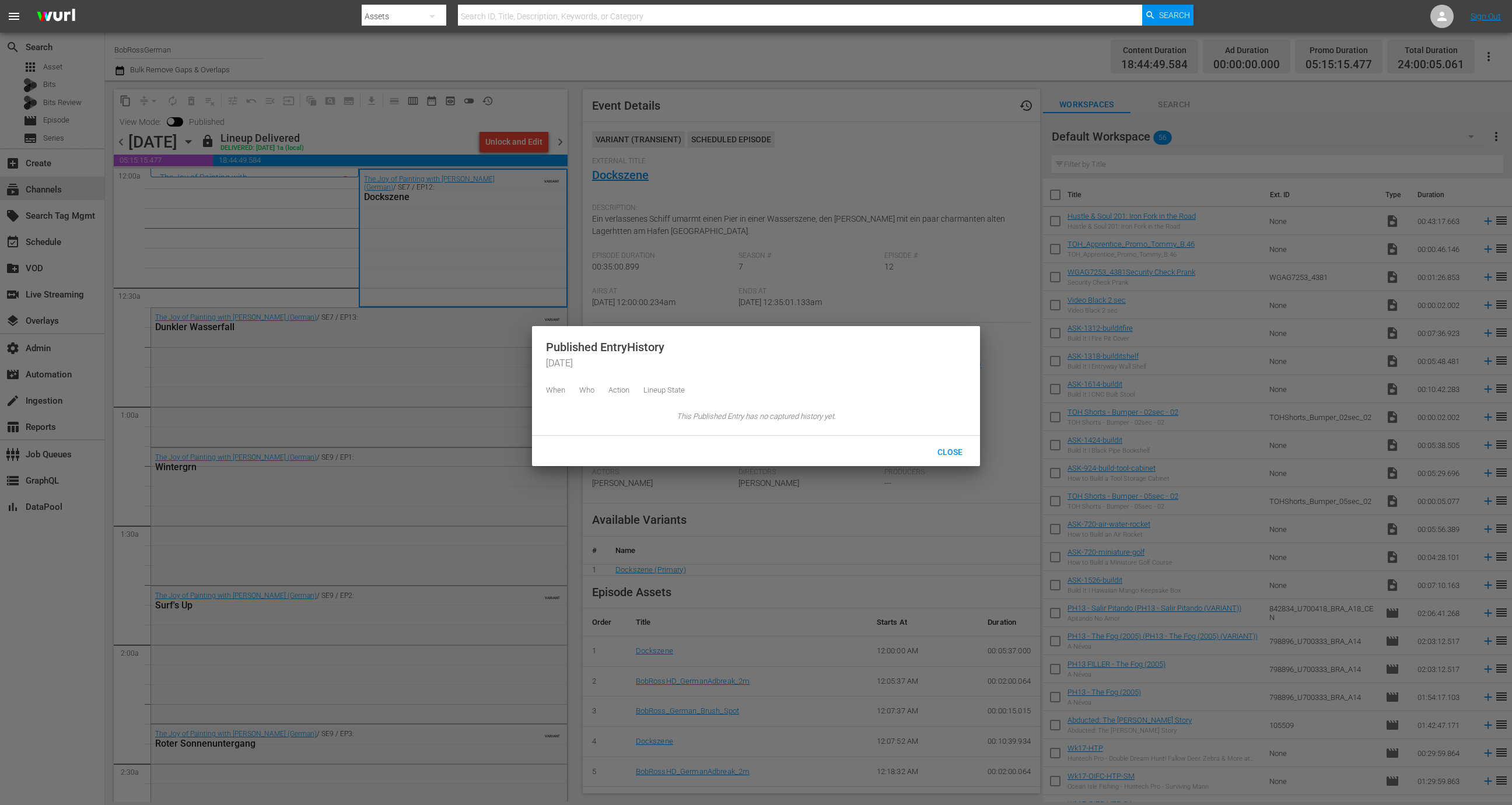
click at [515, 106] on div at bounding box center [756, 402] width 1512 height 805
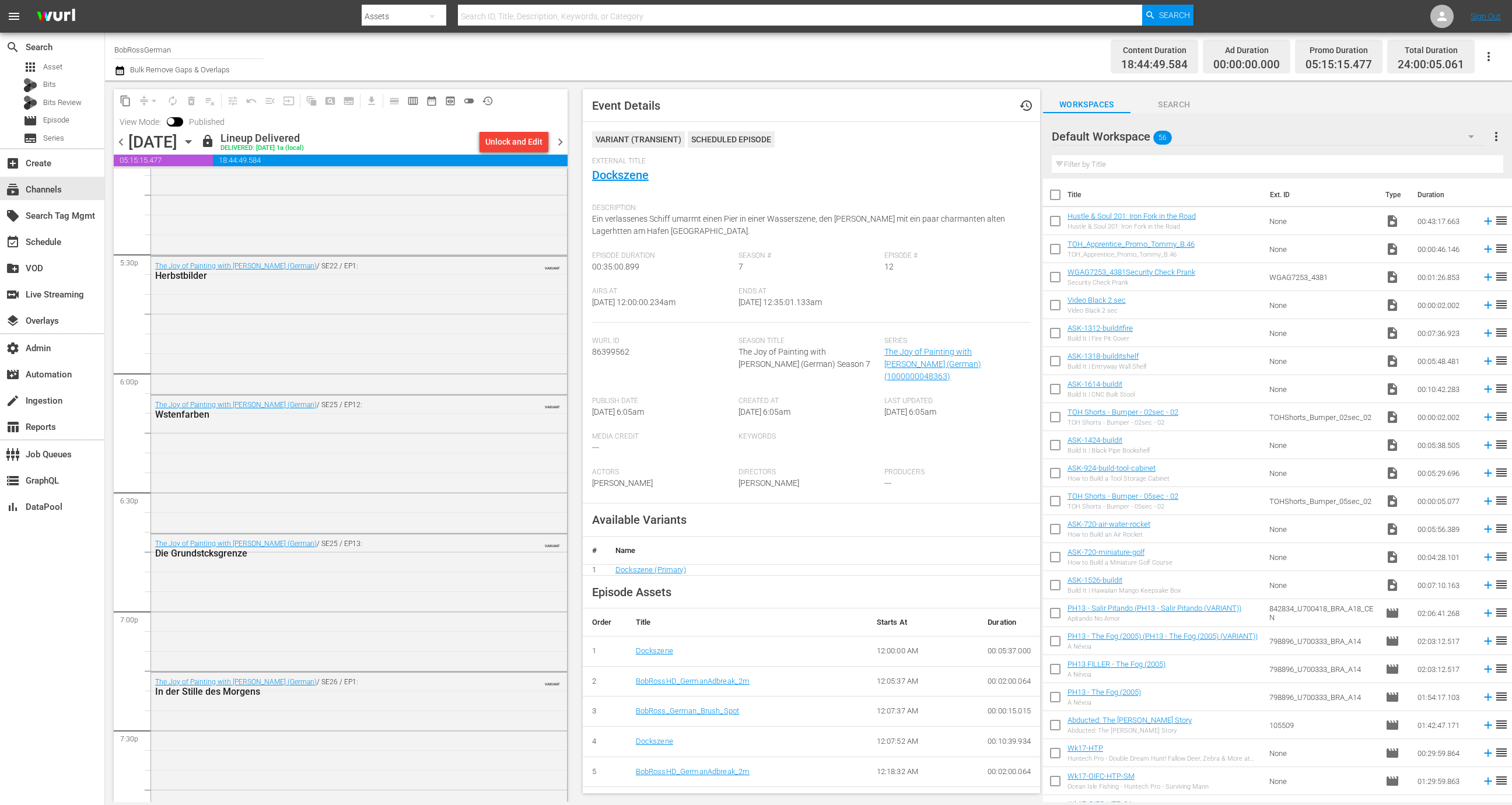
scroll to position [5078, 0]
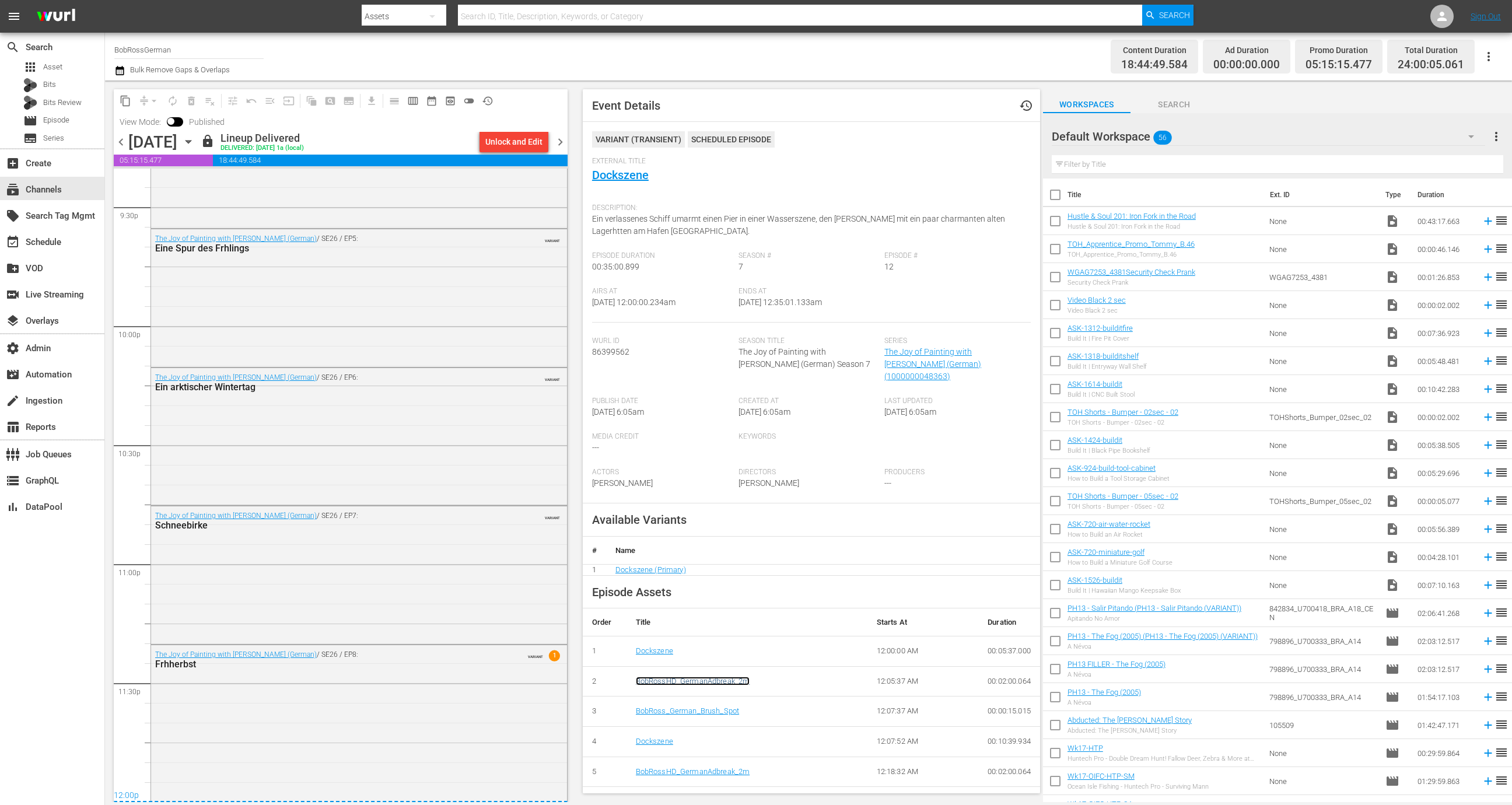
click at [697, 677] on link "BobRossHD_GermanAdbreak_2m" at bounding box center [693, 681] width 114 height 9
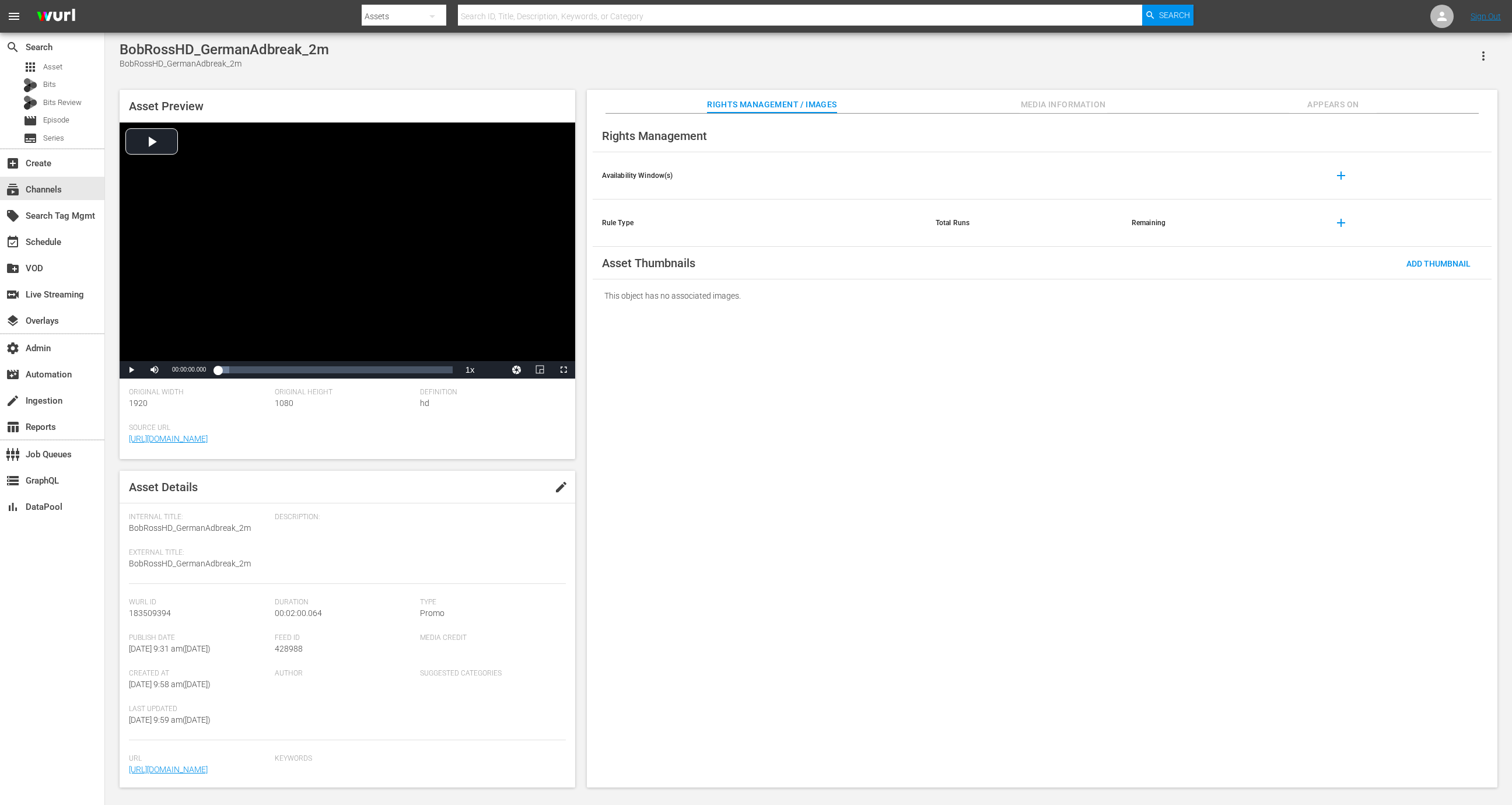
click at [556, 480] on span "edit" at bounding box center [561, 487] width 14 height 14
click at [513, 631] on div "Promo" at bounding box center [490, 630] width 140 height 33
click at [455, 656] on div "Ad" at bounding box center [479, 654] width 107 height 19
click at [535, 501] on div "Asset Details Discard Save" at bounding box center [348, 487] width 456 height 33
click at [534, 490] on span "Save" at bounding box center [544, 487] width 38 height 9
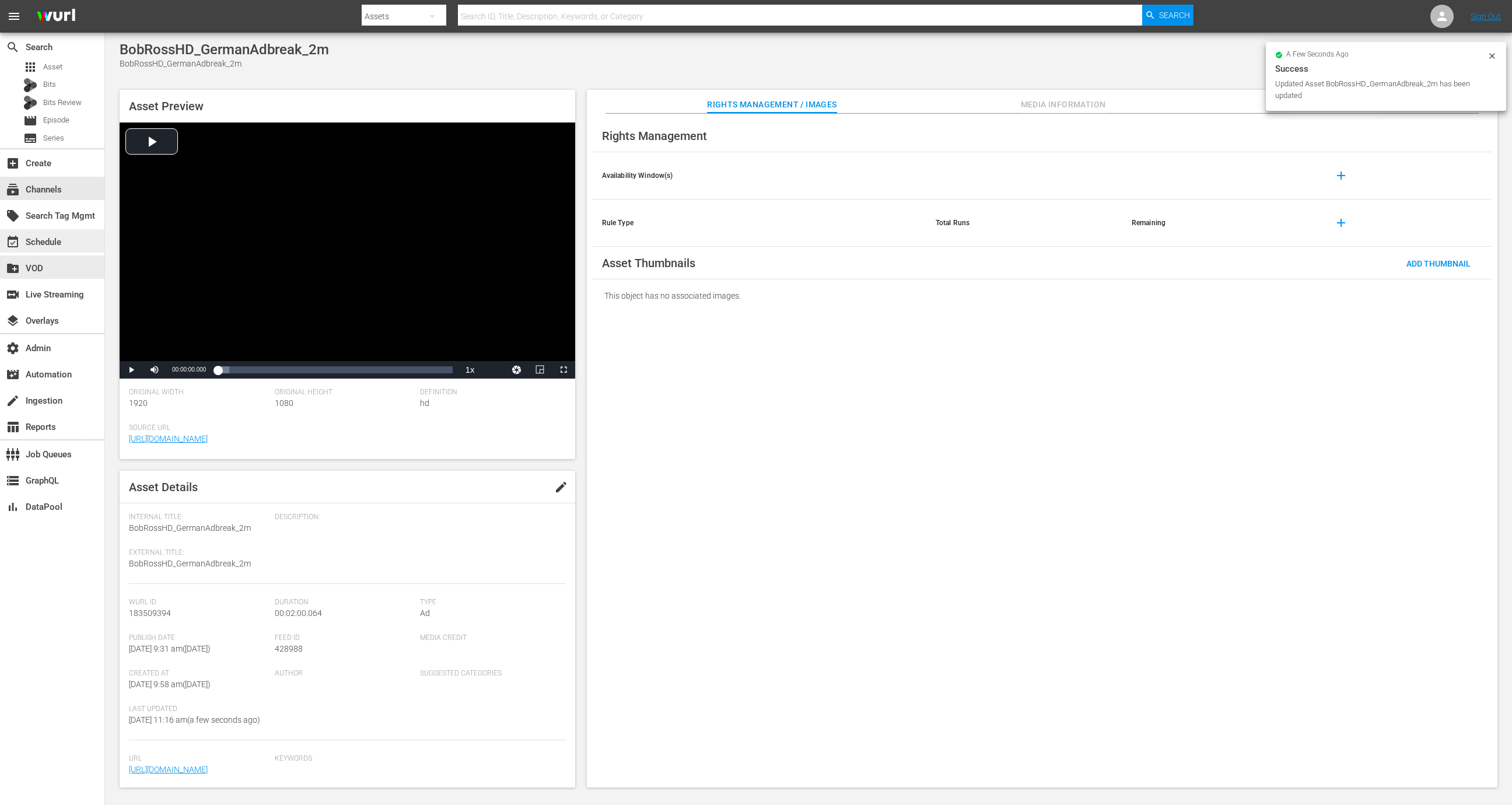
click at [76, 238] on div "event_available Schedule" at bounding box center [52, 241] width 104 height 24
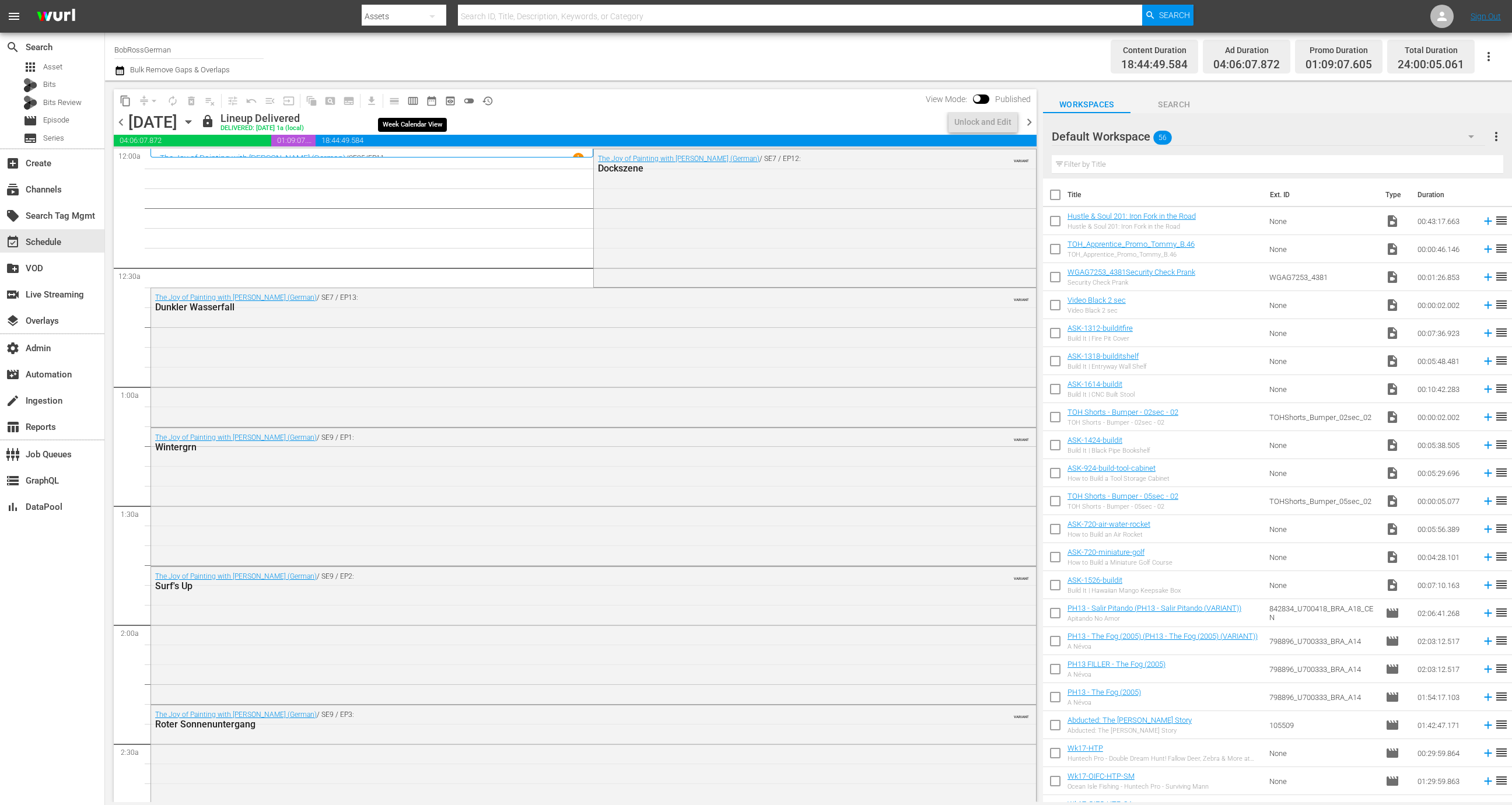
click at [412, 102] on span "calendar_view_week_outlined" at bounding box center [413, 101] width 12 height 12
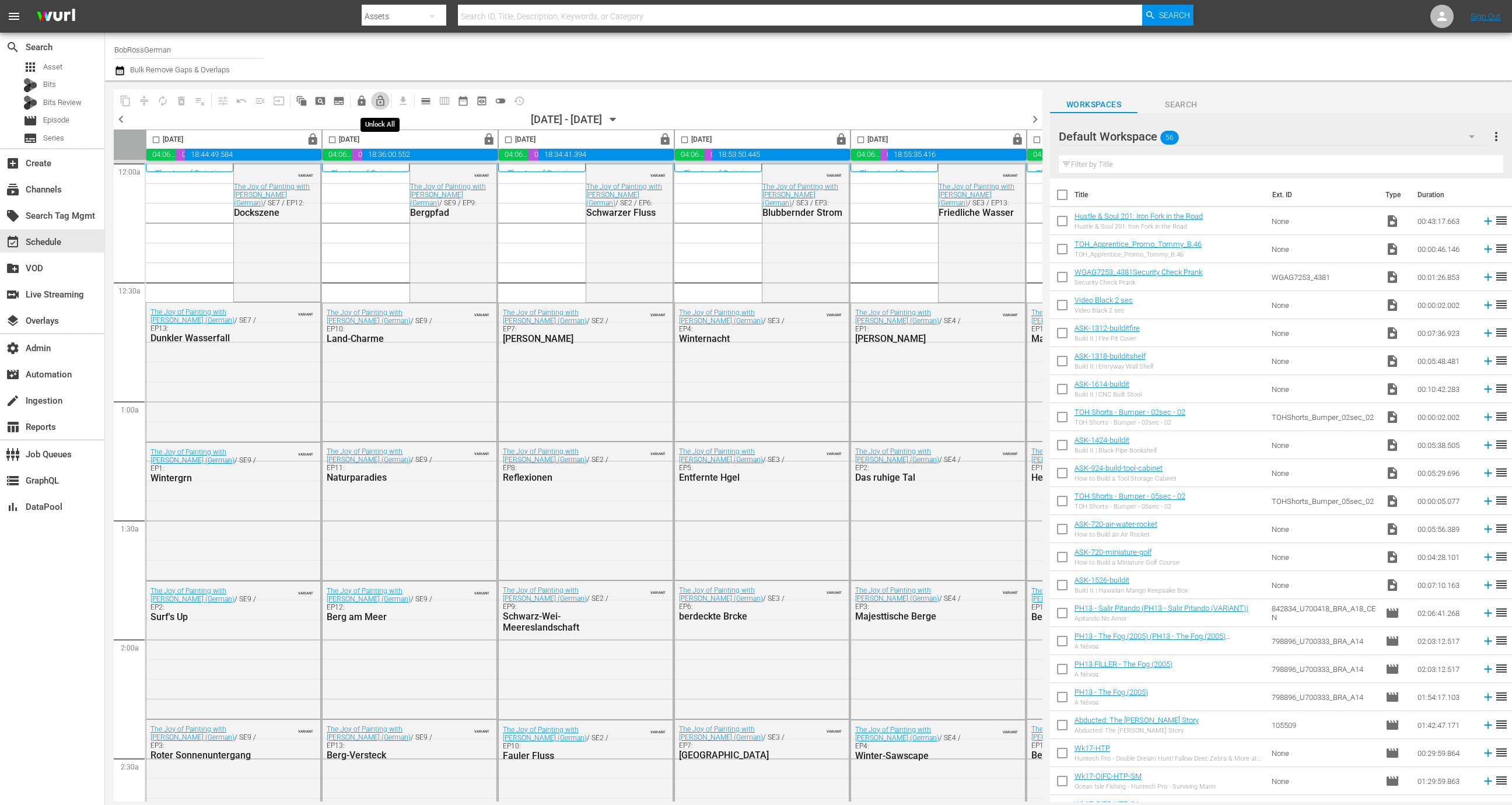
click at [380, 100] on span "lock_open_outlined" at bounding box center [380, 101] width 12 height 12
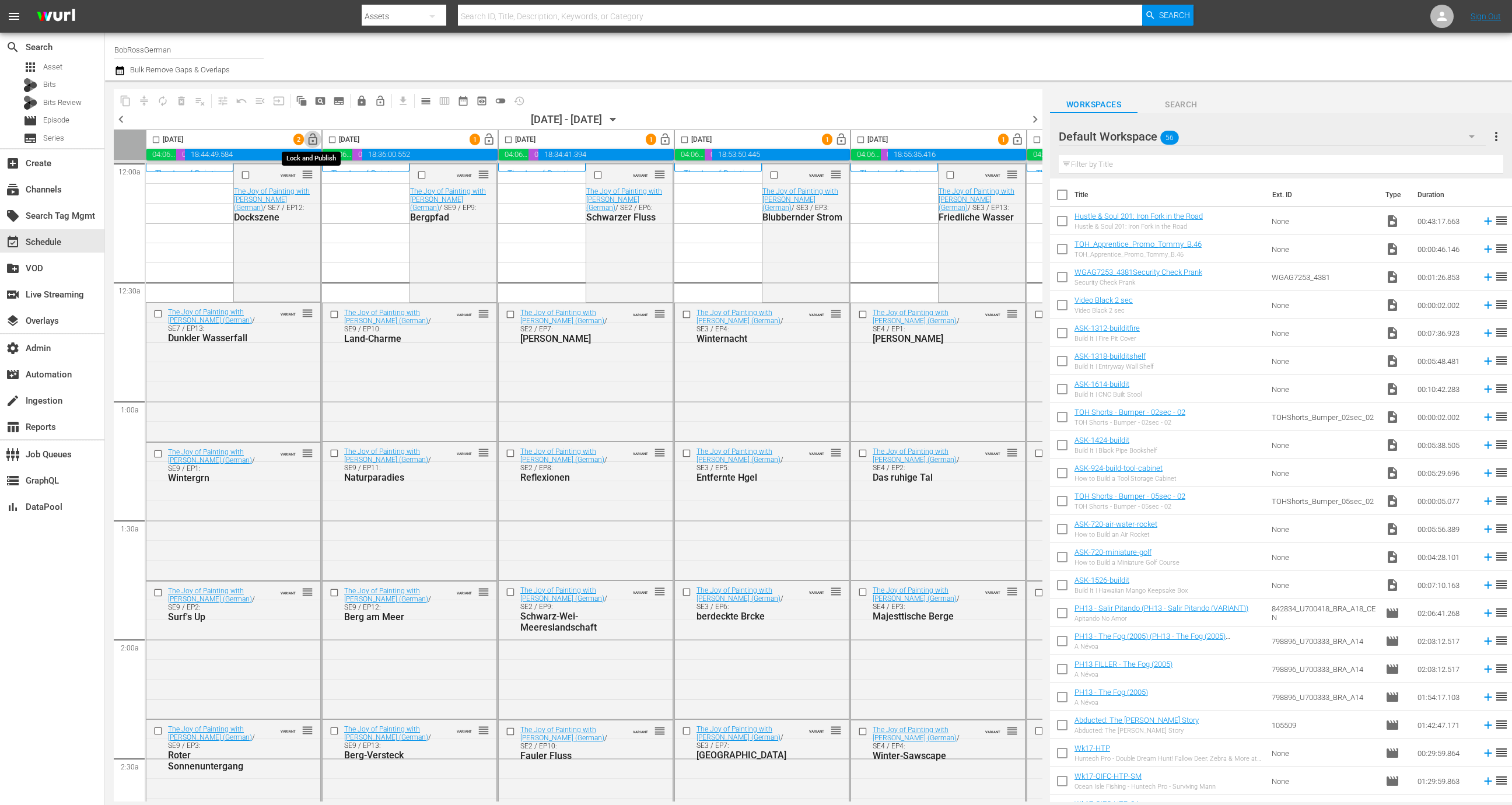
click at [311, 140] on span "lock_open" at bounding box center [313, 140] width 14 height 14
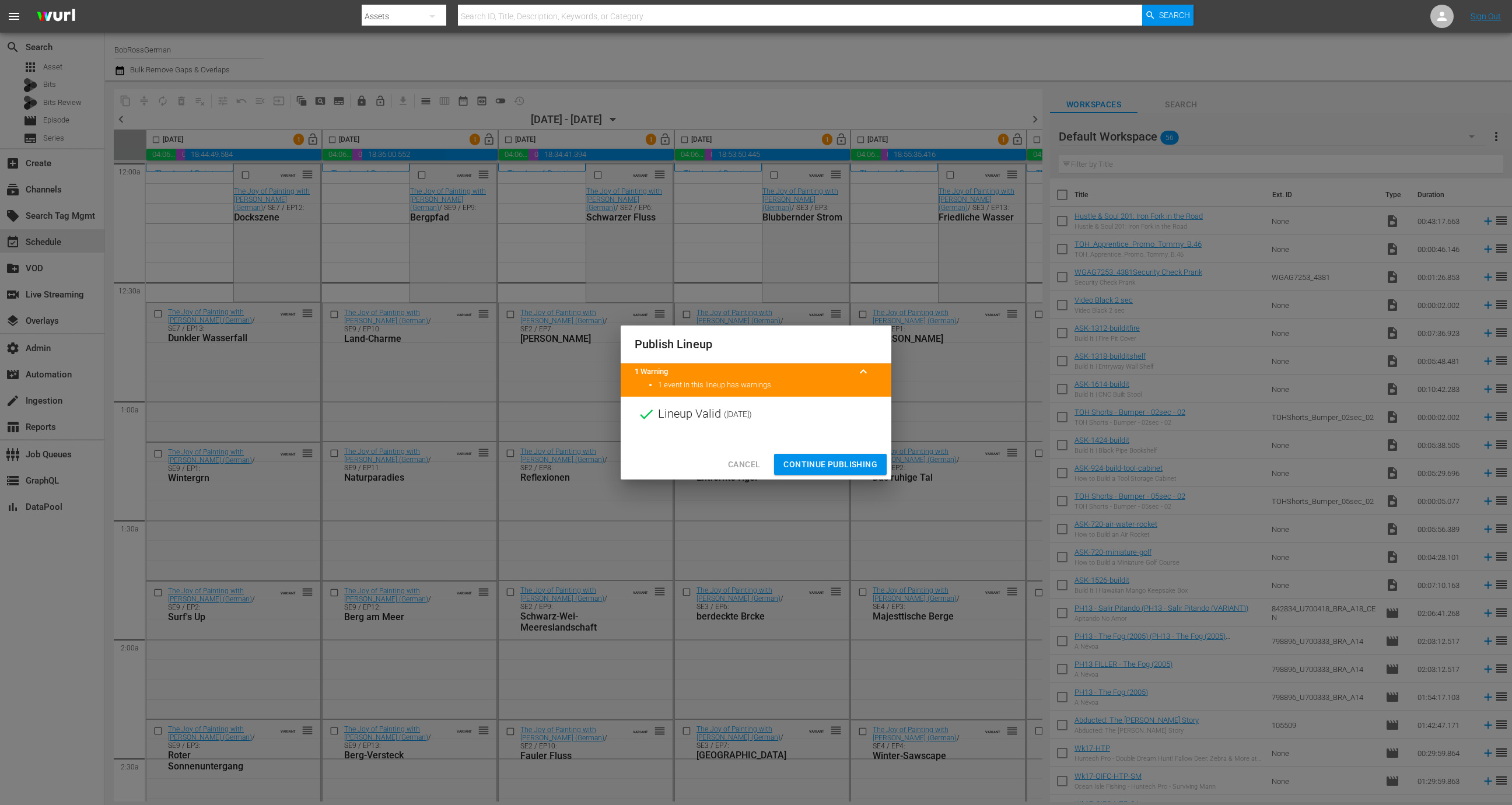
click at [832, 471] on button "Continue Publishing" at bounding box center [830, 464] width 112 height 22
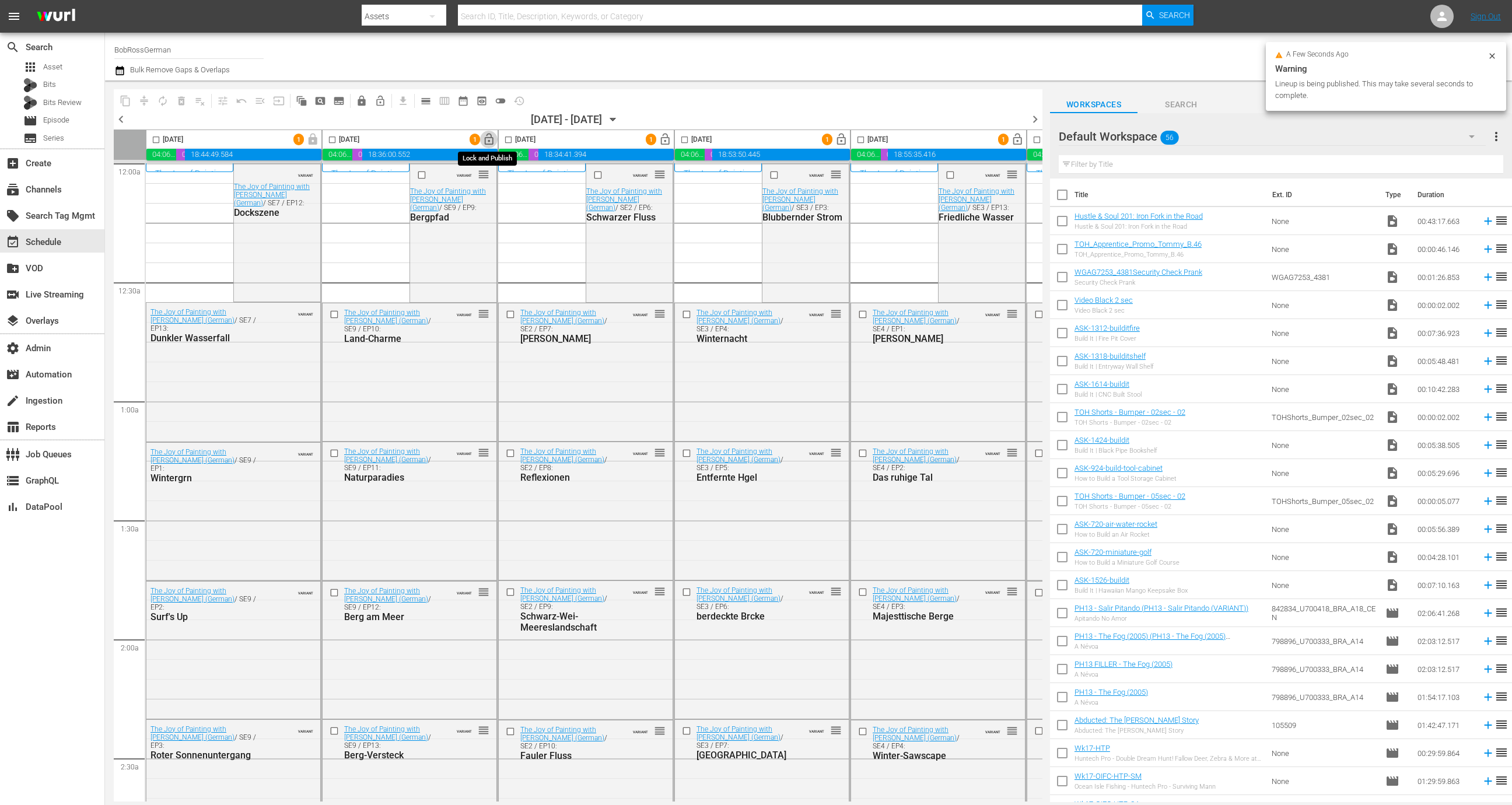
click at [493, 140] on span "lock_open" at bounding box center [489, 140] width 14 height 14
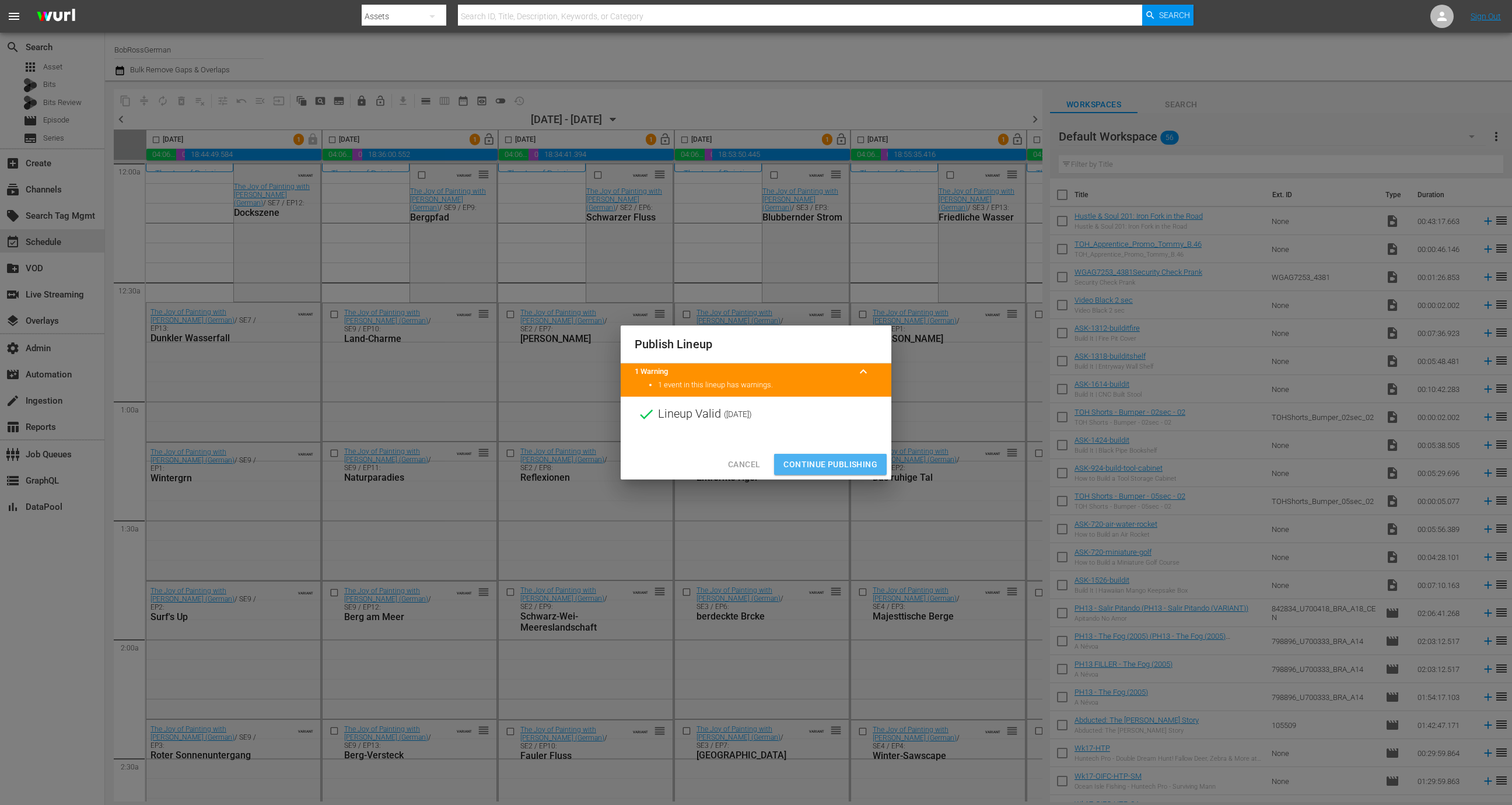
click at [835, 460] on span "Continue Publishing" at bounding box center [830, 464] width 94 height 14
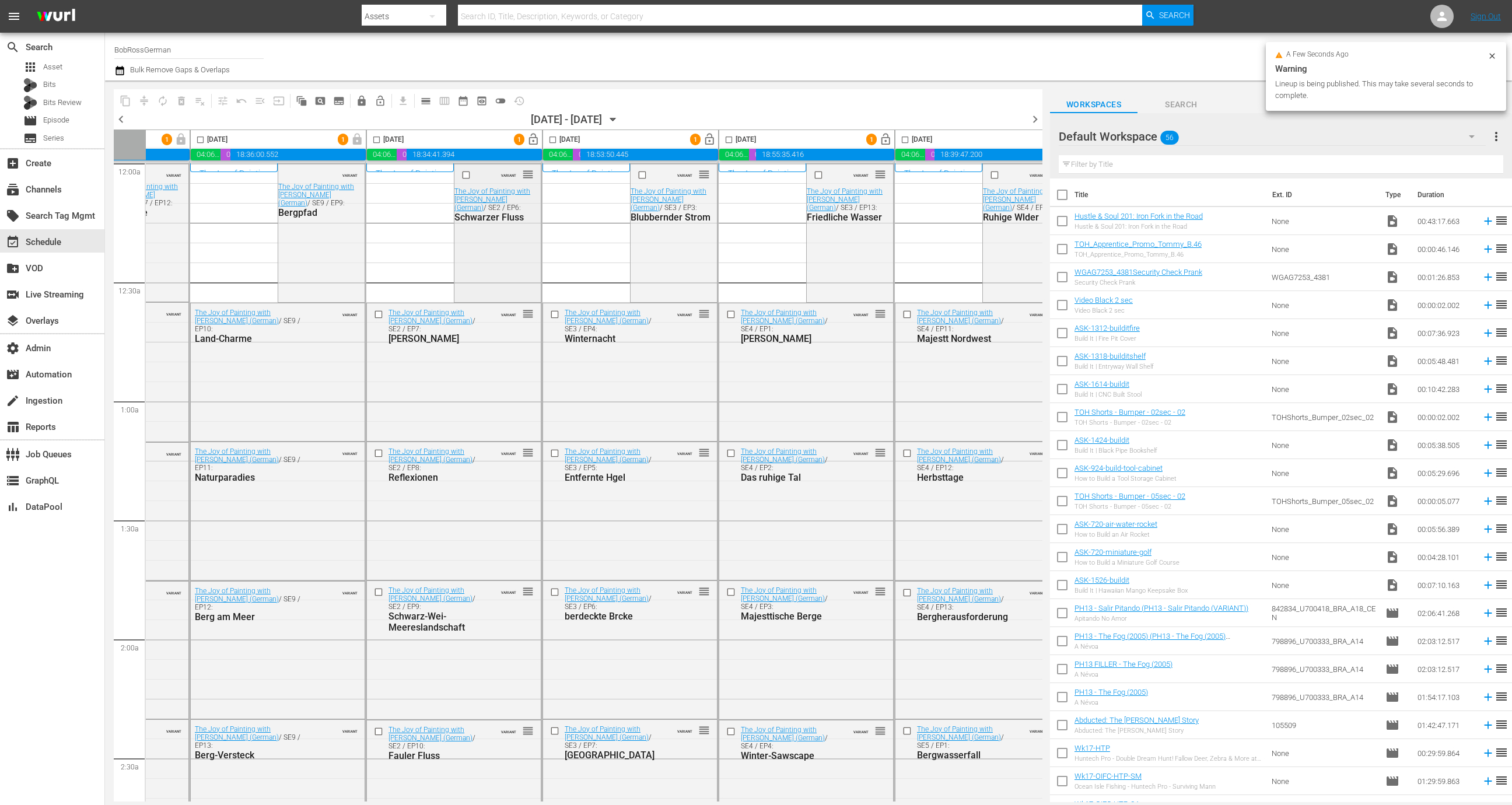
scroll to position [0, 338]
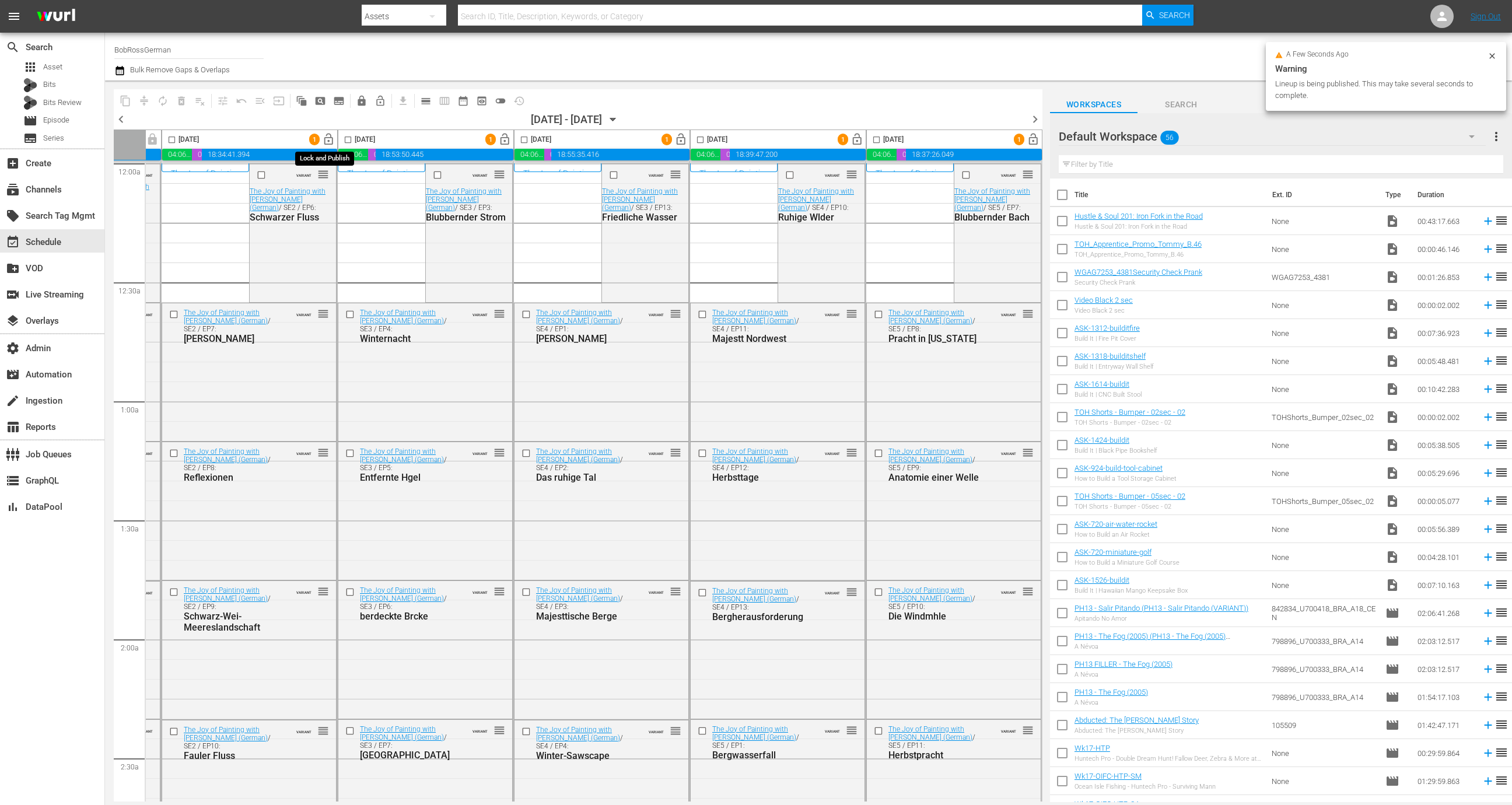
click at [326, 137] on span "lock_open" at bounding box center [329, 140] width 14 height 14
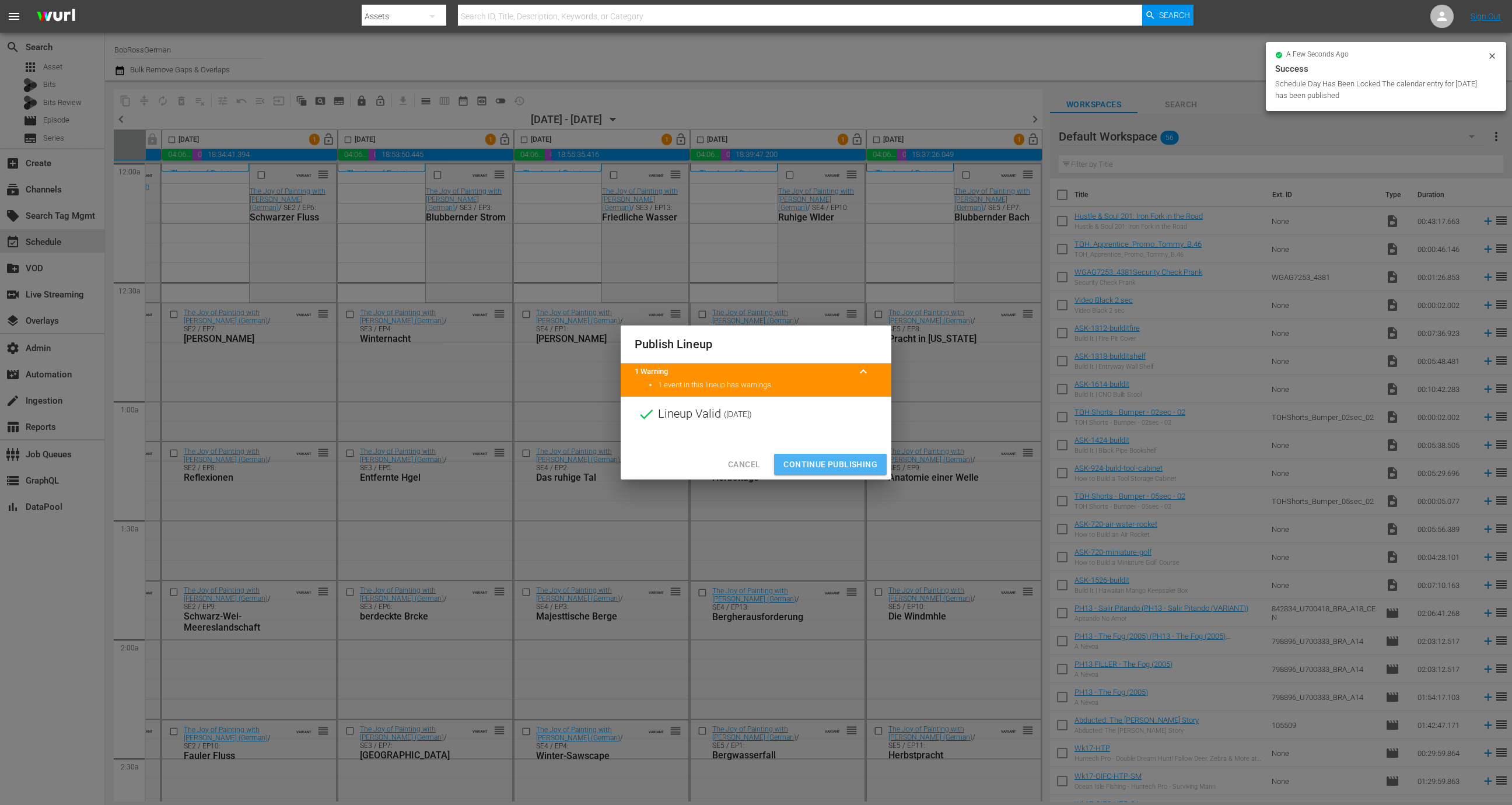
click at [833, 464] on span "Continue Publishing" at bounding box center [830, 464] width 94 height 14
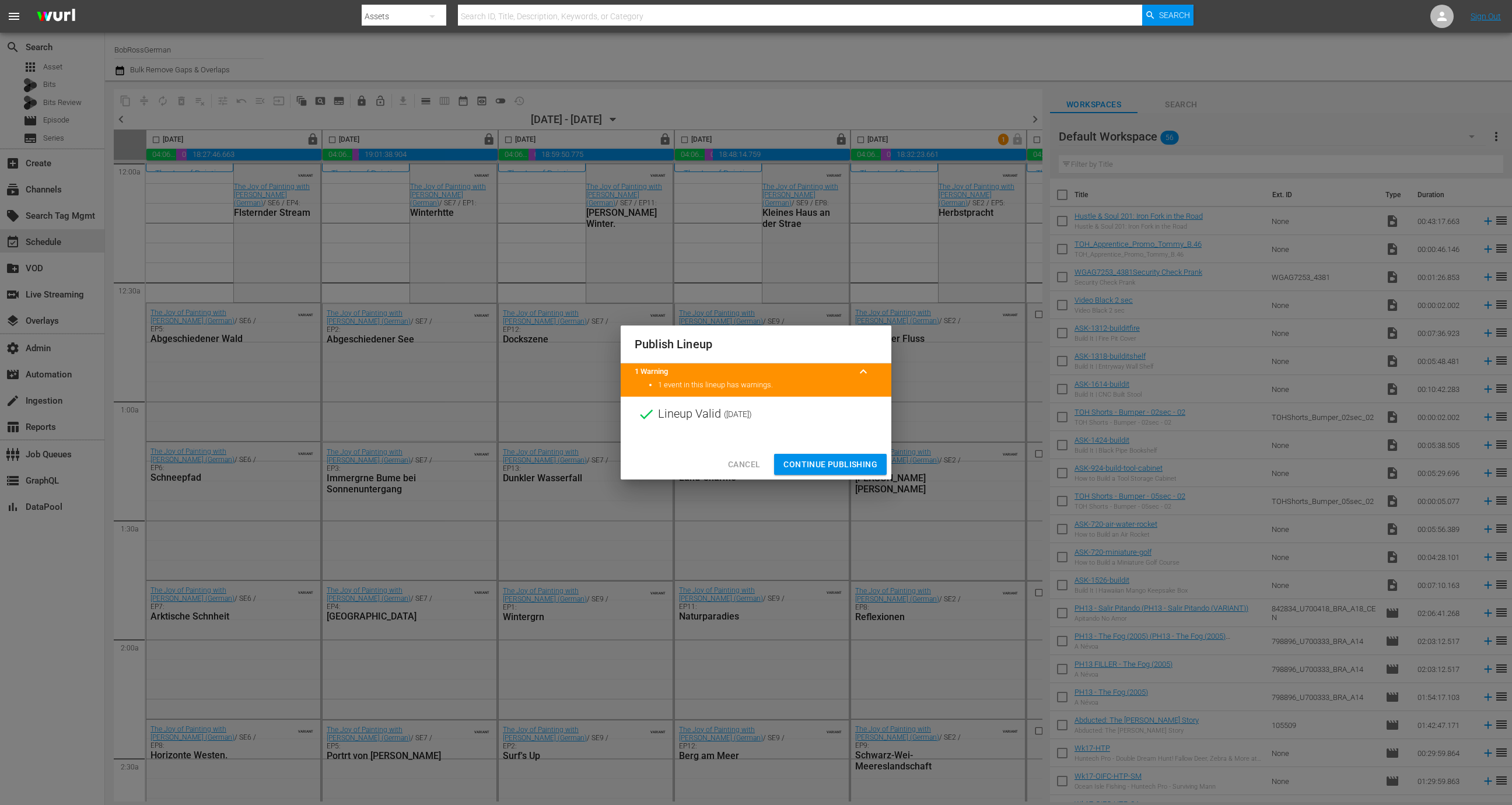
scroll to position [0, 338]
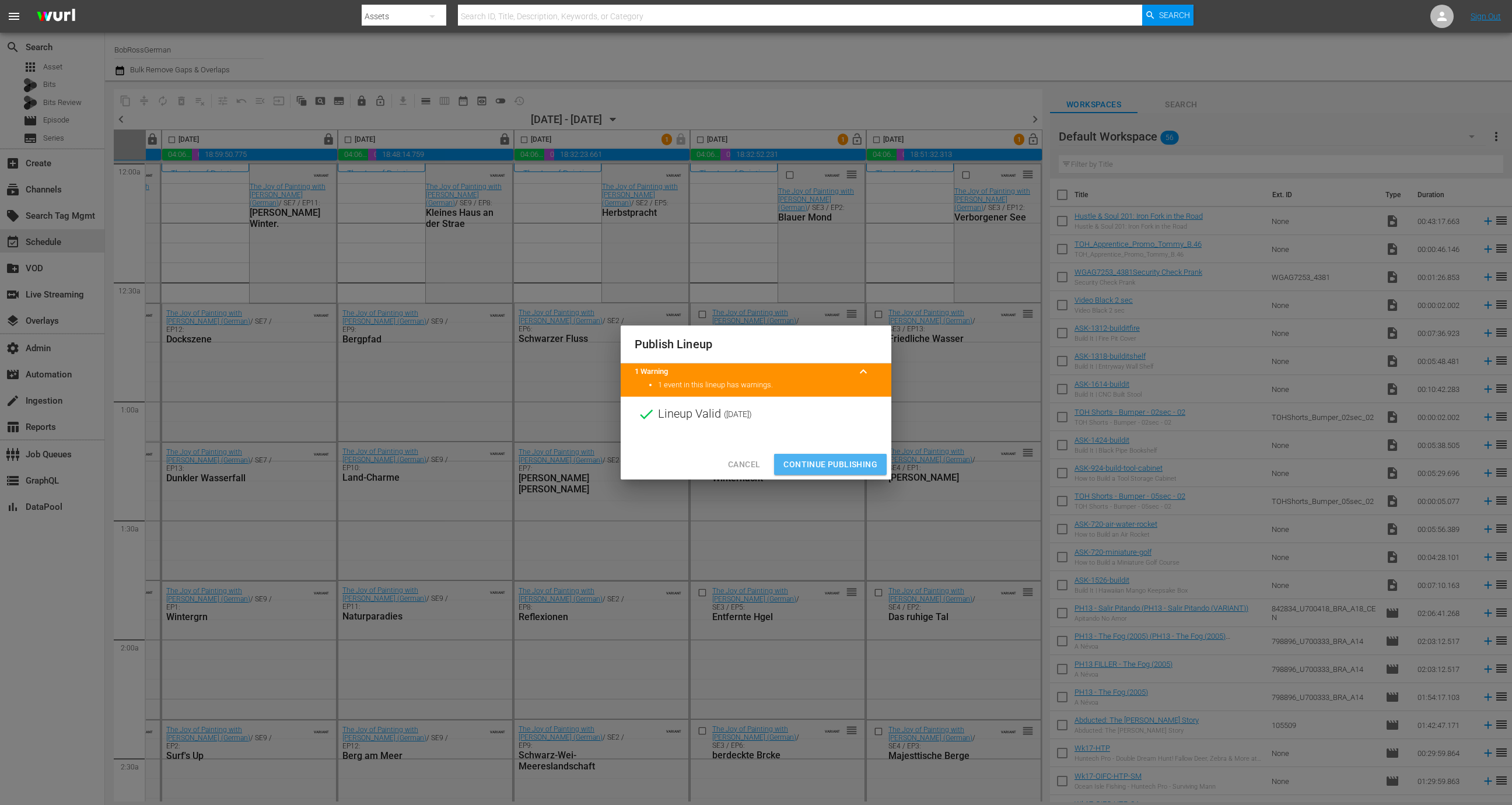
click at [847, 467] on span "Continue Publishing" at bounding box center [830, 464] width 94 height 14
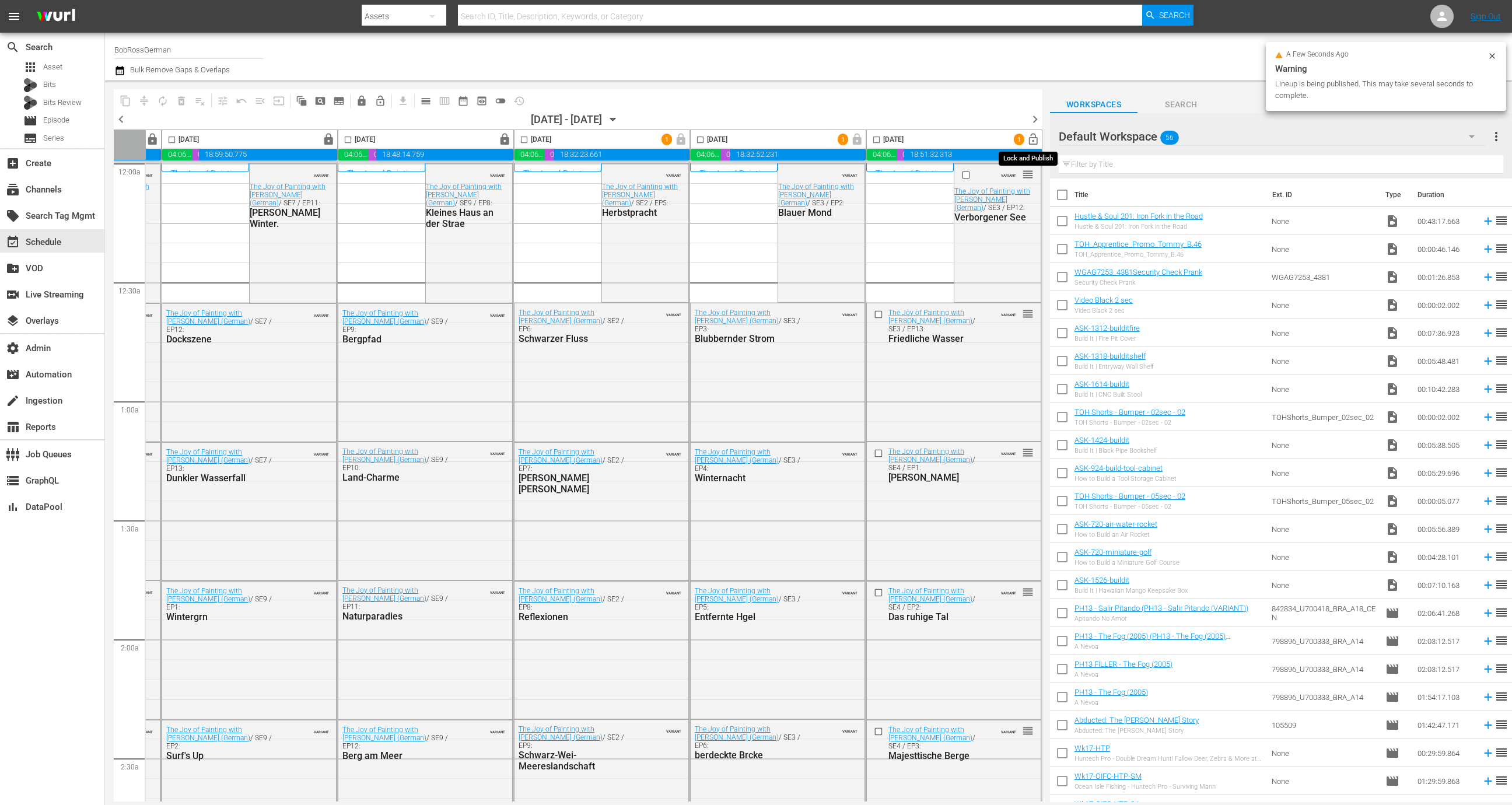
click at [1028, 140] on span "lock_open" at bounding box center [1033, 140] width 14 height 14
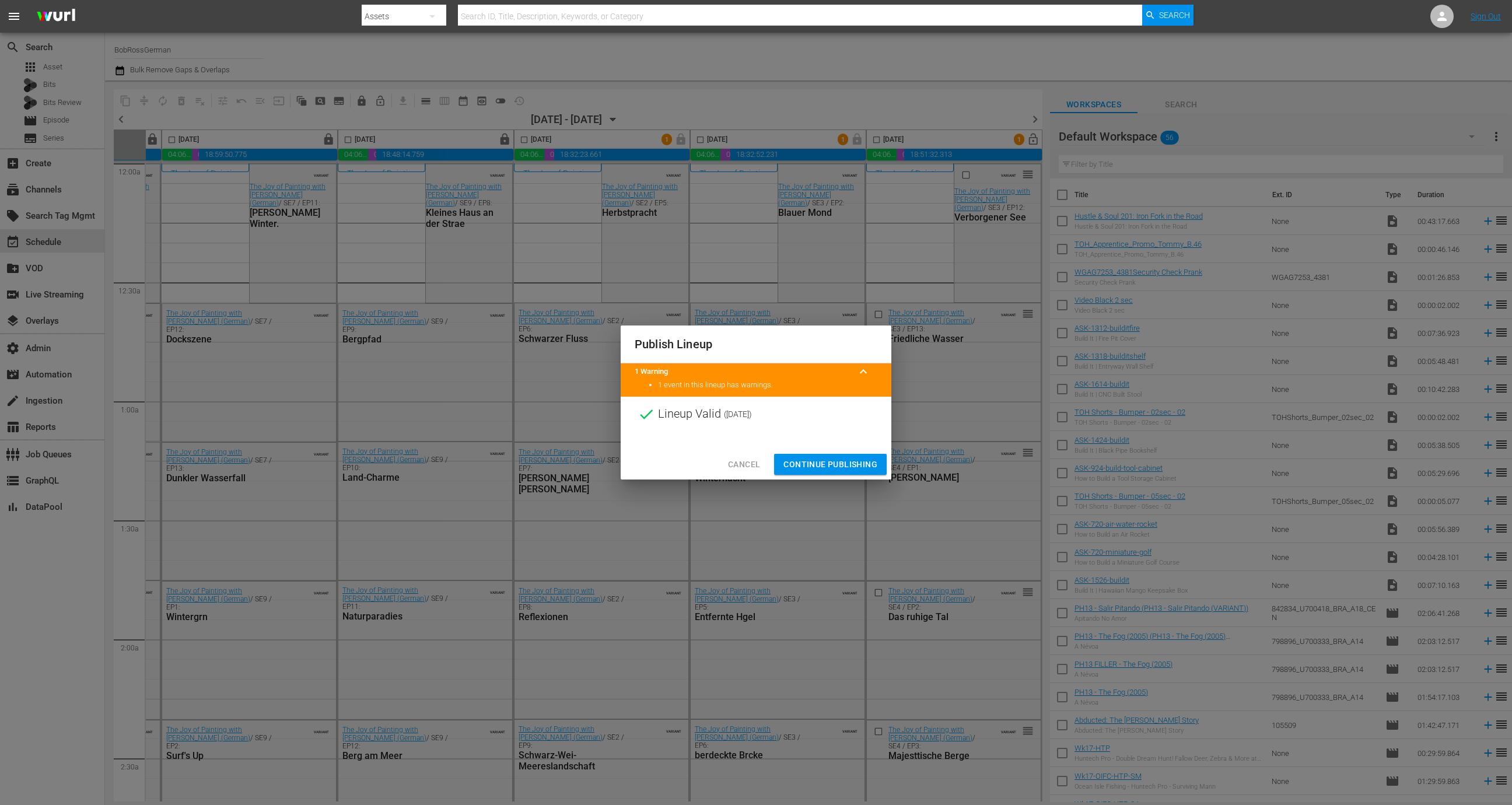
click at [838, 456] on button "Continue Publishing" at bounding box center [830, 464] width 112 height 22
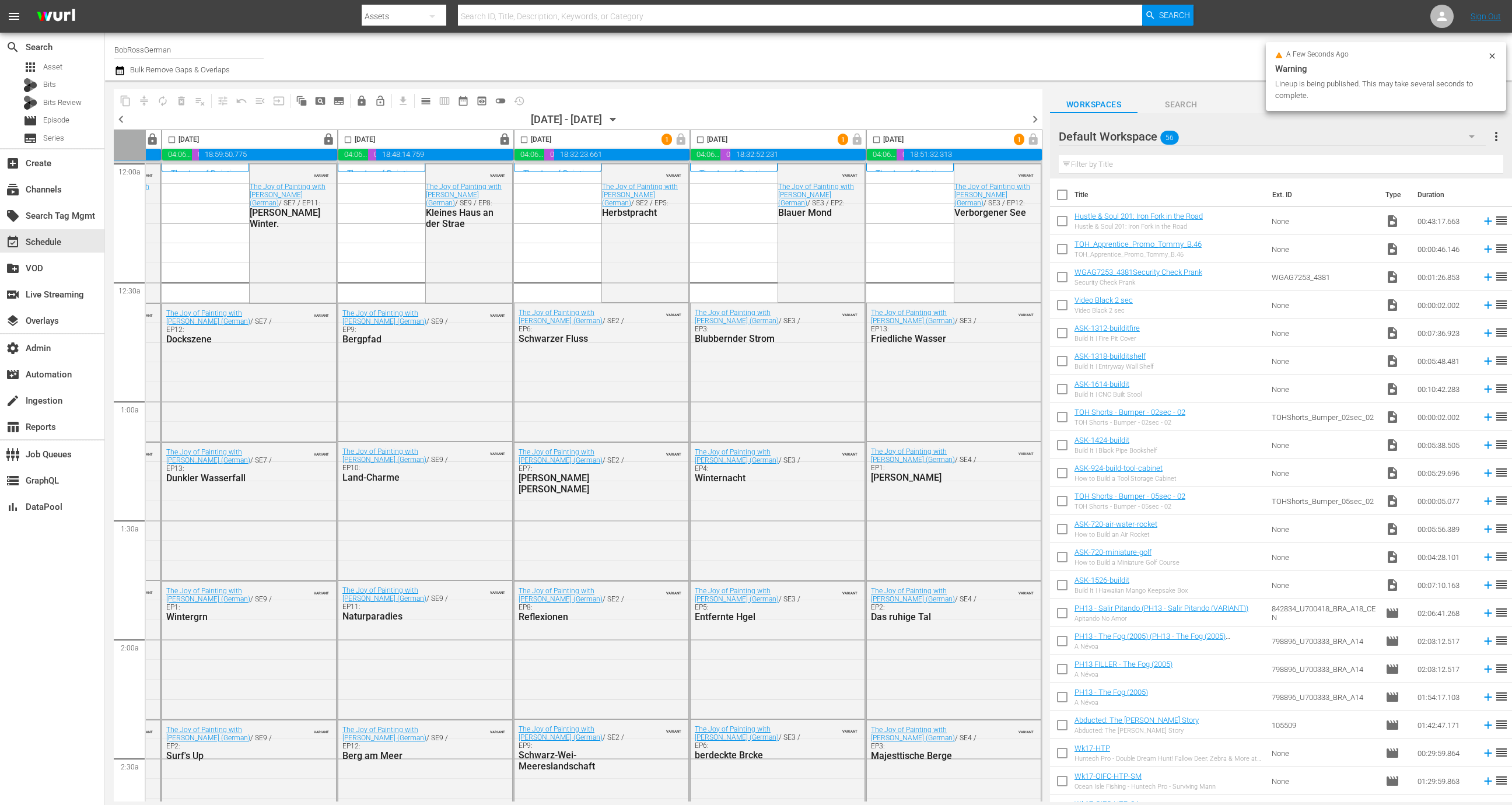
click at [1037, 114] on span "chevron_right" at bounding box center [1035, 119] width 14 height 14
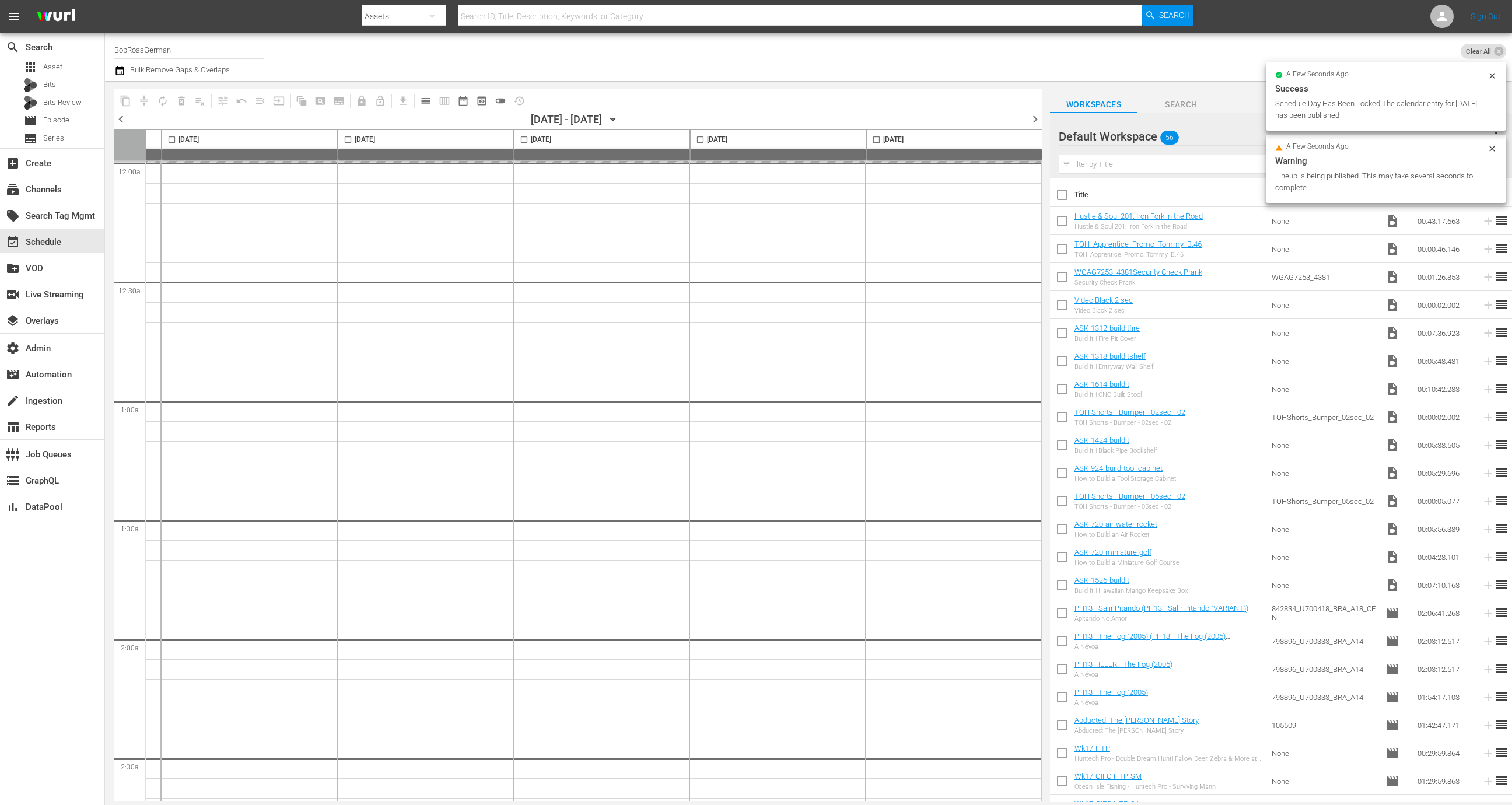
click at [1037, 115] on span "chevron_right" at bounding box center [1035, 119] width 14 height 14
click at [121, 119] on span "chevron_left" at bounding box center [120, 119] width 14 height 14
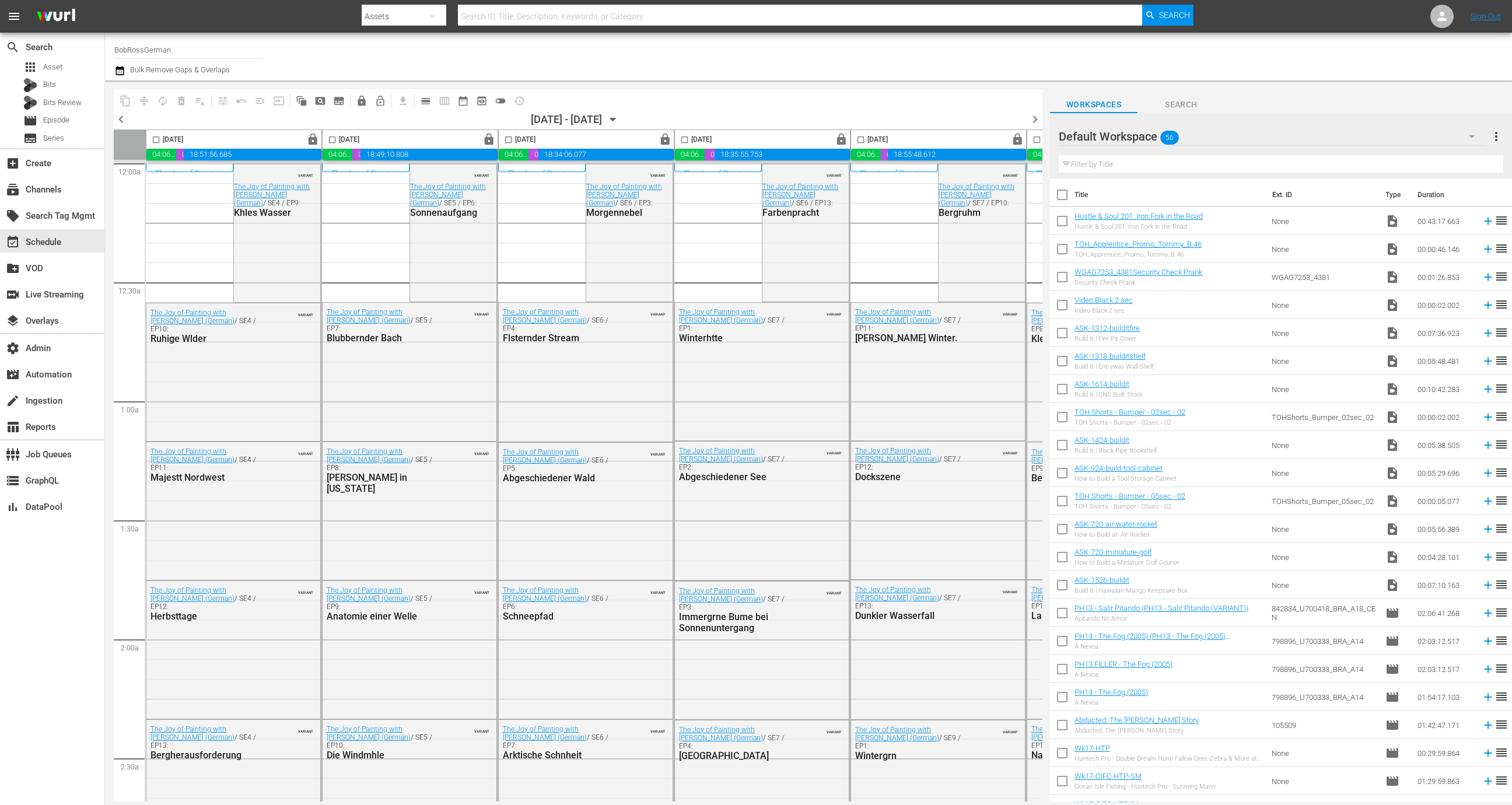
click at [376, 98] on span "lock_open_outlined" at bounding box center [380, 101] width 12 height 12
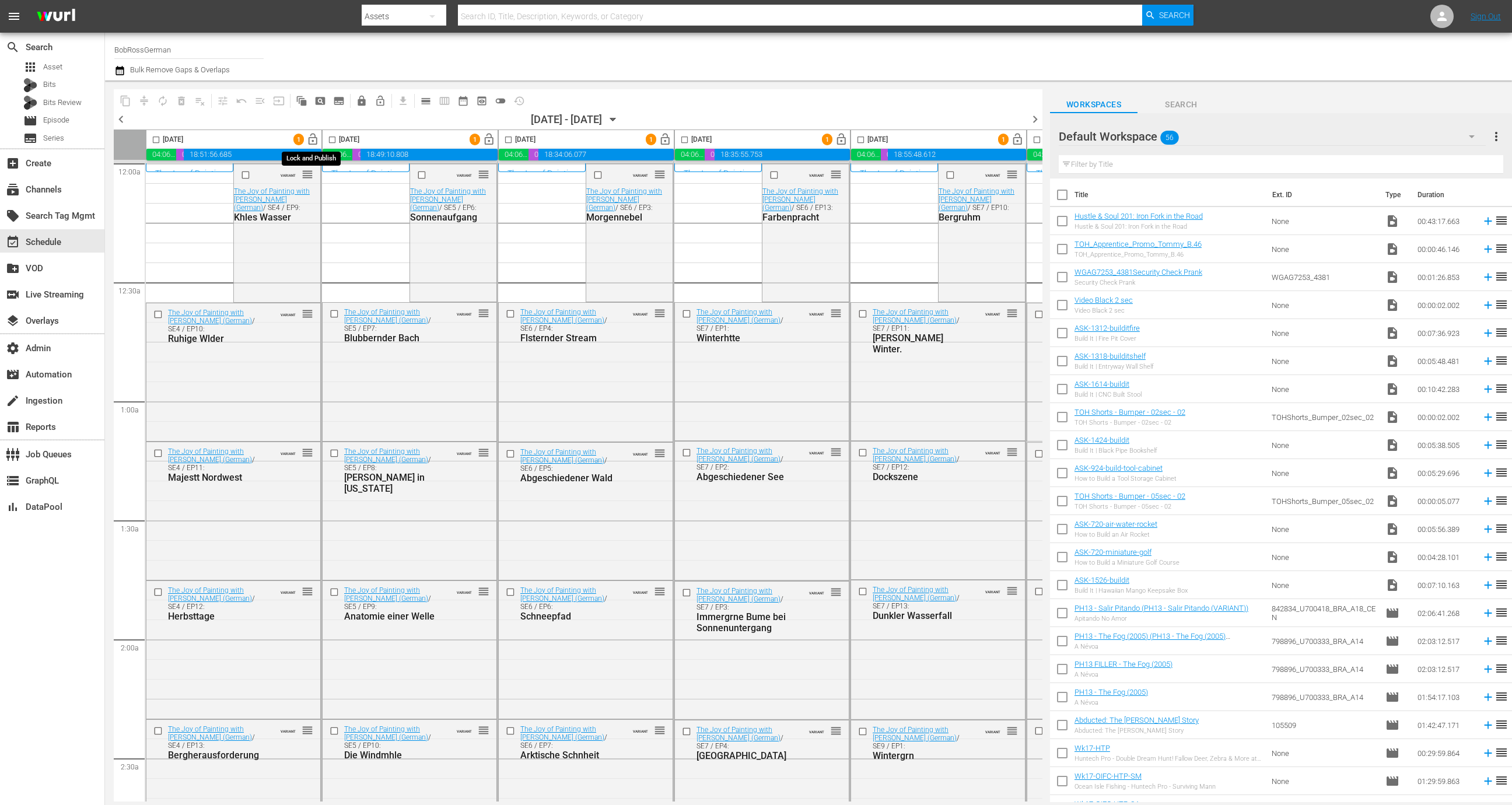
click at [315, 137] on span "lock_open" at bounding box center [313, 140] width 14 height 14
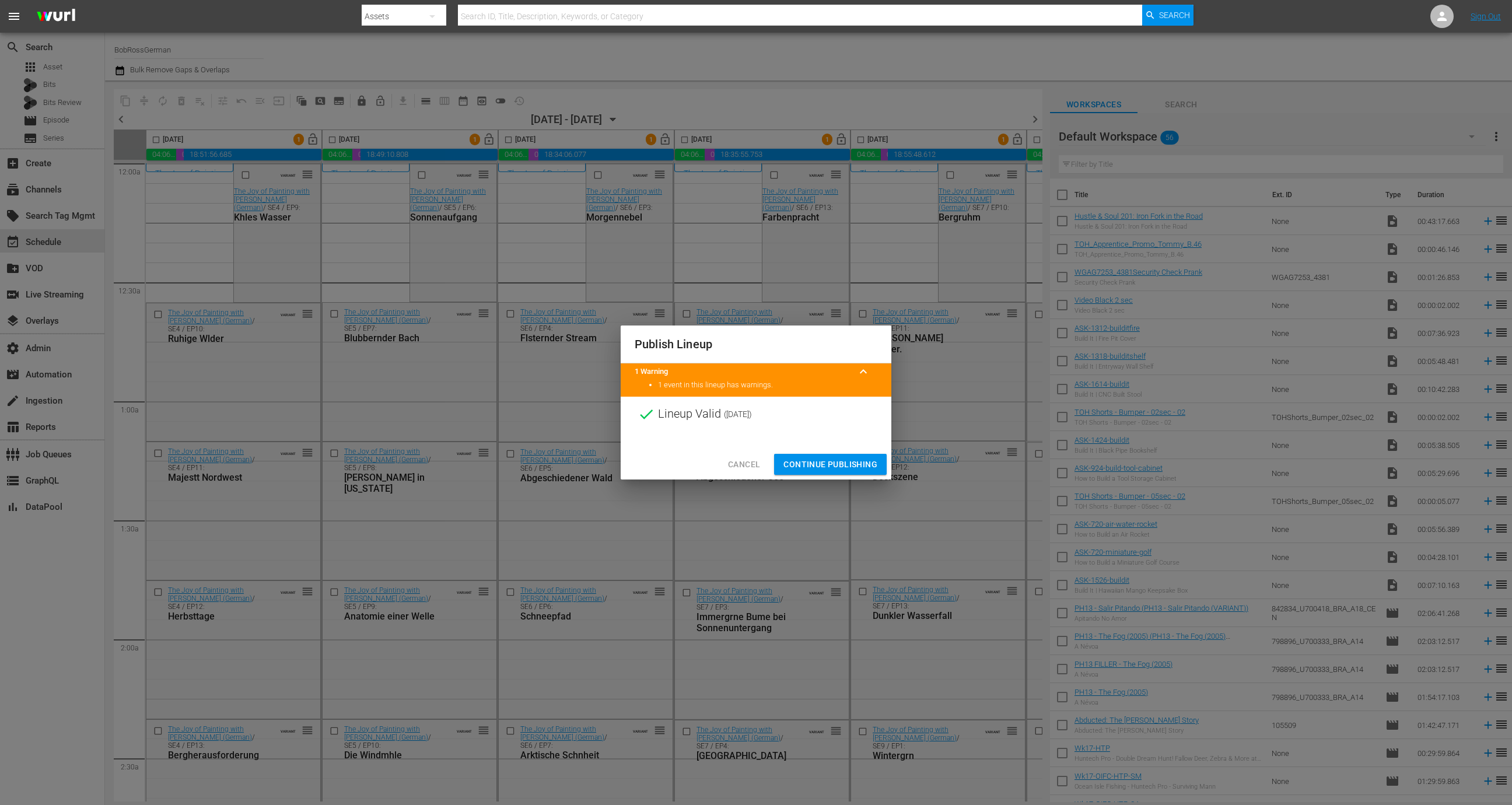
click at [842, 467] on span "Continue Publishing" at bounding box center [830, 464] width 94 height 14
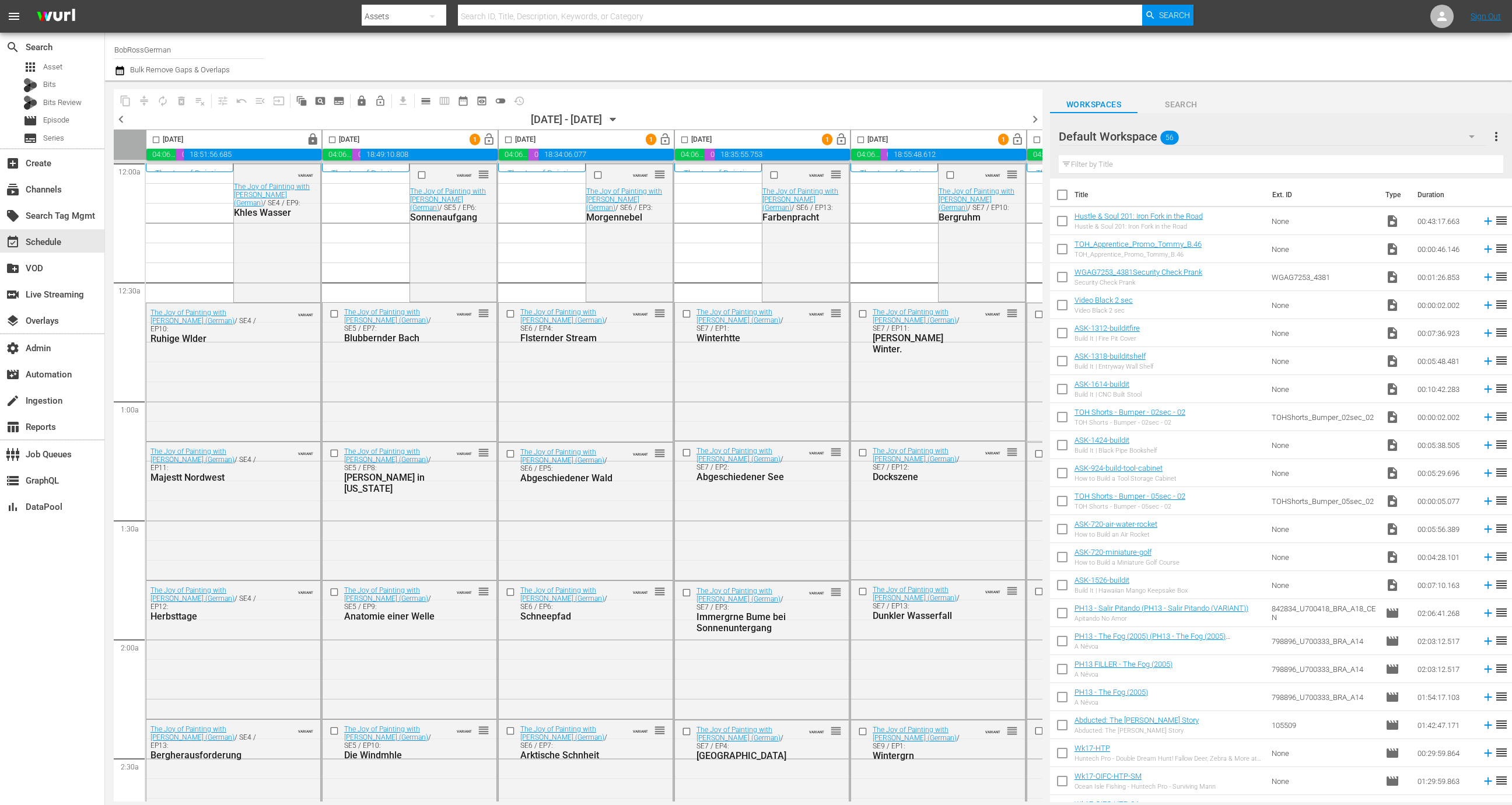
click at [492, 142] on span "lock_open" at bounding box center [489, 140] width 14 height 14
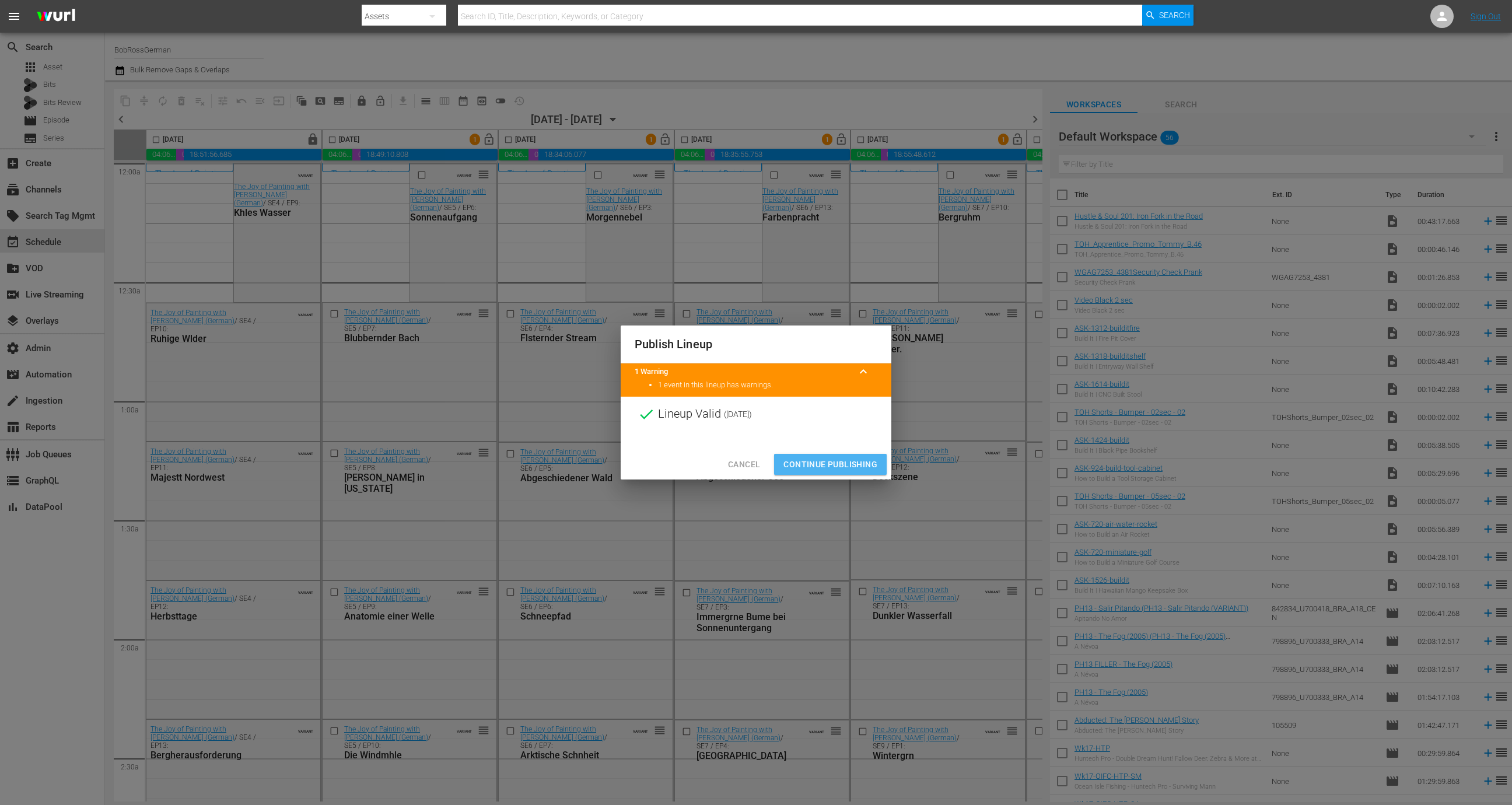
click at [838, 461] on span "Continue Publishing" at bounding box center [830, 464] width 94 height 14
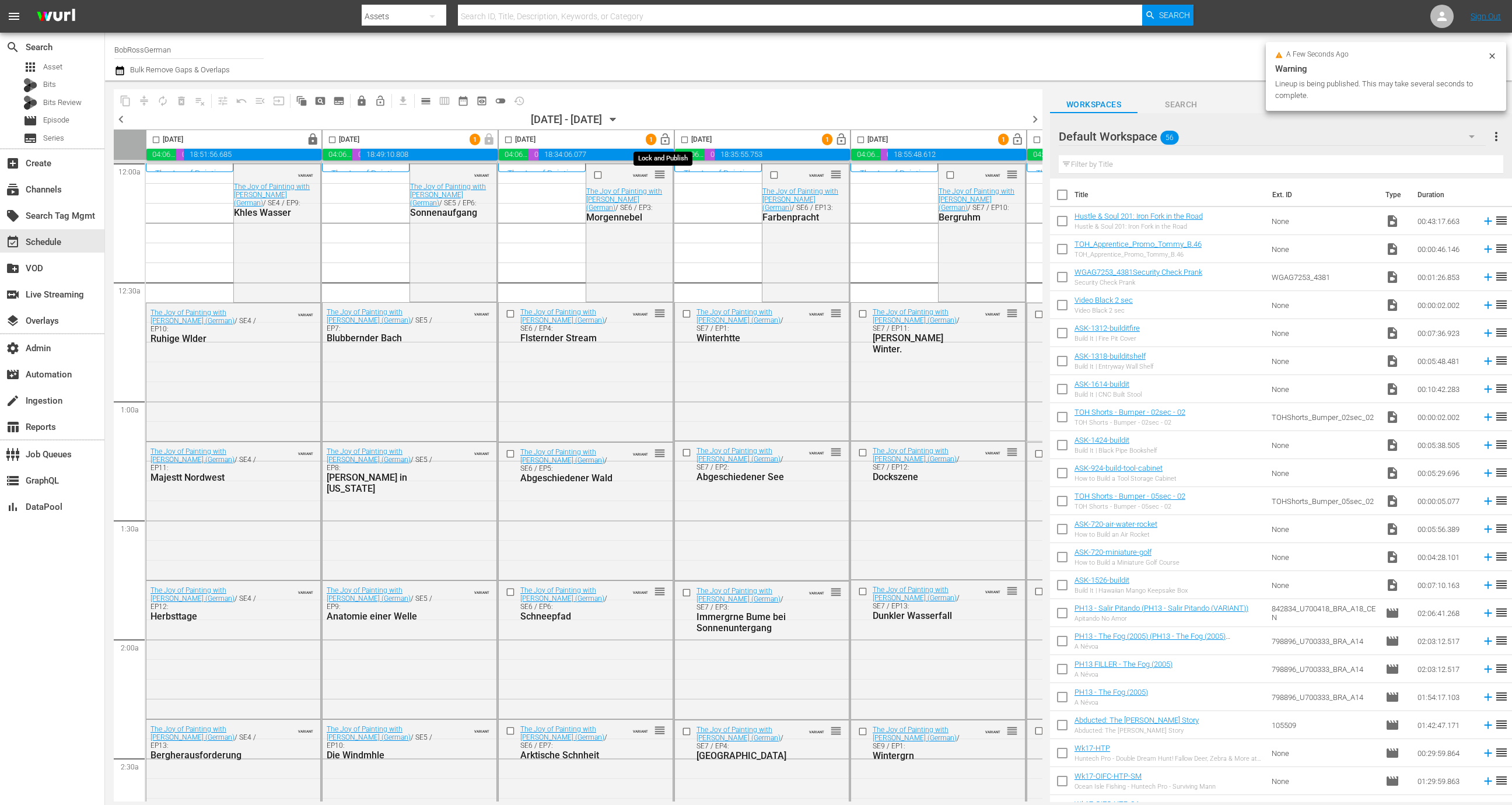
click at [667, 150] on span "18:34:06.077" at bounding box center [606, 155] width 135 height 12
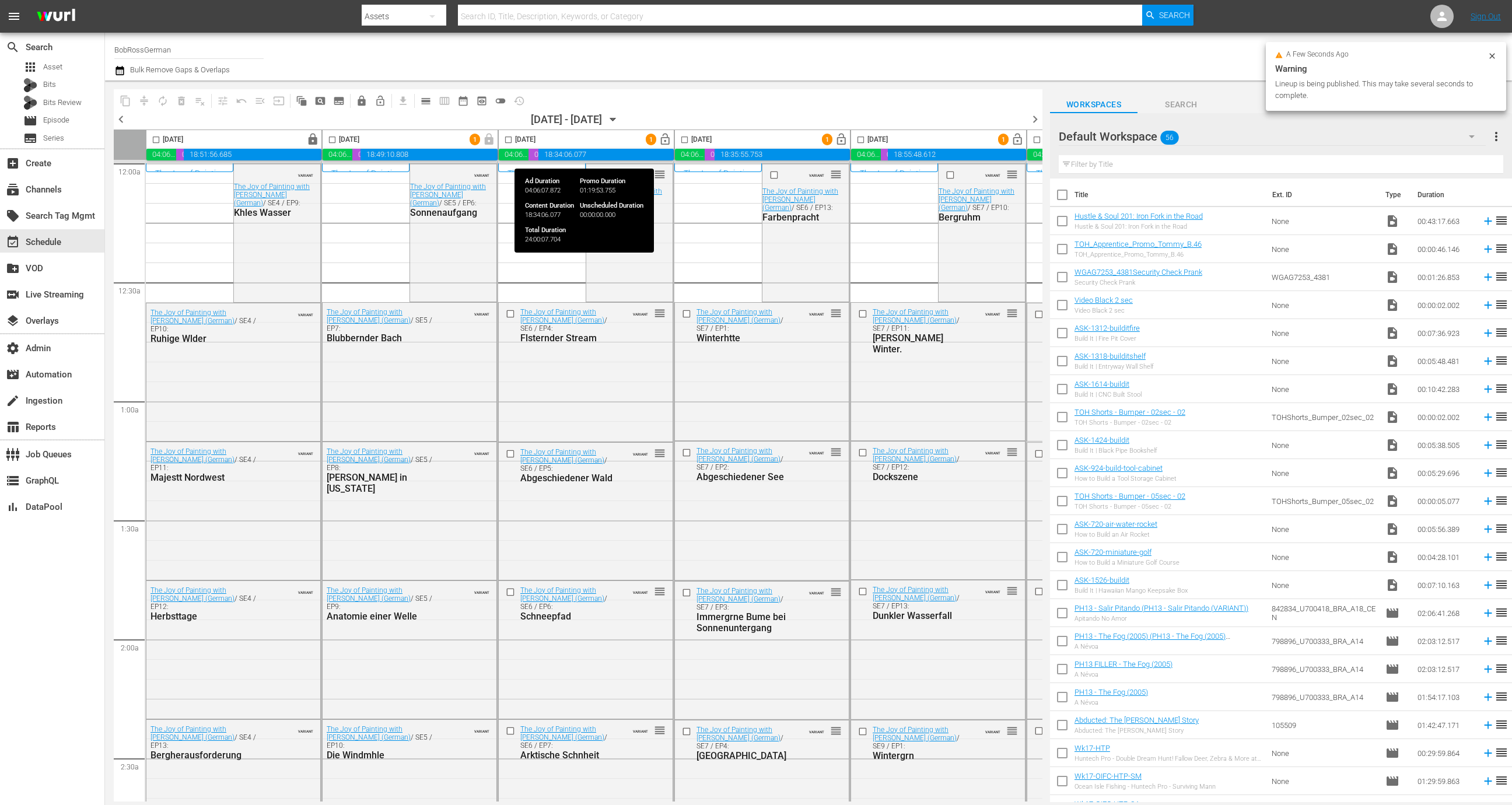
click at [665, 144] on span "lock_open" at bounding box center [665, 140] width 14 height 14
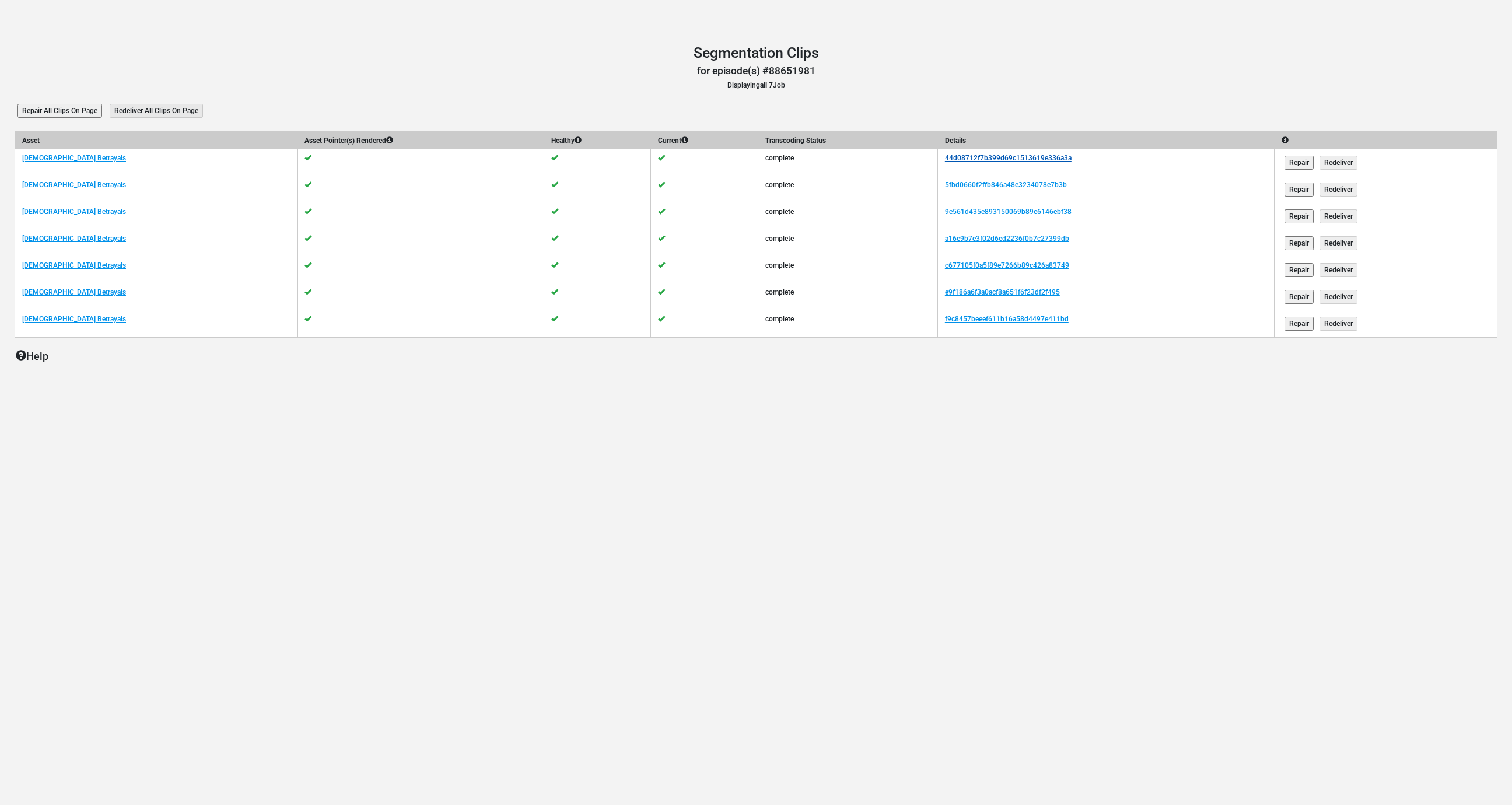
click at [984, 160] on link "44d08712f7b399d69c1513619e336a3a" at bounding box center [1009, 158] width 127 height 8
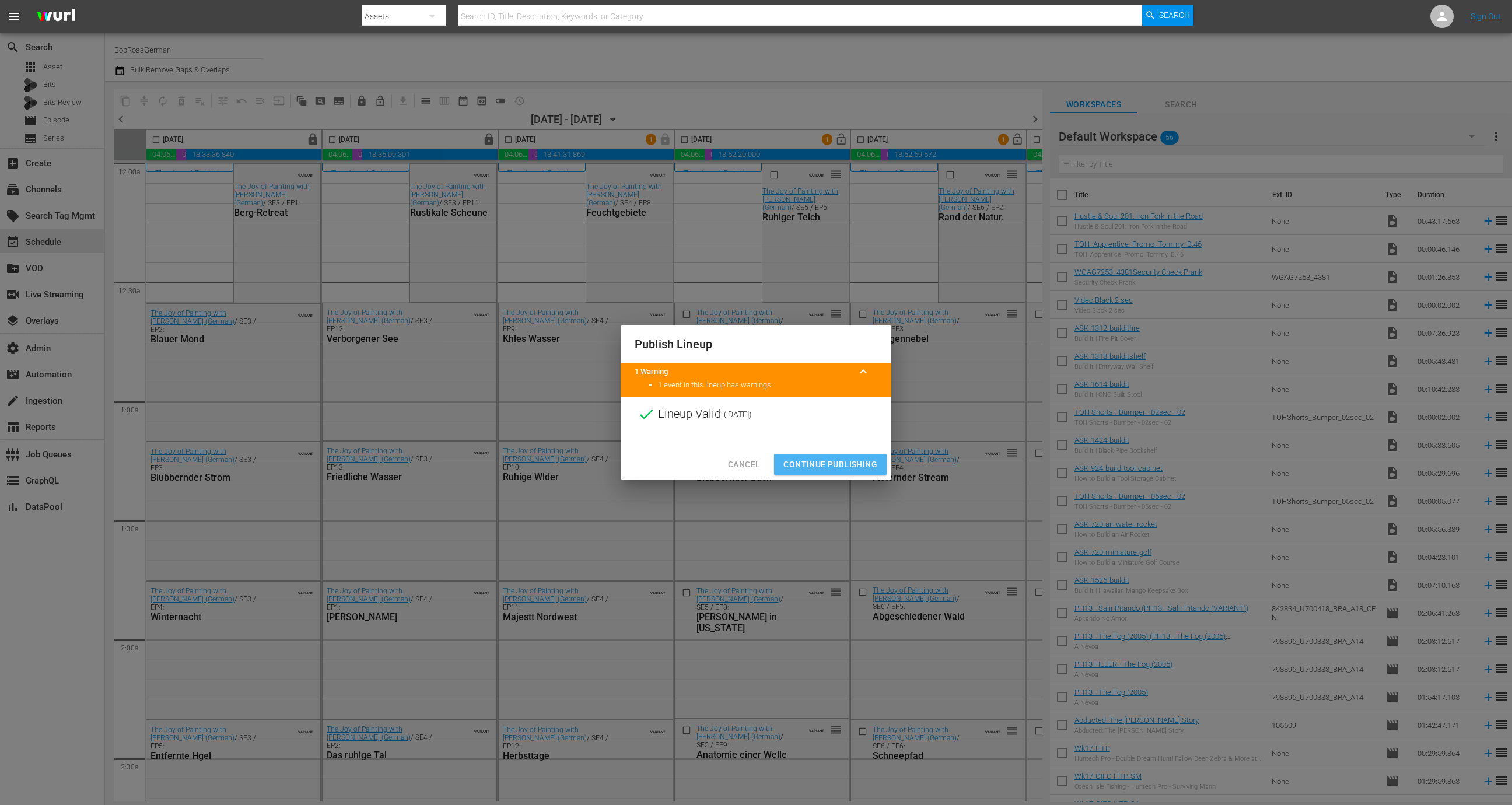
click at [838, 465] on span "Continue Publishing" at bounding box center [830, 464] width 94 height 14
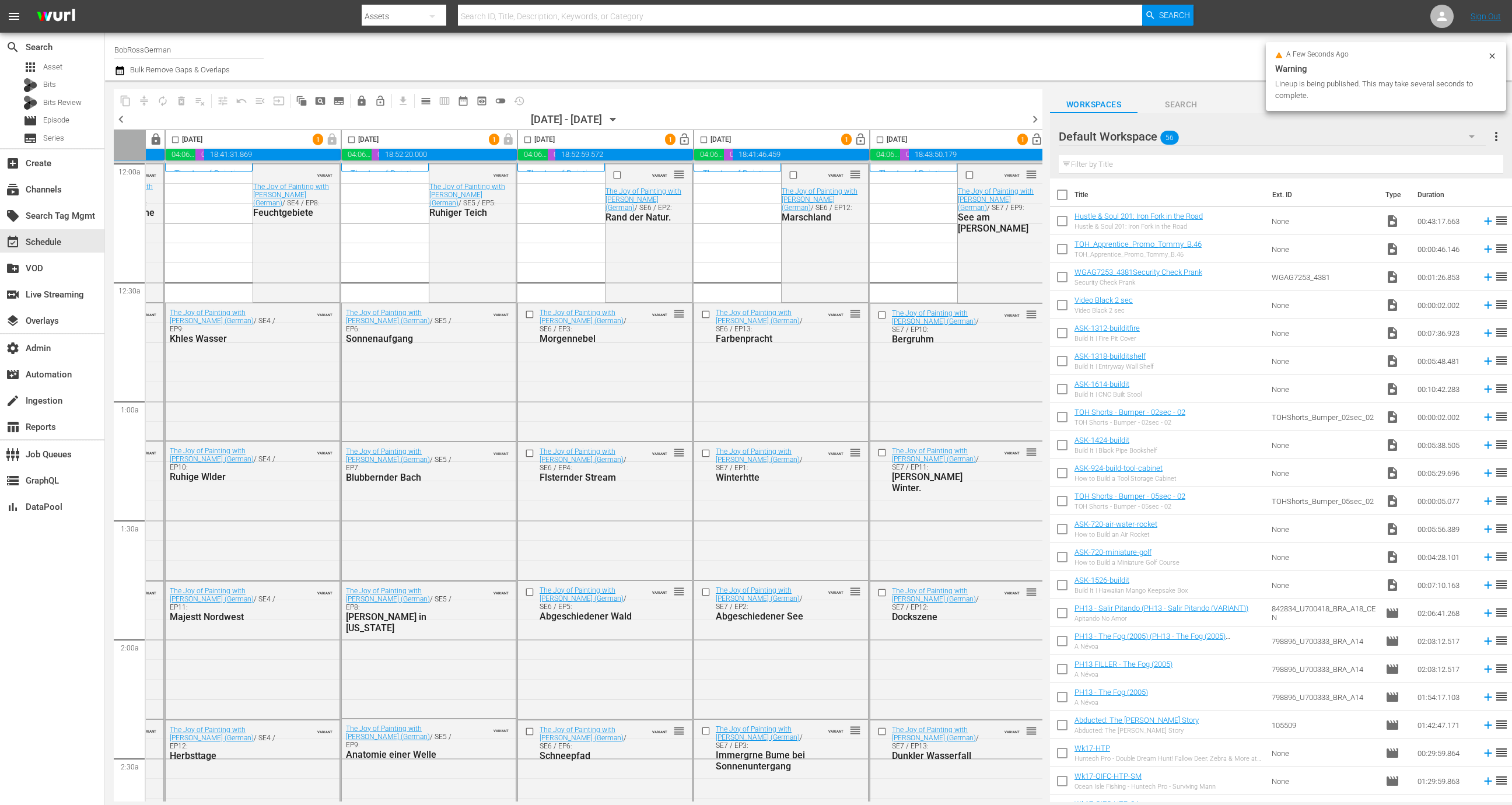
scroll to position [0, 338]
click at [678, 139] on span "lock_open" at bounding box center [681, 140] width 14 height 14
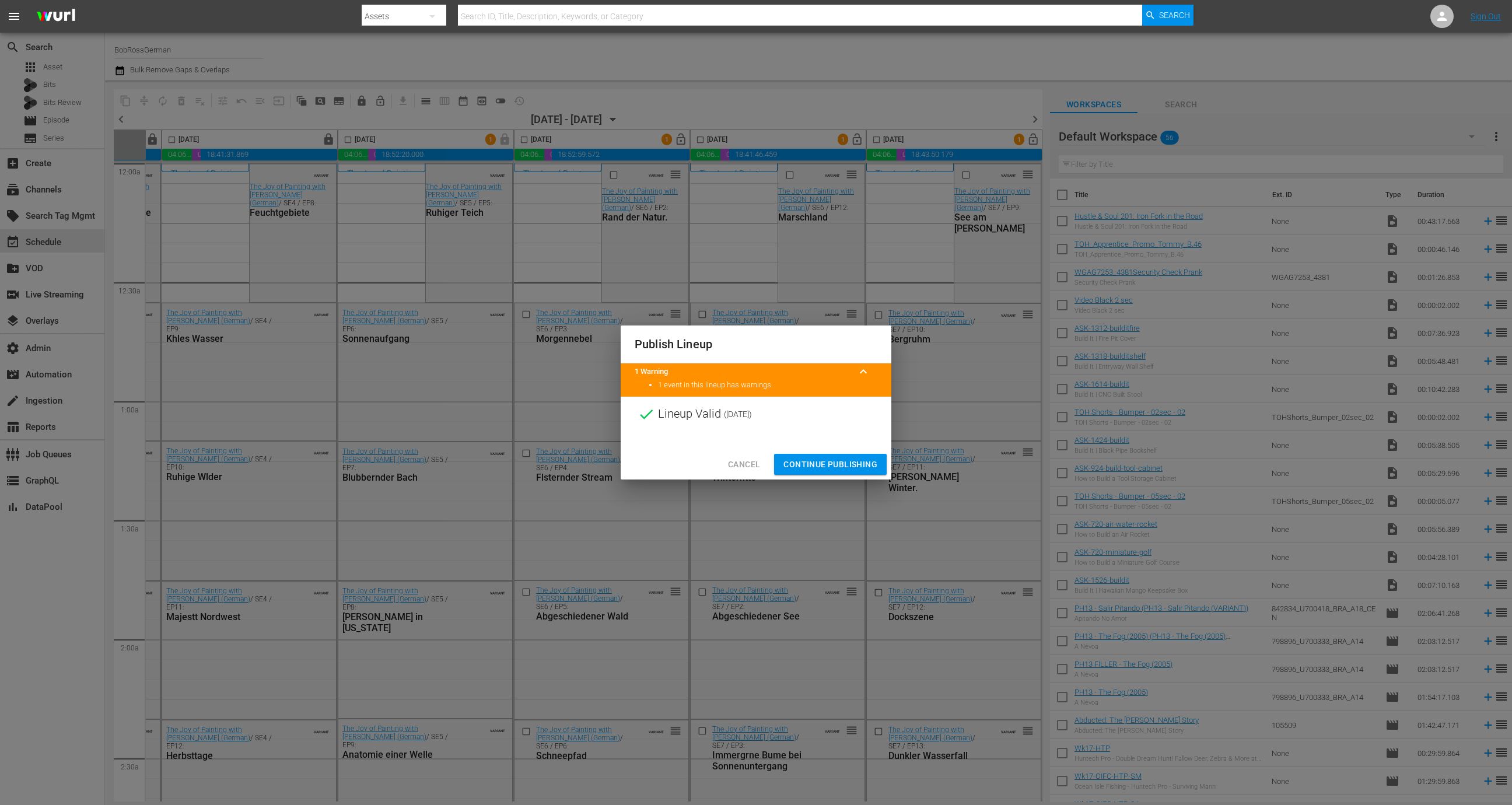
click at [830, 458] on span "Continue Publishing" at bounding box center [830, 464] width 94 height 14
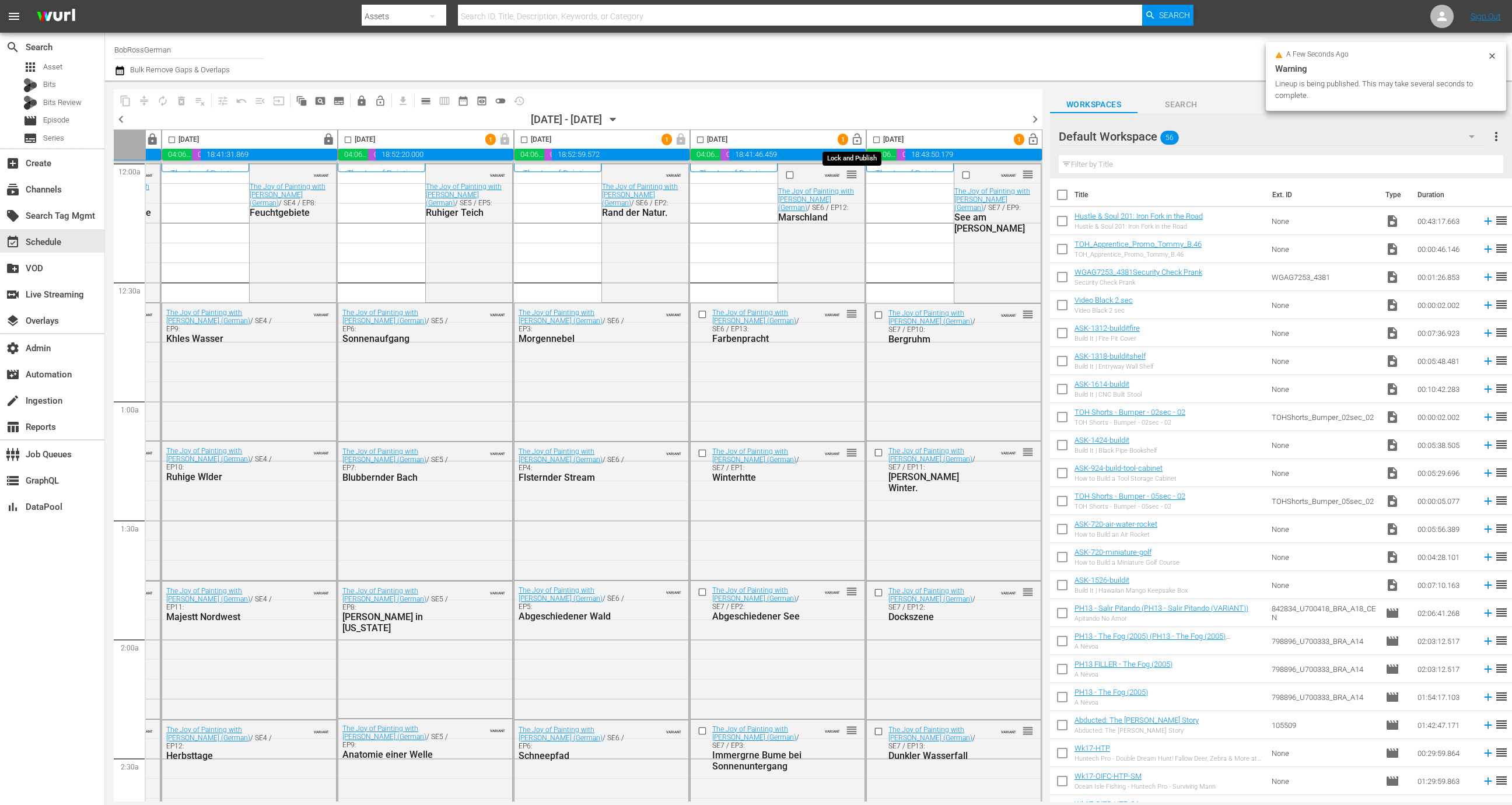
click at [851, 140] on span "lock_open" at bounding box center [857, 140] width 14 height 14
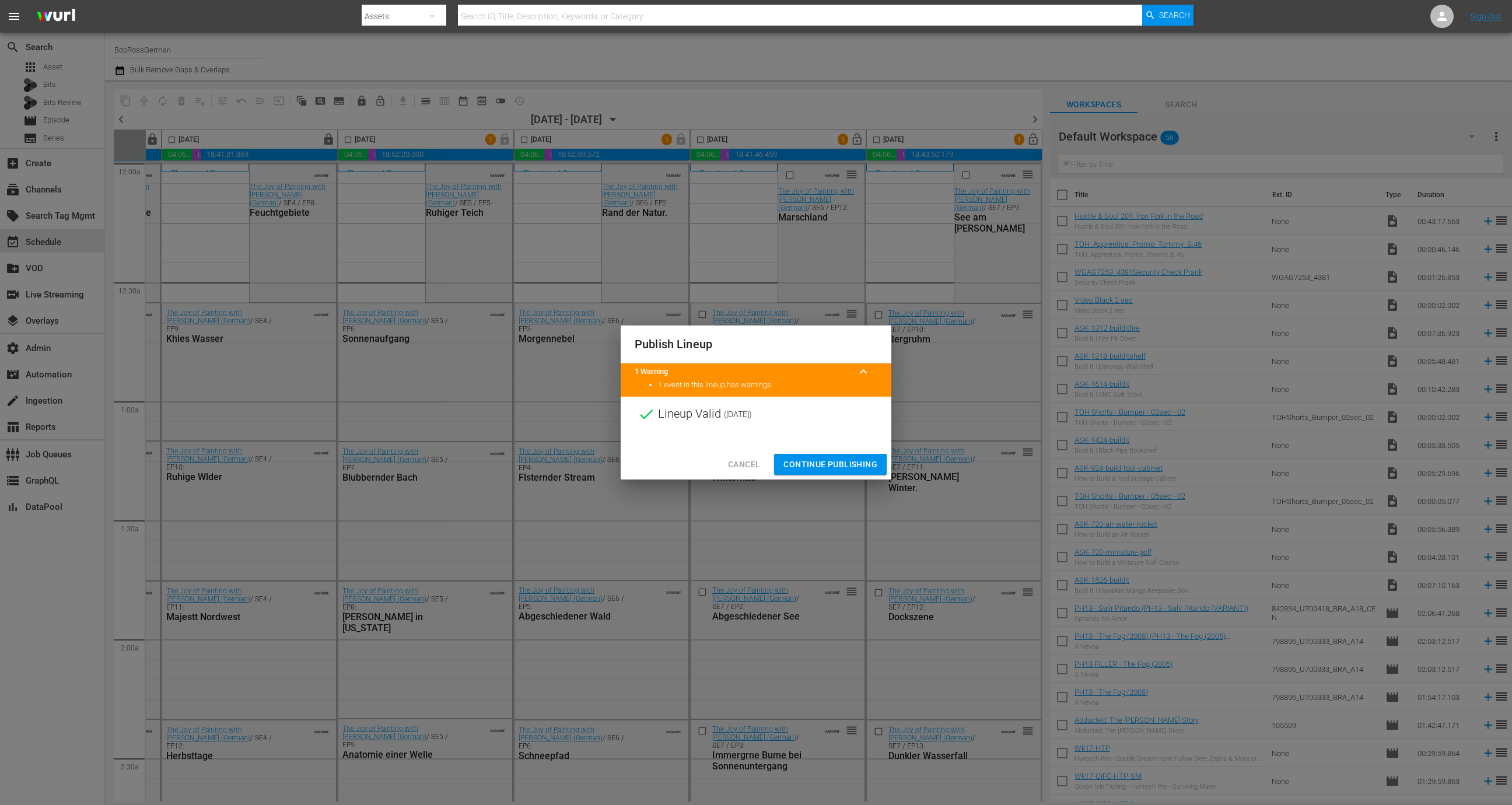
click at [834, 467] on span "Continue Publishing" at bounding box center [830, 464] width 94 height 14
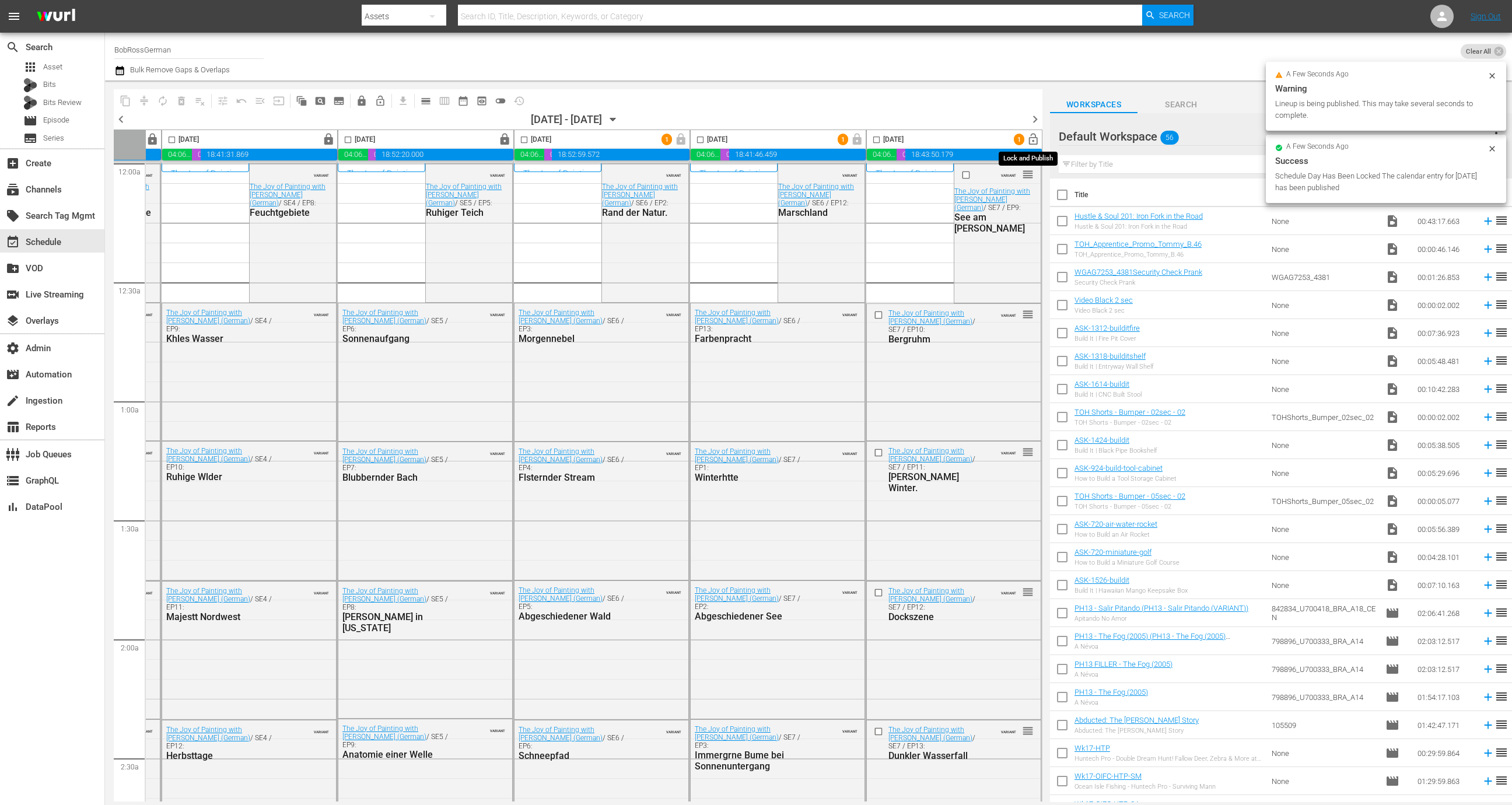
click at [1030, 140] on span "lock_open" at bounding box center [1033, 140] width 14 height 14
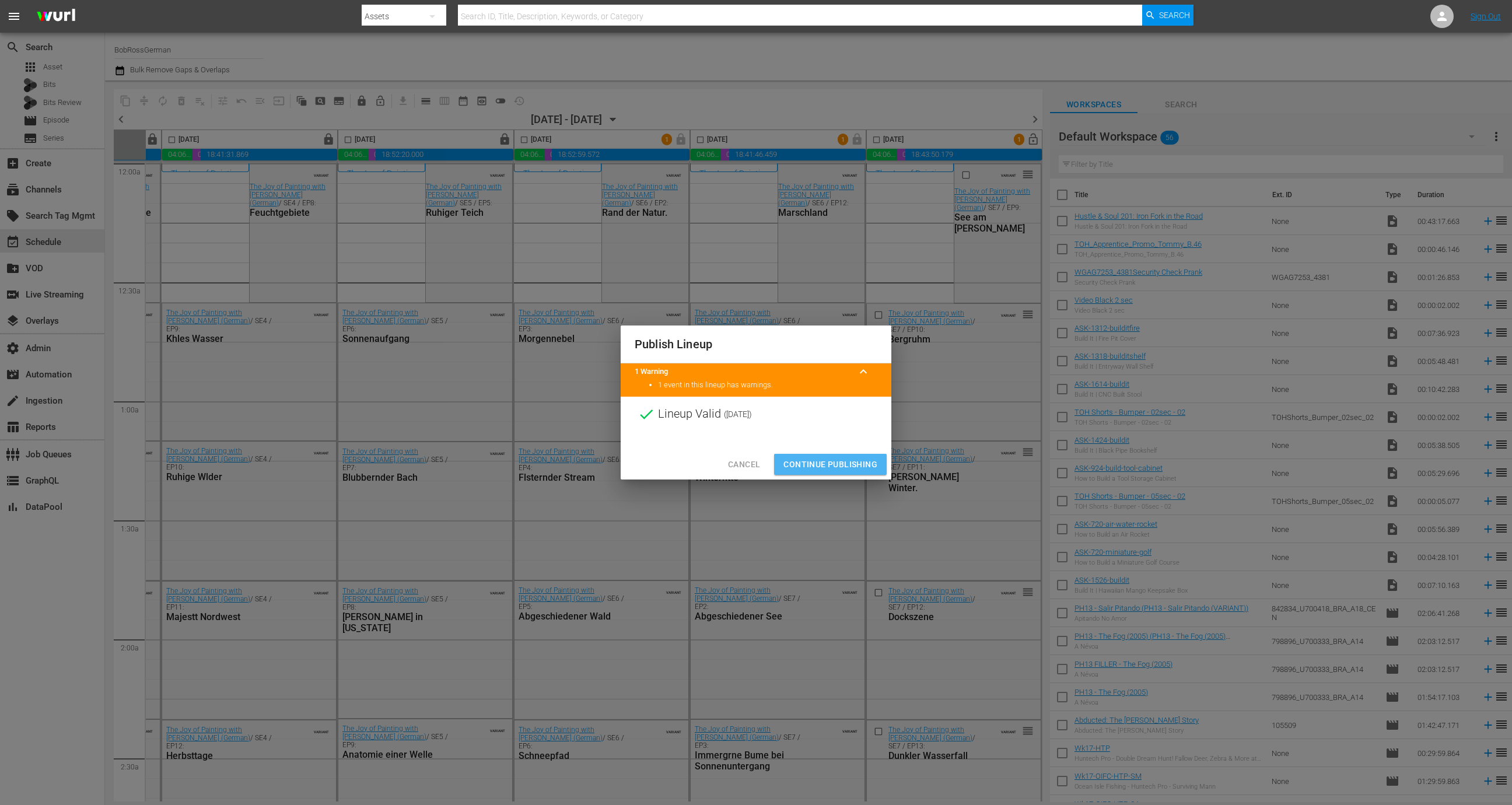
click at [848, 458] on span "Continue Publishing" at bounding box center [830, 464] width 94 height 14
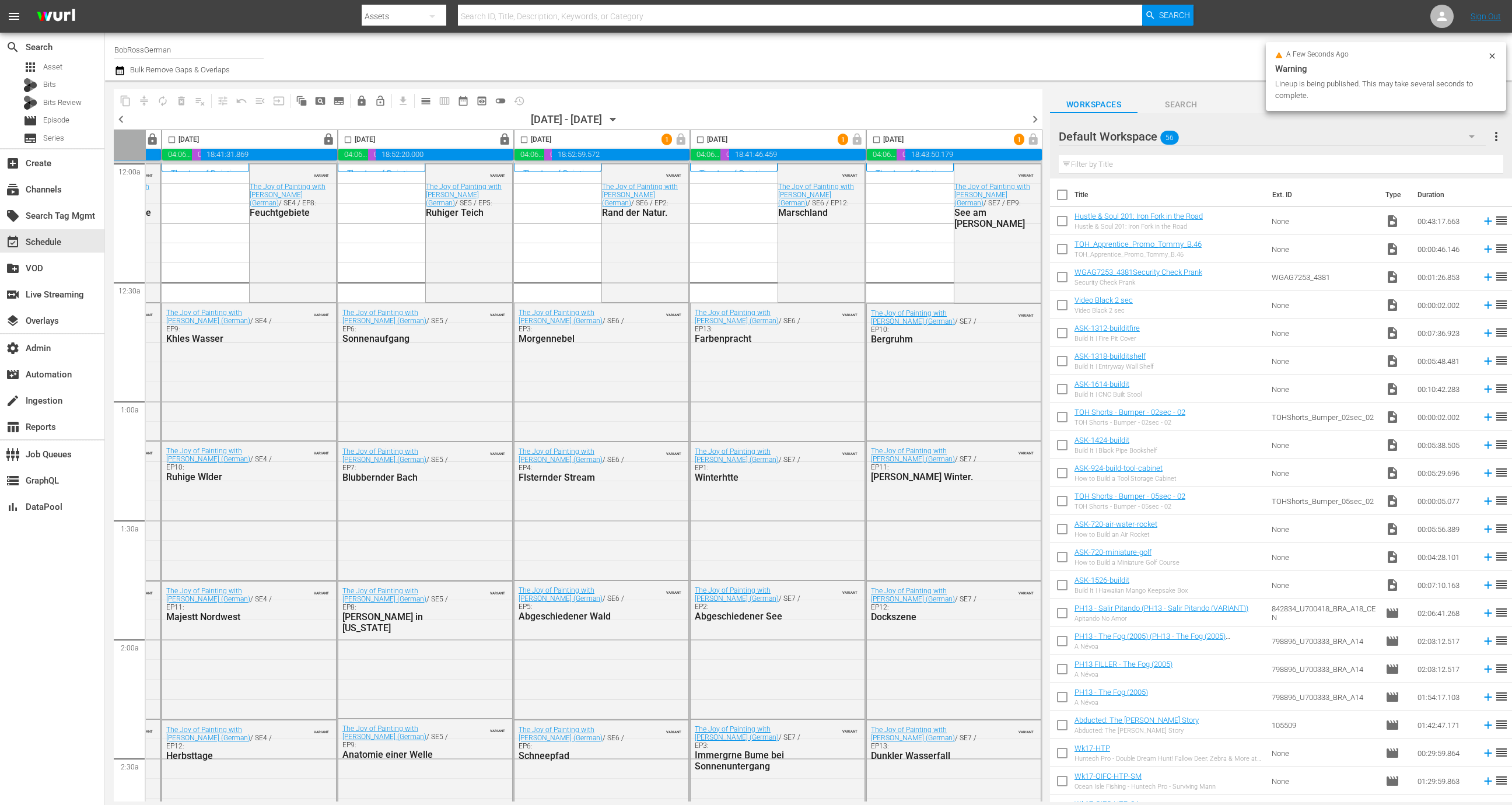
click at [1037, 121] on span "chevron_right" at bounding box center [1035, 119] width 14 height 14
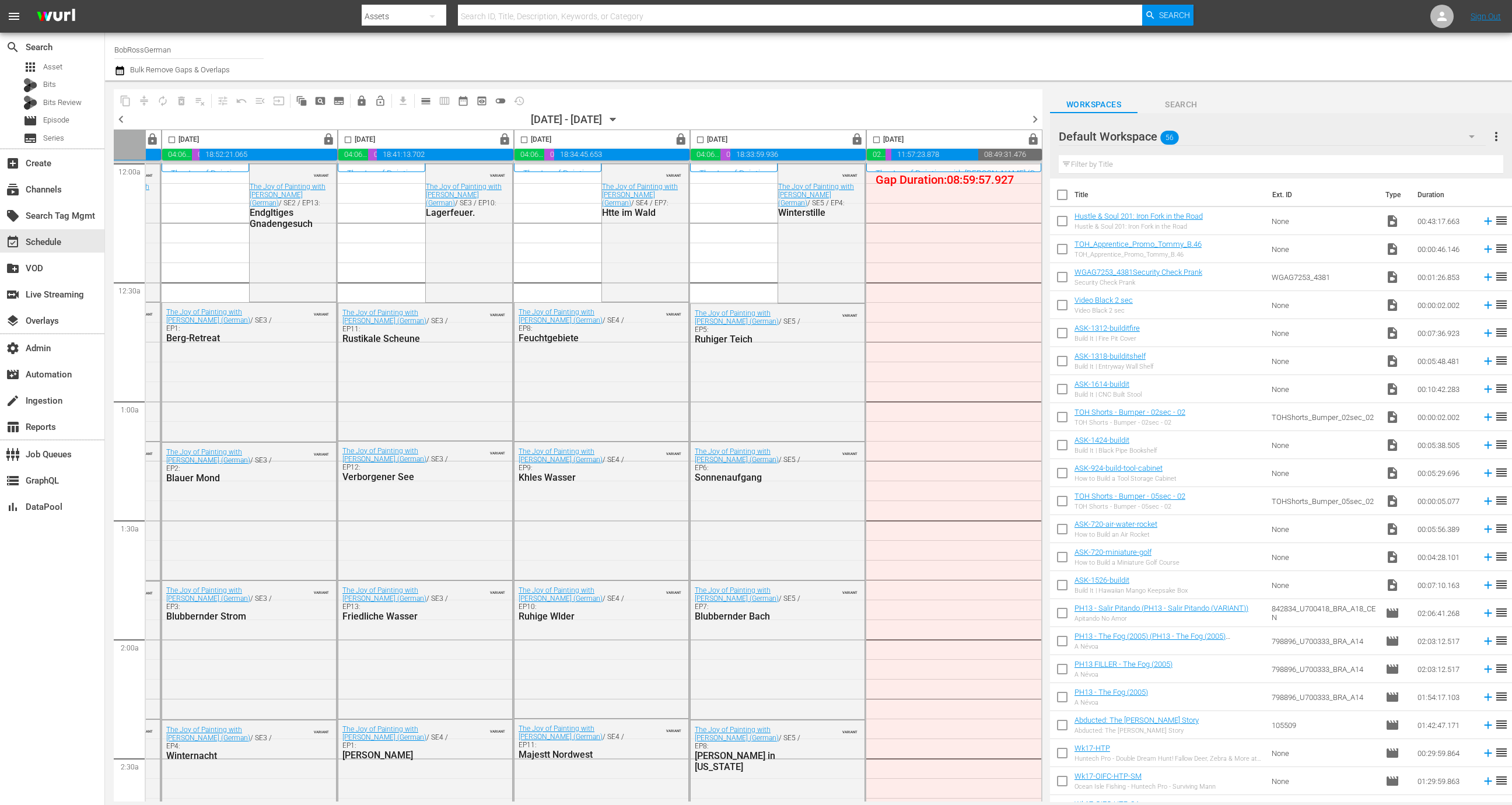
click at [382, 100] on span "lock_open_outlined" at bounding box center [380, 101] width 12 height 12
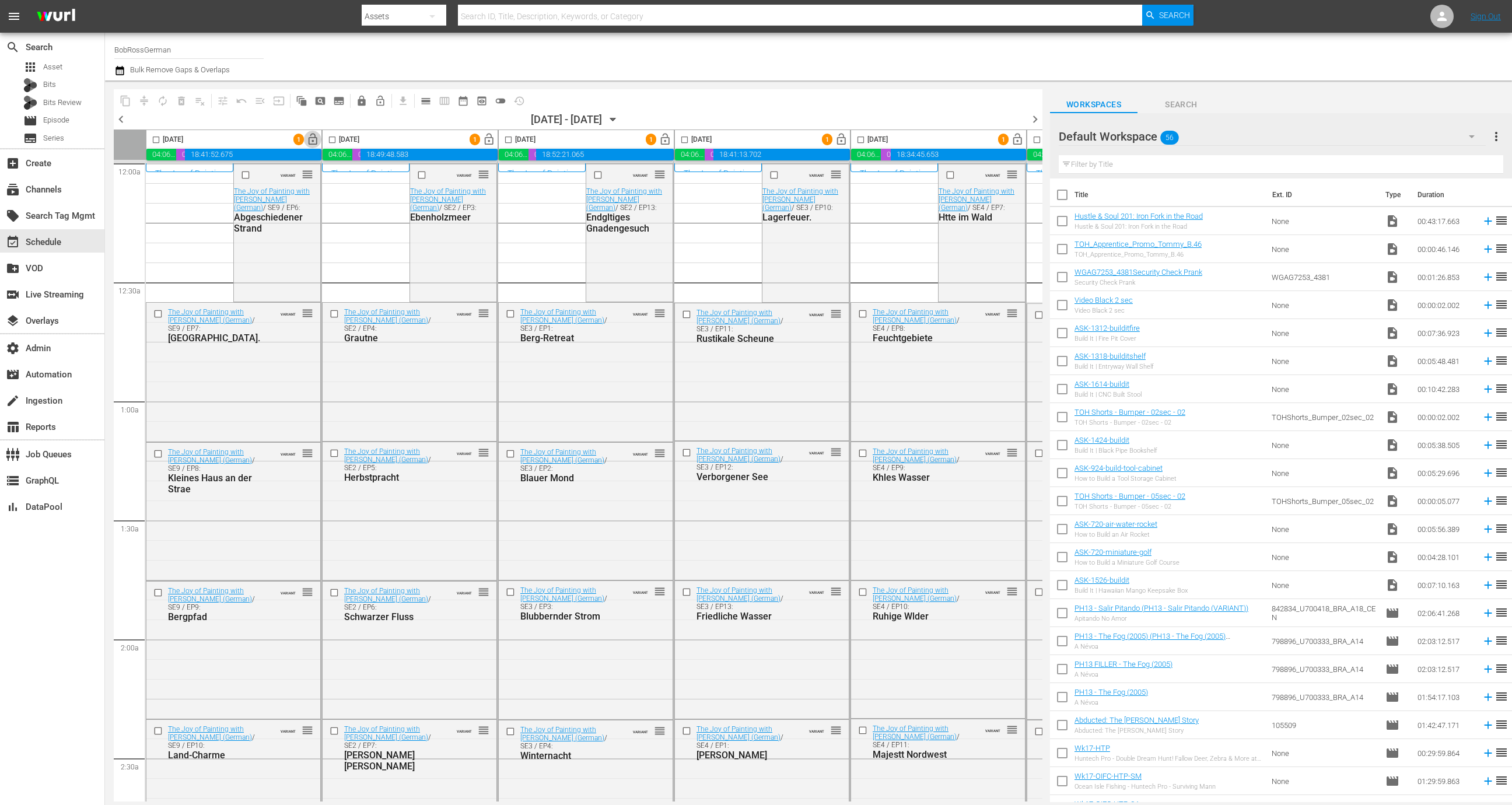
click at [313, 137] on span "lock_open" at bounding box center [313, 140] width 14 height 14
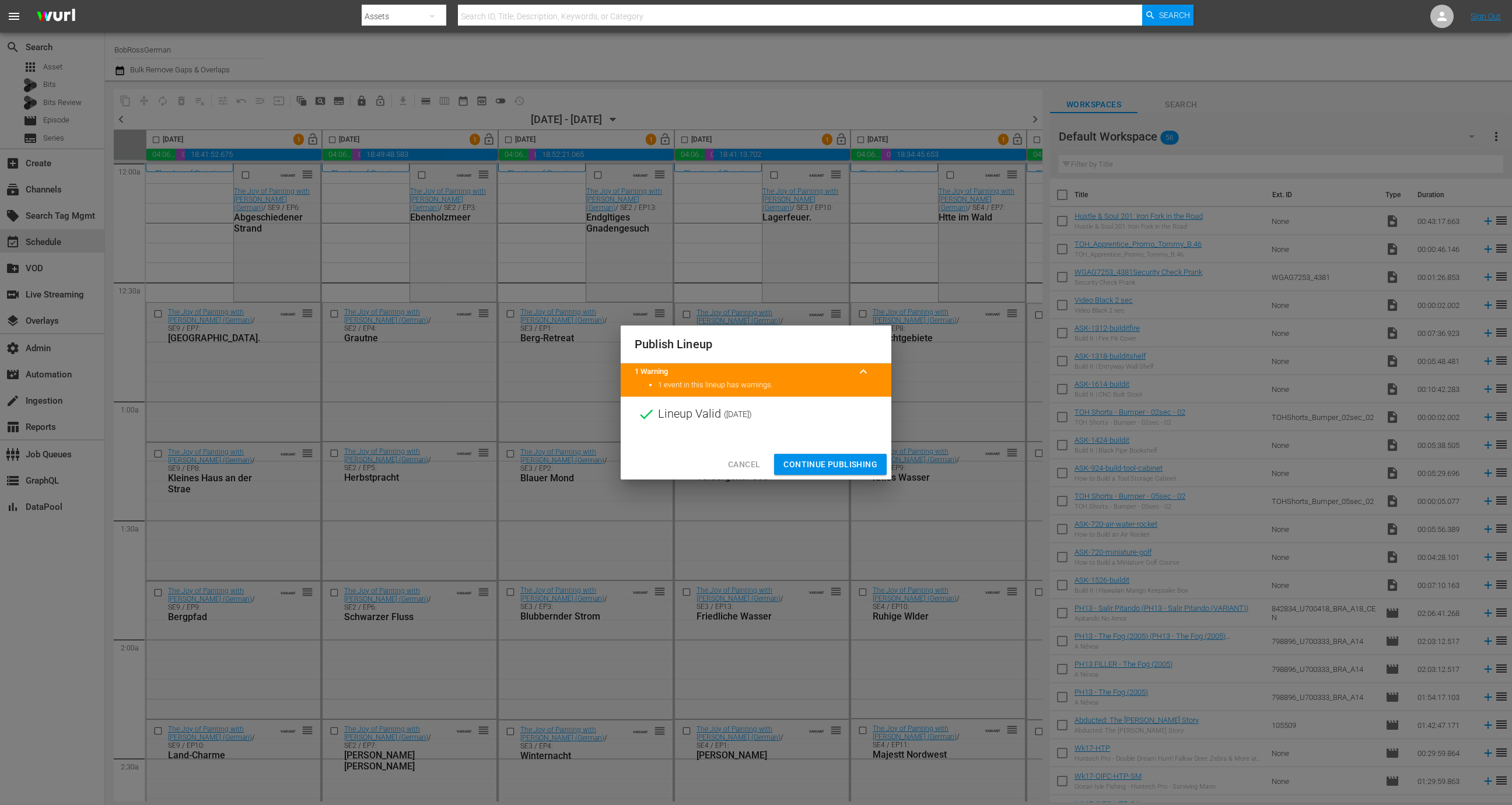
click at [831, 452] on div "Cancel Continue Publishing" at bounding box center [756, 465] width 271 height 31
click at [831, 460] on span "Continue Publishing" at bounding box center [830, 464] width 94 height 14
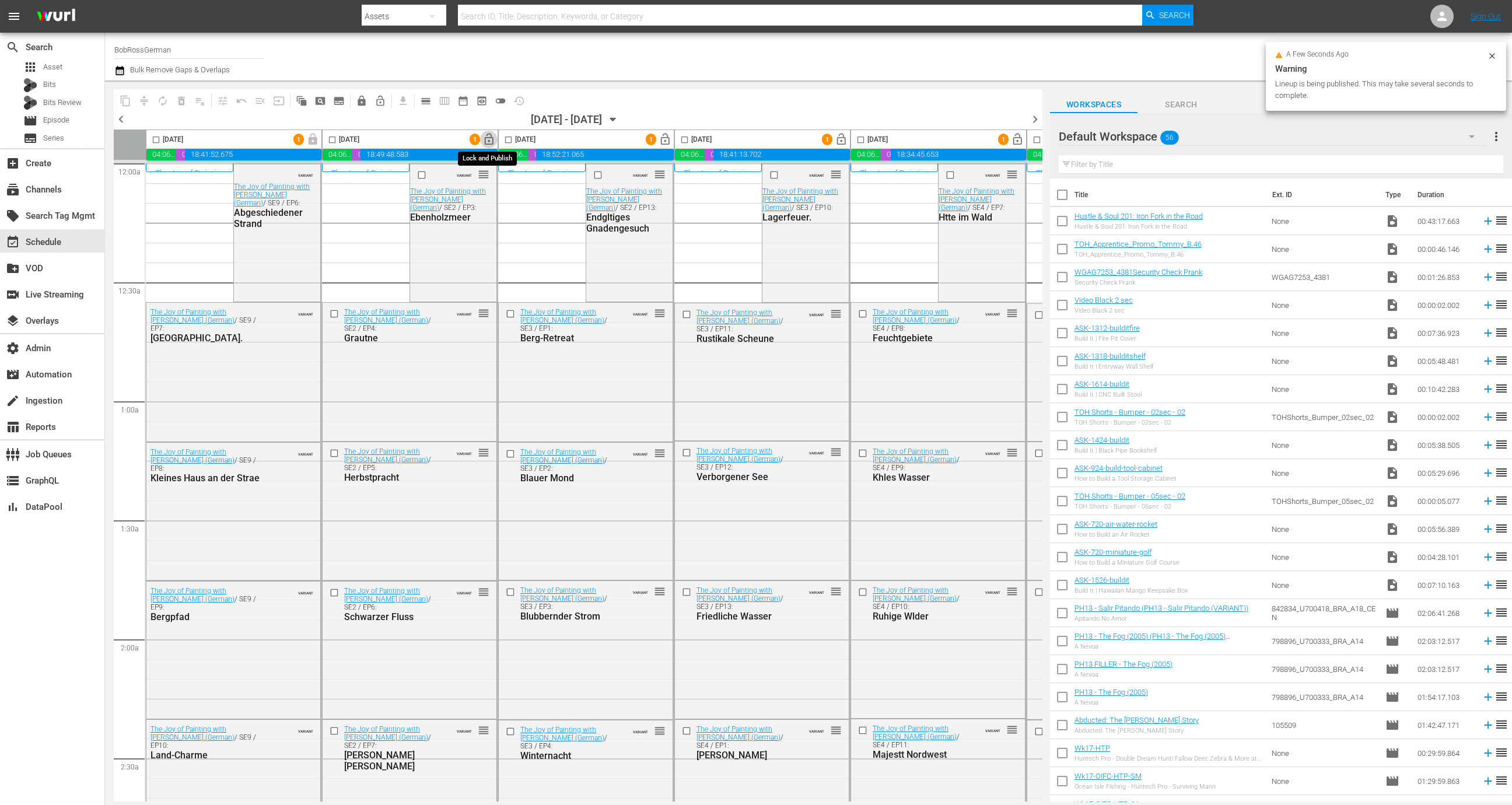
click at [488, 137] on span "lock_open" at bounding box center [489, 140] width 14 height 14
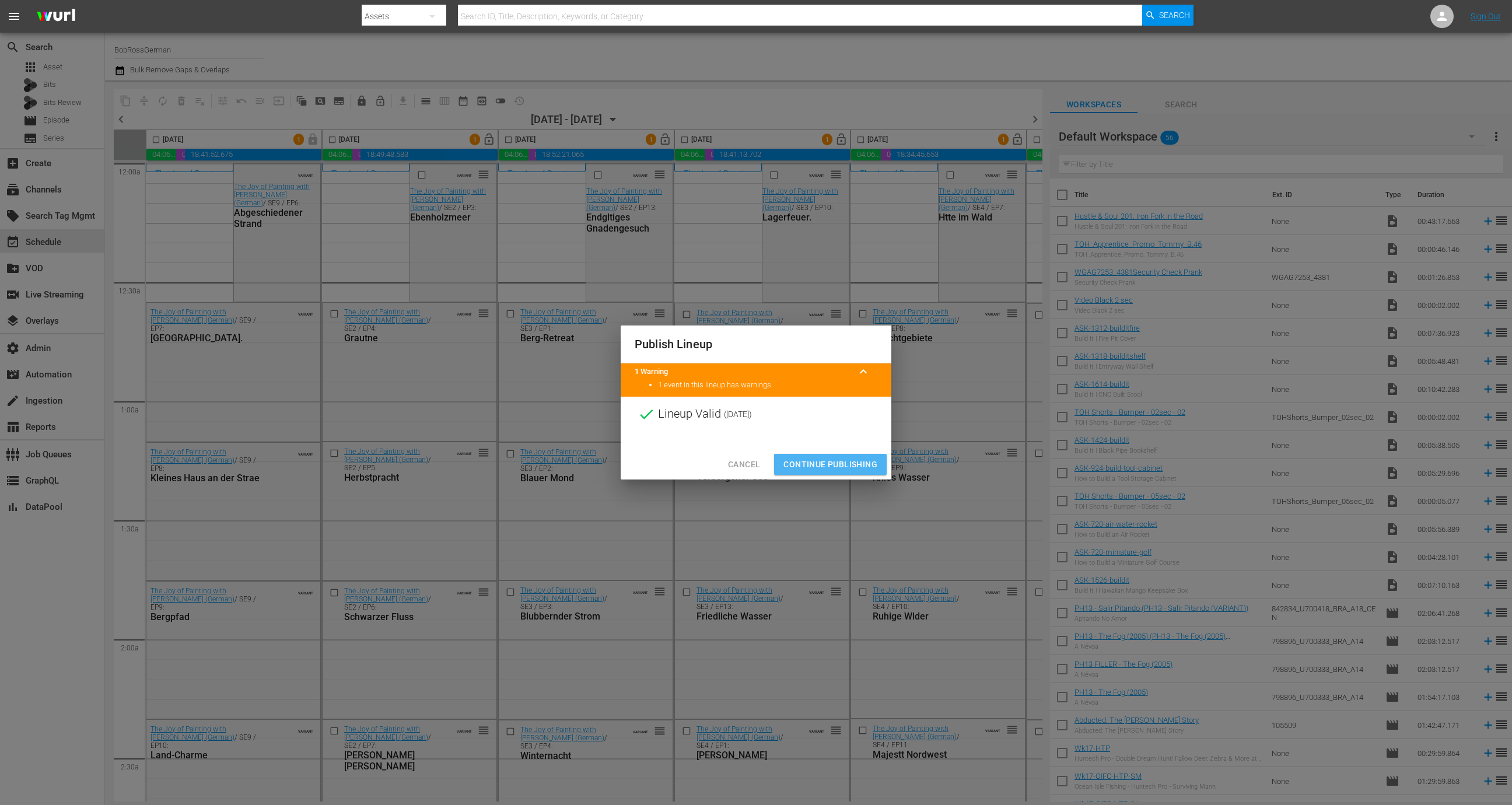
click at [839, 464] on span "Continue Publishing" at bounding box center [830, 464] width 94 height 14
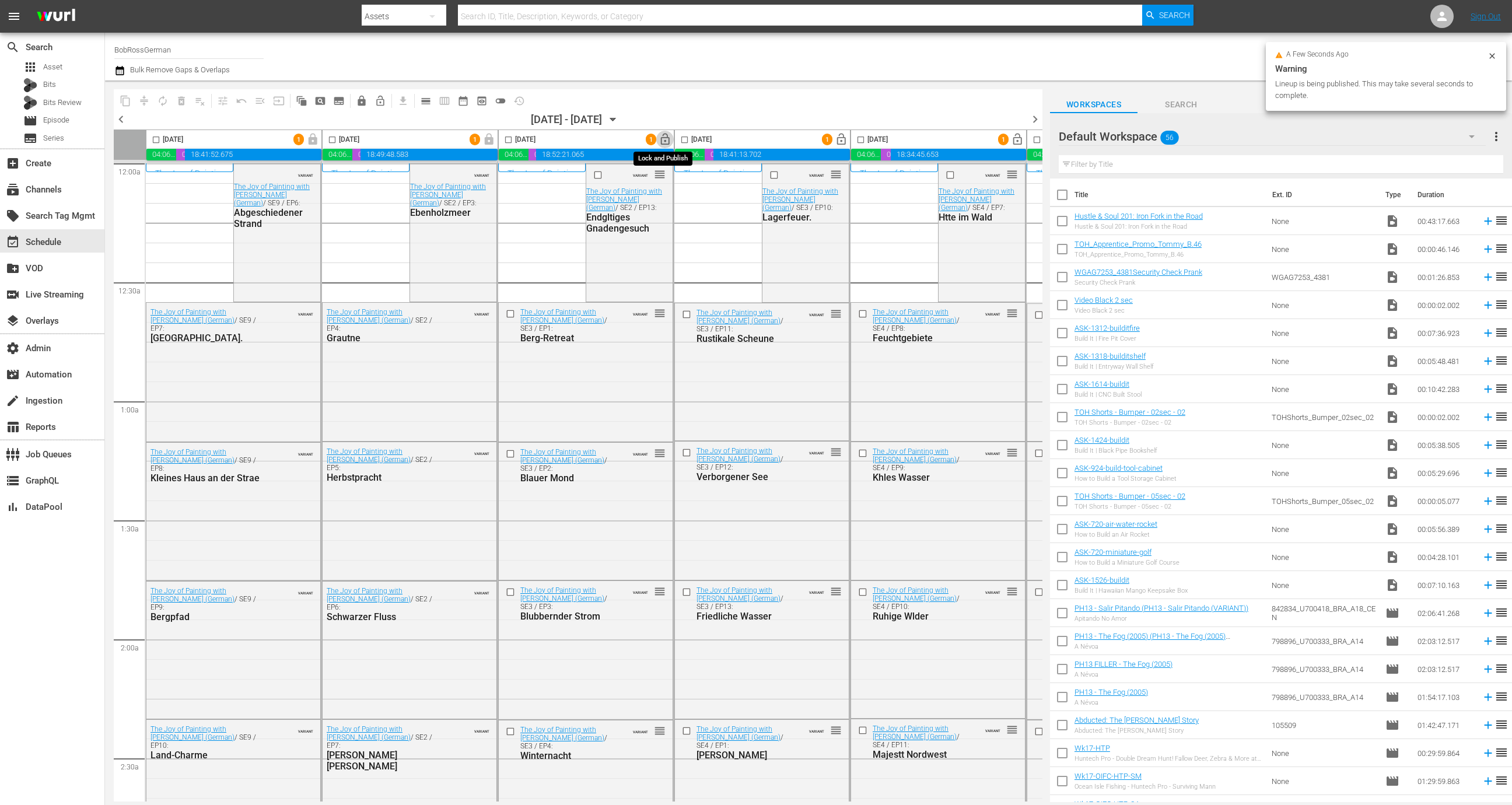
click at [665, 140] on span "lock_open" at bounding box center [665, 140] width 14 height 14
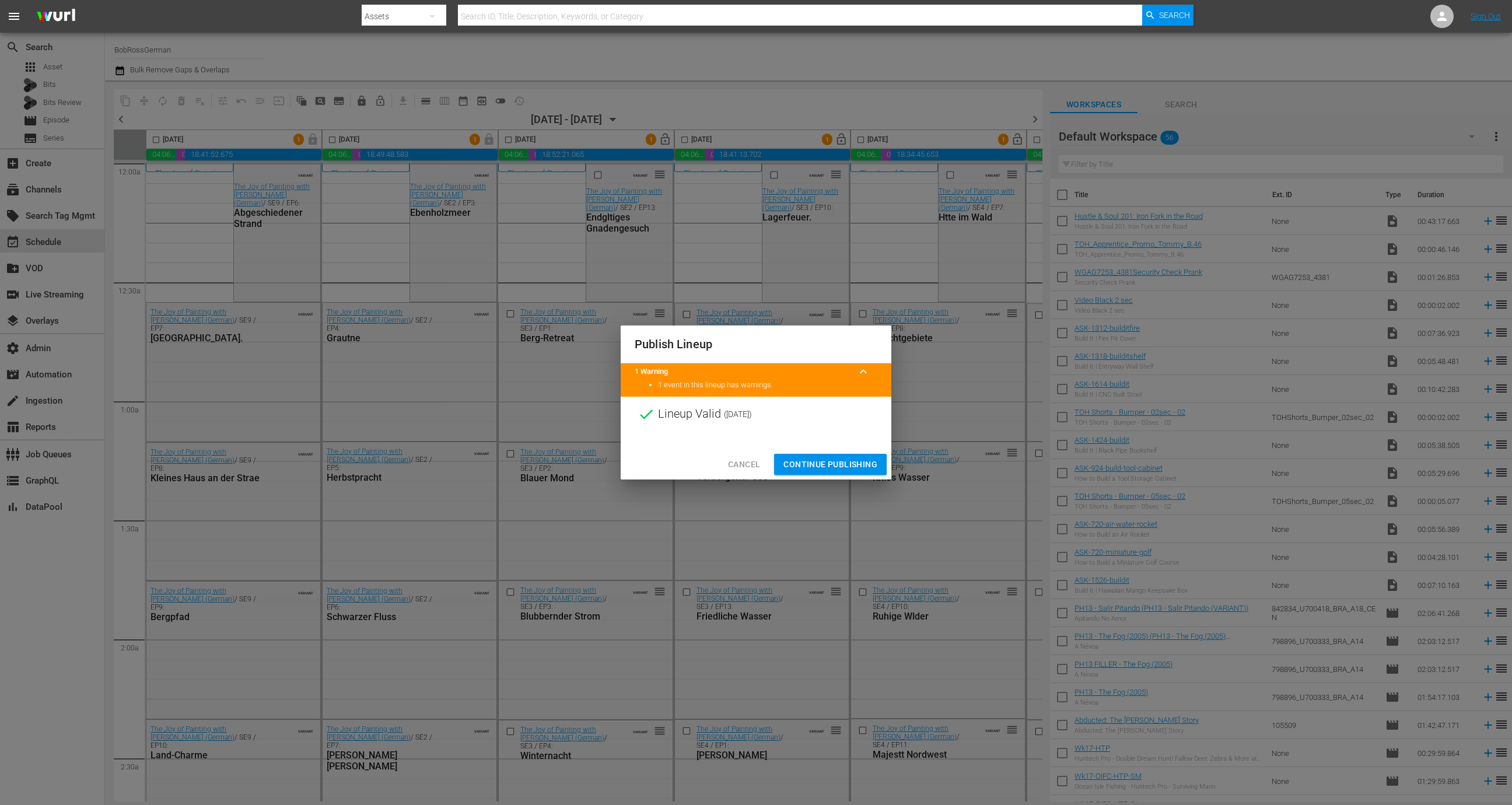
click at [858, 458] on span "Continue Publishing" at bounding box center [830, 464] width 94 height 14
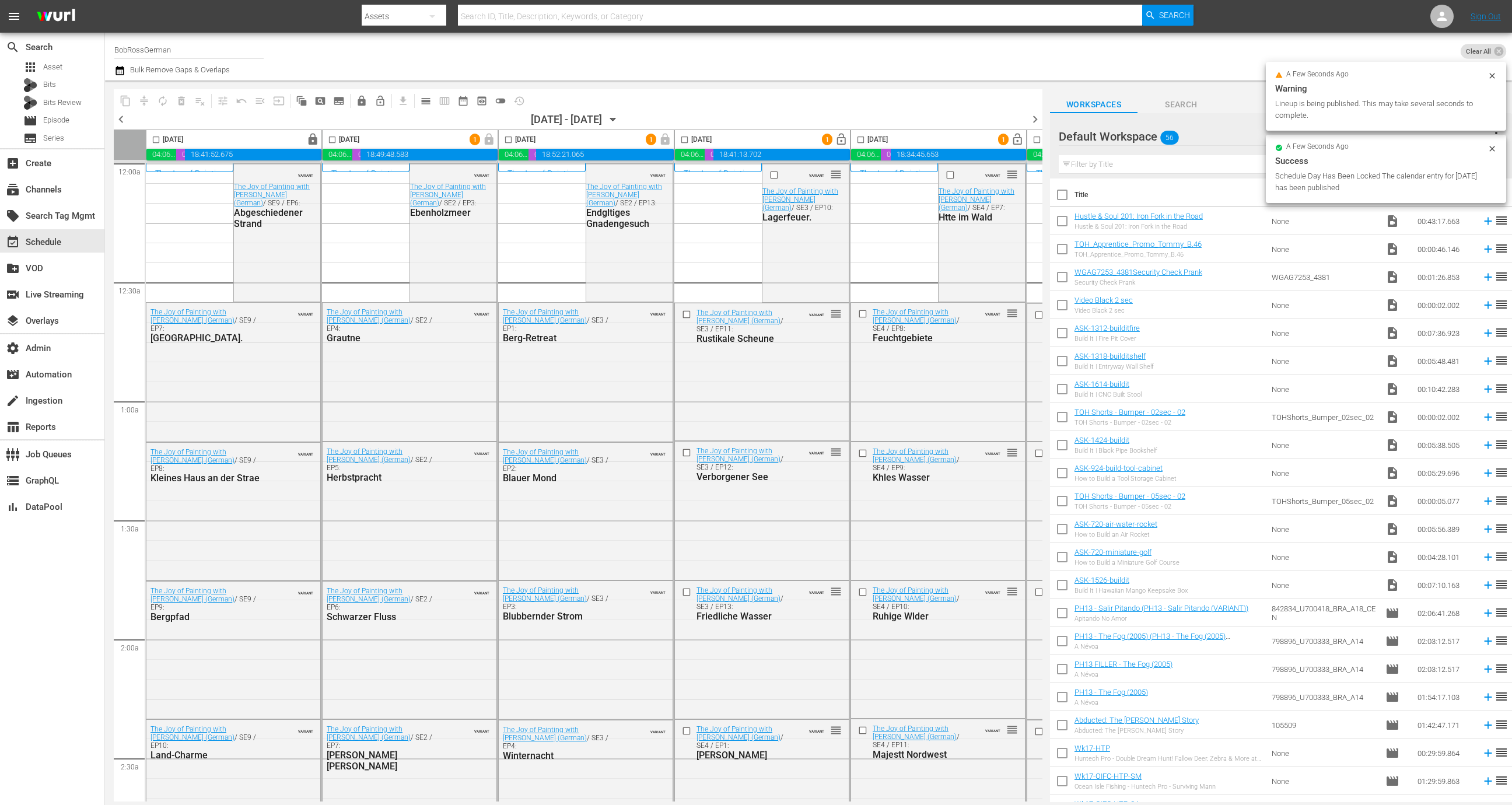
click at [852, 469] on div "Publish Lineup Lineup Invalid ( 2025-09-27 ) Cancel Continue Publishing" at bounding box center [756, 402] width 1512 height 805
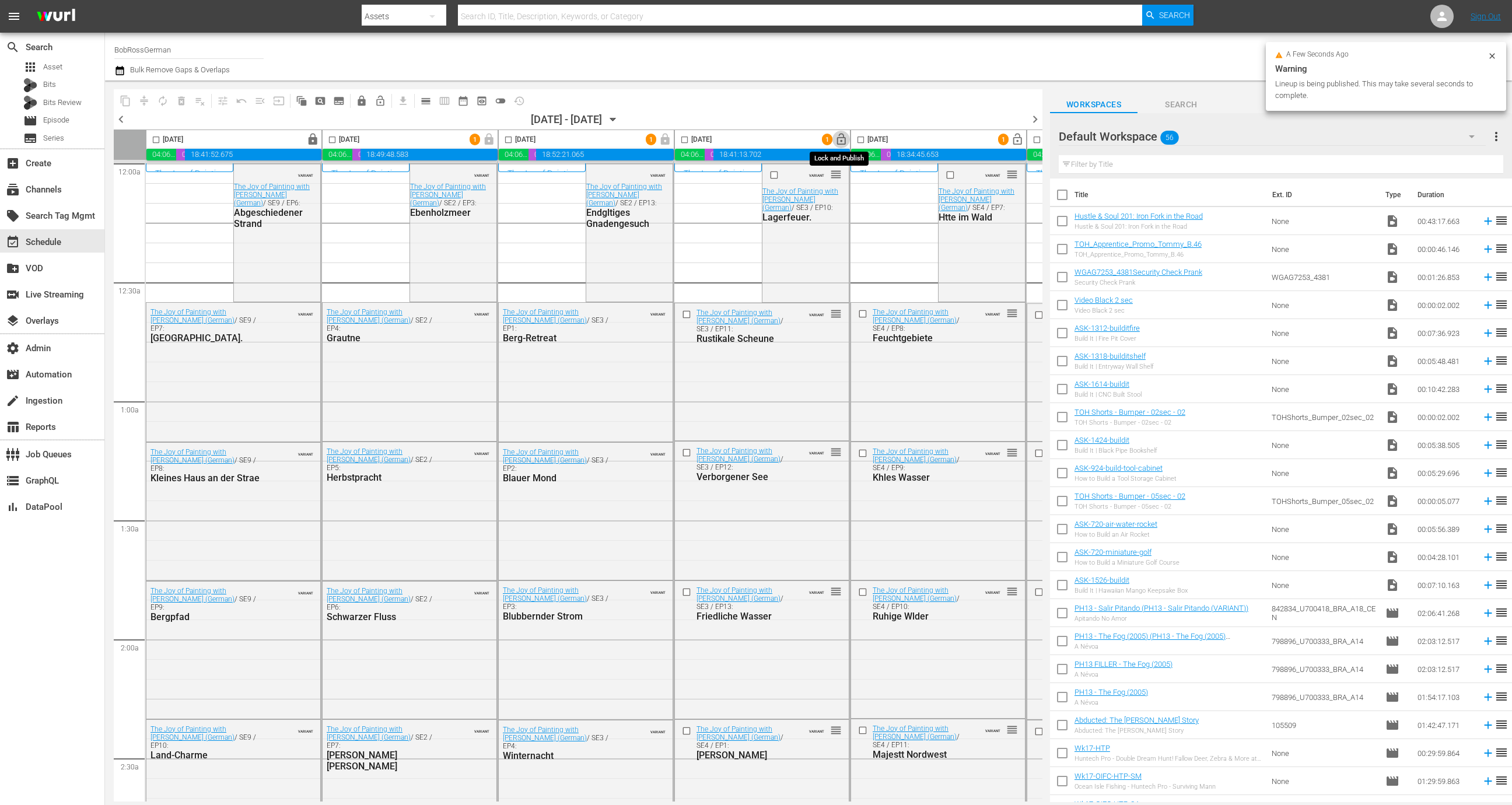
click at [839, 147] on button "lock_open" at bounding box center [841, 140] width 18 height 18
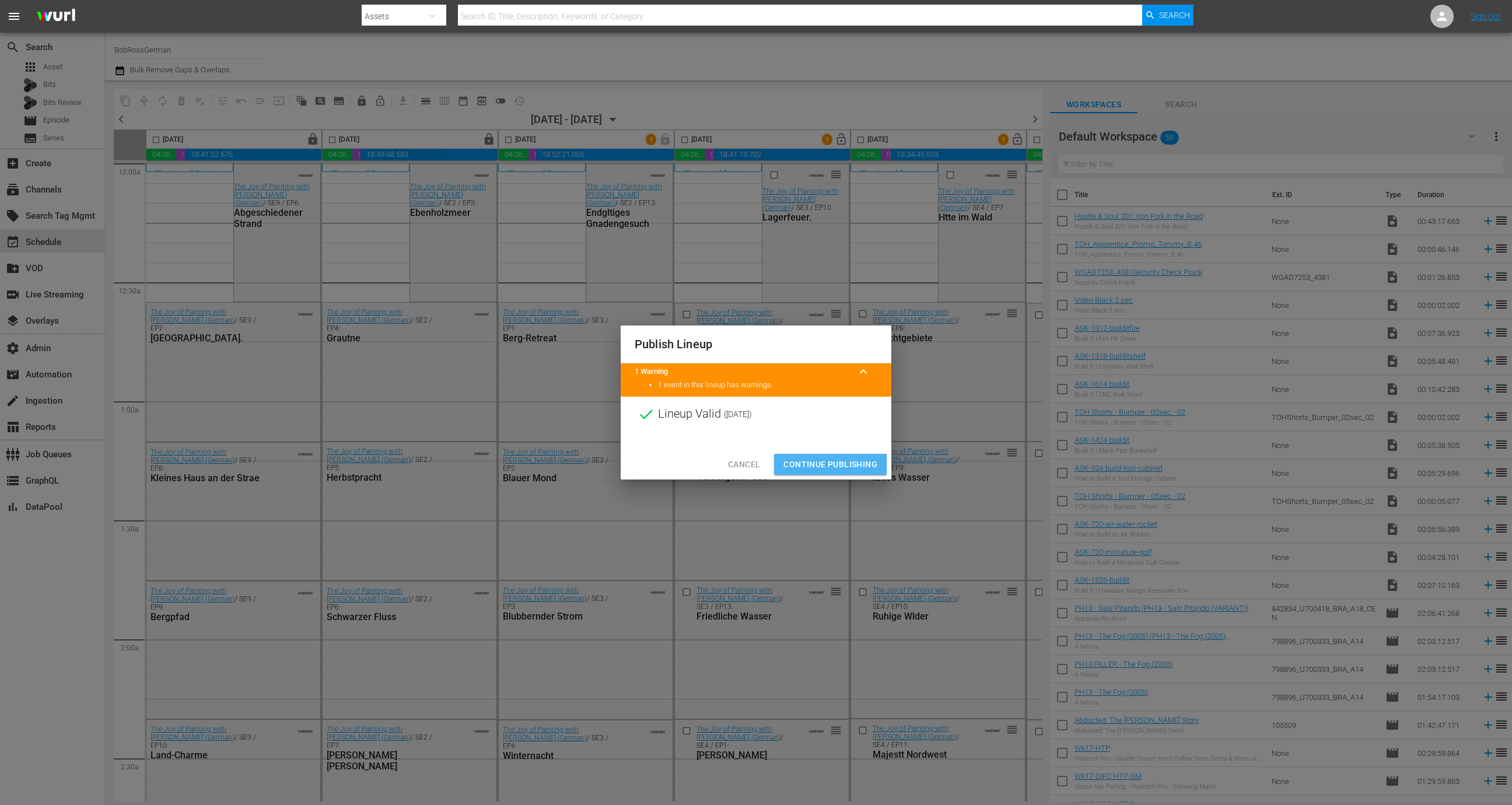
click at [842, 458] on span "Continue Publishing" at bounding box center [830, 464] width 94 height 14
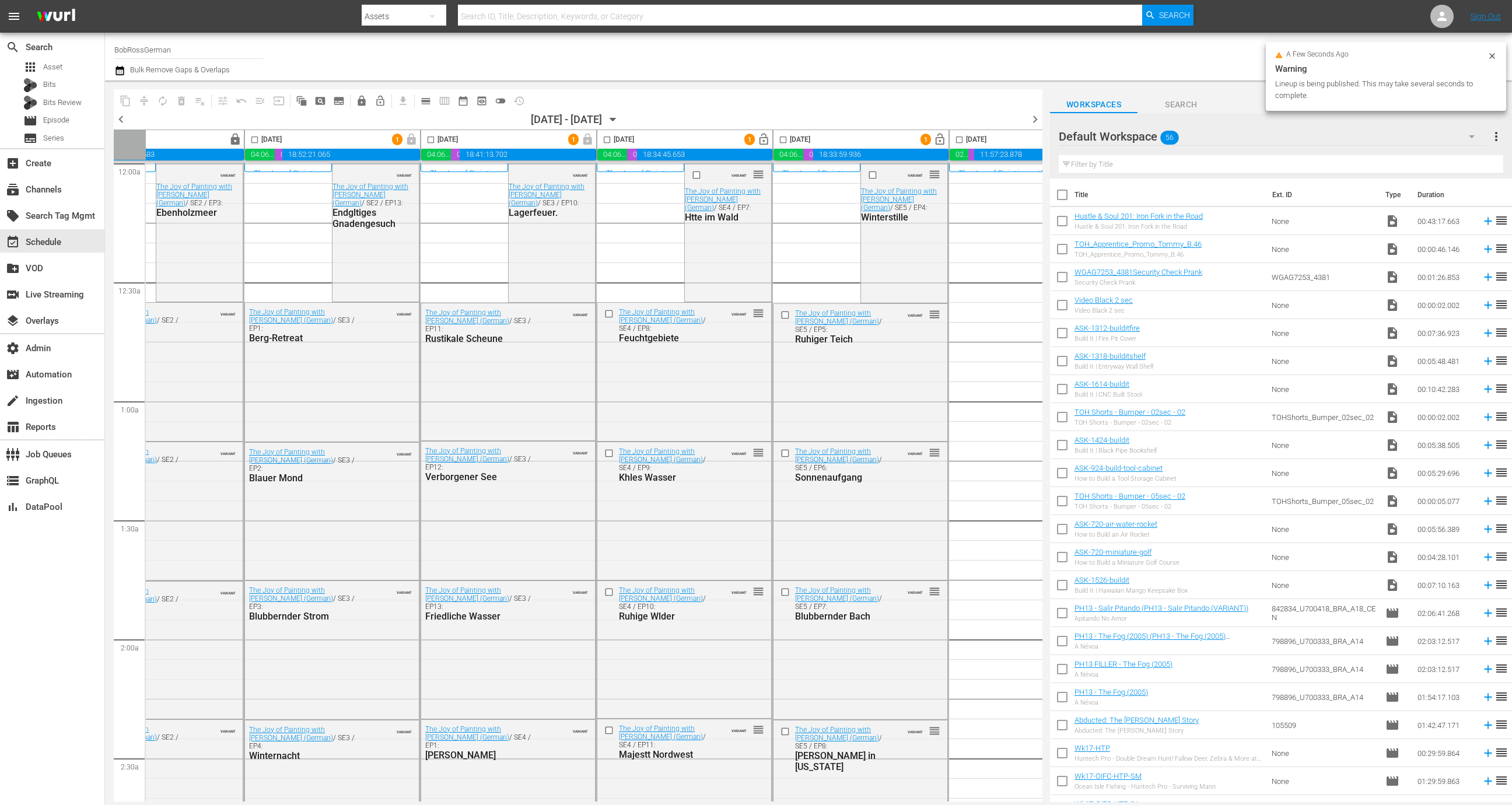
scroll to position [0, 338]
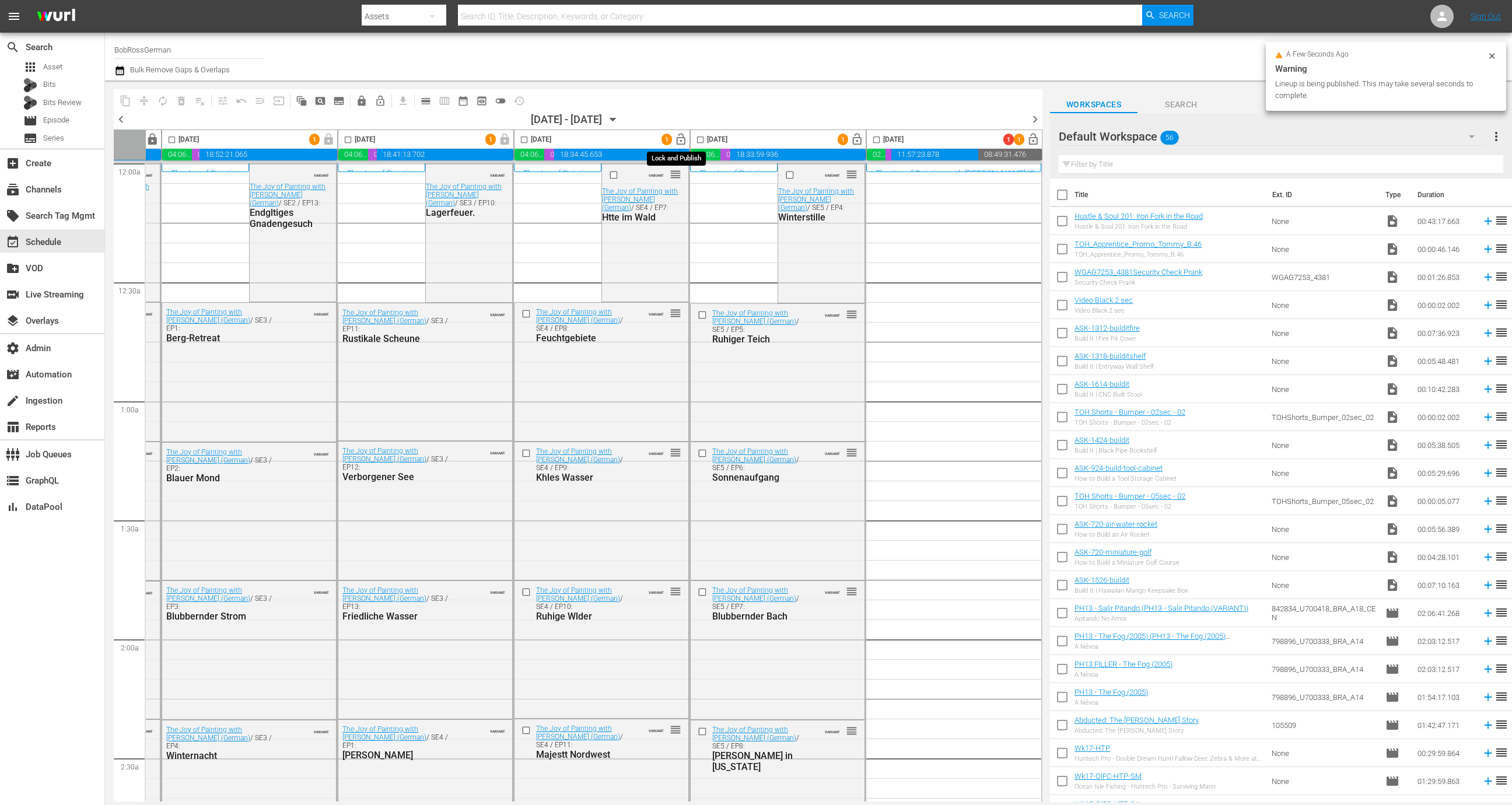
click at [677, 140] on span "lock_open" at bounding box center [681, 140] width 14 height 14
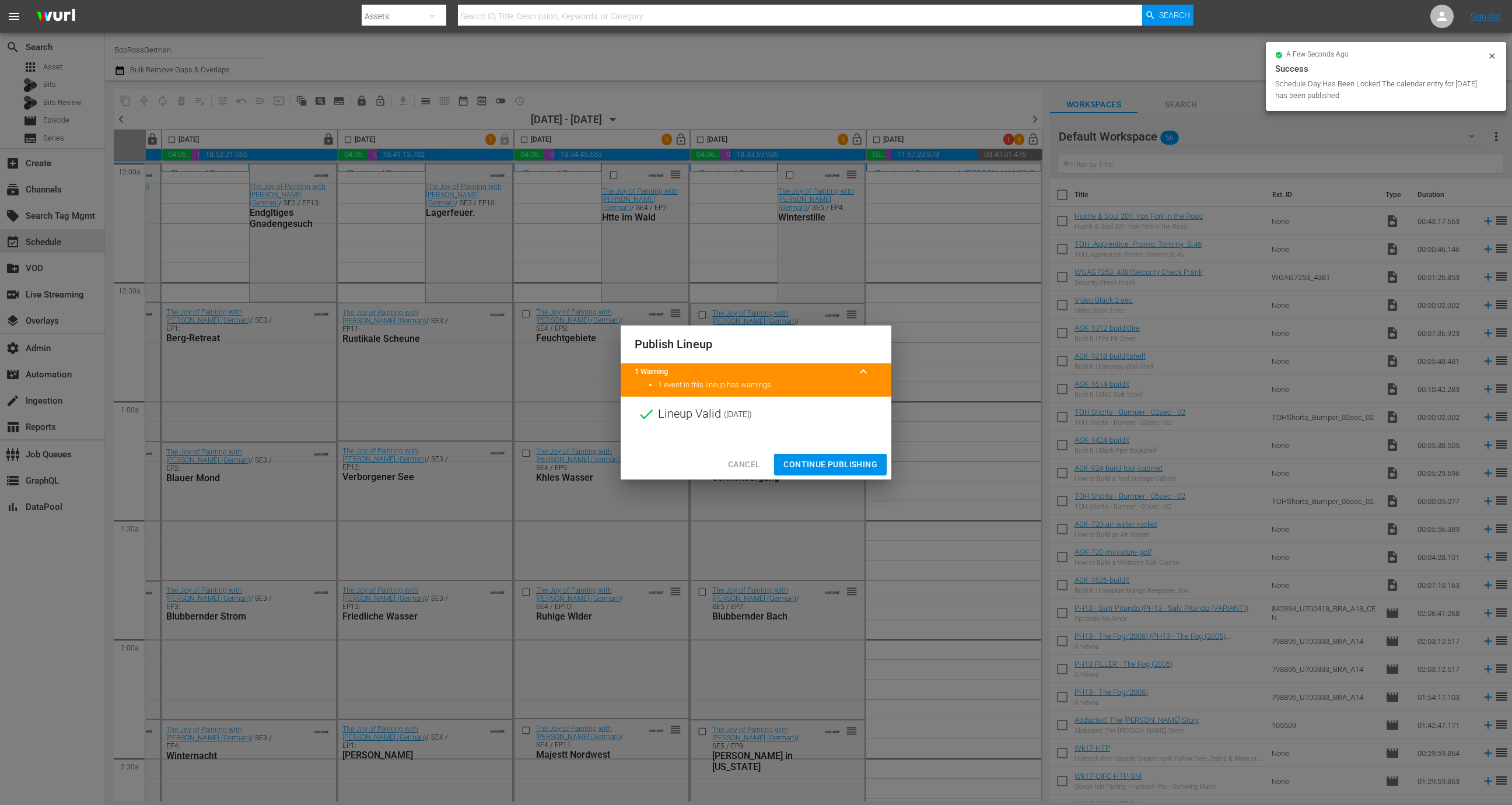
click at [858, 461] on span "Continue Publishing" at bounding box center [830, 464] width 94 height 14
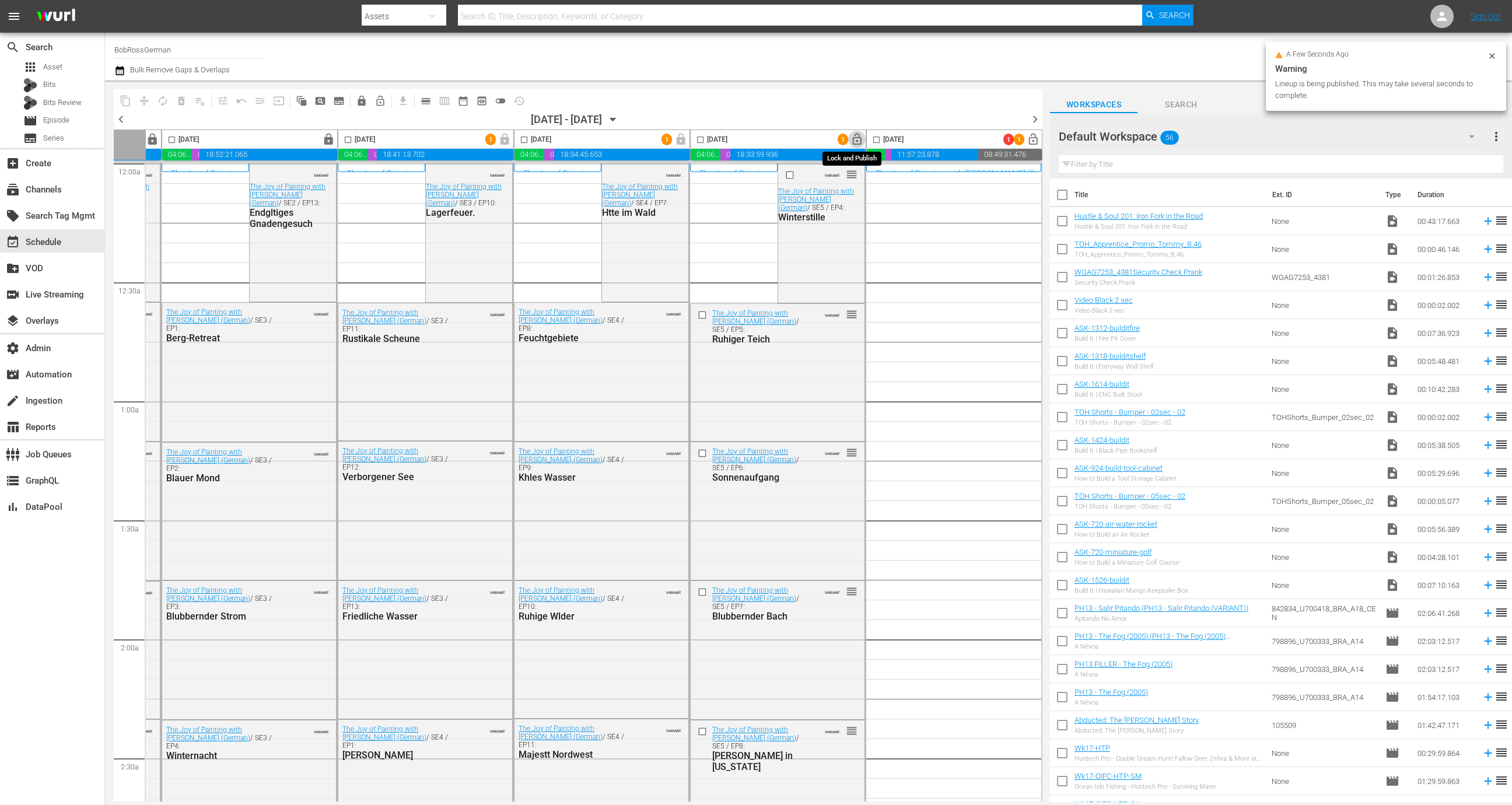
click at [854, 141] on span "lock_open" at bounding box center [857, 140] width 14 height 14
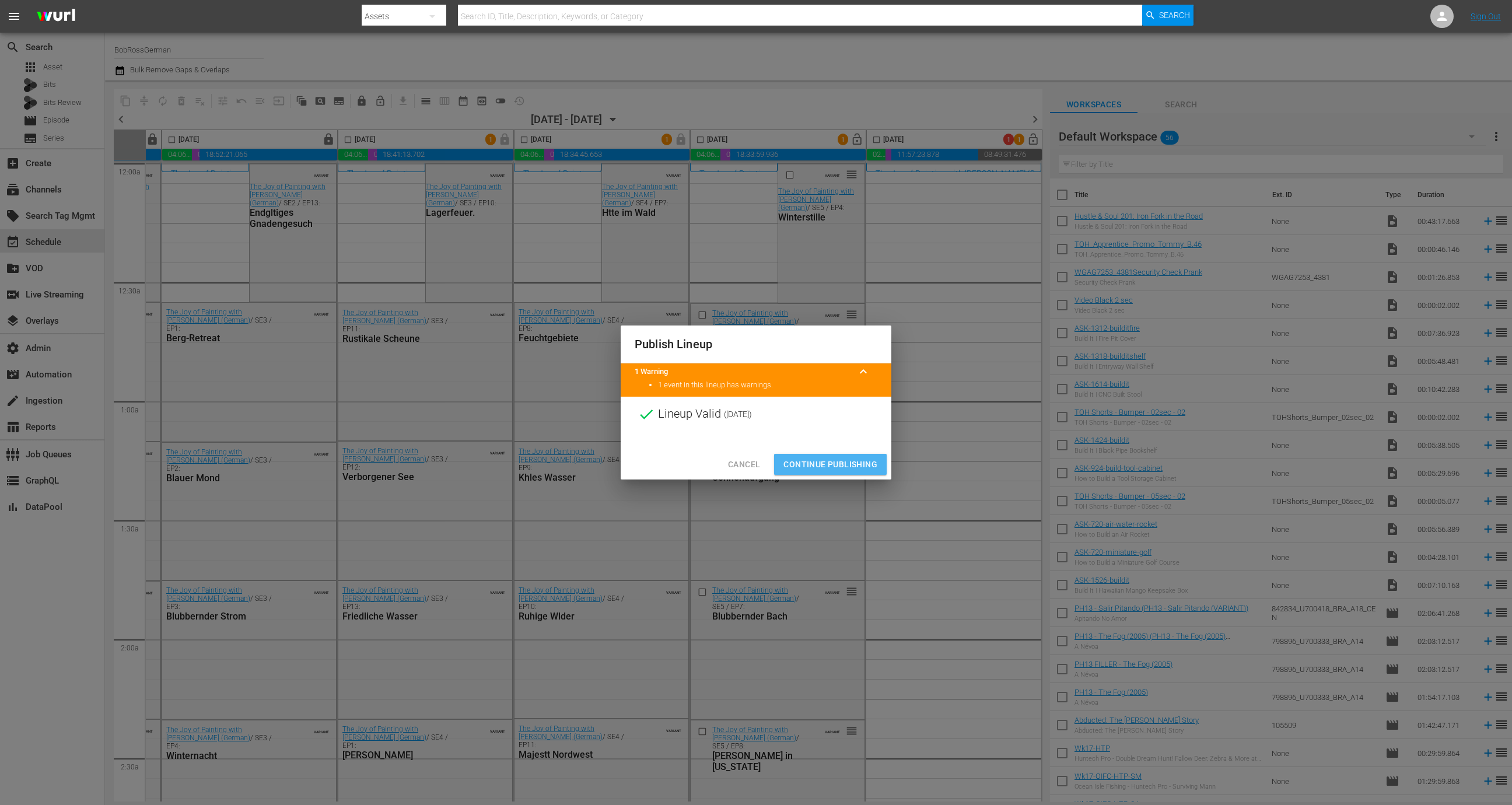
click at [821, 457] on span "Continue Publishing" at bounding box center [830, 464] width 94 height 14
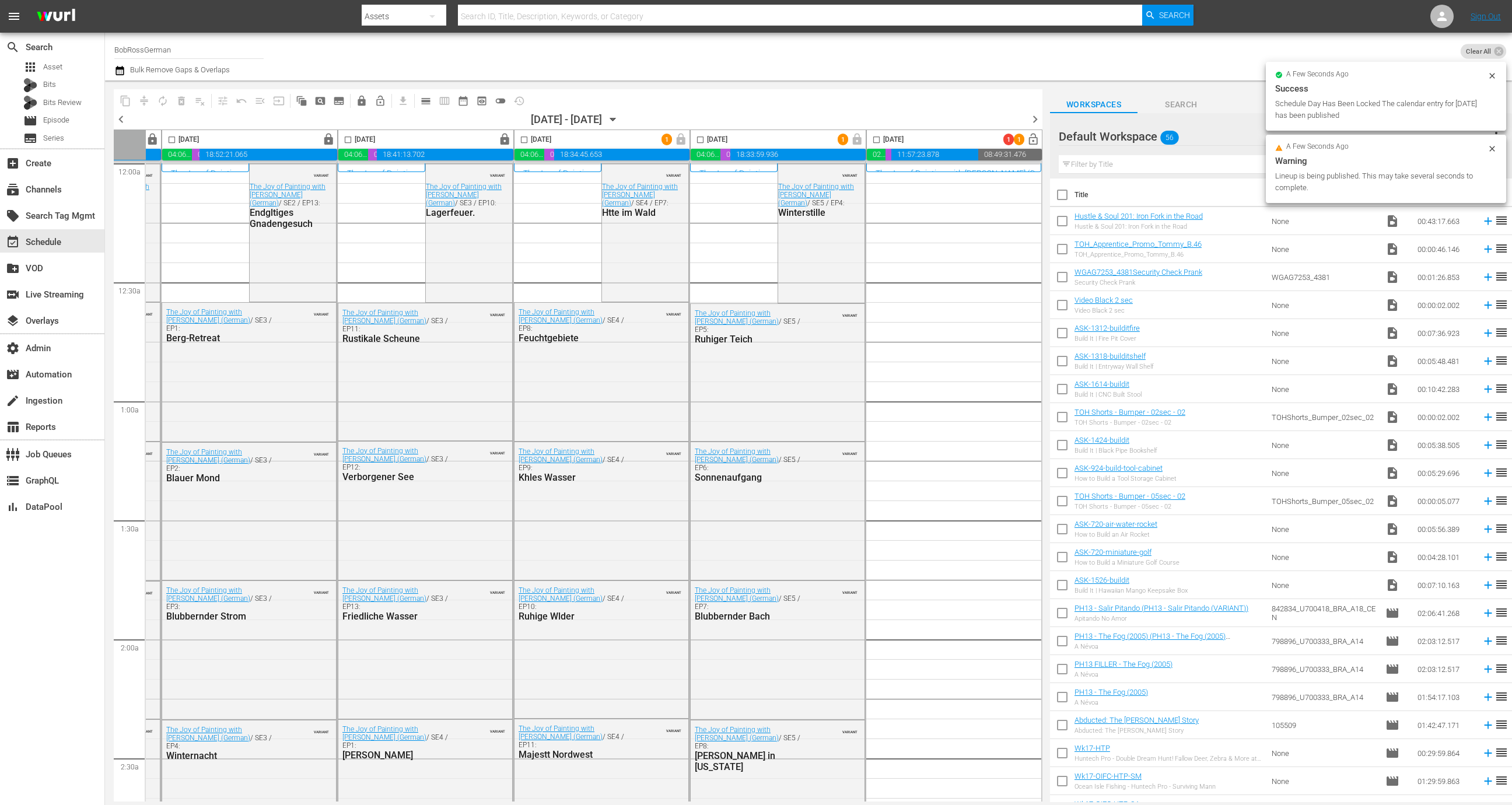
click at [1035, 120] on span "chevron_right" at bounding box center [1035, 119] width 14 height 14
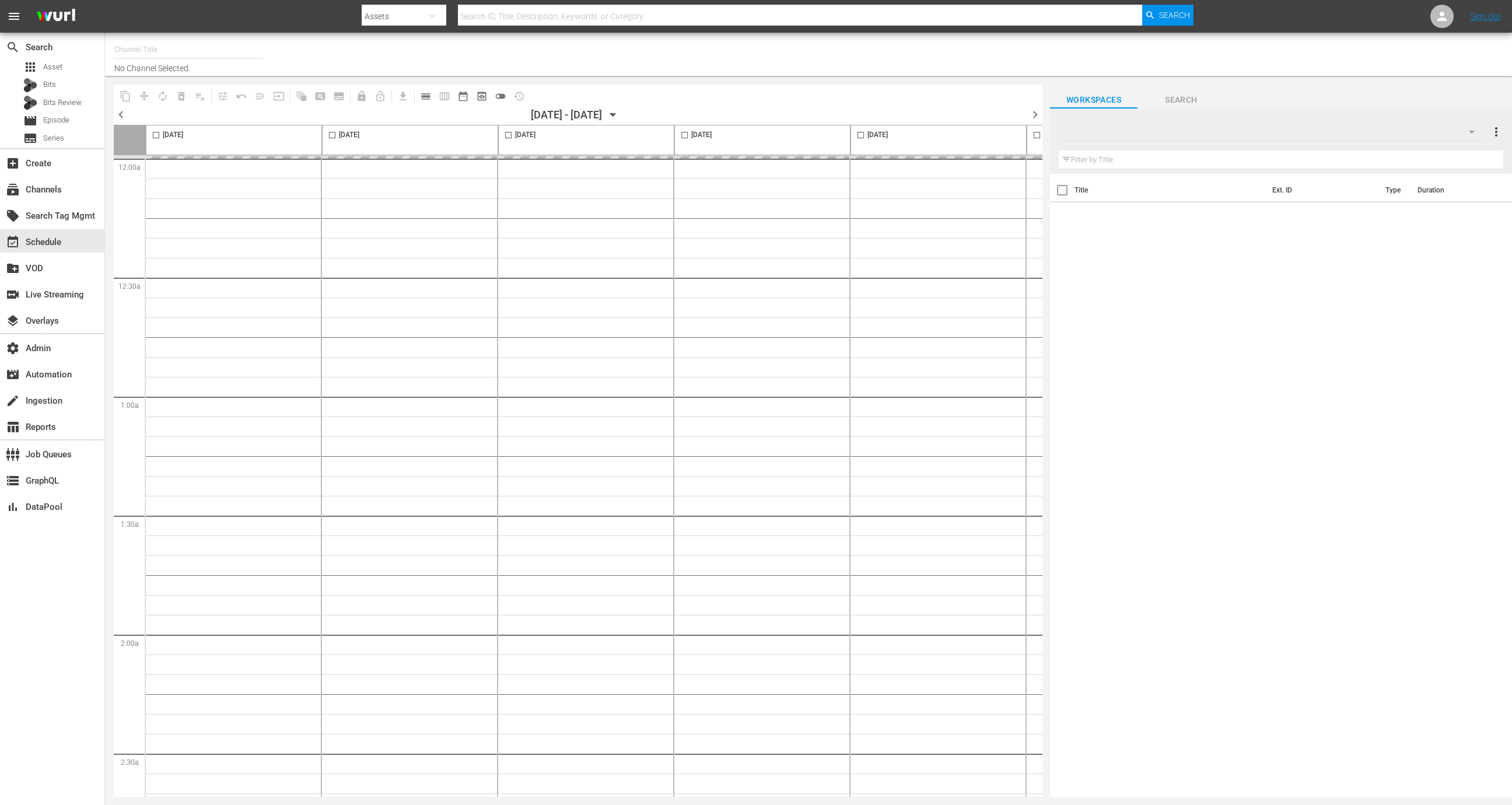
type input "Real Madrid (1865)"
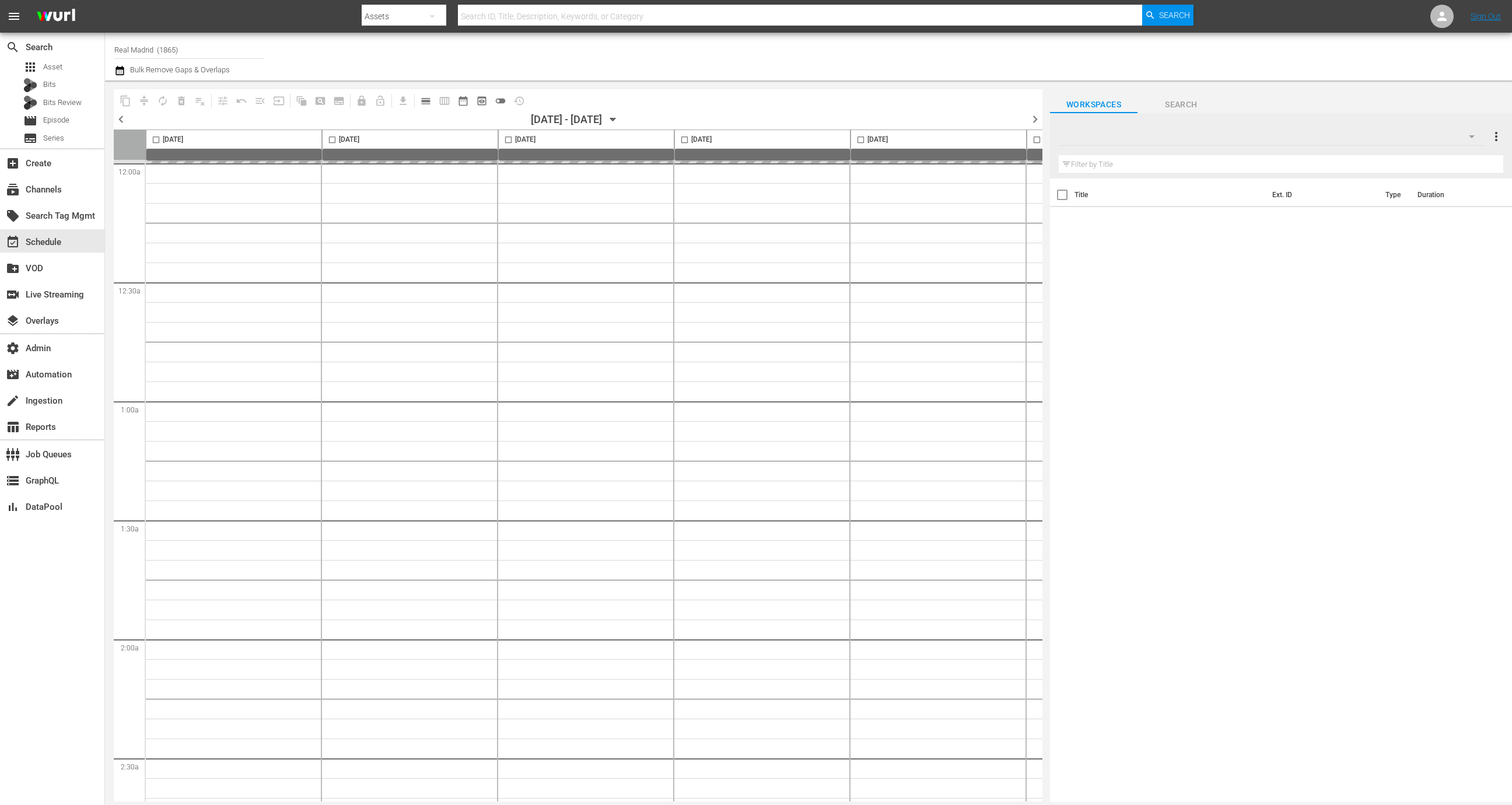
click at [425, 99] on span "calendar_view_day_outlined" at bounding box center [426, 101] width 12 height 12
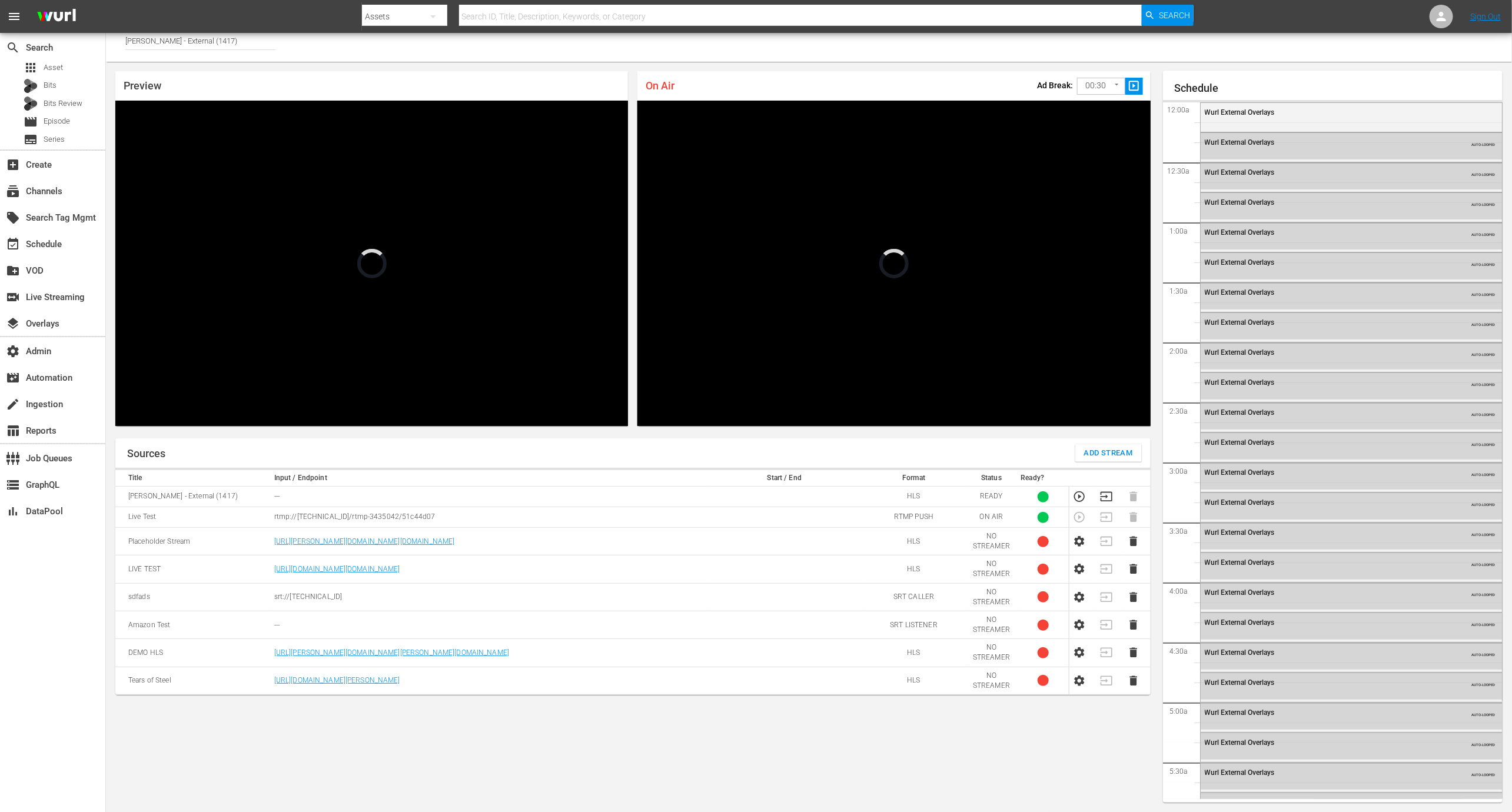
scroll to position [1798, 0]
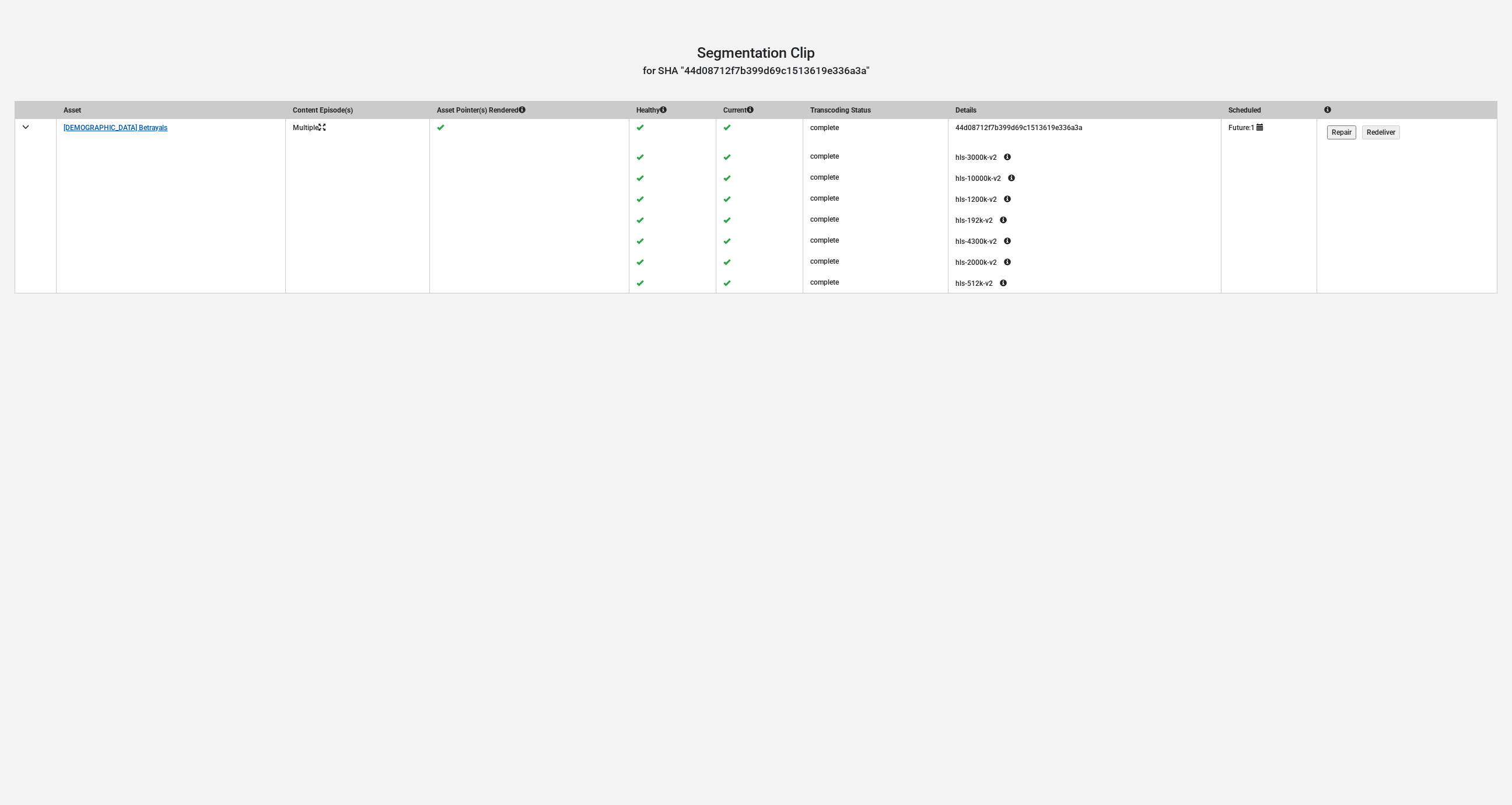
click at [102, 127] on link "[DEMOGRAPHIC_DATA] Betrayals" at bounding box center [115, 127] width 104 height 8
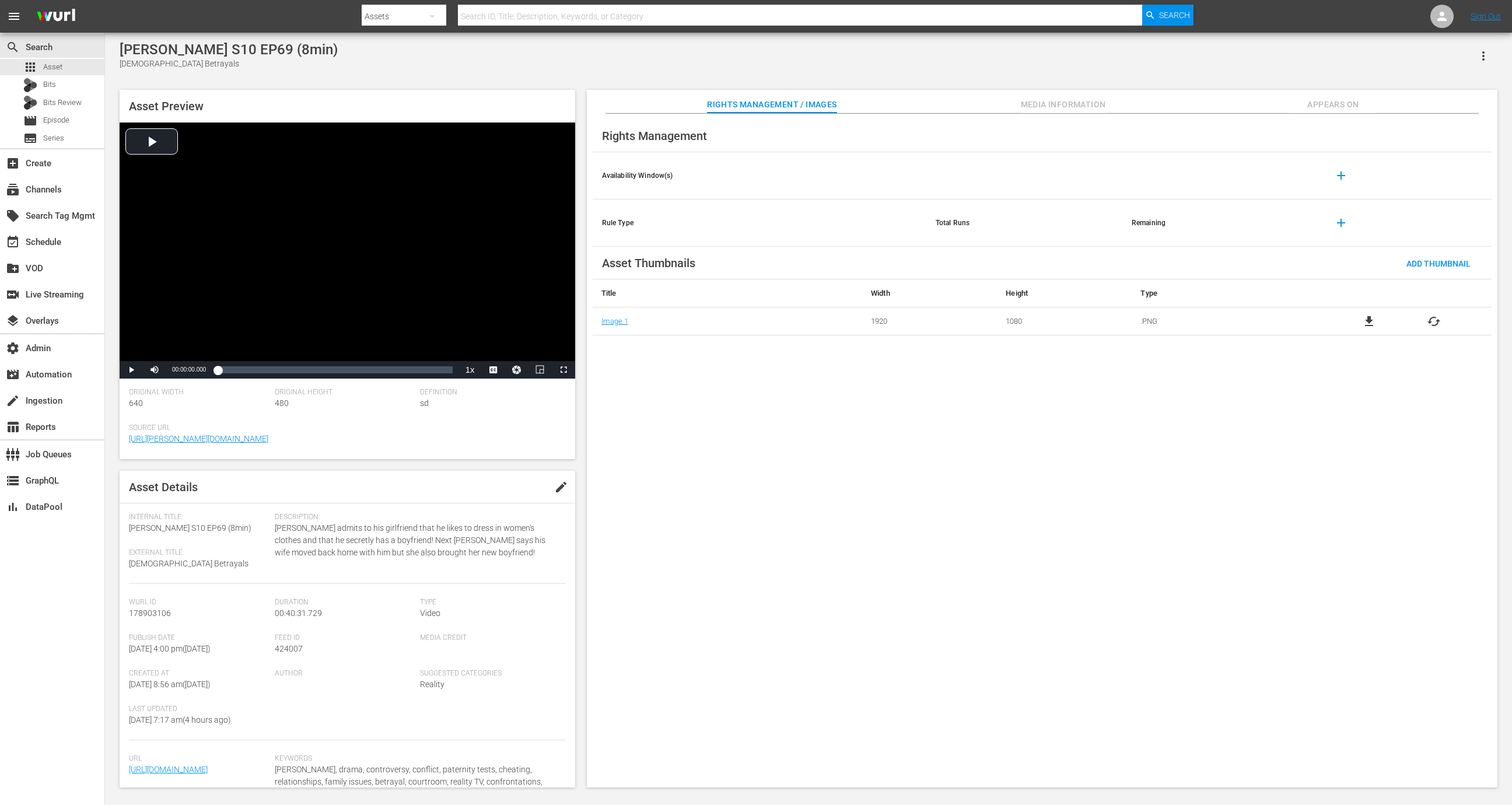
click at [1293, 106] on span "Appears On" at bounding box center [1333, 104] width 88 height 14
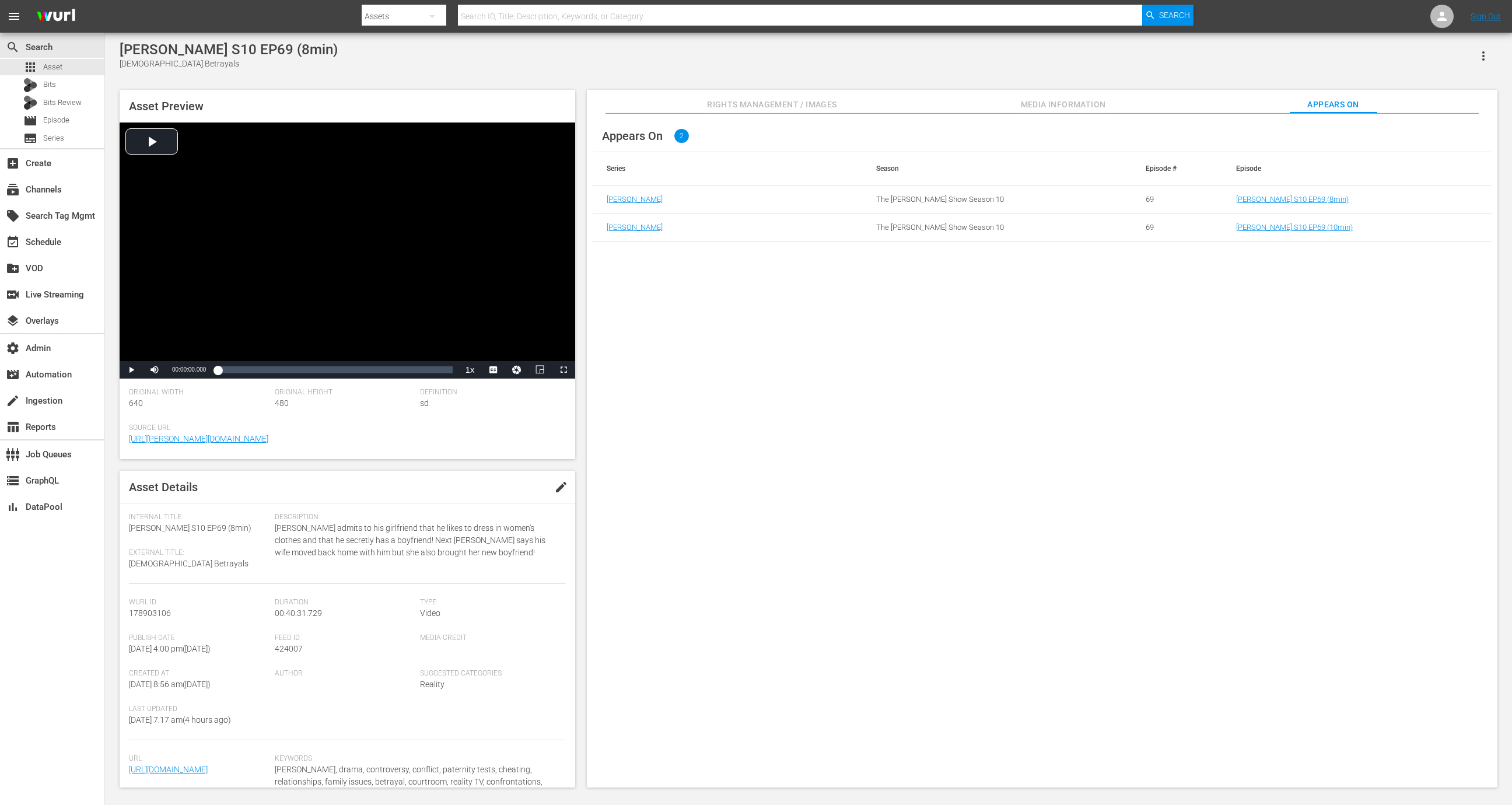
click at [1290, 207] on td "[PERSON_NAME] S10 EP69 (8min)" at bounding box center [1357, 199] width 269 height 28
click at [1290, 207] on td "[PERSON_NAME] S10 EP69 (8min)" at bounding box center [1357, 199] width 269 height 28
click at [1290, 204] on td "[PERSON_NAME] S10 EP69 (8min)" at bounding box center [1357, 199] width 269 height 28
click at [1290, 196] on link "[PERSON_NAME] S10 EP69 (8min)" at bounding box center [1292, 199] width 112 height 9
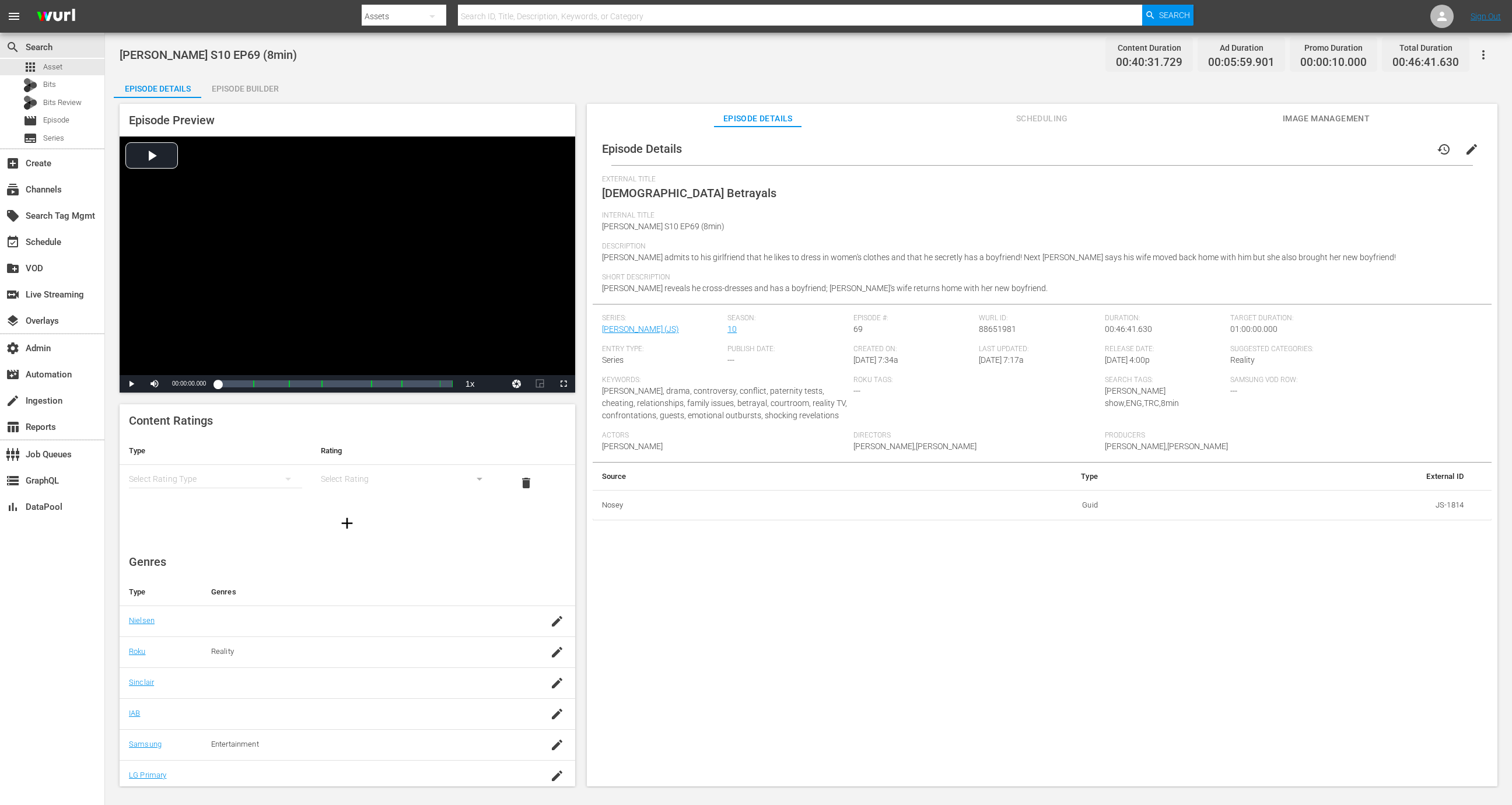
click at [1475, 59] on button "button" at bounding box center [1483, 55] width 28 height 28
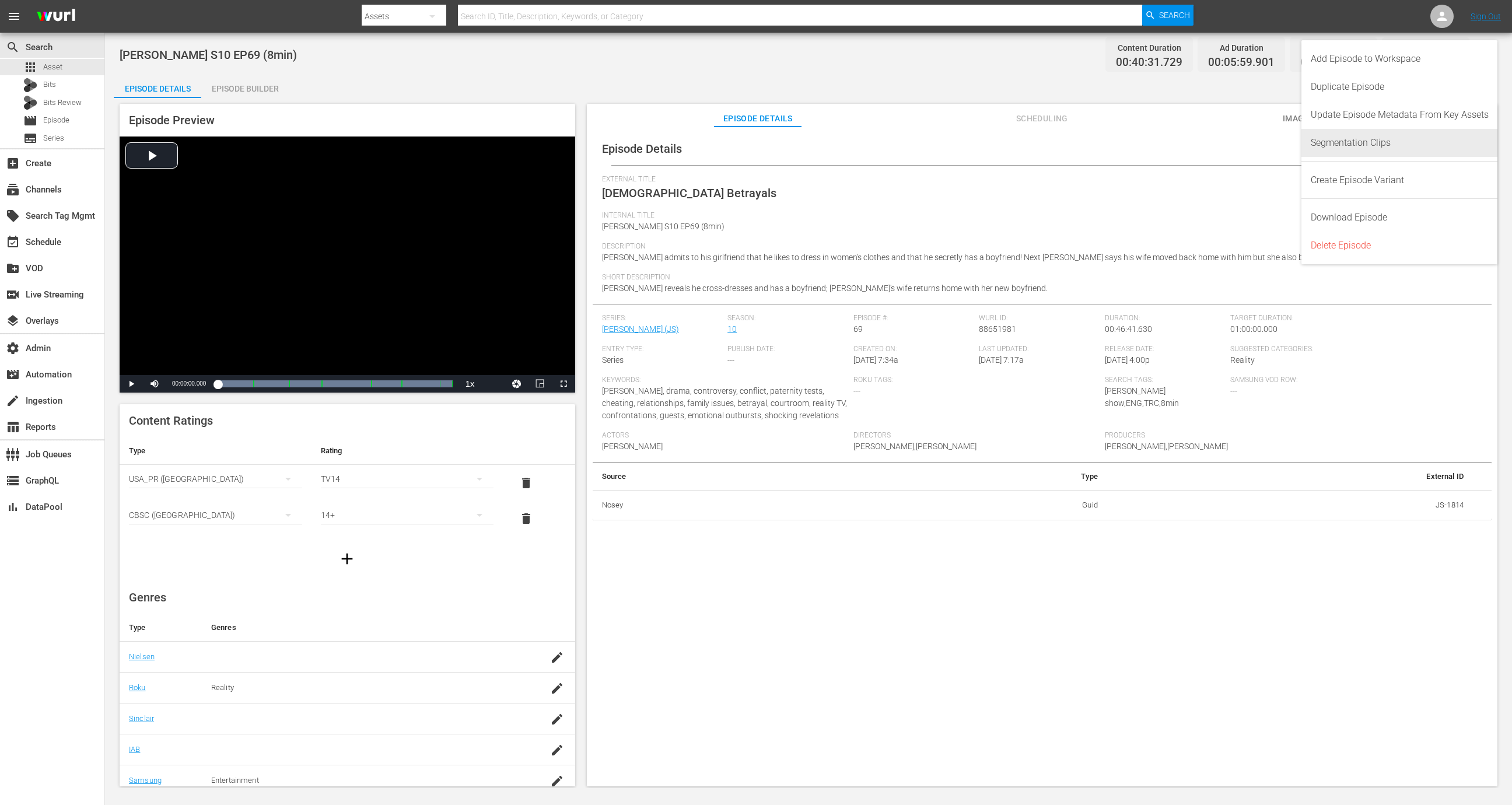
click at [1373, 146] on div "Segmentation Clips" at bounding box center [1400, 143] width 178 height 28
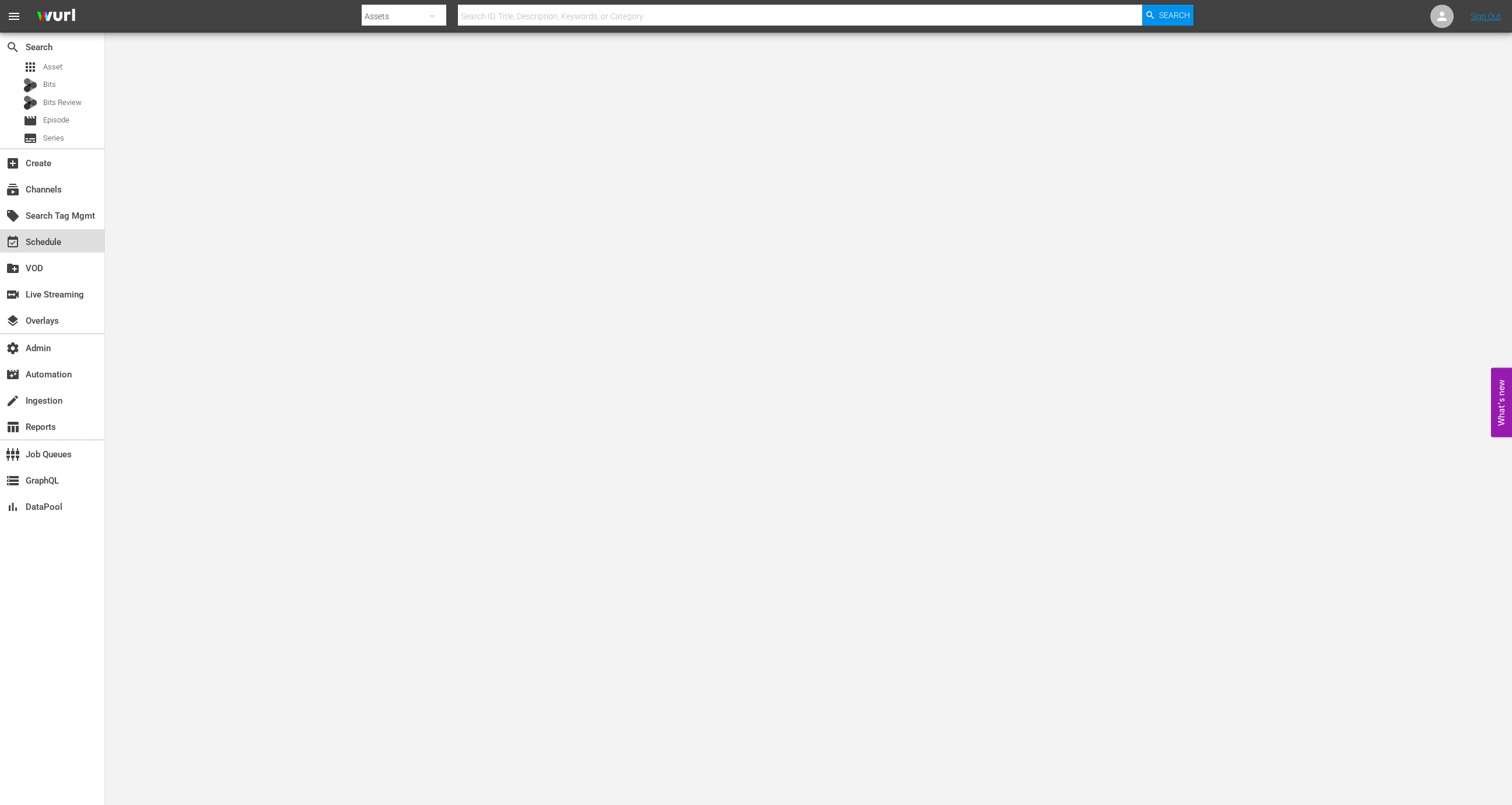
click at [86, 238] on div "event_available Schedule" at bounding box center [52, 241] width 104 height 24
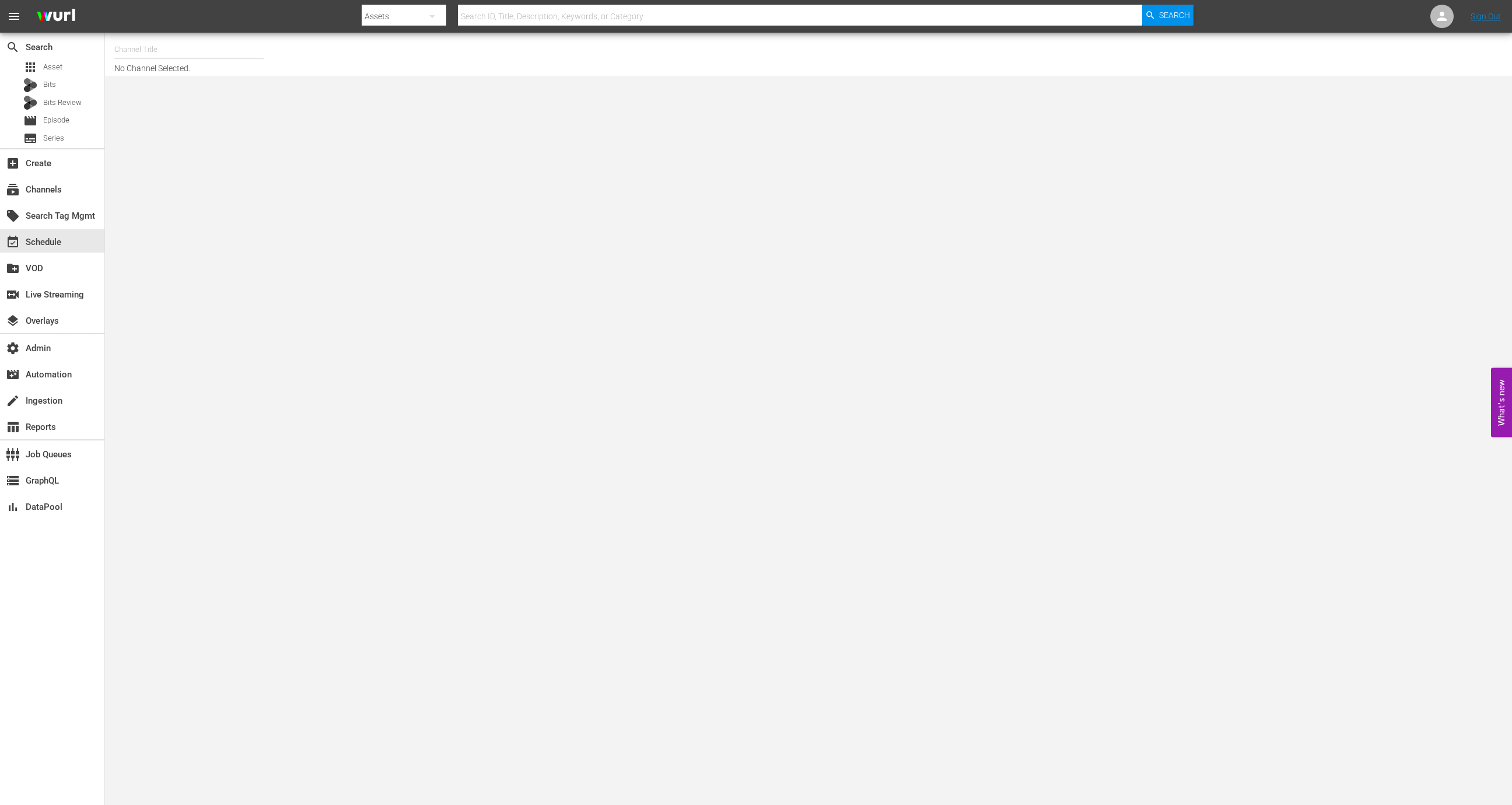
click at [227, 55] on input "text" at bounding box center [189, 49] width 150 height 28
click at [261, 112] on div "RomCom TV (2020 - levelk_romcomtv_1)" at bounding box center [274, 110] width 302 height 28
type input "RomCom TV (2020 - levelk_romcomtv_1)"
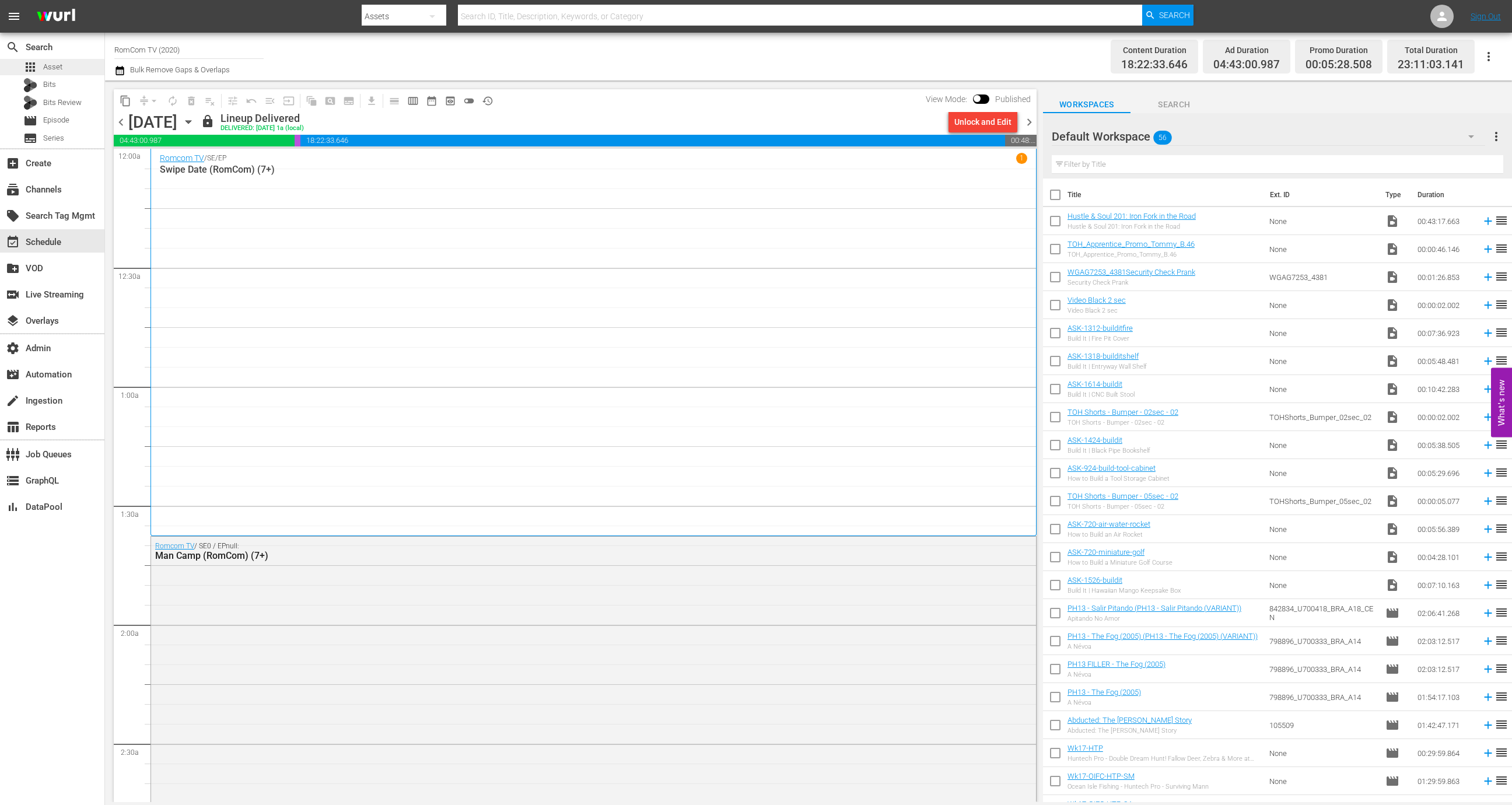
click at [55, 66] on span "Asset" at bounding box center [53, 67] width 19 height 12
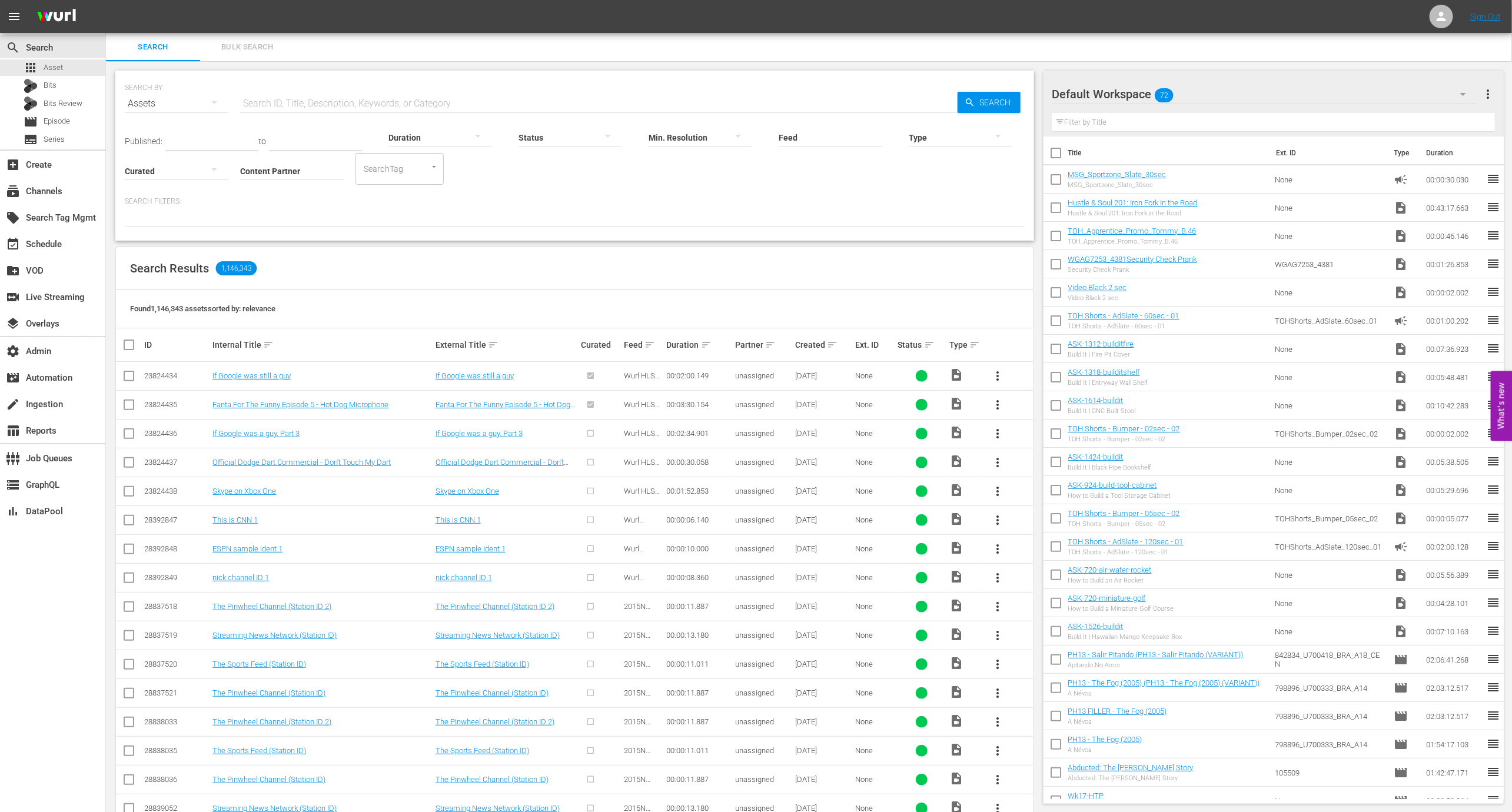
drag, startPoint x: 66, startPoint y: 652, endPoint x: 73, endPoint y: 665, distance: 14.8
click at [66, 652] on div "search Search apps Asset Bits Bits Review movie Episode subtitles Series add_bo…" at bounding box center [53, 439] width 106 height 812
click at [72, 247] on div "event_available Schedule" at bounding box center [53, 243] width 105 height 24
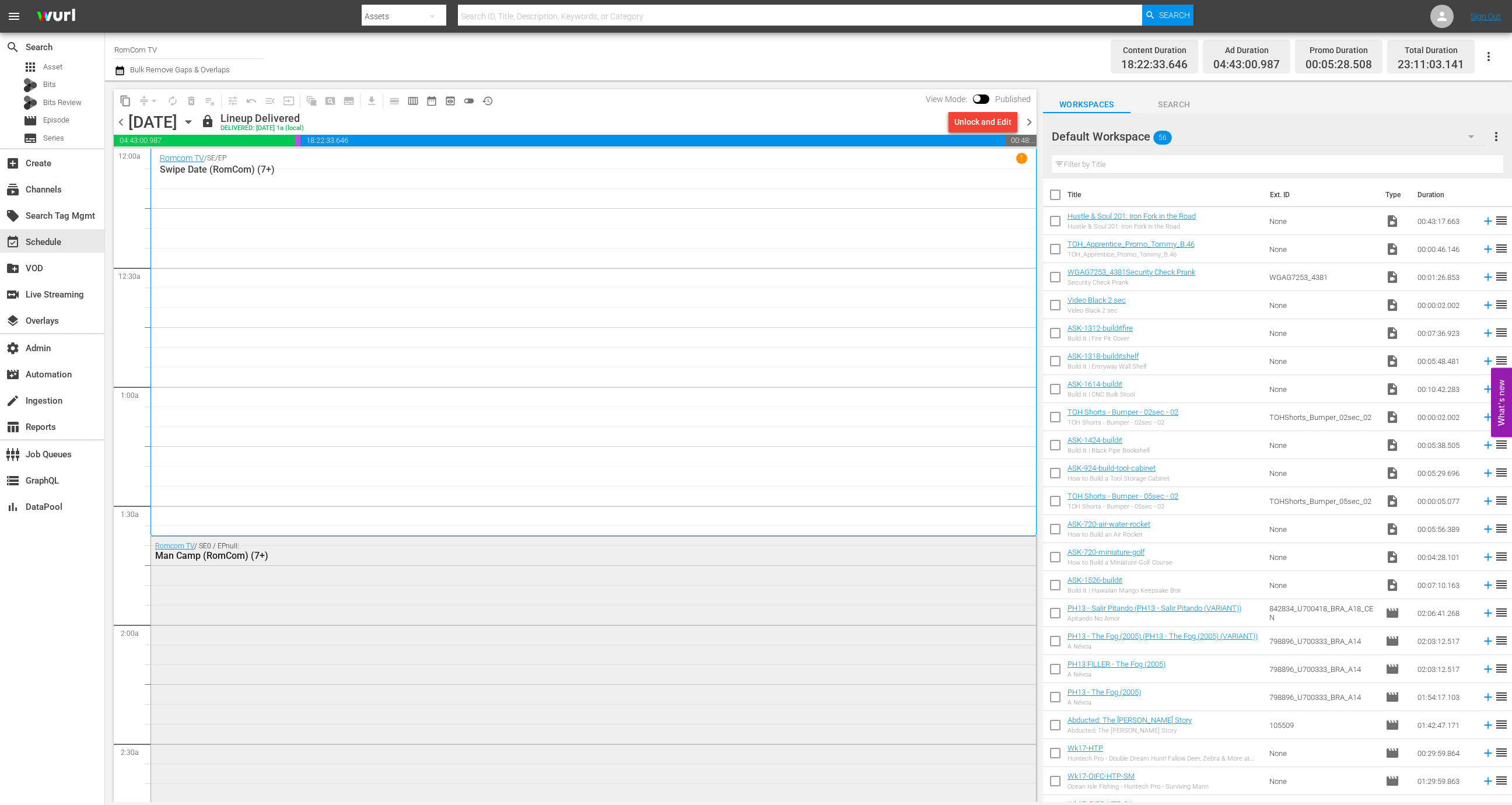
click at [452, 595] on div "Romcom TV / SE0 / EPnull: Man Camp (RomCom) (7+)" at bounding box center [593, 723] width 885 height 373
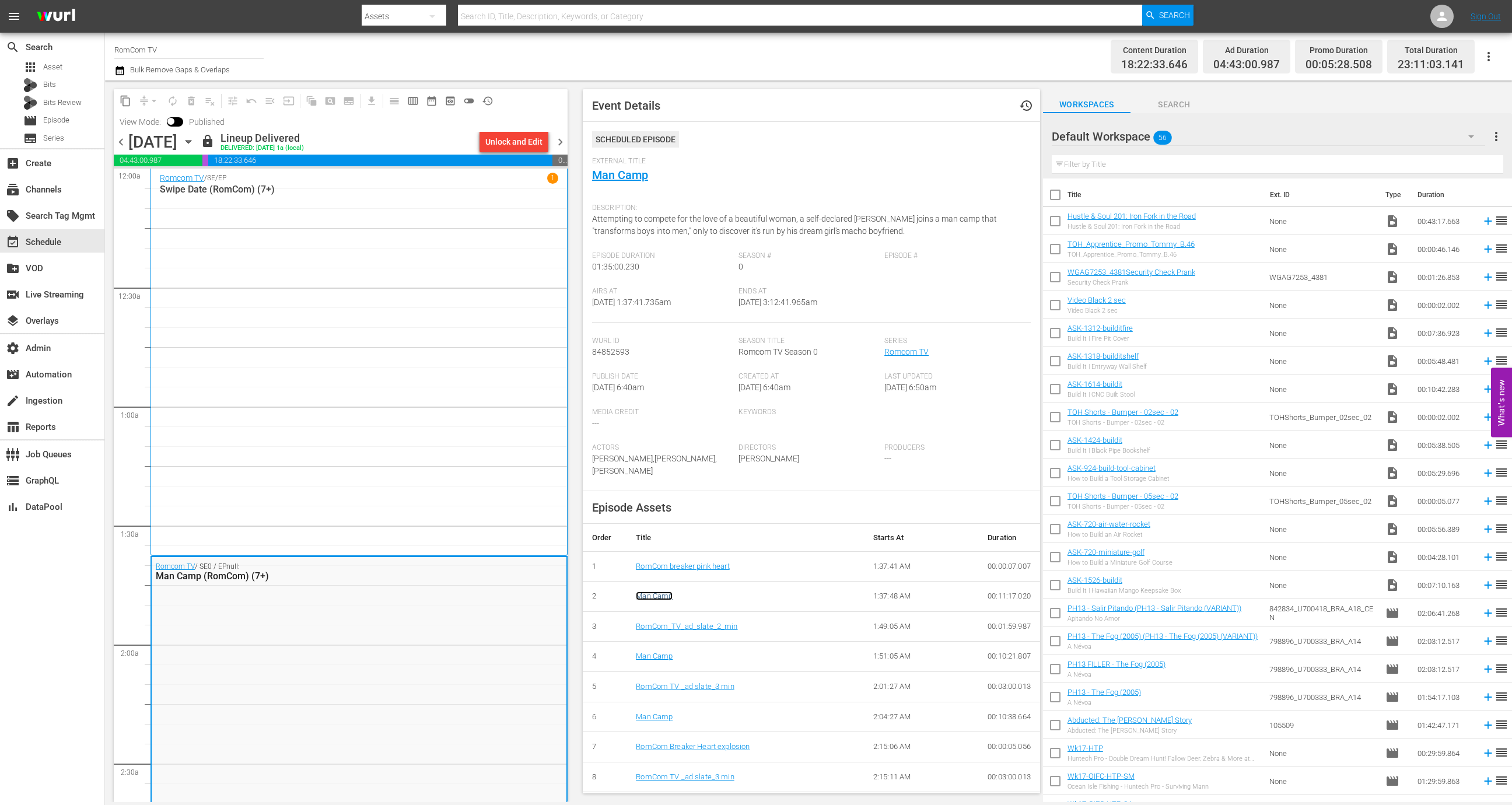
click at [664, 596] on link "Man Camp" at bounding box center [654, 596] width 37 height 9
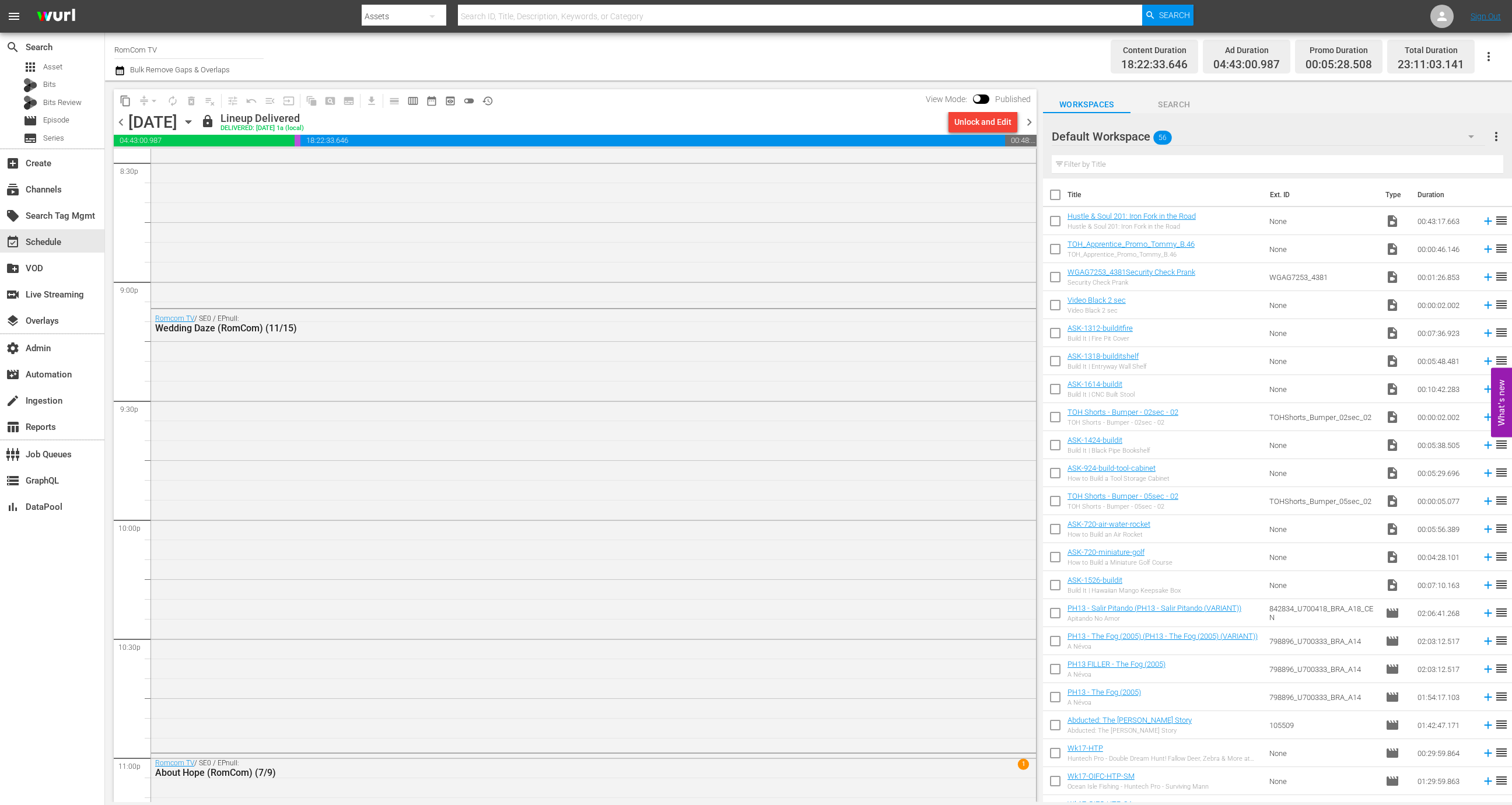
scroll to position [5208, 0]
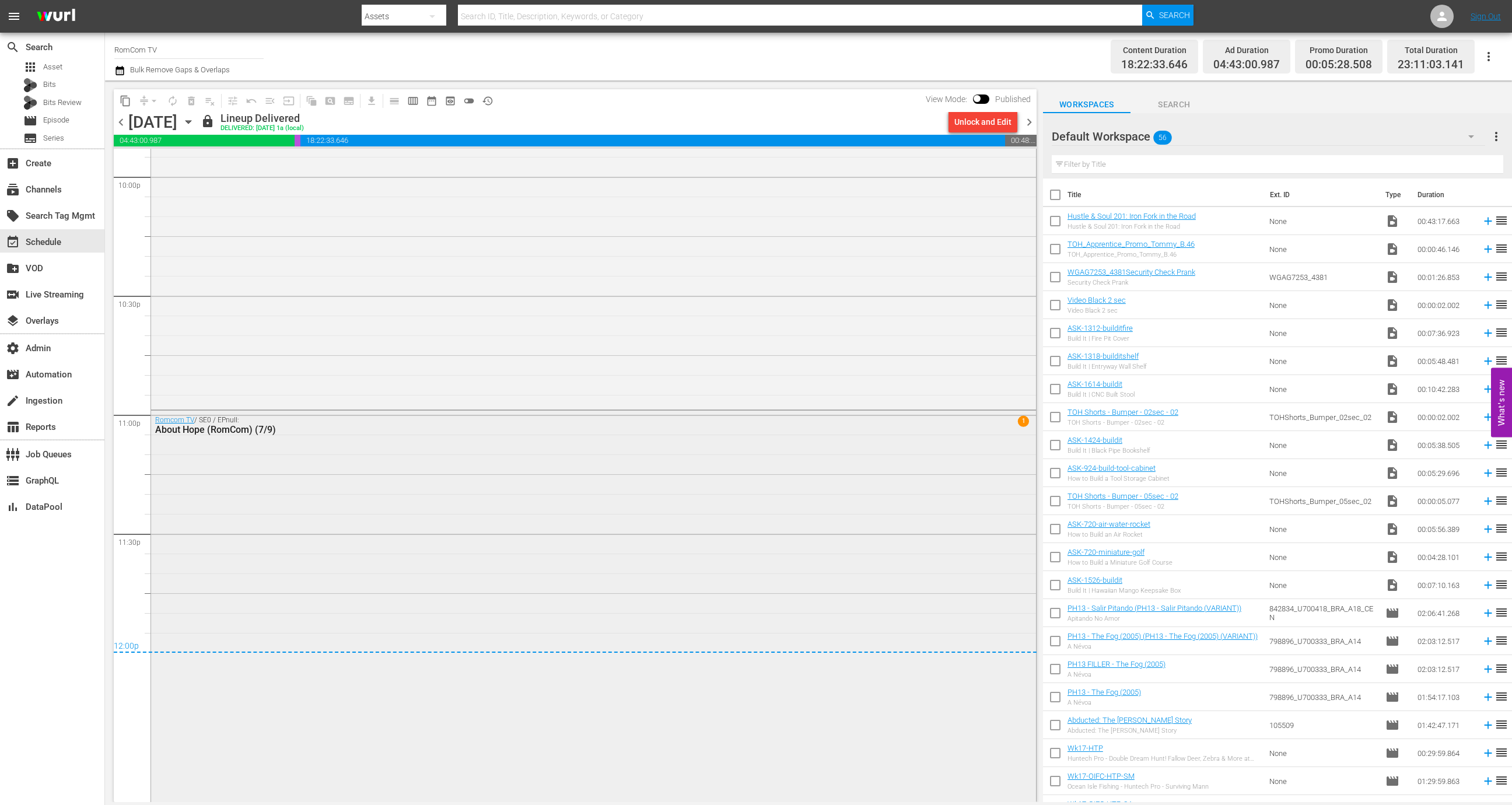
click at [377, 544] on div "Romcom TV / SE0 / EPnull: About Hope (RomCom) (7/9) 1" at bounding box center [593, 627] width 885 height 433
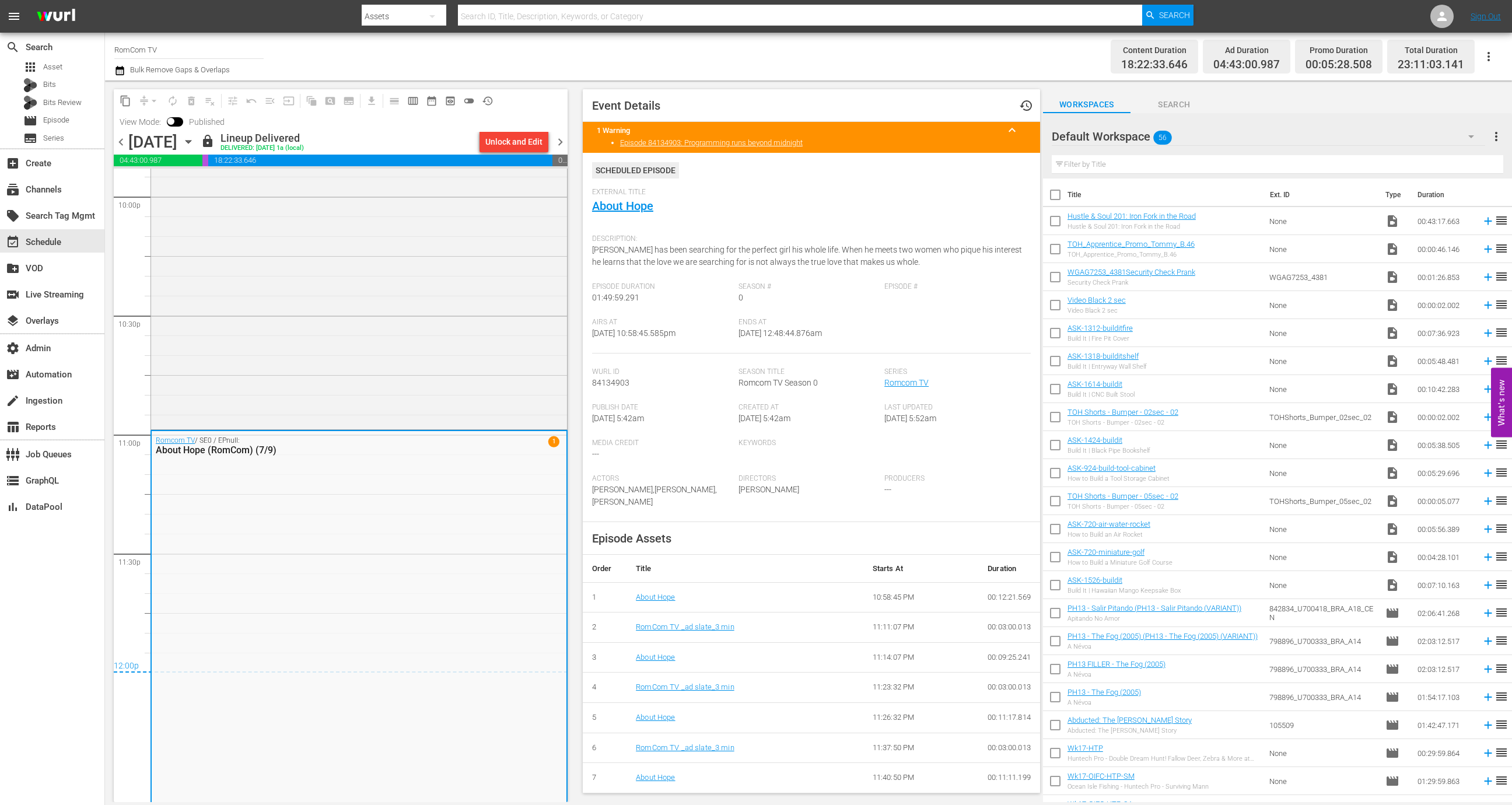
click at [664, 663] on td "About Hope" at bounding box center [745, 657] width 237 height 30
click at [662, 659] on link "About Hope" at bounding box center [655, 657] width 39 height 9
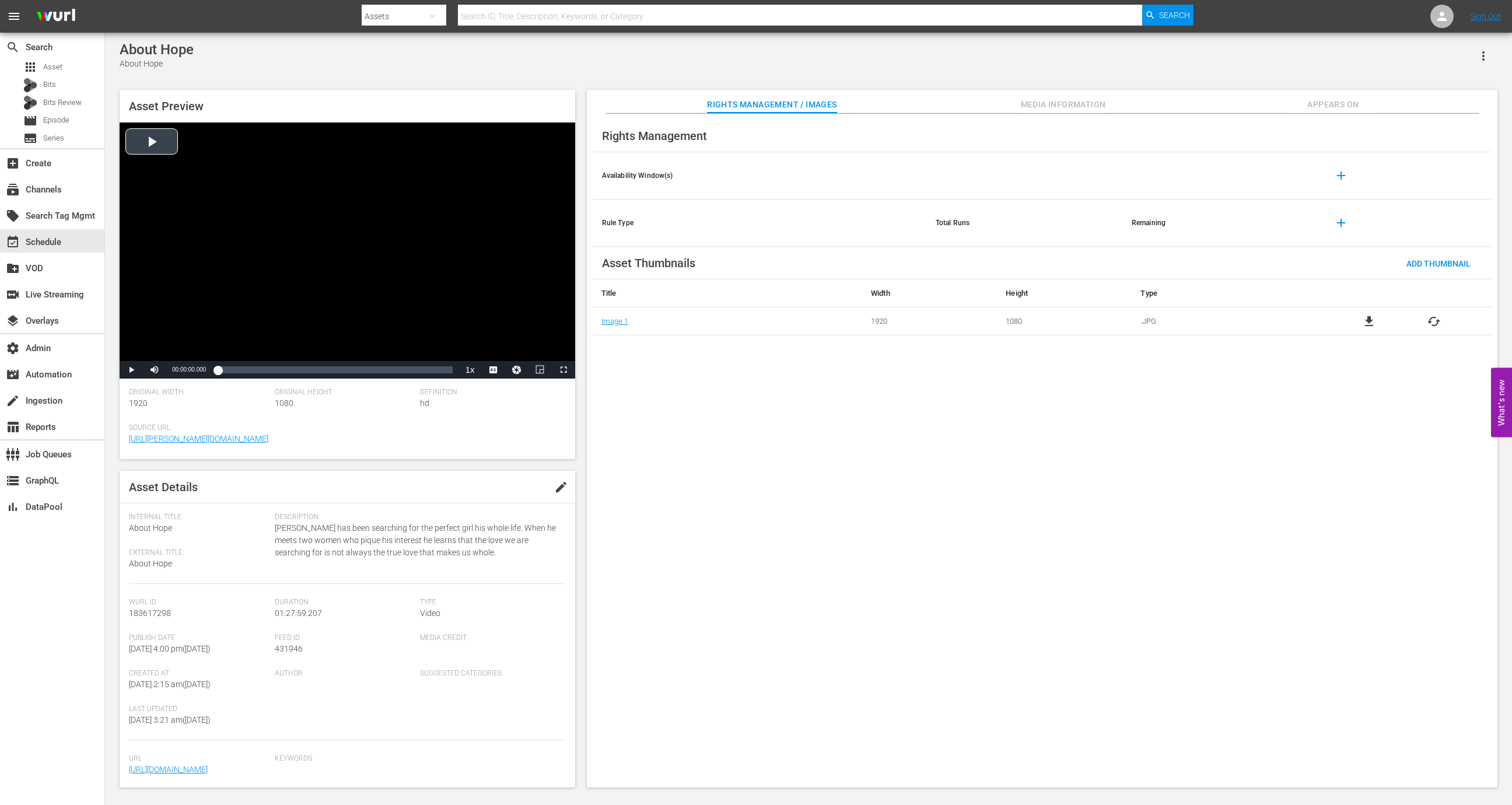
click at [343, 328] on div "Video Player" at bounding box center [348, 241] width 456 height 238
click at [131, 370] on span "Video Player" at bounding box center [131, 370] width 0 height 0
